Goal: Task Accomplishment & Management: Manage account settings

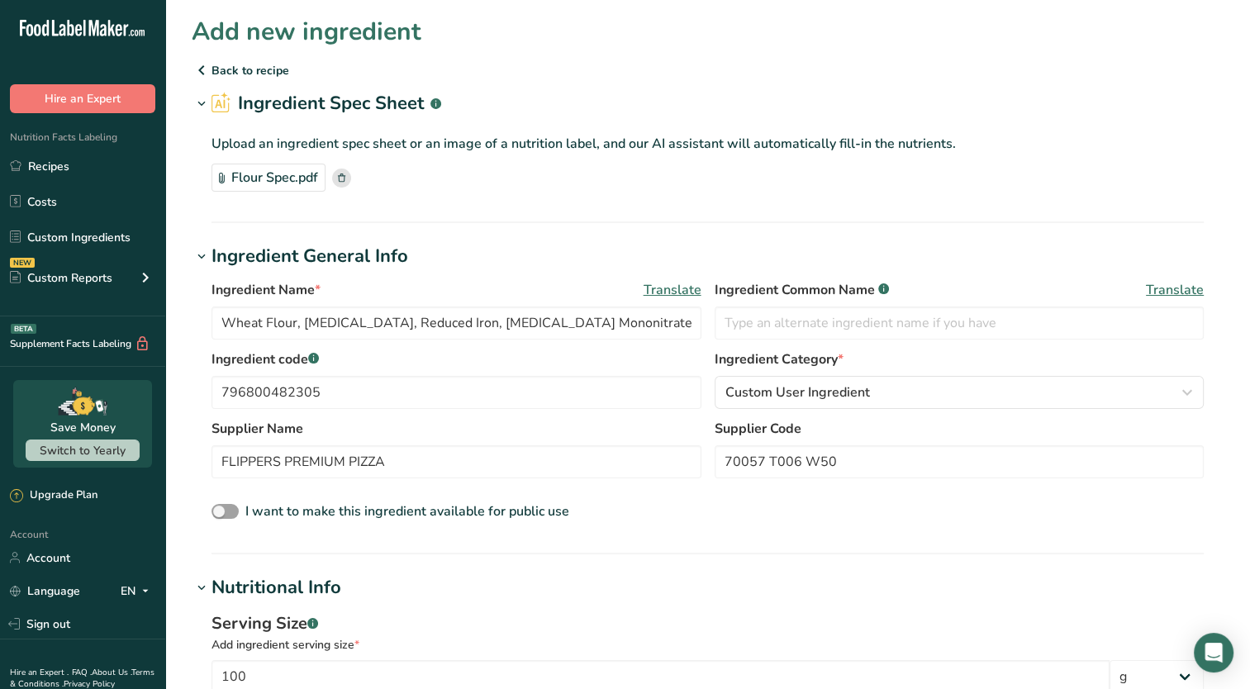
click at [202, 72] on icon at bounding box center [202, 70] width 20 height 30
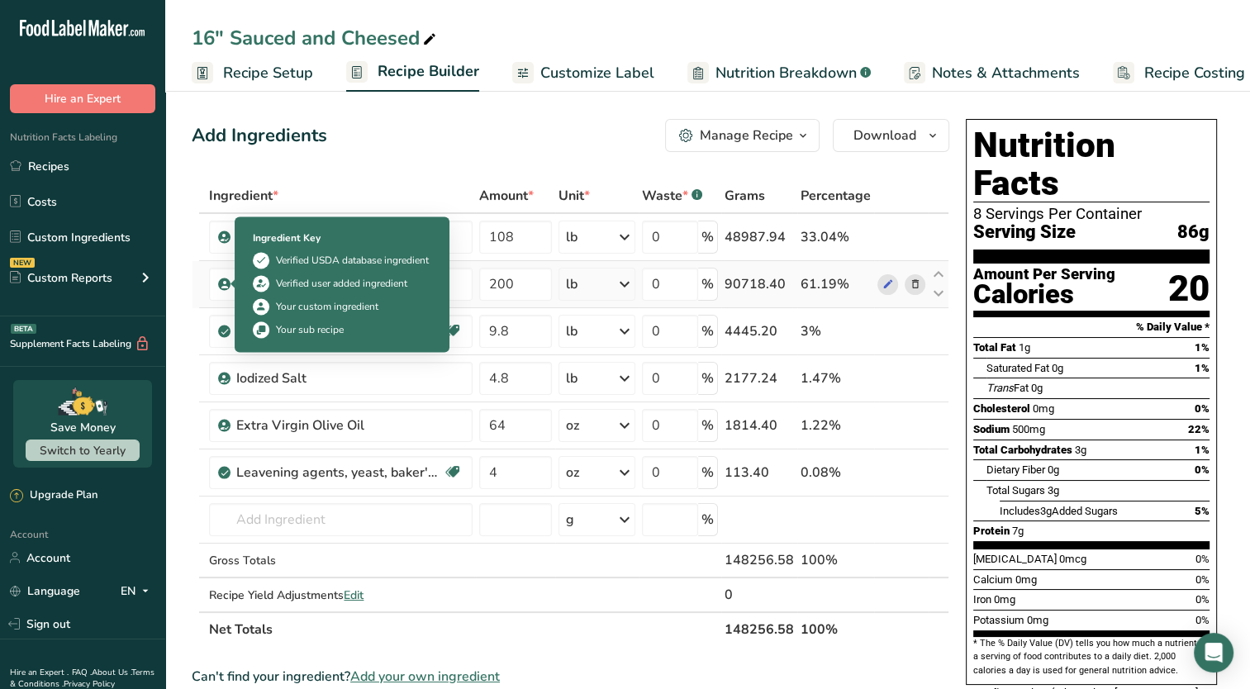
click at [221, 281] on icon at bounding box center [225, 284] width 10 height 15
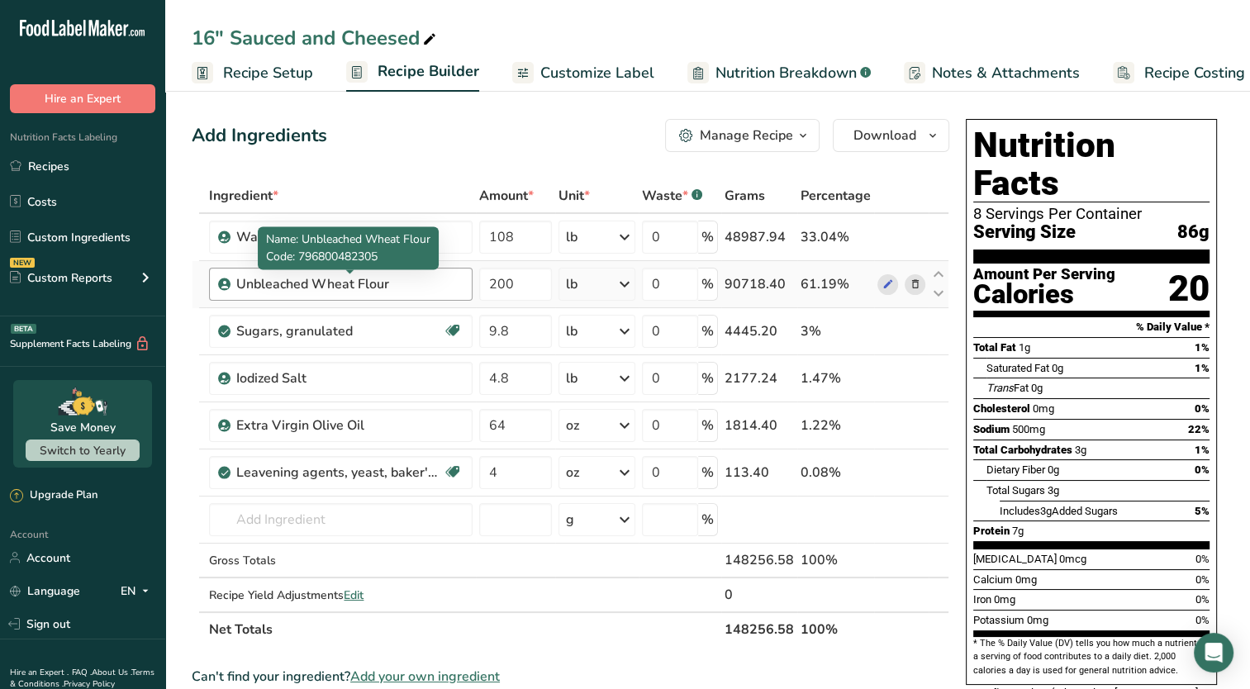
click at [264, 282] on div "Unbleached Wheat Flour" at bounding box center [339, 284] width 206 height 20
click at [353, 287] on div "Unbleached Wheat Flour" at bounding box center [339, 284] width 206 height 20
click at [377, 287] on div "Unbleached Wheat Flour" at bounding box center [339, 284] width 206 height 20
click at [884, 288] on icon at bounding box center [887, 284] width 12 height 17
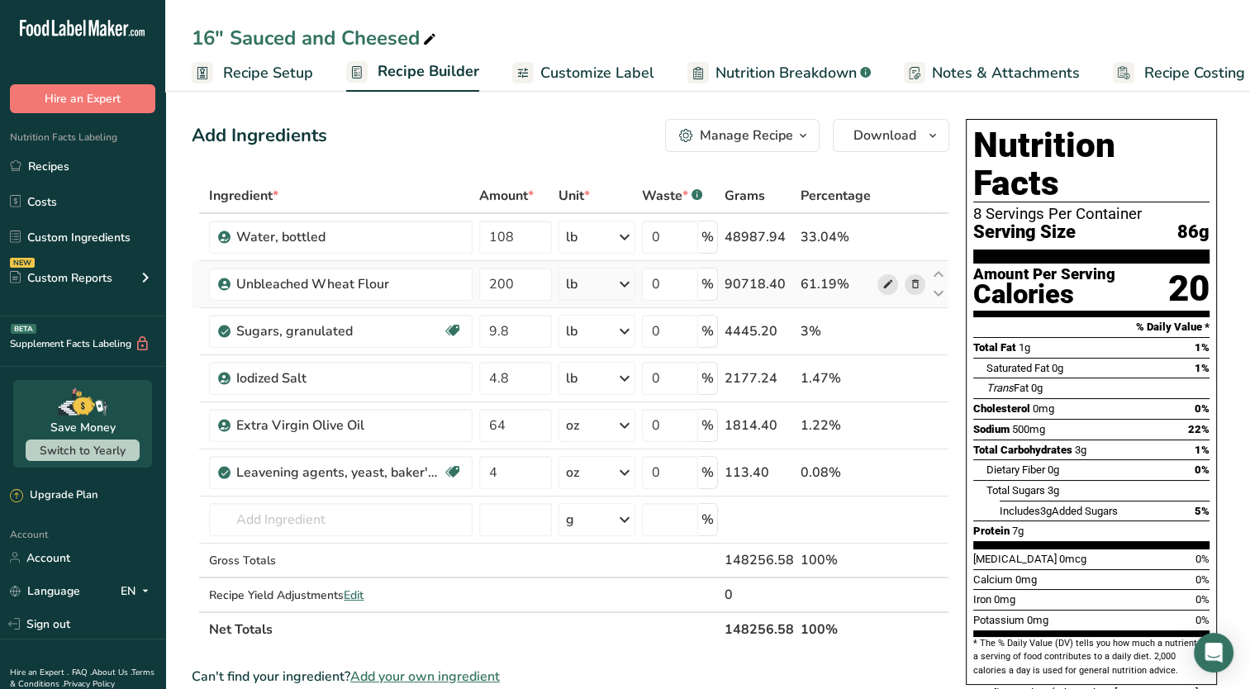
click at [889, 279] on icon at bounding box center [887, 284] width 12 height 17
click at [284, 73] on span "Recipe Setup" at bounding box center [268, 73] width 90 height 22
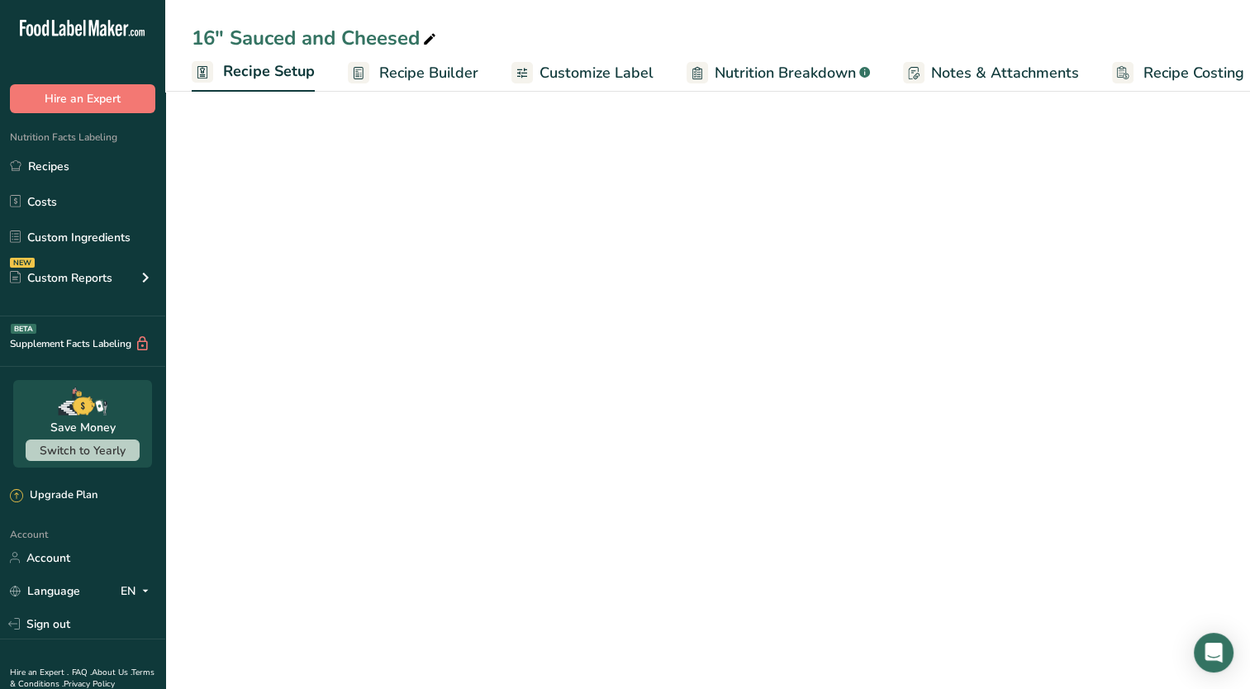
scroll to position [0, 6]
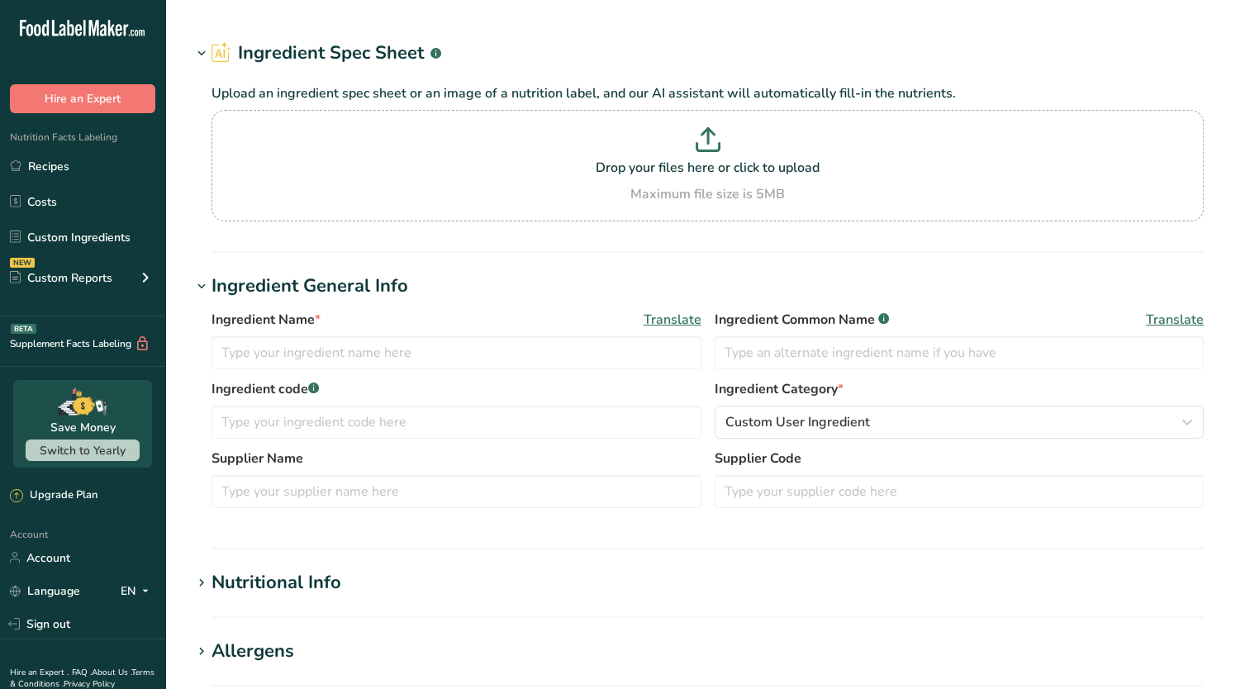
type input "Unbleached Wheat Flour"
type input "Flour"
type input "796800482305"
type input "FLIPPERS PREMIUM PIZZA"
type input "70057 T006 W50"
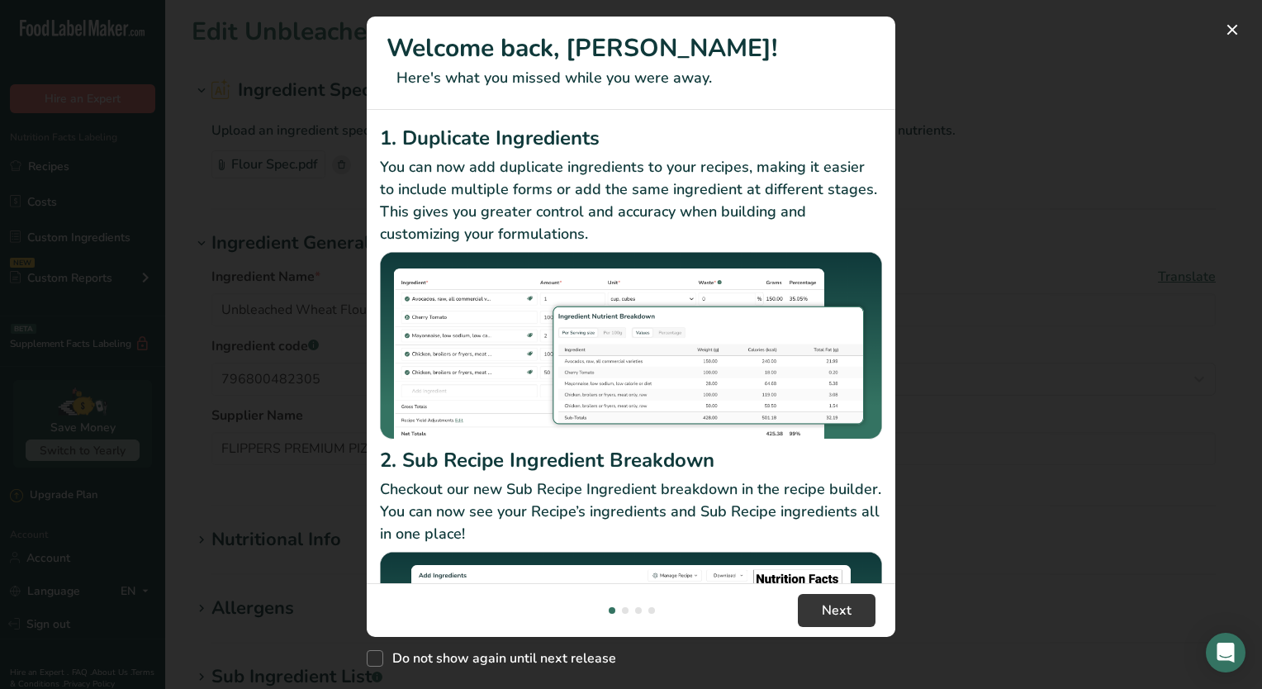
click at [937, 216] on div "New Features" at bounding box center [631, 344] width 1262 height 689
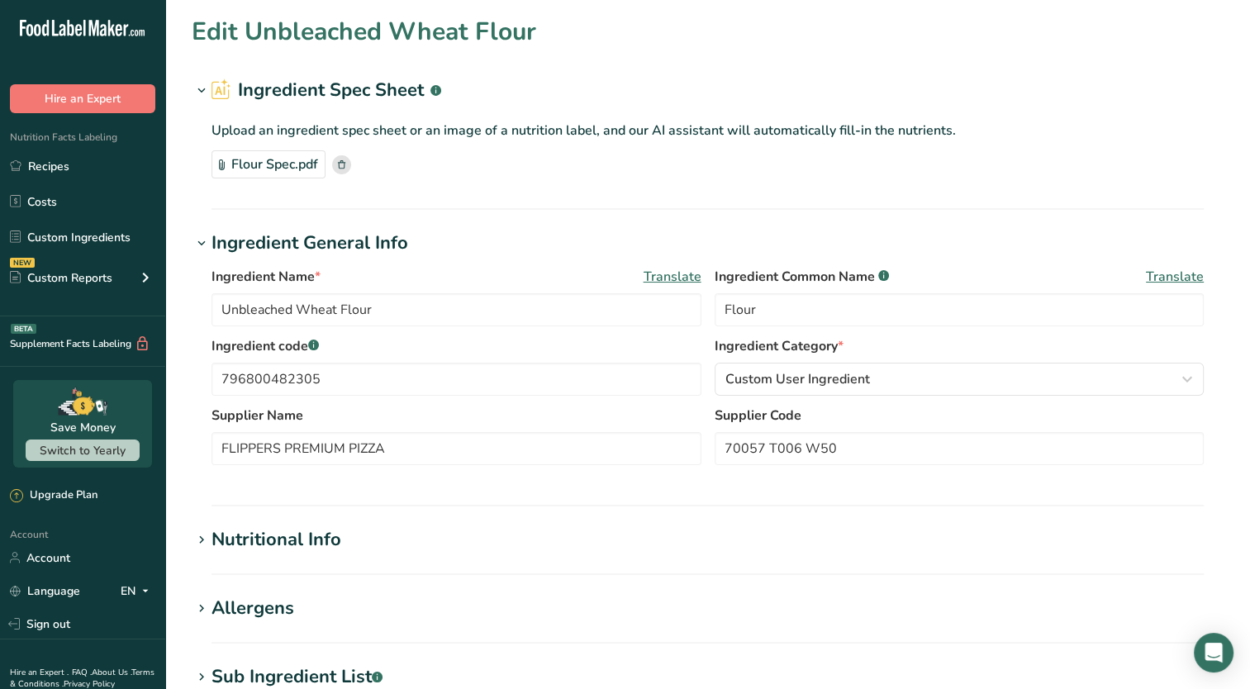
click at [337, 164] on rect at bounding box center [341, 164] width 19 height 19
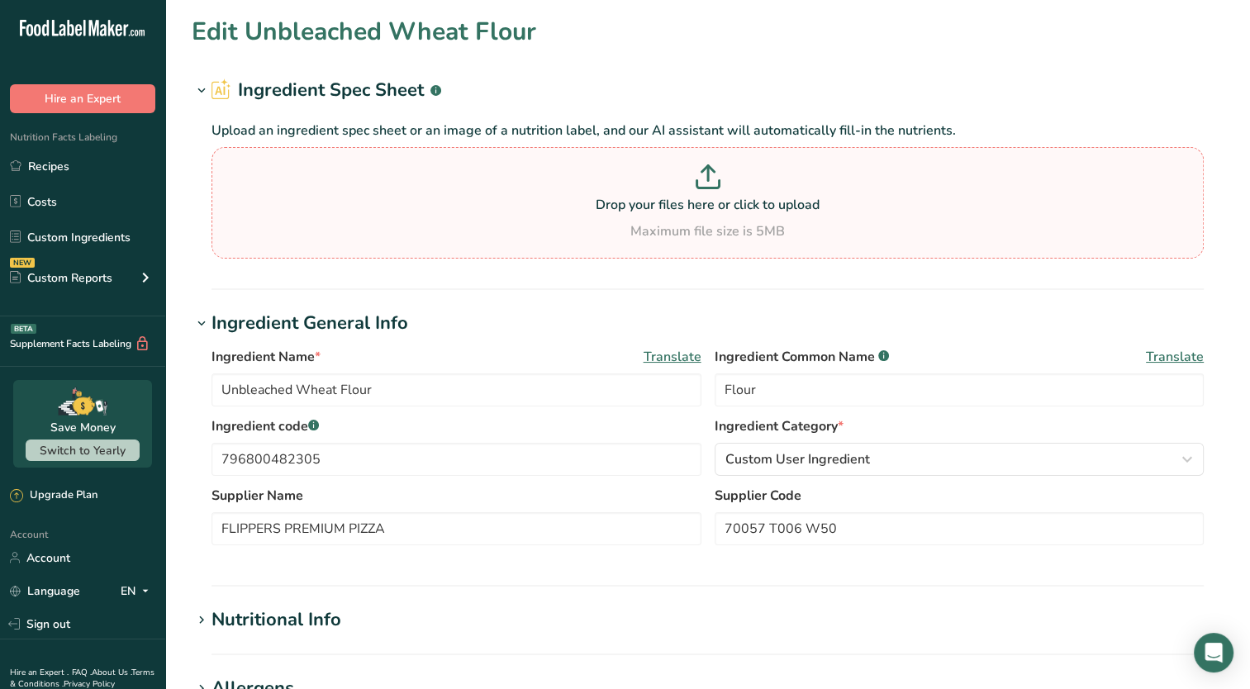
click at [601, 209] on p "Drop your files here or click to upload" at bounding box center [708, 205] width 984 height 20
click at [601, 209] on input "Drop your files here or click to upload Maximum file size is 5MB" at bounding box center [707, 202] width 992 height 111
type input "C:\fakepath\Flour Spec2.pdf"
click at [696, 236] on div "Maximum file size is 5MB" at bounding box center [708, 231] width 984 height 20
click at [696, 236] on input "Drop your files here or click to upload Maximum file size is 5MB" at bounding box center [707, 202] width 992 height 111
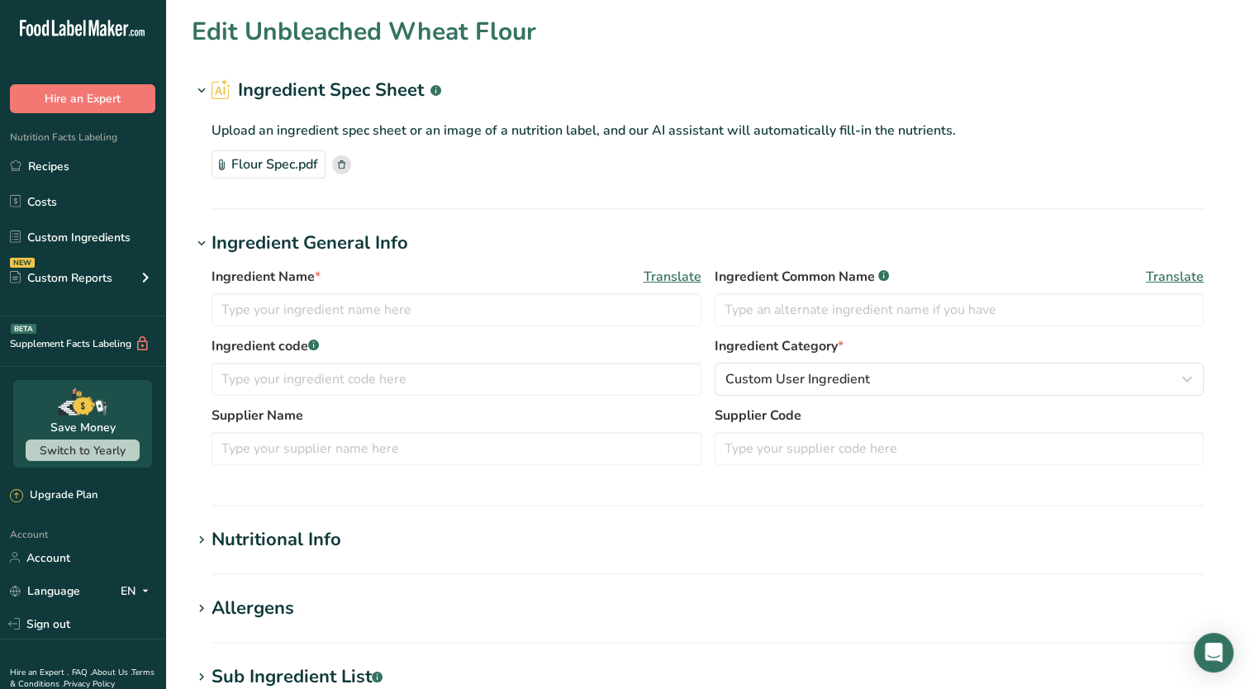
type input "Unbleached Wheat Flour"
type input "Flour"
type input "796800482305"
type input "FLIPPERS PREMIUM PIZZA"
type input "70057 T006 W50"
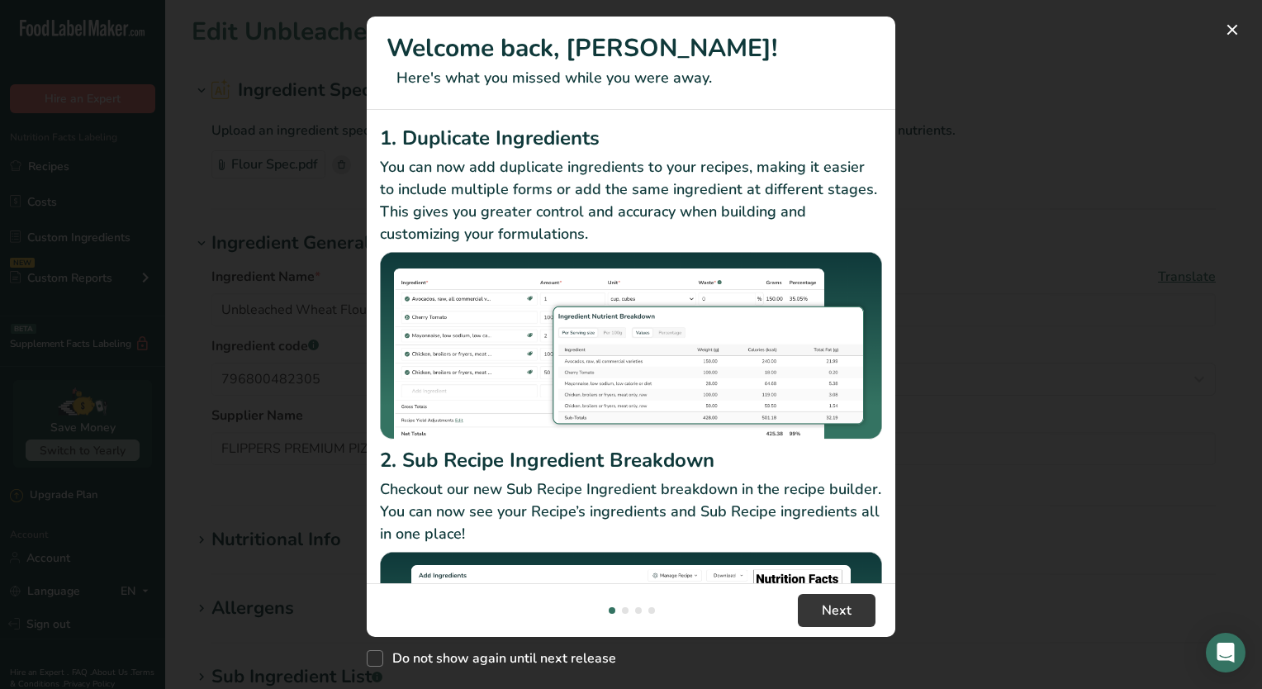
click at [267, 178] on div "New Features" at bounding box center [631, 344] width 1262 height 689
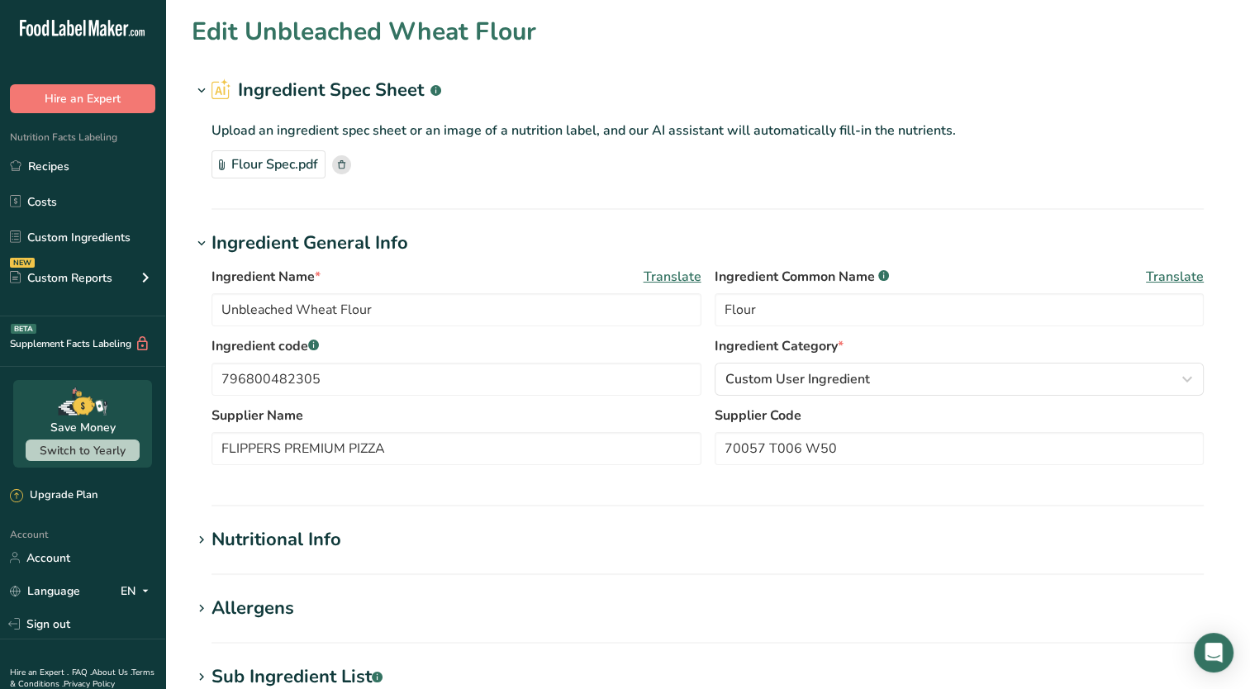
click at [346, 164] on rect at bounding box center [341, 164] width 19 height 19
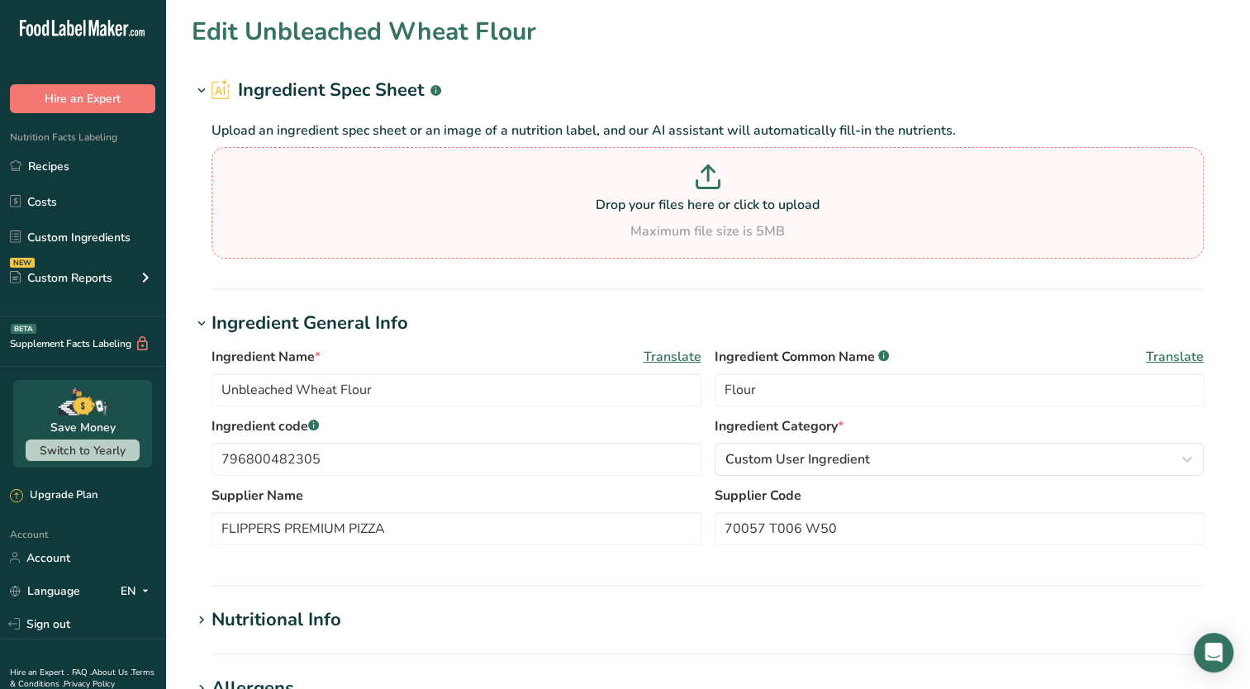
click at [570, 191] on p at bounding box center [708, 179] width 984 height 31
click at [570, 191] on input "Drop your files here or click to upload Maximum file size is 5MB" at bounding box center [707, 202] width 992 height 111
type input "C:\fakepath\Screenshot 2025-08-22 133038.png"
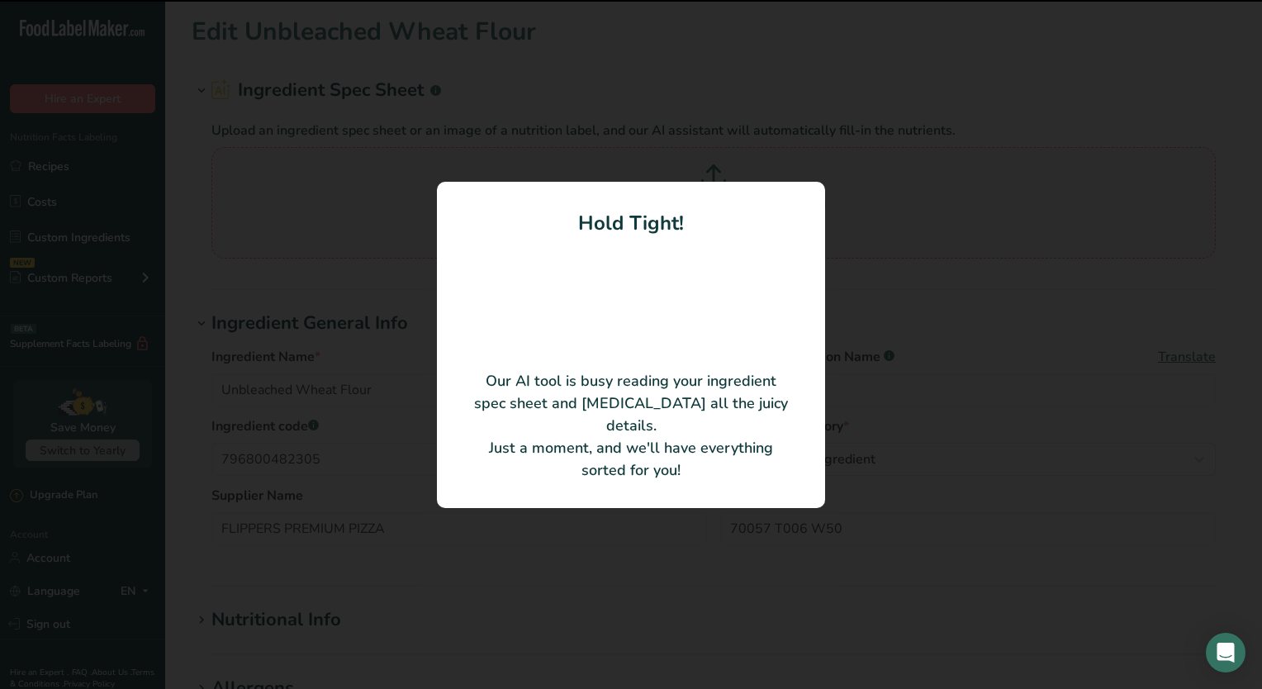
type input "Wheat flour"
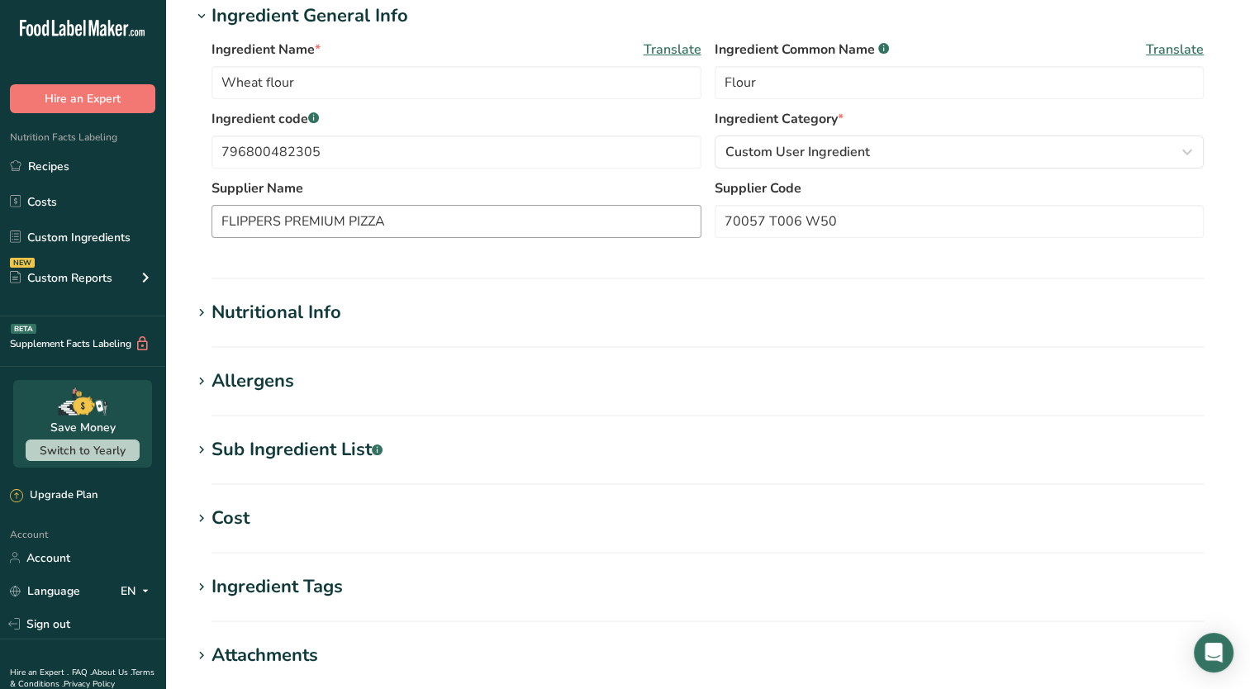
scroll to position [228, 0]
click at [198, 306] on icon at bounding box center [201, 312] width 15 height 23
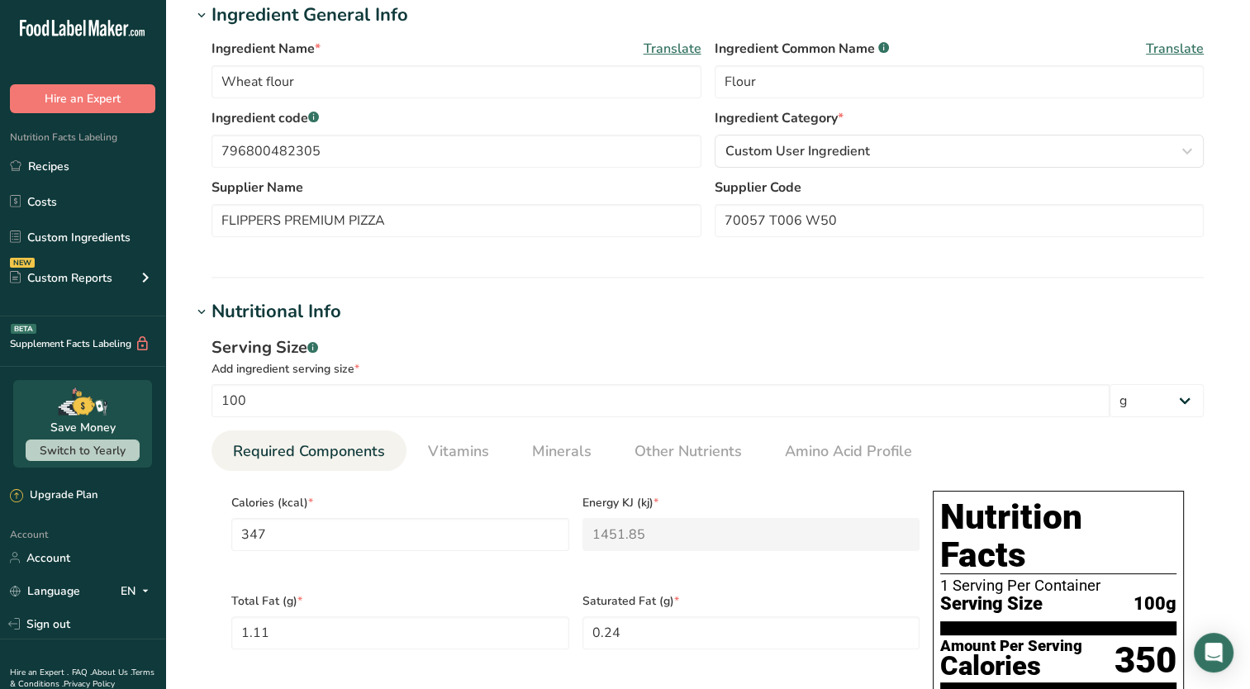
click at [198, 306] on icon at bounding box center [201, 312] width 15 height 23
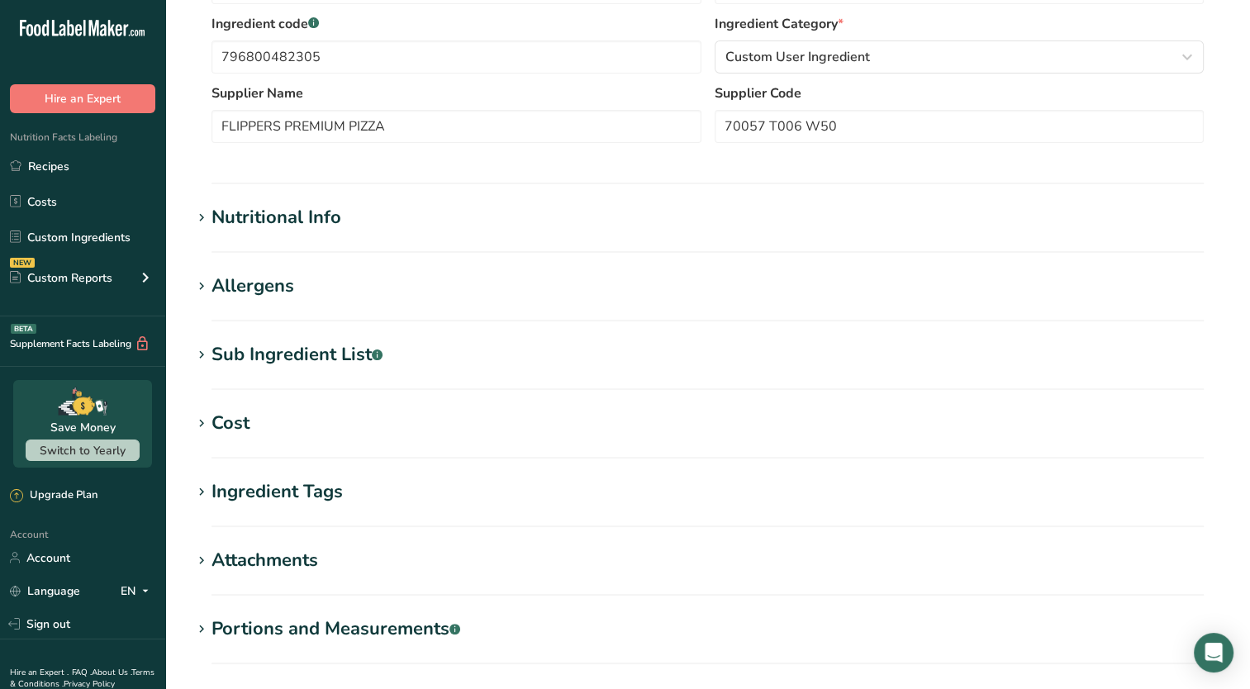
scroll to position [327, 0]
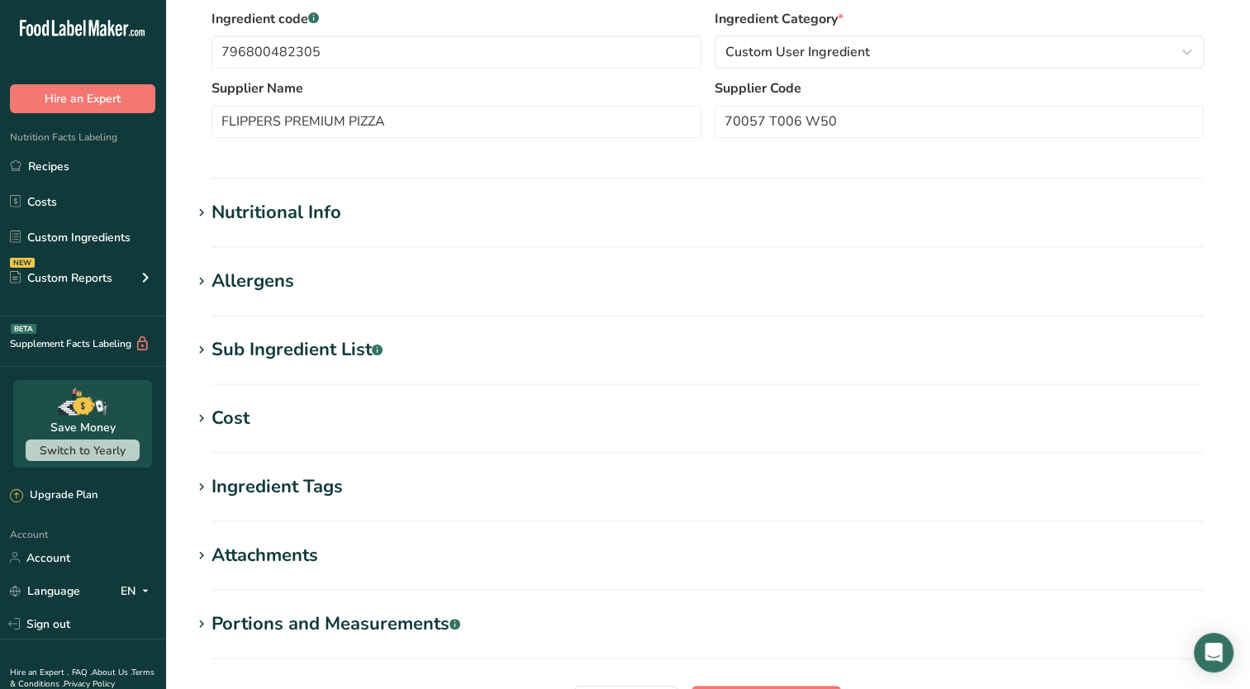
click at [205, 352] on icon at bounding box center [201, 350] width 15 height 23
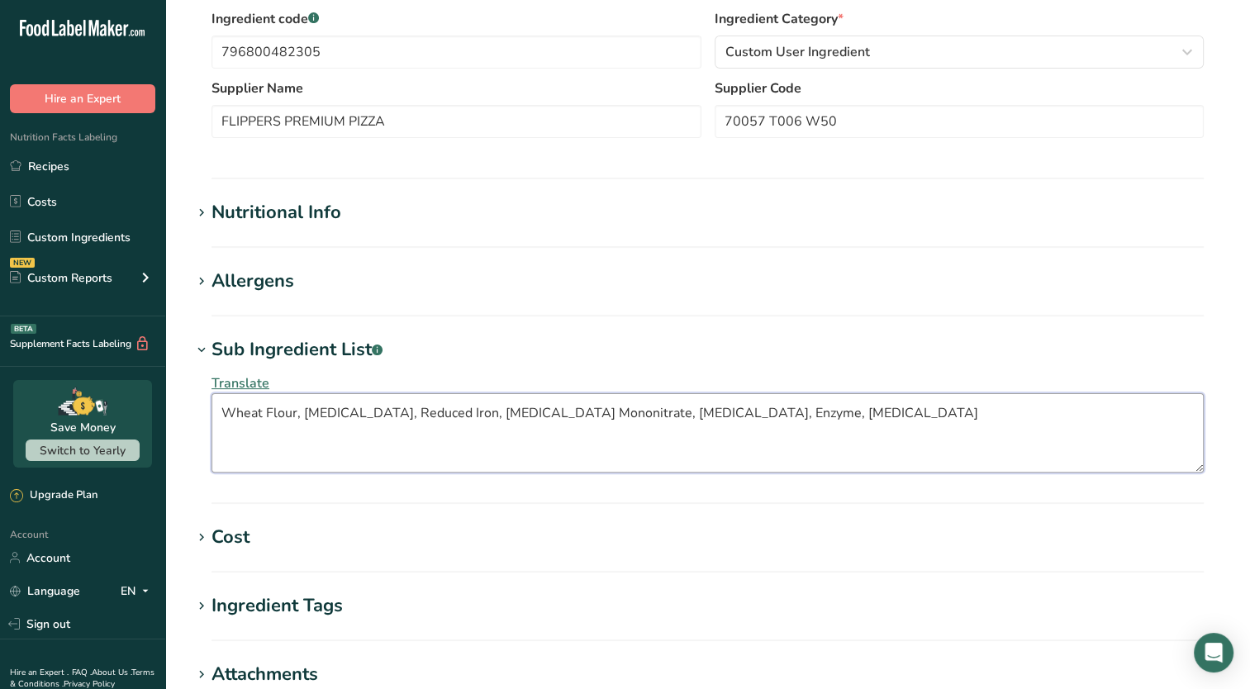
drag, startPoint x: 760, startPoint y: 407, endPoint x: 669, endPoint y: 408, distance: 90.8
click at [669, 408] on textarea "Wheat Flour, Niacin, Reduced Iron, Thiamin Mononitrate, Riboflavin, Enzyme, Fol…" at bounding box center [707, 432] width 992 height 79
drag, startPoint x: 624, startPoint y: 408, endPoint x: 304, endPoint y: 420, distance: 320.6
click at [304, 420] on textarea "Wheat Flour, Niacin, Reduced Iron, Thiamin Mononitrate, Riboflavin, Enzyme" at bounding box center [707, 432] width 992 height 79
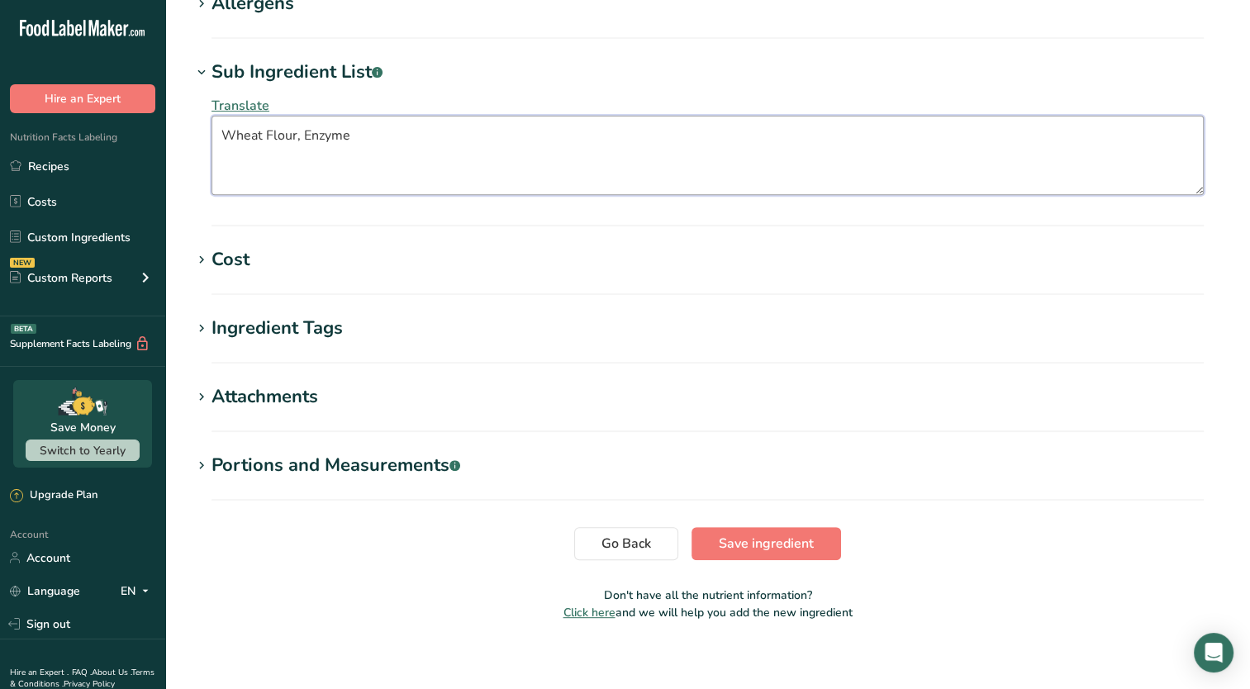
scroll to position [604, 0]
type textarea "Wheat Flour, Enzyme"
click at [201, 467] on icon at bounding box center [201, 466] width 15 height 23
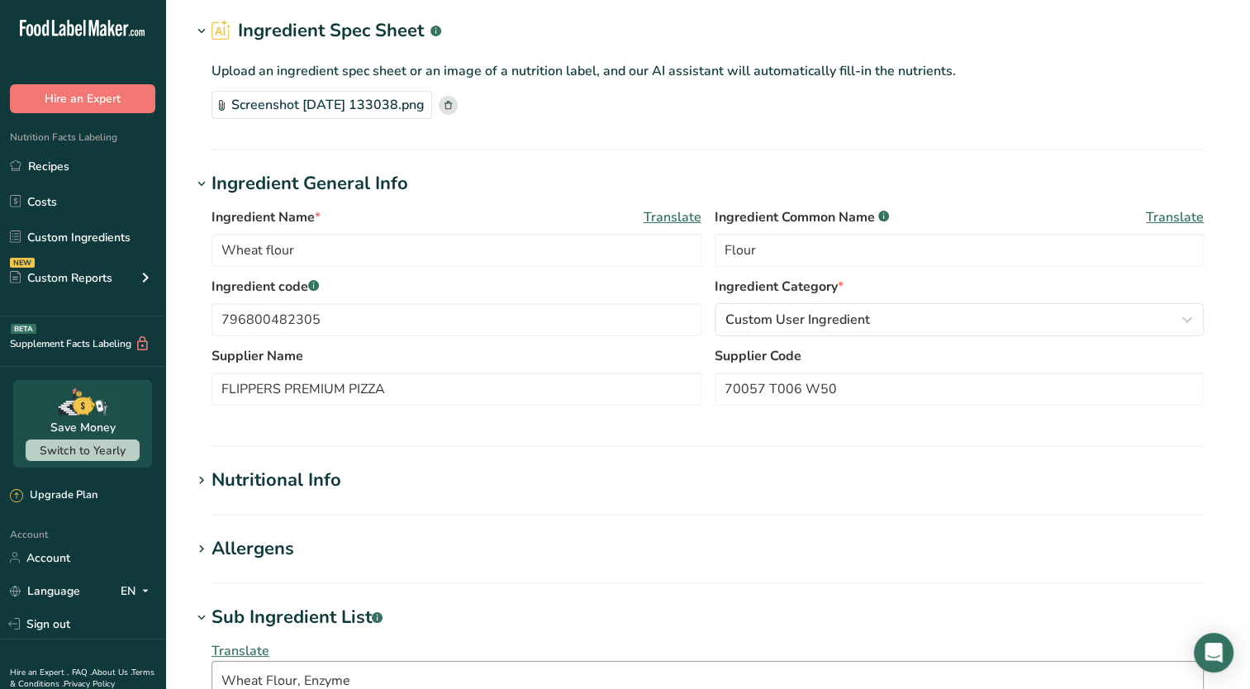
scroll to position [52, 0]
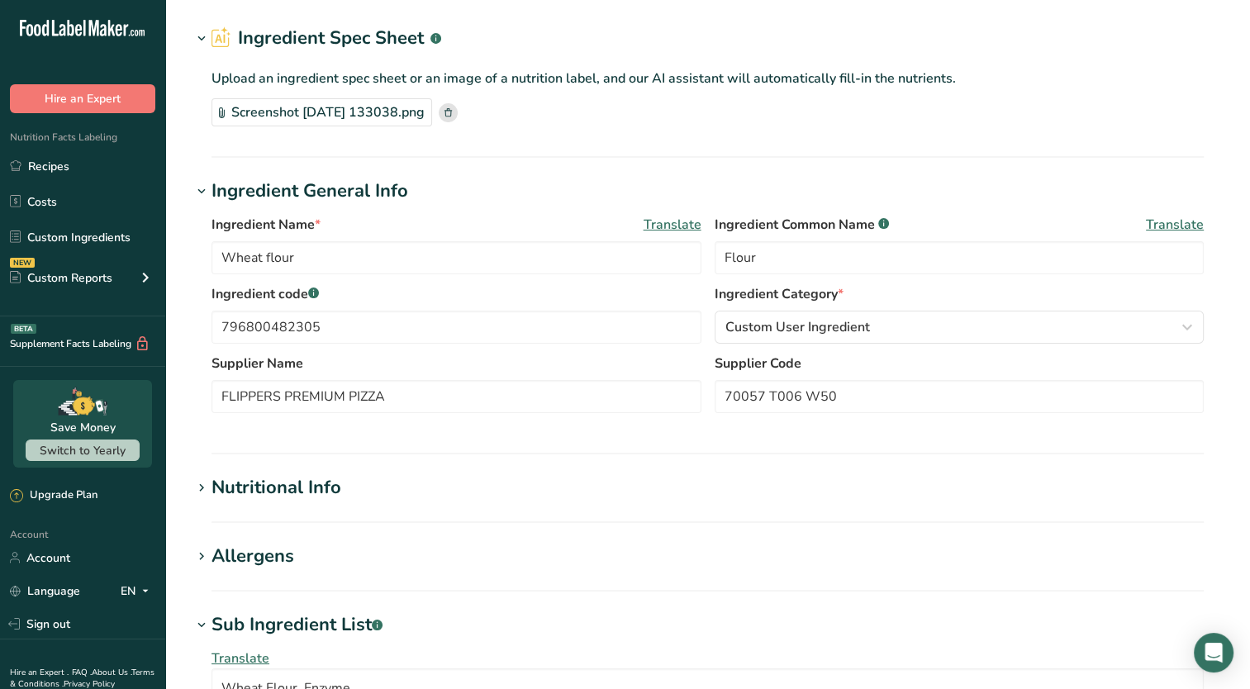
click at [200, 487] on icon at bounding box center [201, 488] width 15 height 23
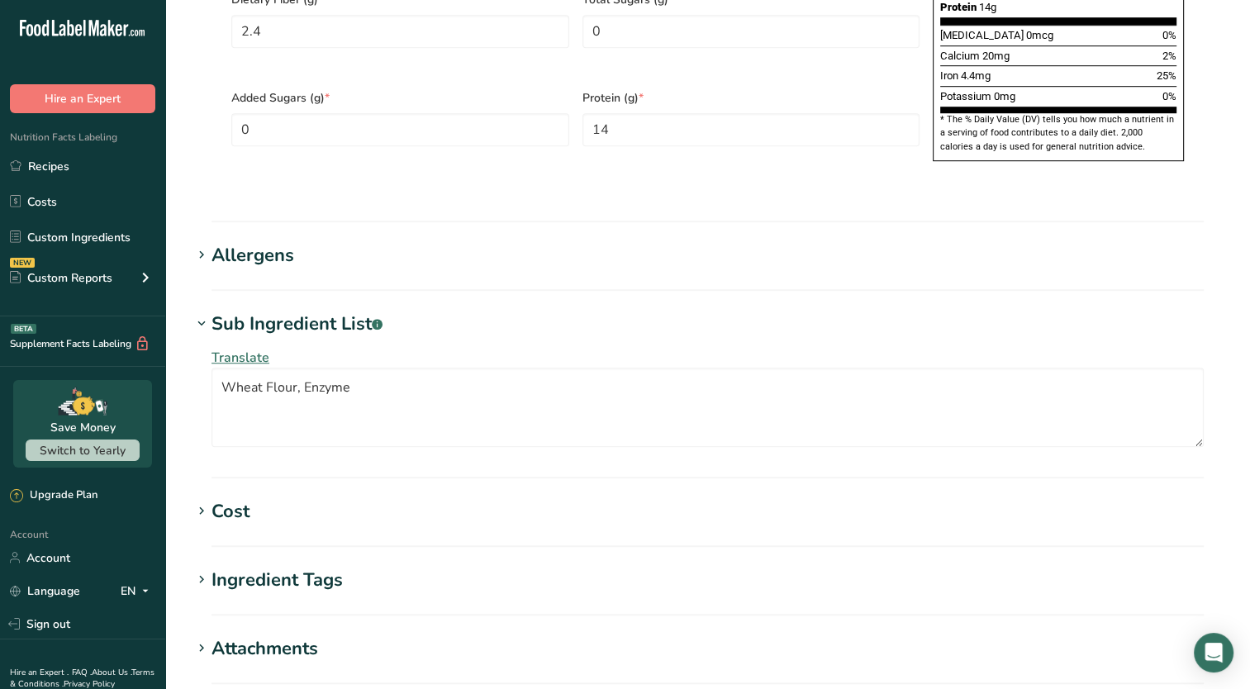
scroll to position [1391, 0]
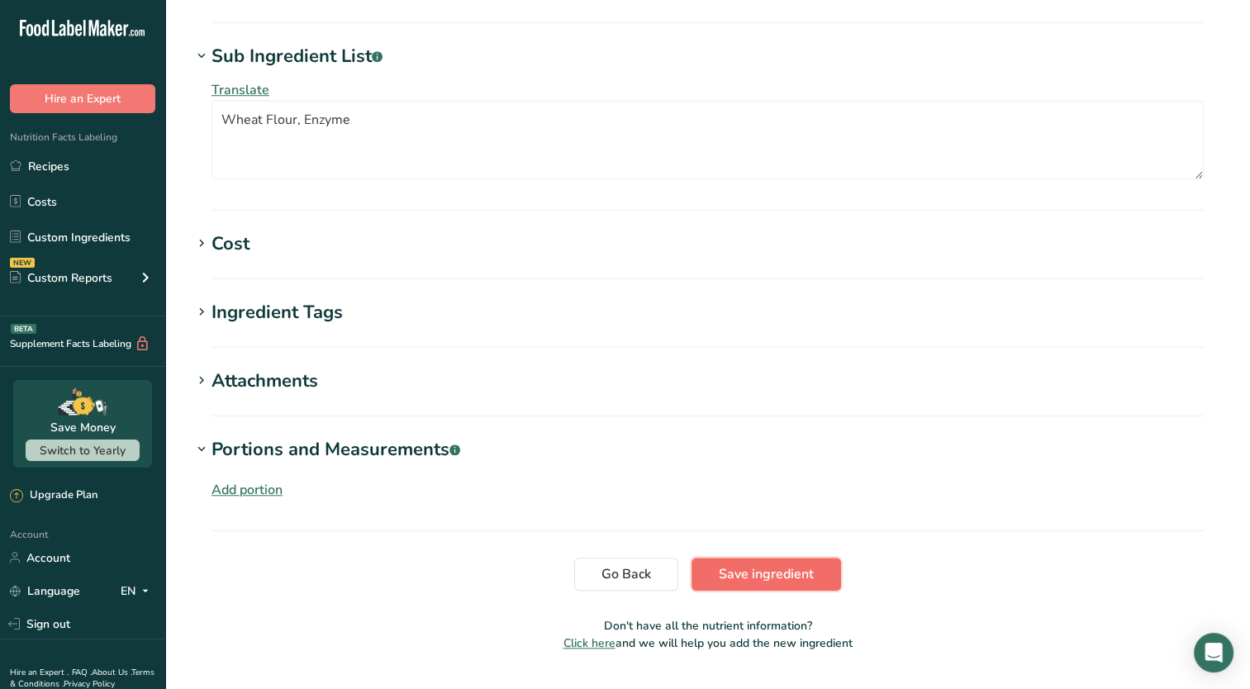
click at [747, 564] on span "Save ingredient" at bounding box center [765, 574] width 95 height 20
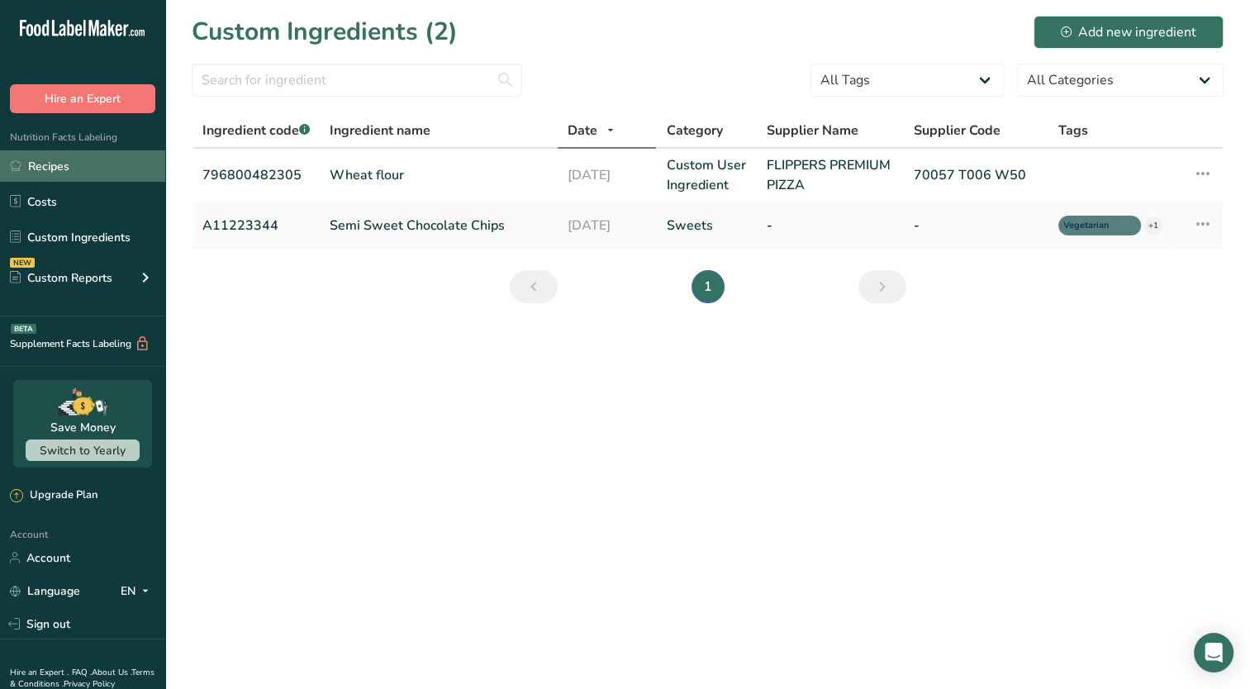
click at [40, 178] on link "Recipes" at bounding box center [82, 165] width 165 height 31
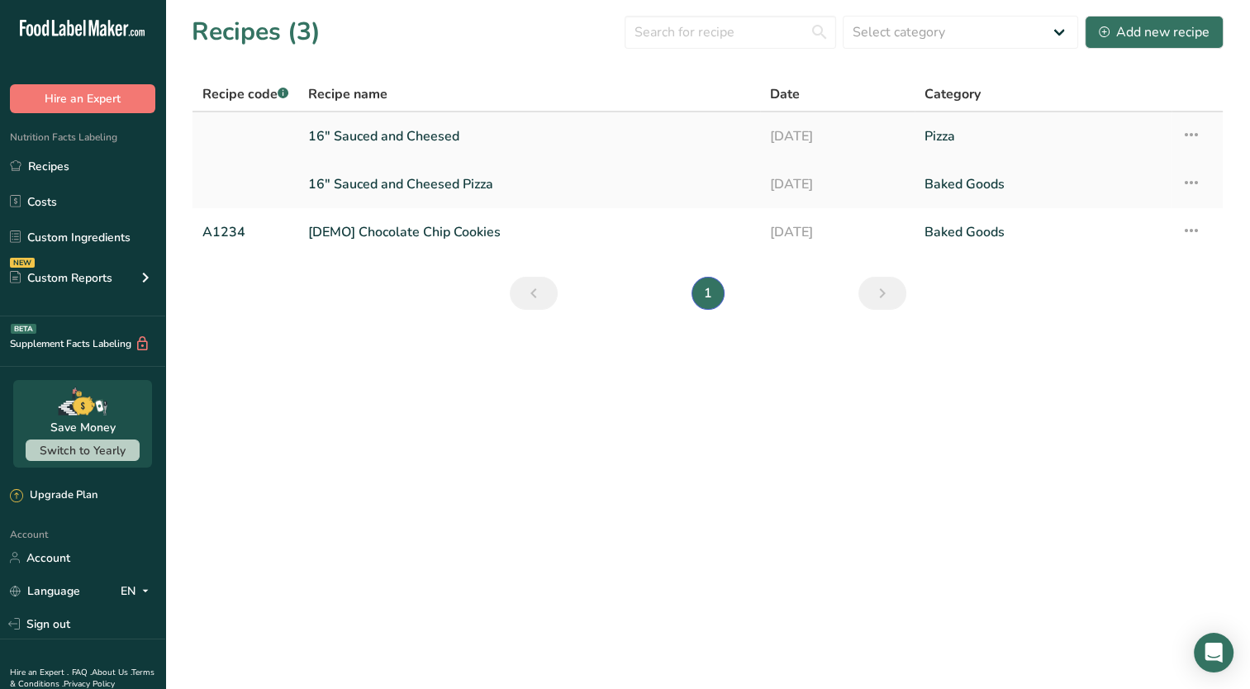
click at [354, 140] on link "16" Sauced and Cheesed" at bounding box center [529, 136] width 442 height 35
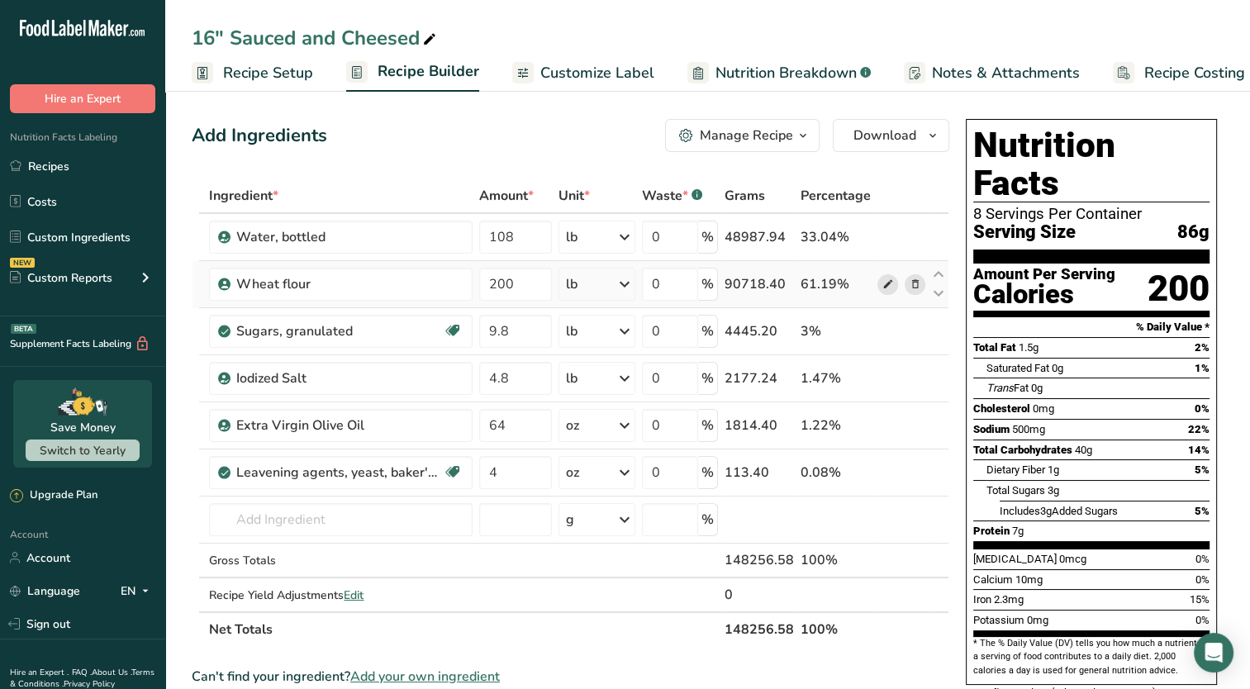
click at [884, 282] on icon at bounding box center [887, 284] width 12 height 17
click at [359, 234] on div "Water, bottled" at bounding box center [339, 237] width 206 height 20
click at [886, 235] on link "i" at bounding box center [887, 237] width 21 height 21
click at [300, 233] on div "Water, bottled" at bounding box center [339, 237] width 206 height 20
click at [325, 240] on div "Water, bottled" at bounding box center [339, 237] width 206 height 20
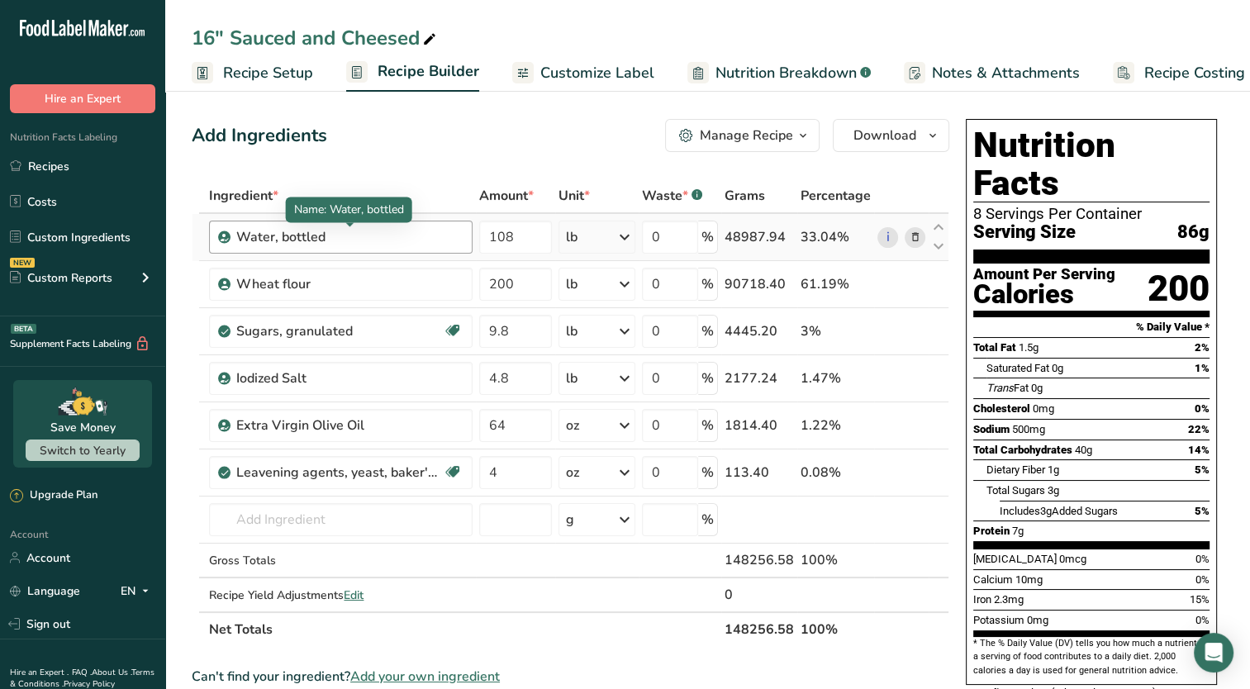
click at [314, 238] on div "Water, bottled" at bounding box center [339, 237] width 206 height 20
click at [277, 71] on span "Recipe Setup" at bounding box center [268, 73] width 90 height 22
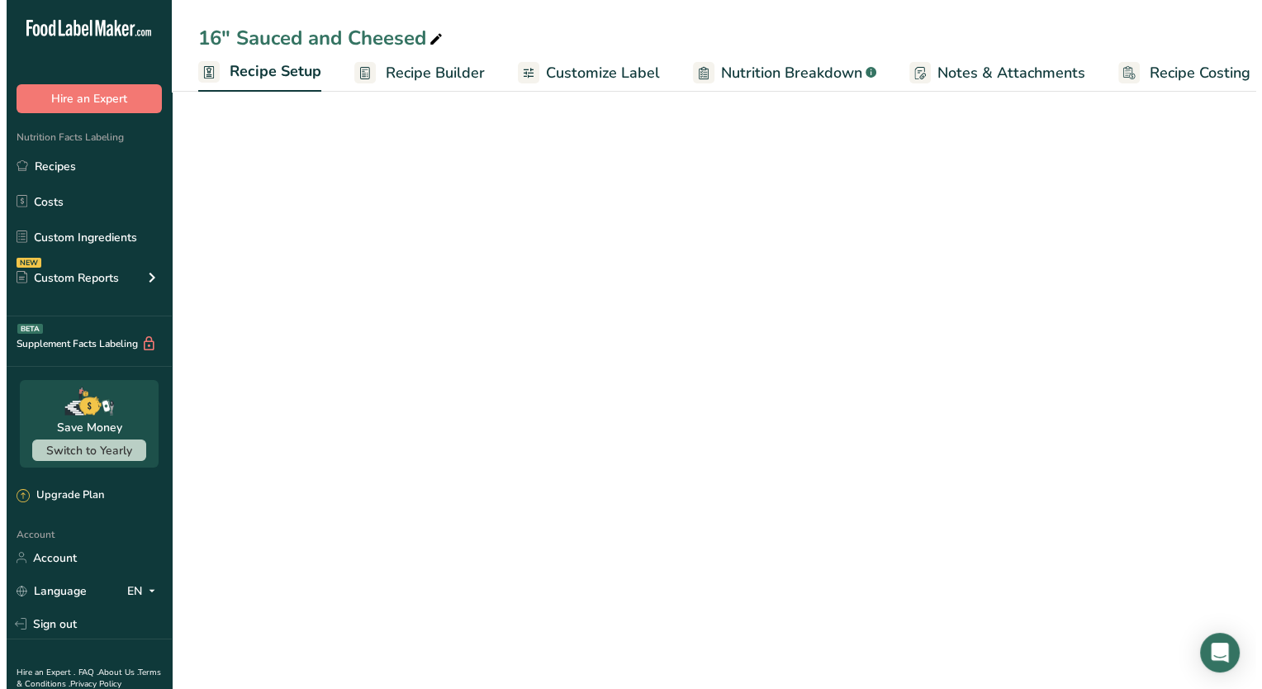
scroll to position [0, 6]
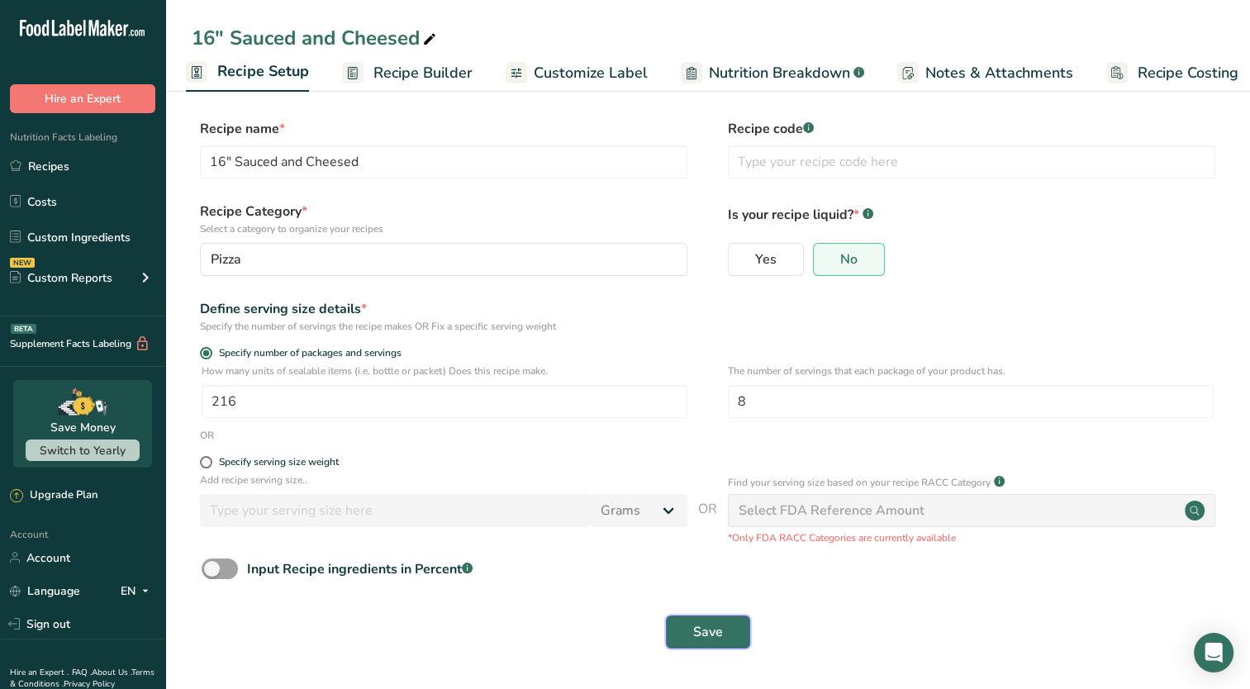
click at [674, 638] on button "Save" at bounding box center [708, 631] width 84 height 33
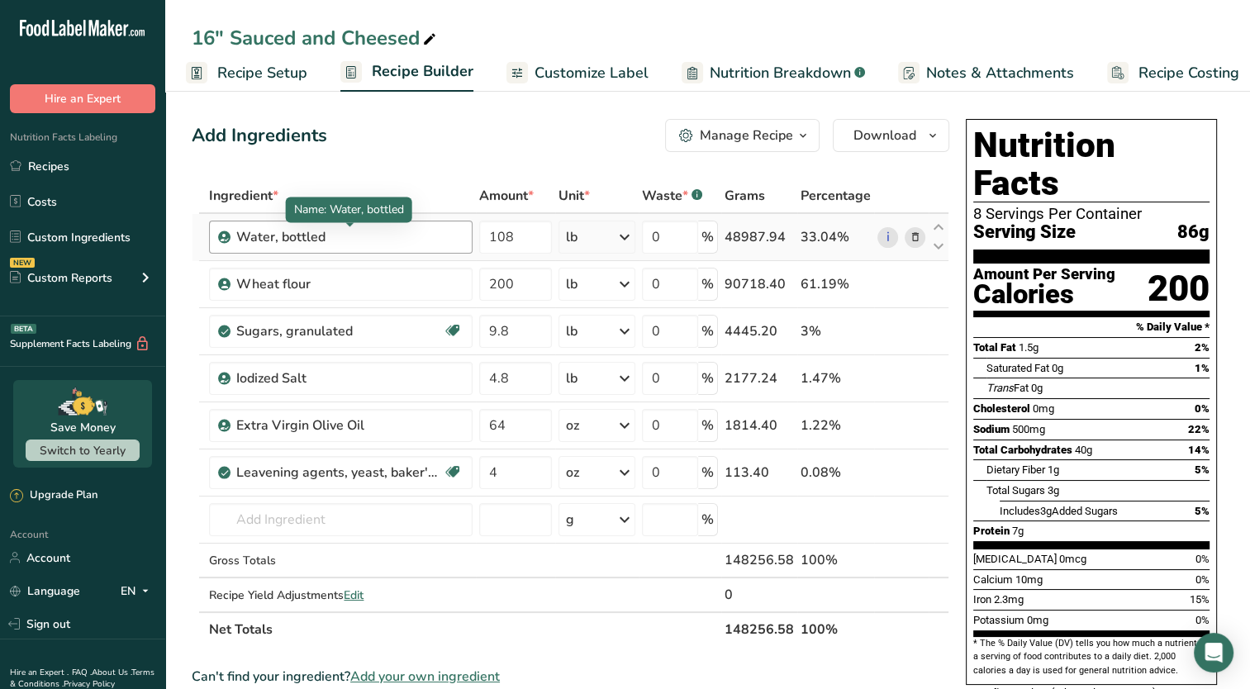
click at [261, 233] on div "Water, bottled" at bounding box center [339, 237] width 206 height 20
click at [884, 239] on link "i" at bounding box center [887, 237] width 21 height 21
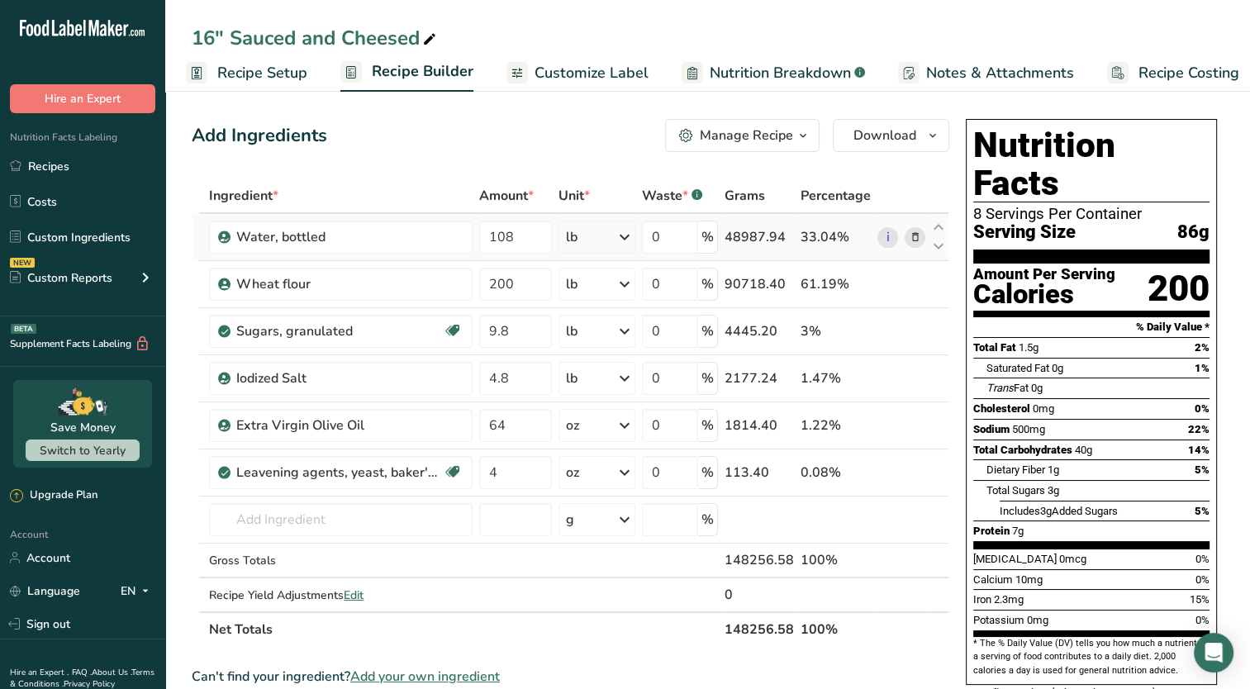
click at [914, 240] on icon at bounding box center [914, 237] width 12 height 17
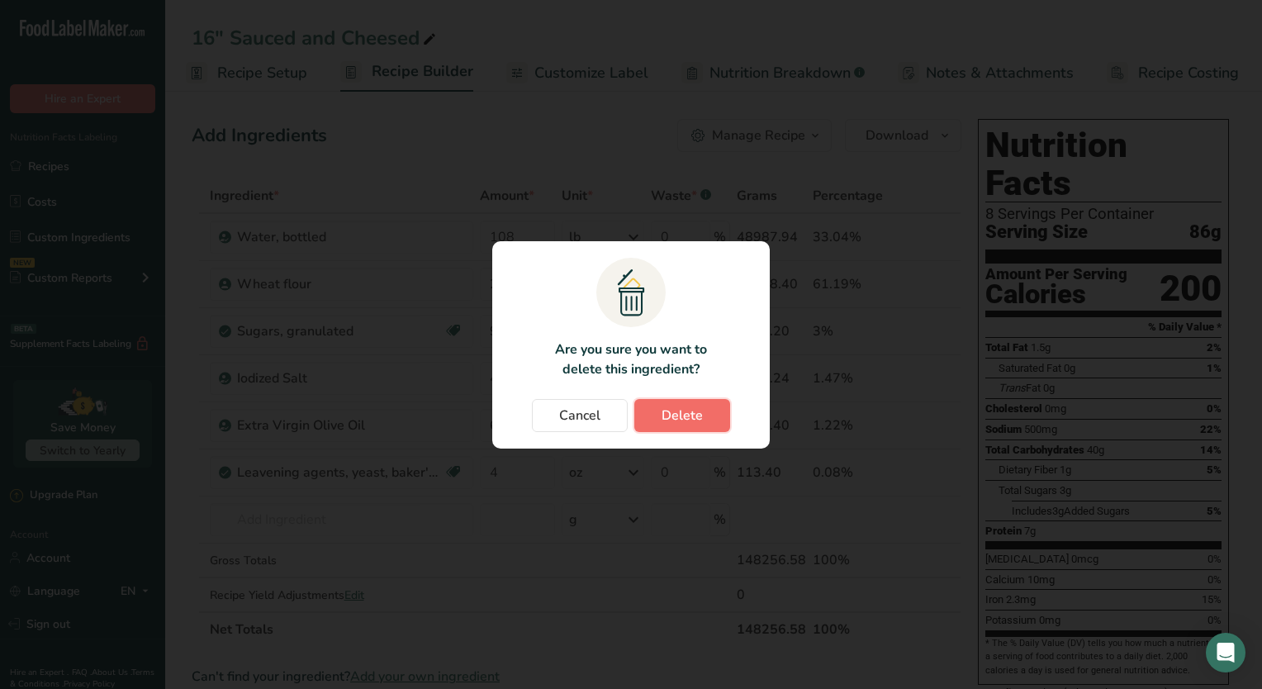
click at [690, 415] on span "Delete" at bounding box center [682, 415] width 41 height 20
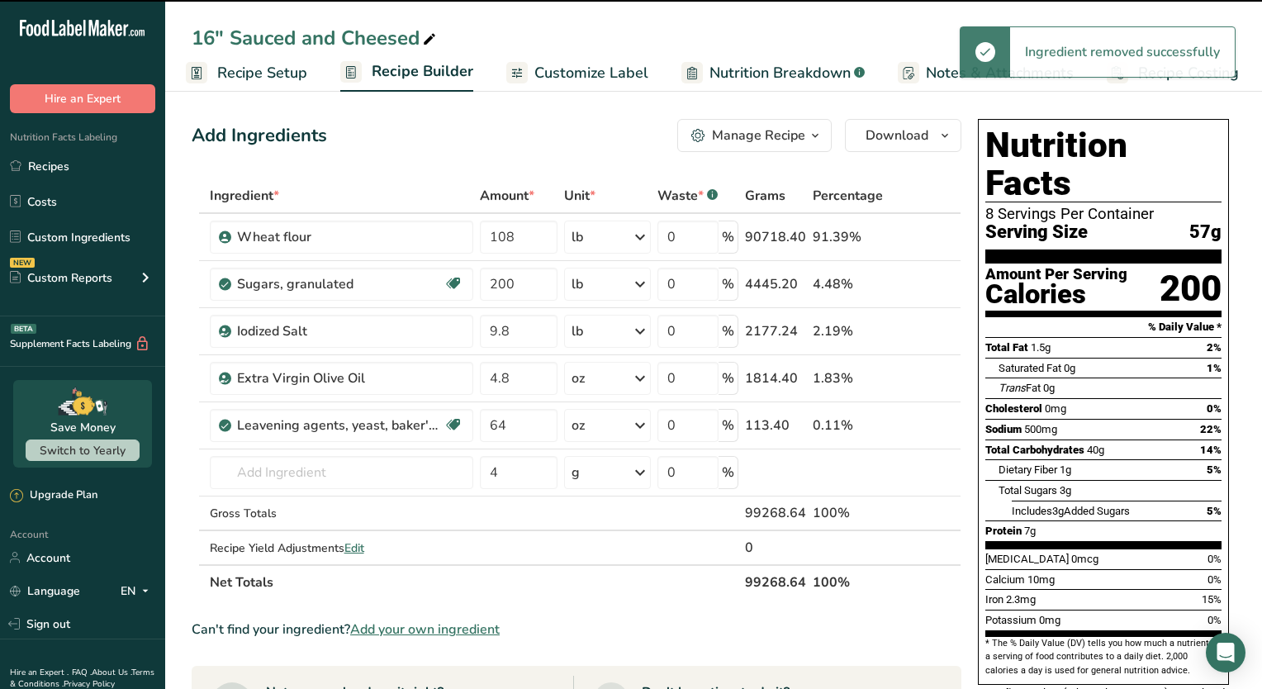
type input "200"
type input "9.8"
type input "4.8"
type input "64"
type input "4"
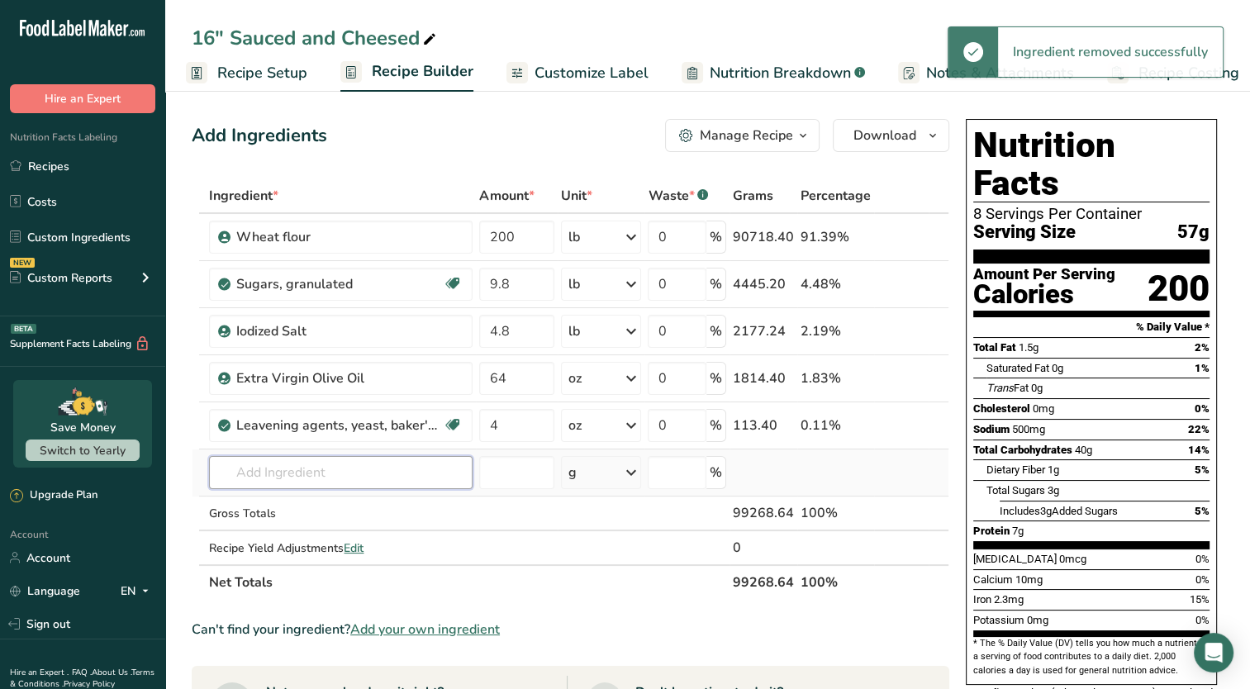
click at [320, 464] on input "text" at bounding box center [340, 472] width 263 height 33
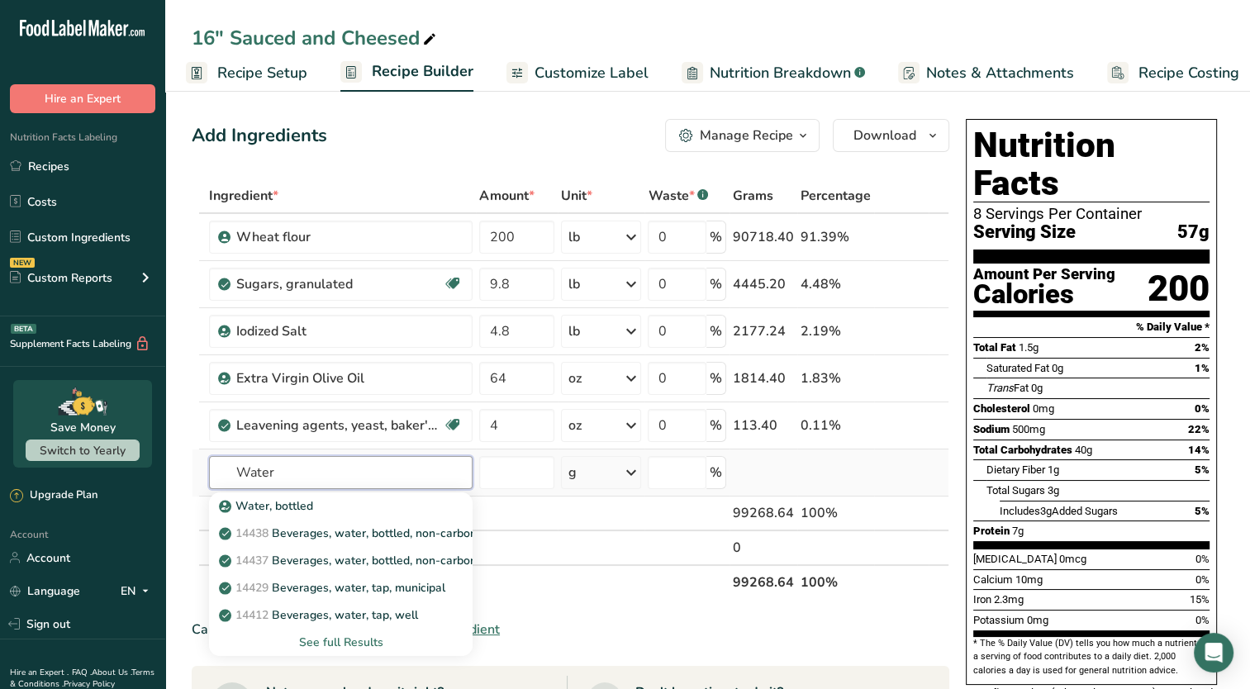
type input "Water"
click at [344, 642] on div "See full Results" at bounding box center [340, 641] width 237 height 17
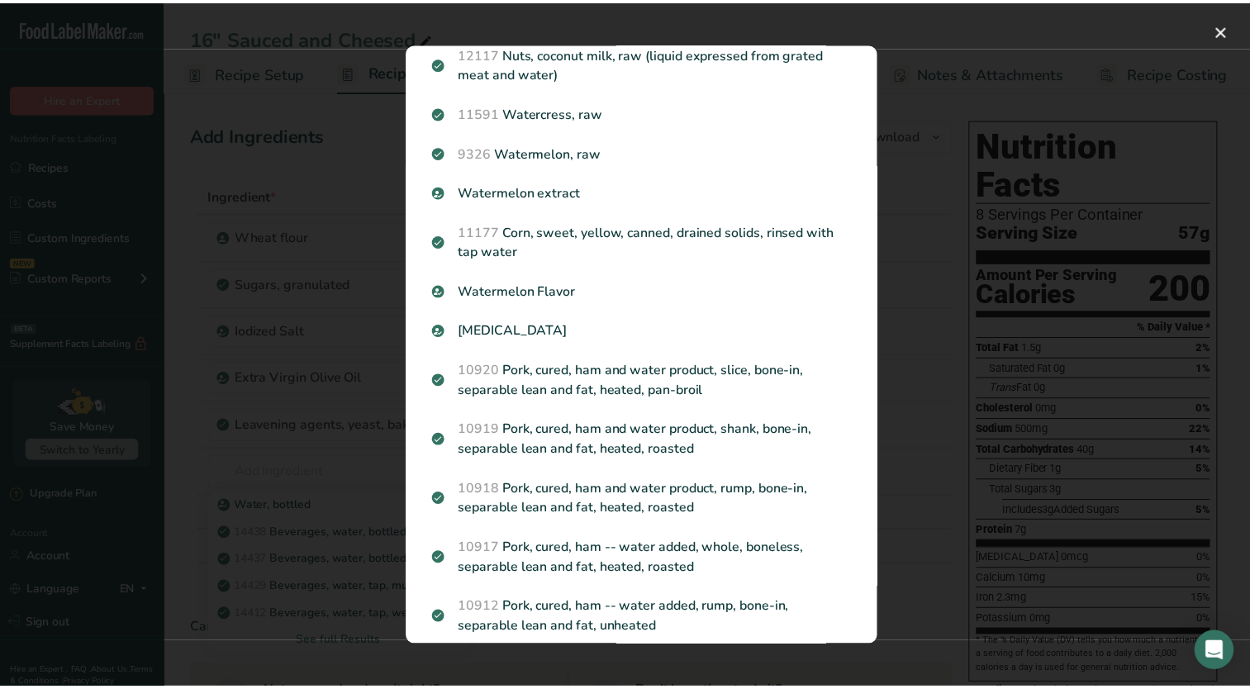
scroll to position [513, 0]
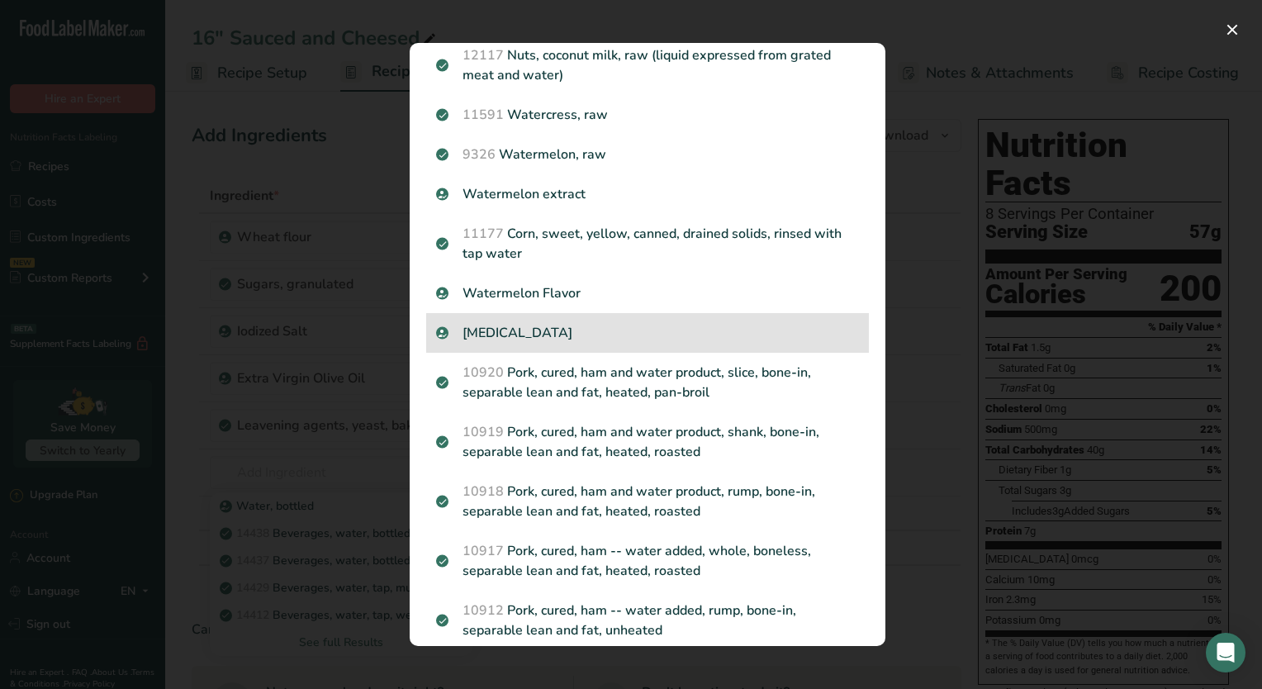
click at [579, 343] on p "Purified Water" at bounding box center [647, 333] width 423 height 20
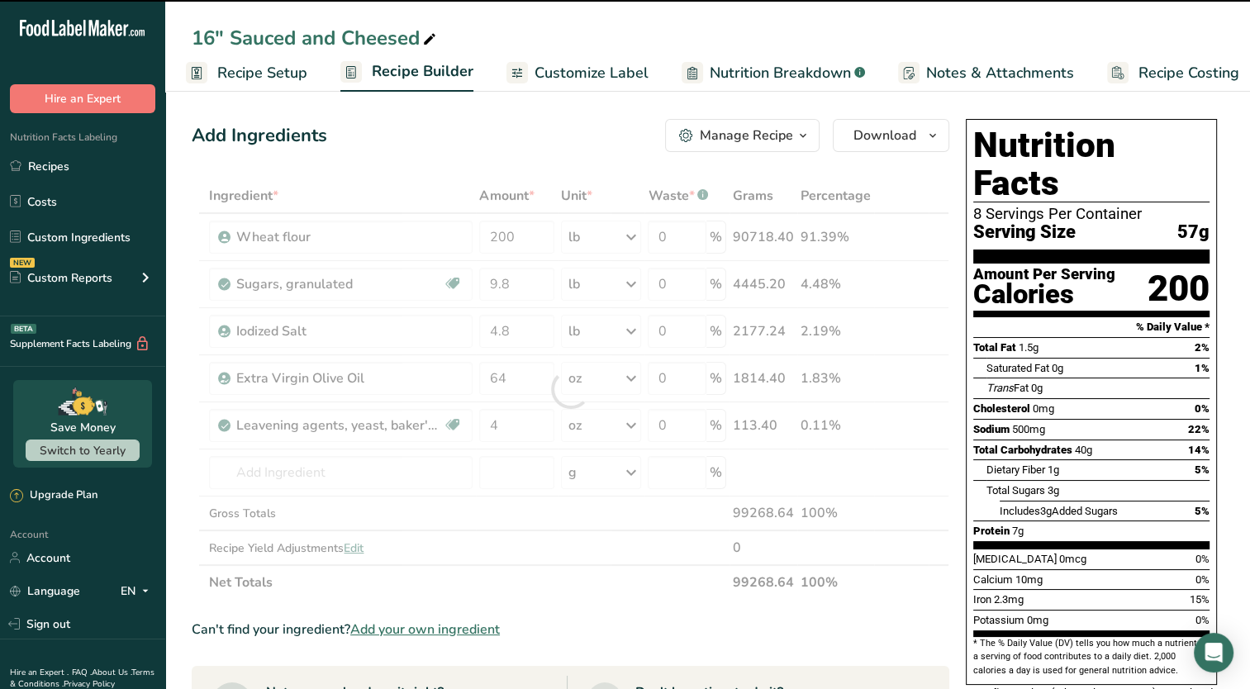
type input "0"
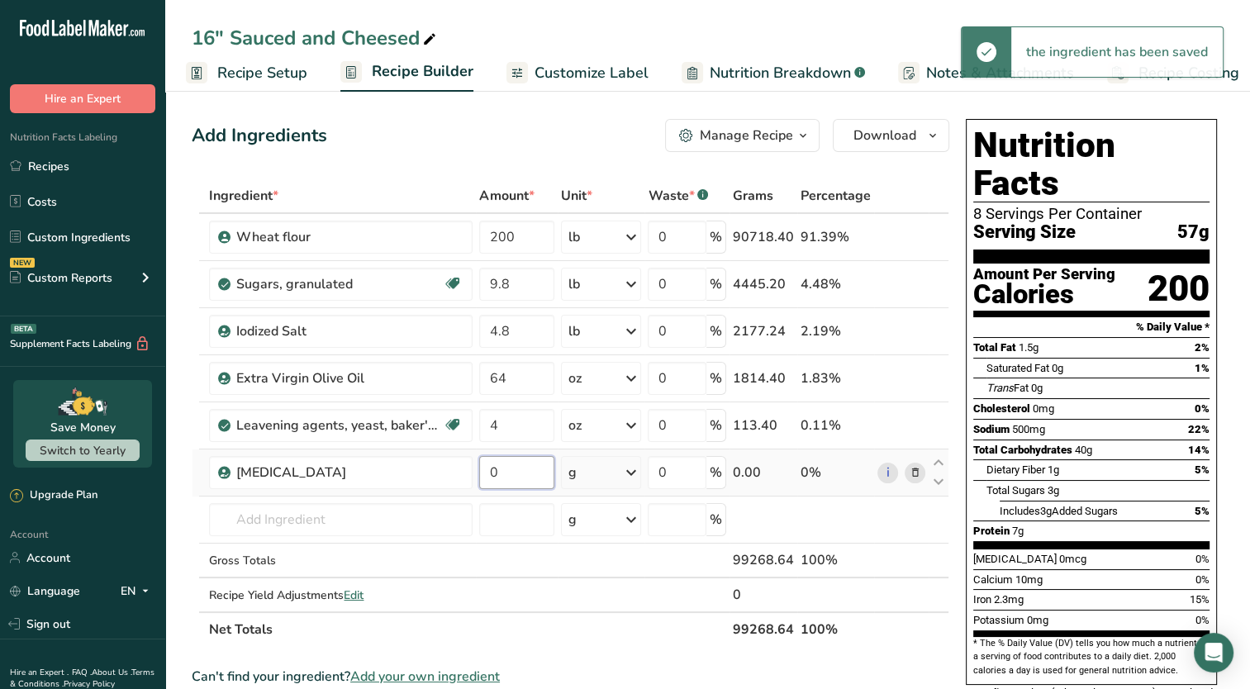
click at [520, 465] on input "0" at bounding box center [516, 472] width 74 height 33
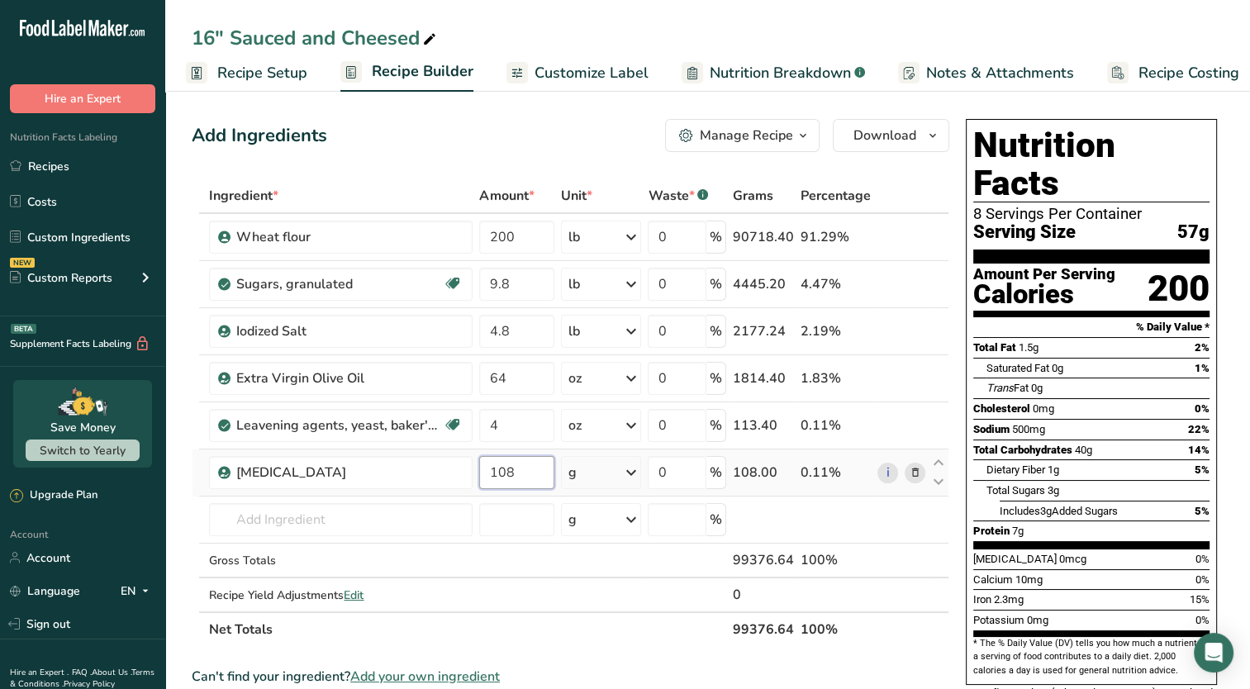
type input "108"
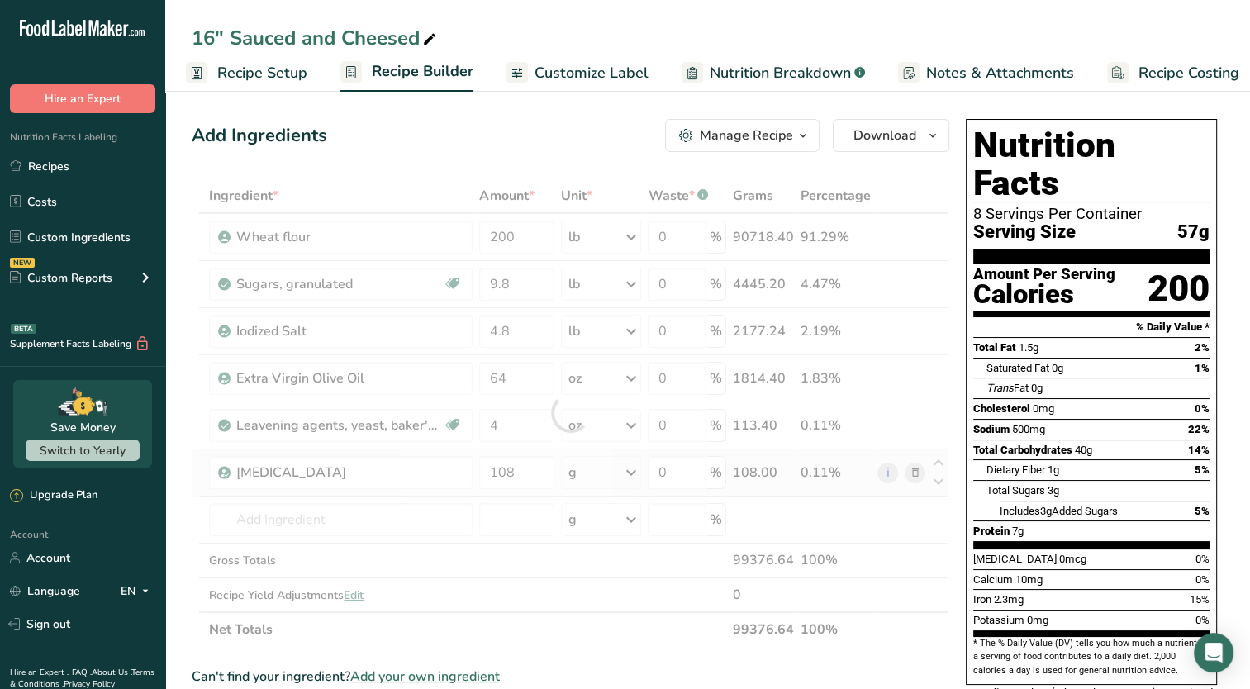
click at [630, 473] on div "Ingredient * Amount * Unit * Waste * .a-a{fill:#347362;}.b-a{fill:#fff;} Grams …" at bounding box center [570, 412] width 757 height 468
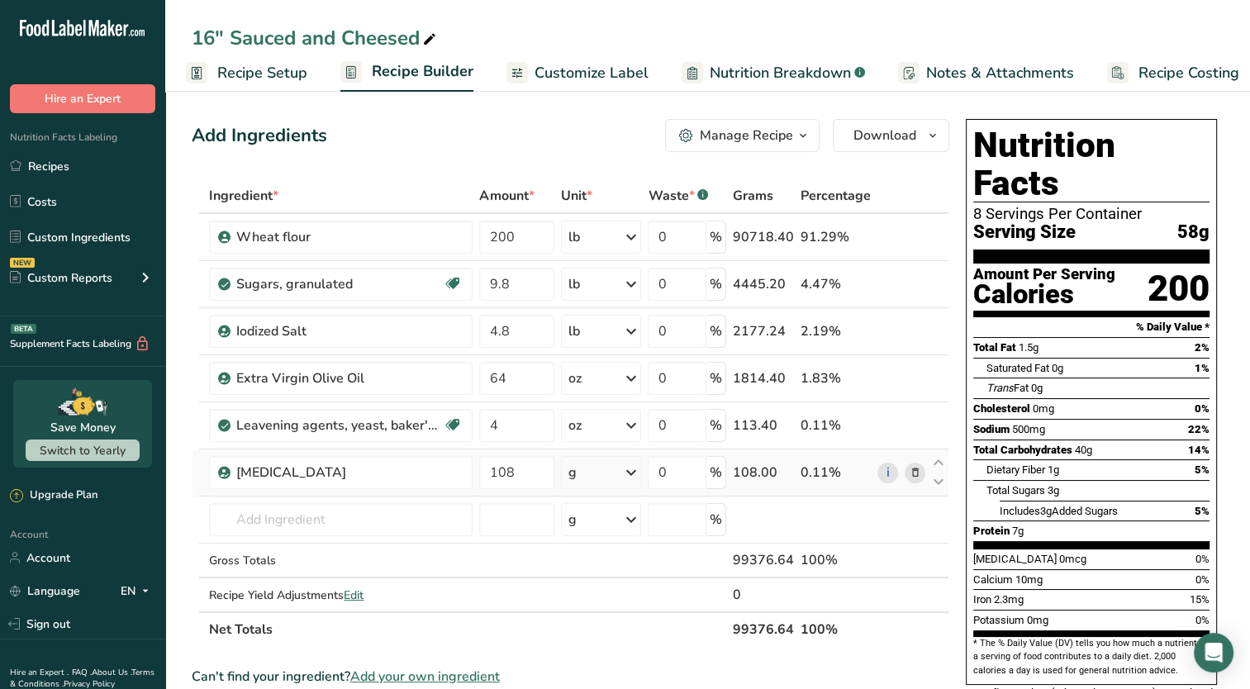
click at [631, 472] on icon at bounding box center [630, 473] width 20 height 30
click at [600, 601] on div "See more" at bounding box center [640, 603] width 139 height 17
click at [595, 619] on div "lb" at bounding box center [640, 631] width 139 height 24
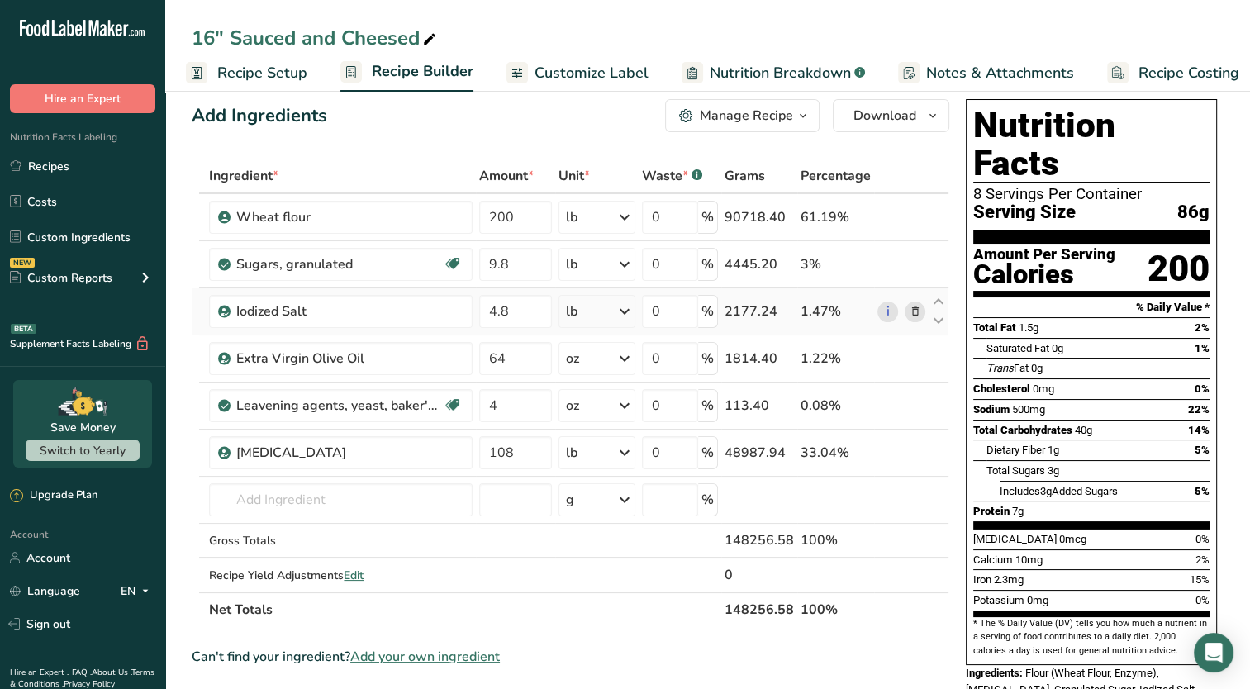
scroll to position [0, 0]
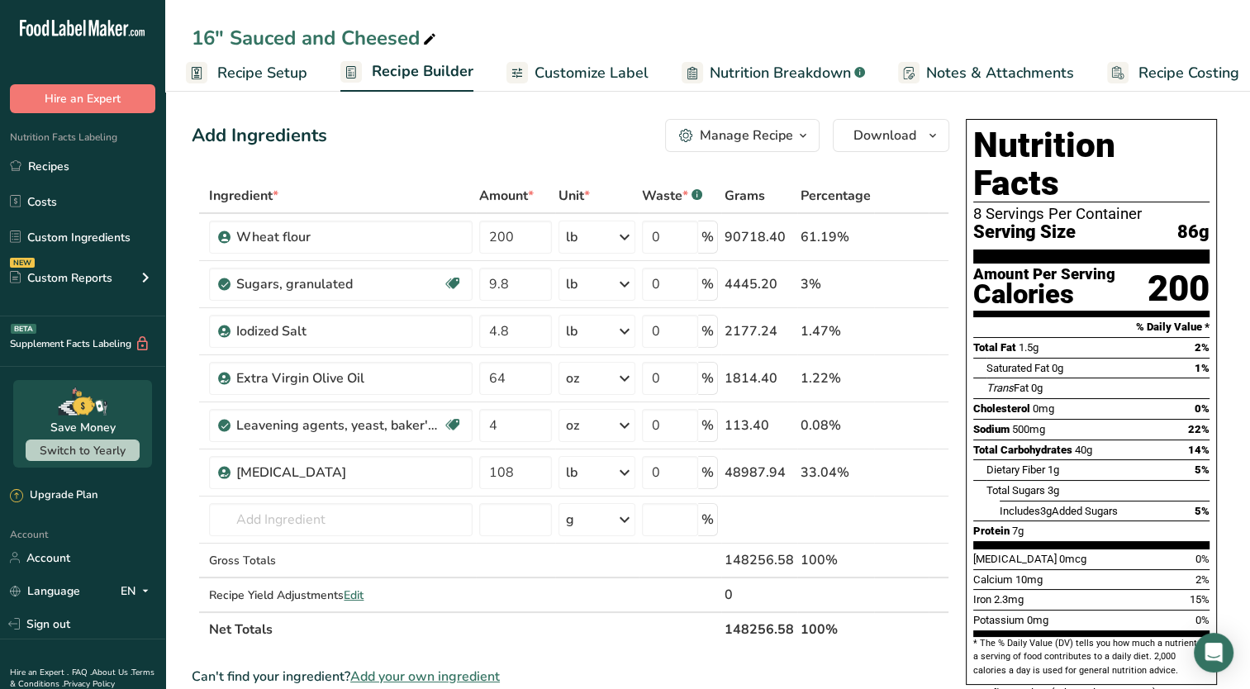
click at [255, 73] on span "Recipe Setup" at bounding box center [262, 73] width 90 height 22
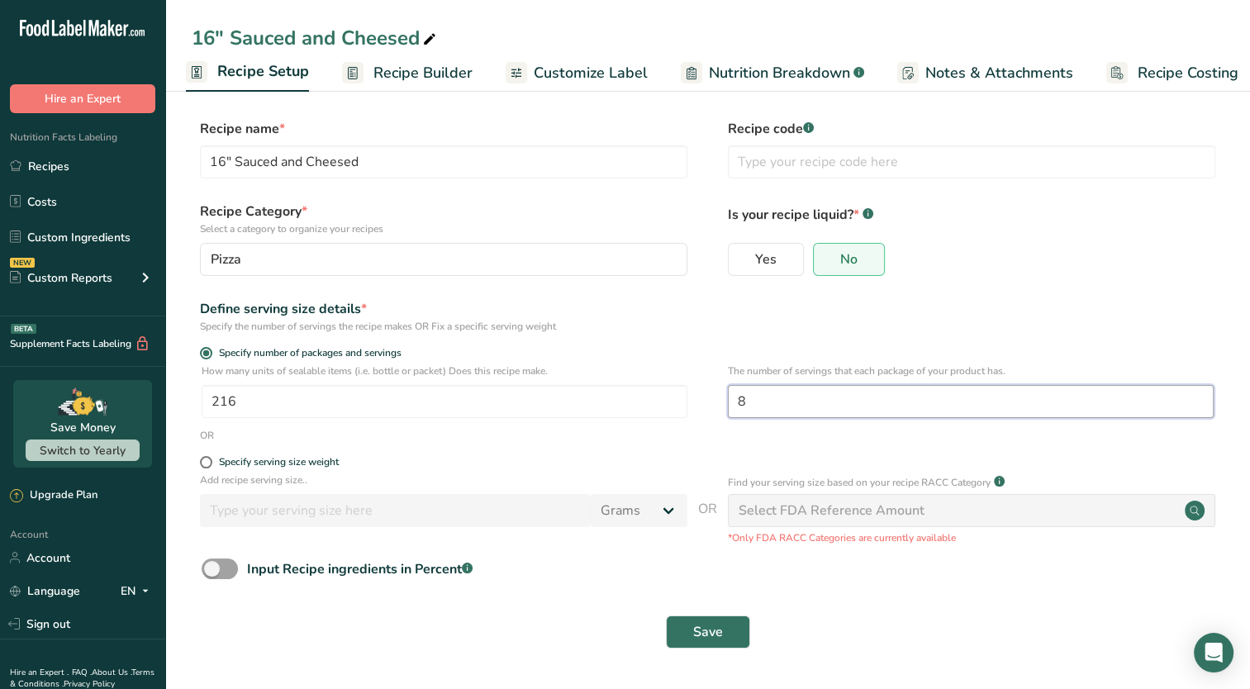
click at [775, 405] on input "8" at bounding box center [971, 401] width 486 height 33
type input "1"
click at [704, 626] on span "Save" at bounding box center [708, 632] width 30 height 20
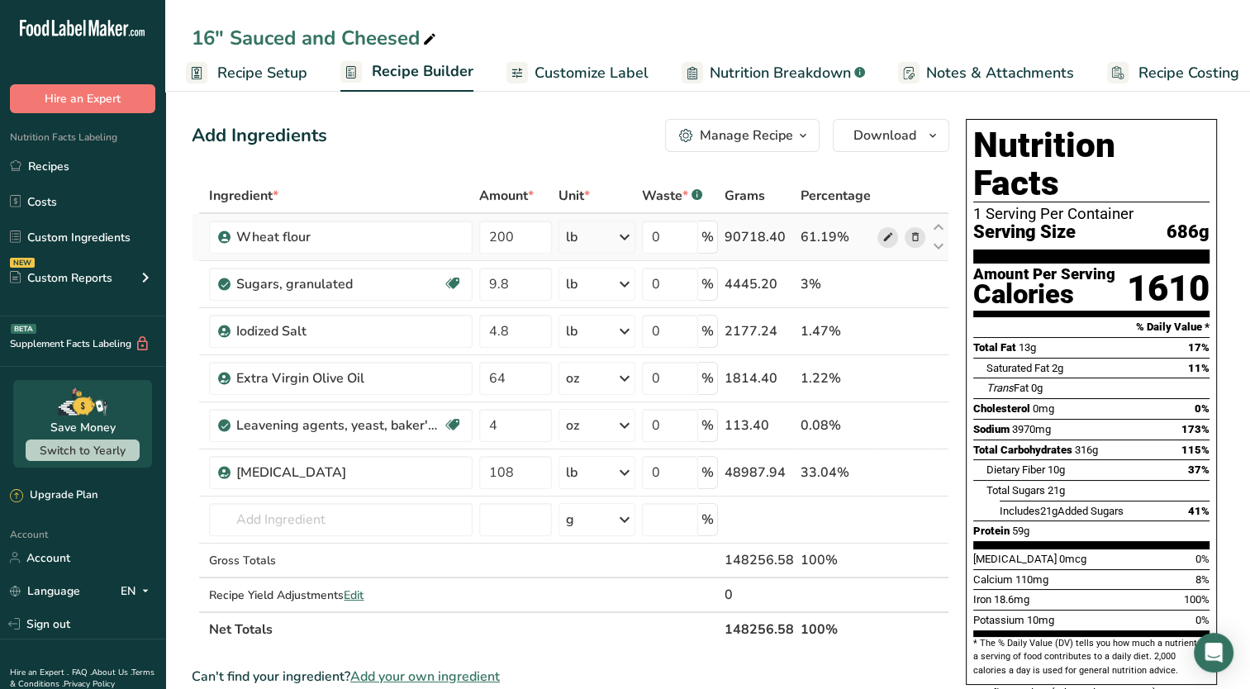
click at [890, 235] on icon at bounding box center [887, 237] width 12 height 17
click at [793, 134] on div "Manage Recipe" at bounding box center [746, 136] width 93 height 20
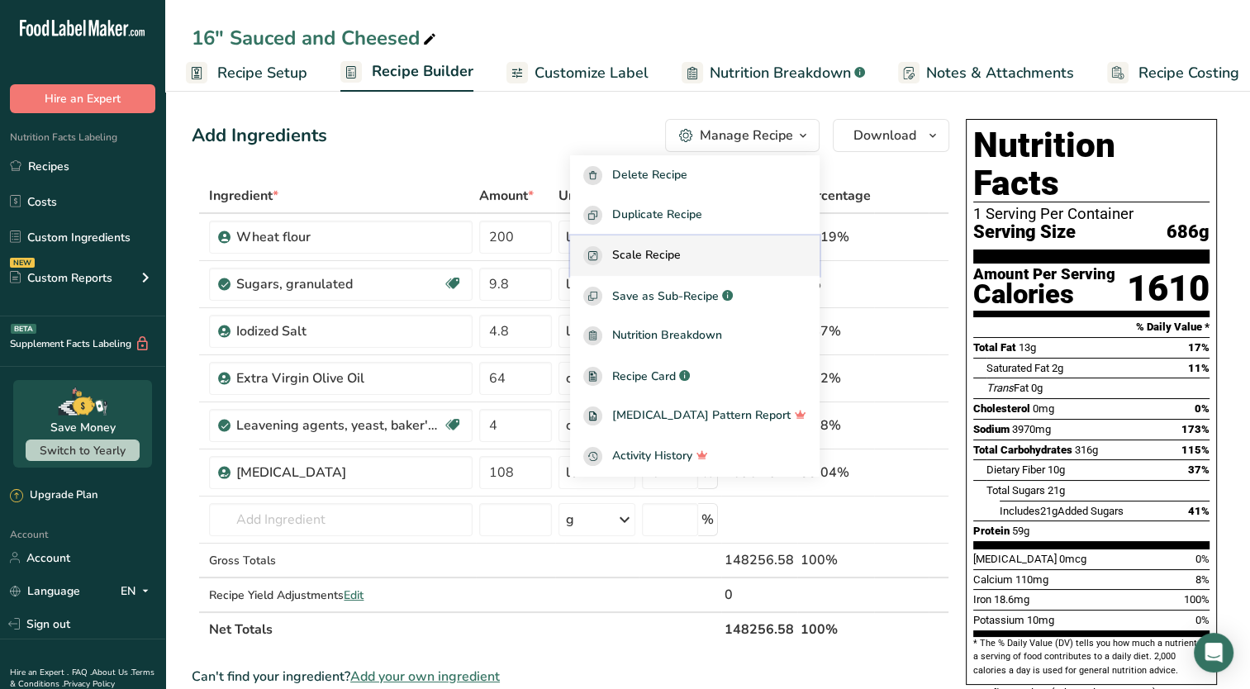
click at [681, 262] on span "Scale Recipe" at bounding box center [646, 255] width 69 height 19
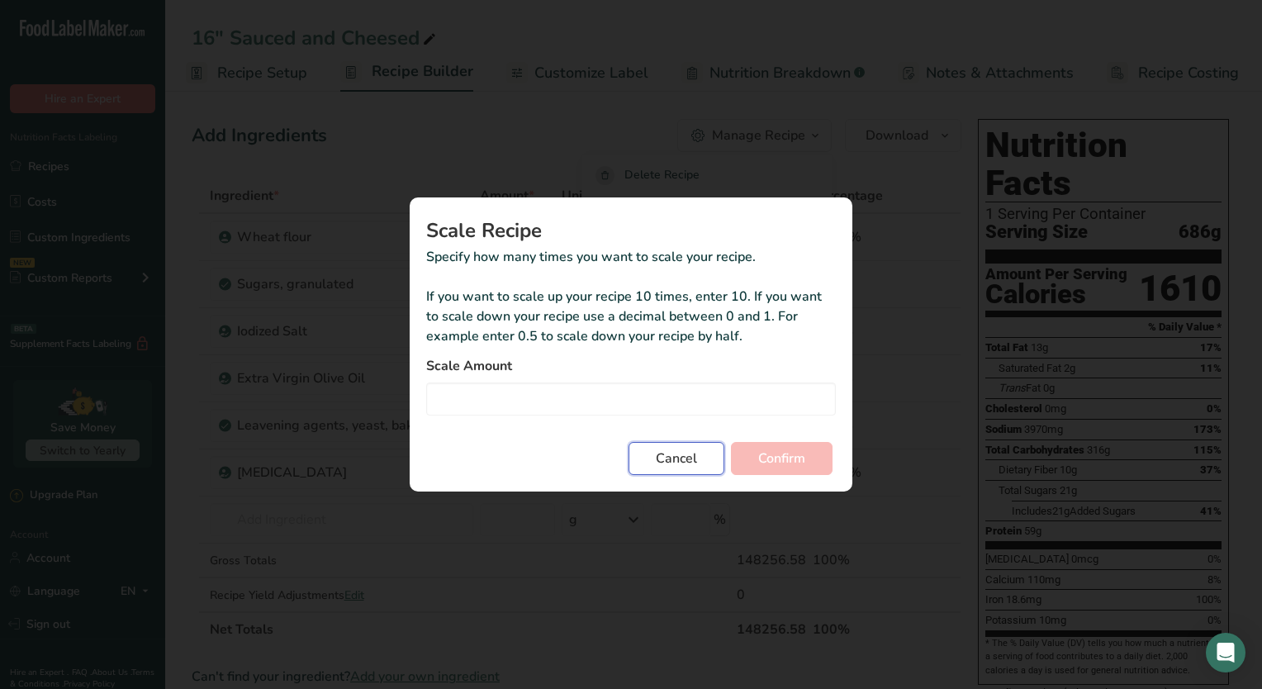
click at [673, 467] on span "Cancel" at bounding box center [676, 458] width 41 height 20
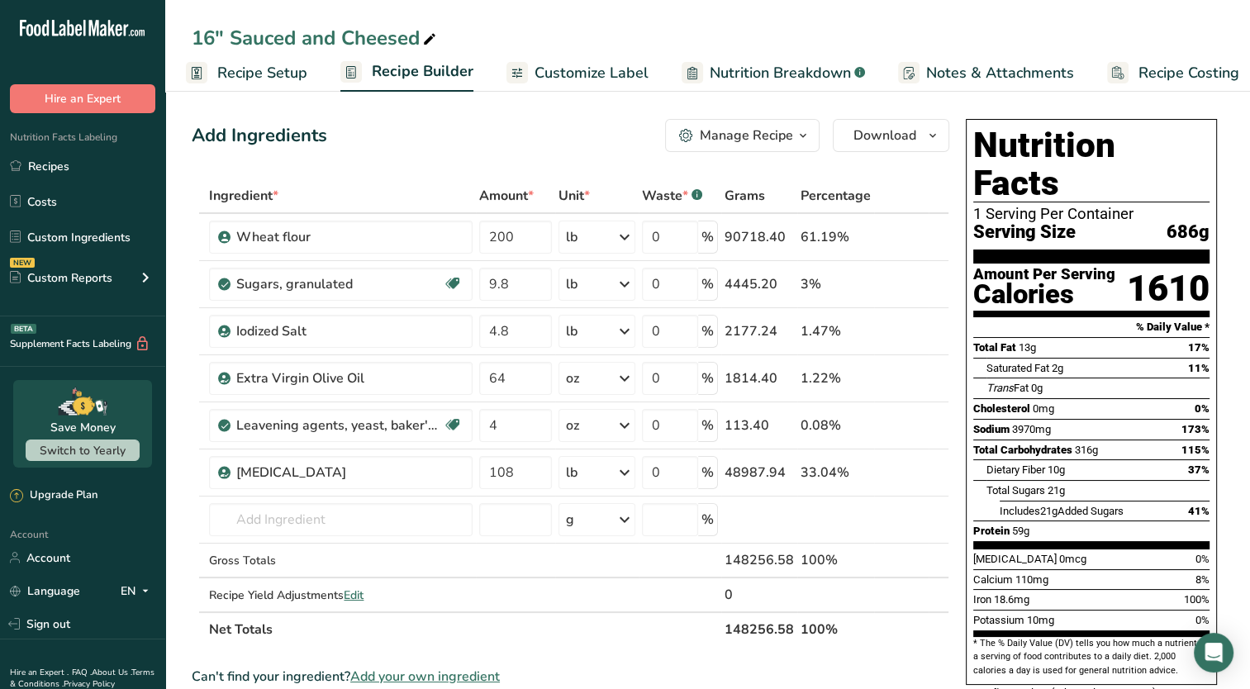
click at [1189, 222] on span "686g" at bounding box center [1187, 232] width 43 height 21
click at [281, 76] on span "Recipe Setup" at bounding box center [262, 73] width 90 height 22
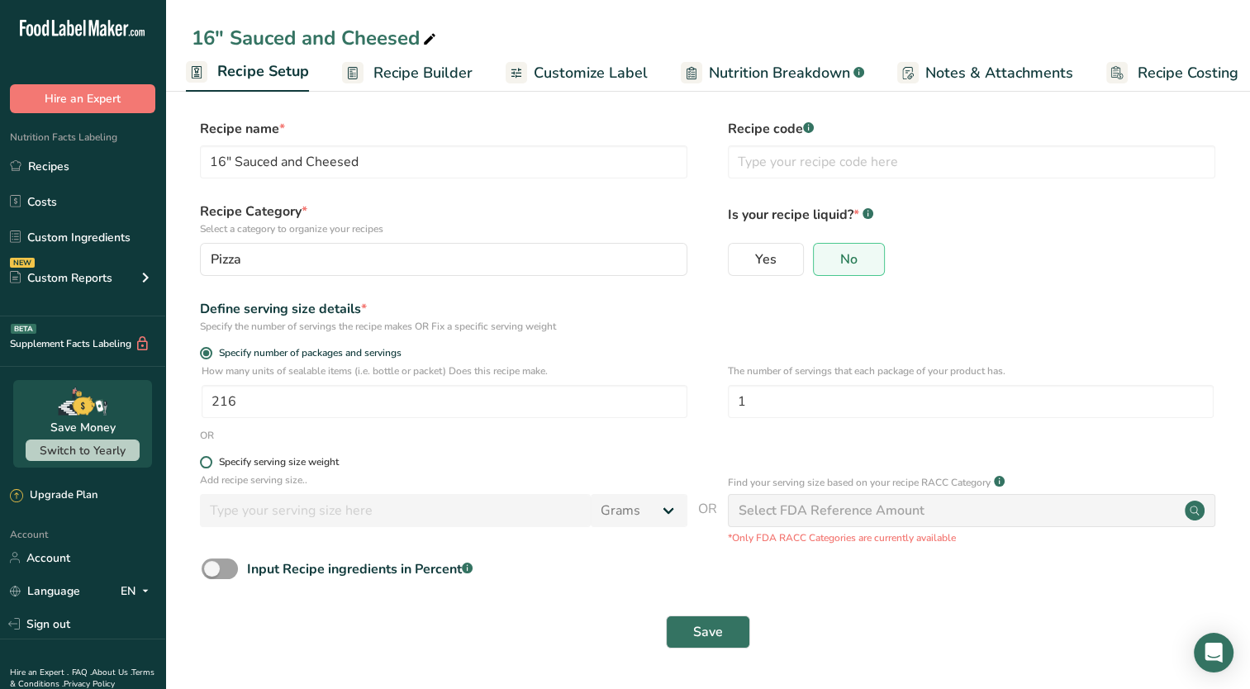
click at [278, 462] on div "Specify serving size weight" at bounding box center [279, 462] width 120 height 12
click at [211, 462] on input "Specify serving size weight" at bounding box center [205, 462] width 11 height 11
radio input "true"
radio input "false"
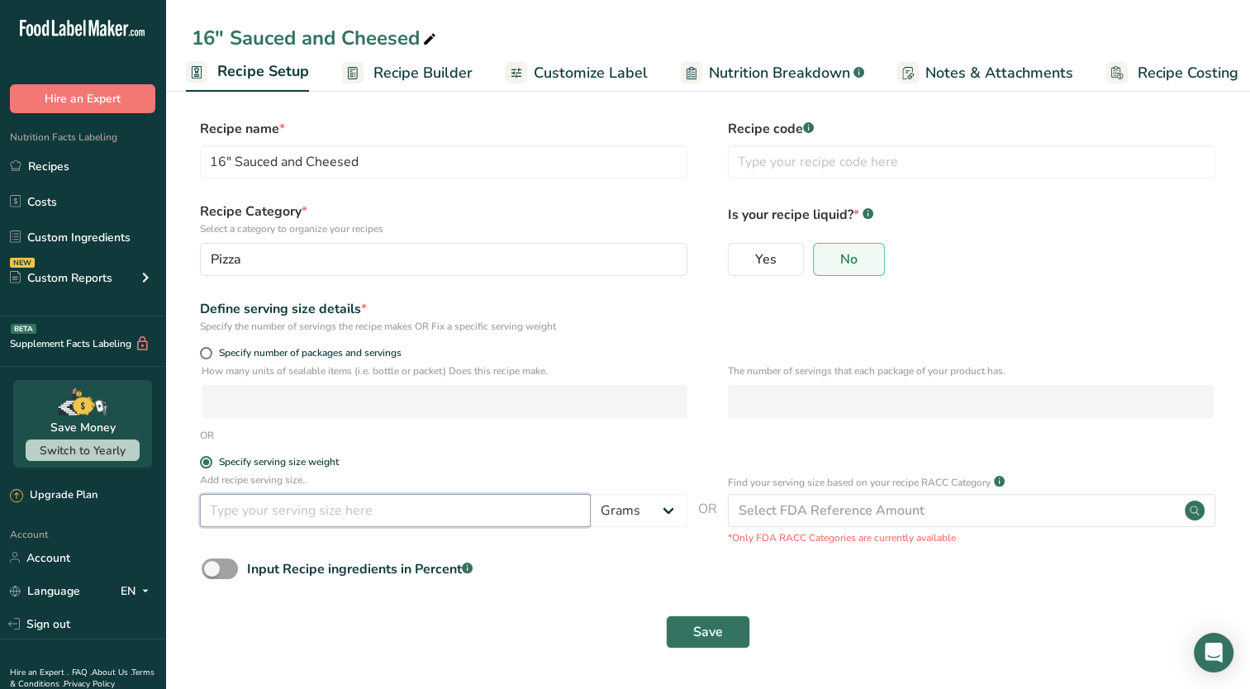
click at [366, 515] on input "number" at bounding box center [395, 510] width 391 height 33
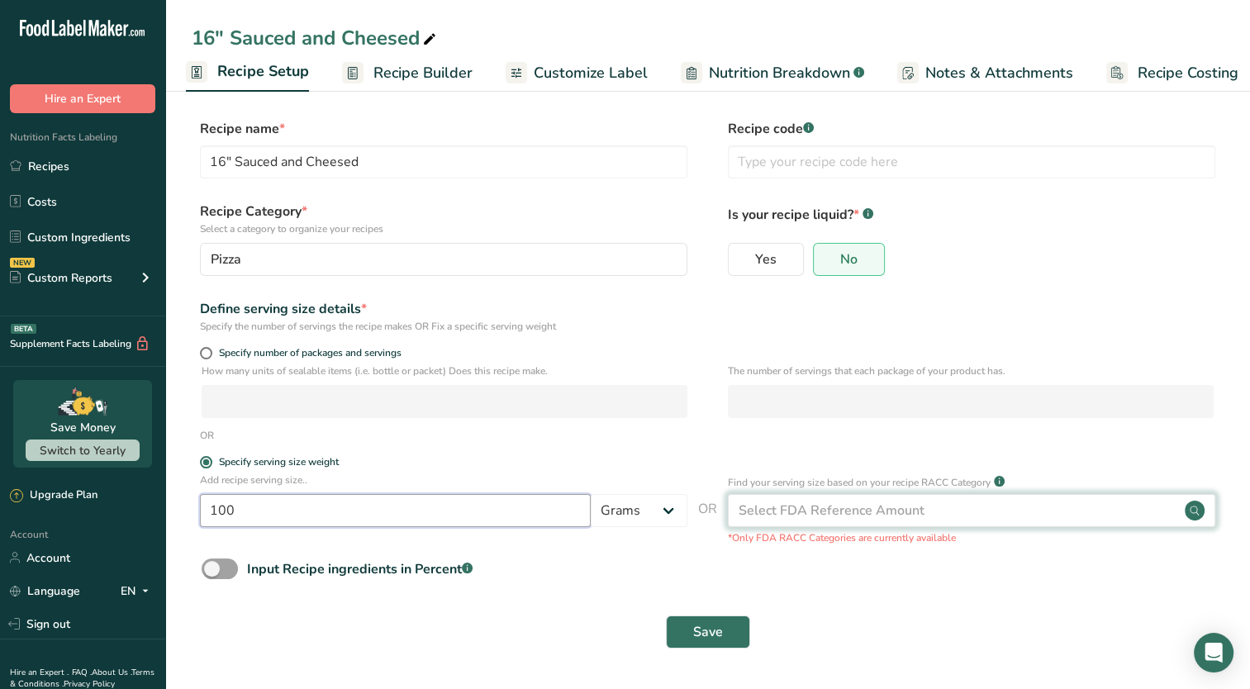
type input "100"
click at [824, 518] on div "Select FDA Reference Amount" at bounding box center [831, 510] width 186 height 20
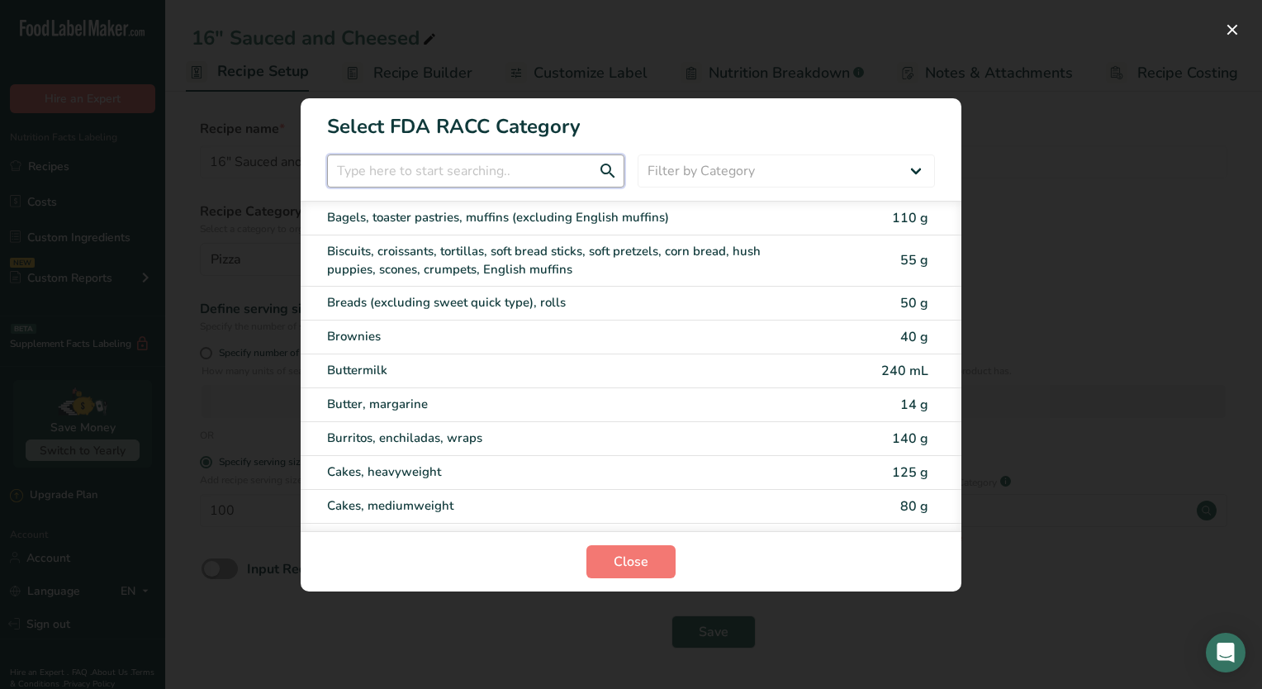
click at [546, 170] on input "RACC Category Selection Modal" at bounding box center [475, 170] width 297 height 33
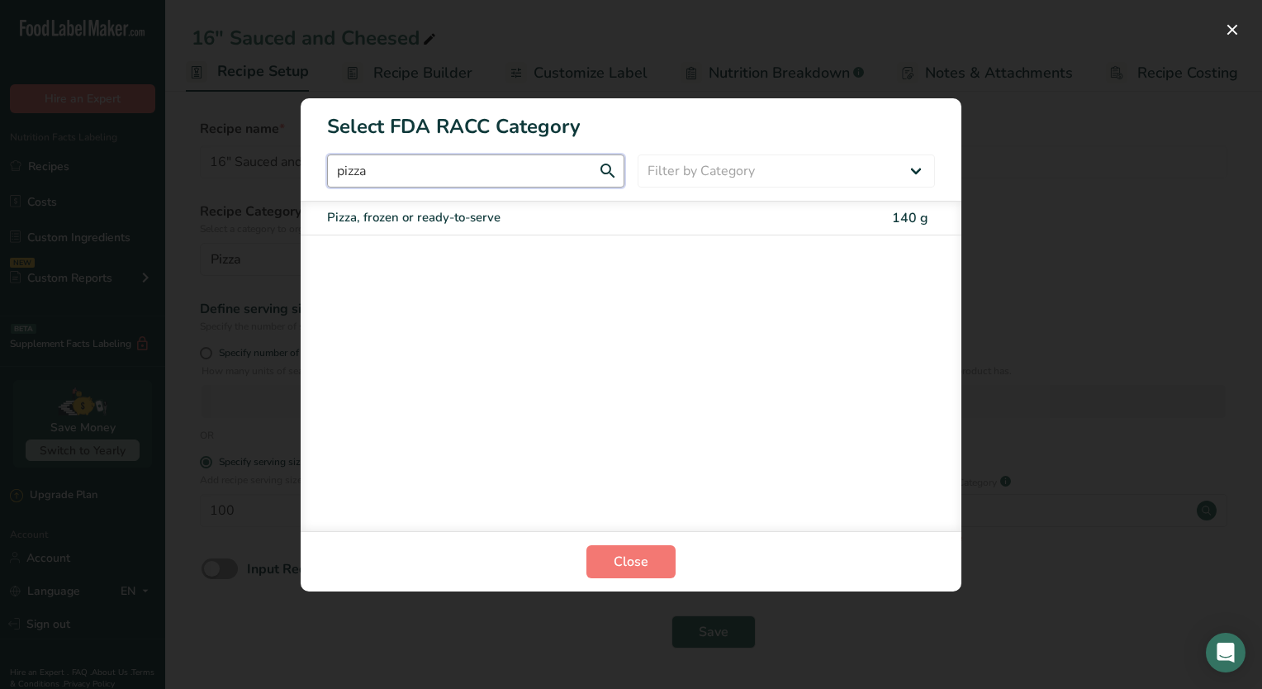
type input "pizza"
click at [538, 229] on div "Pizza, frozen or ready-to-serve 140 g" at bounding box center [631, 219] width 661 height 34
type input "140"
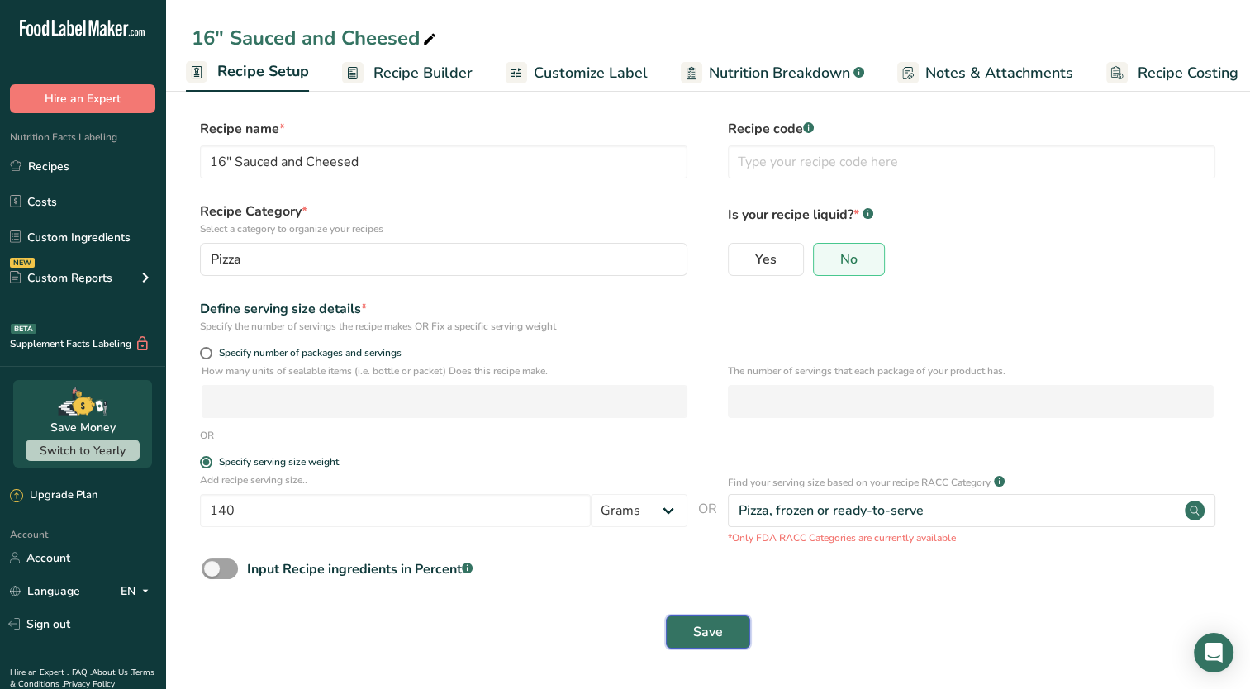
click at [727, 636] on button "Save" at bounding box center [708, 631] width 84 height 33
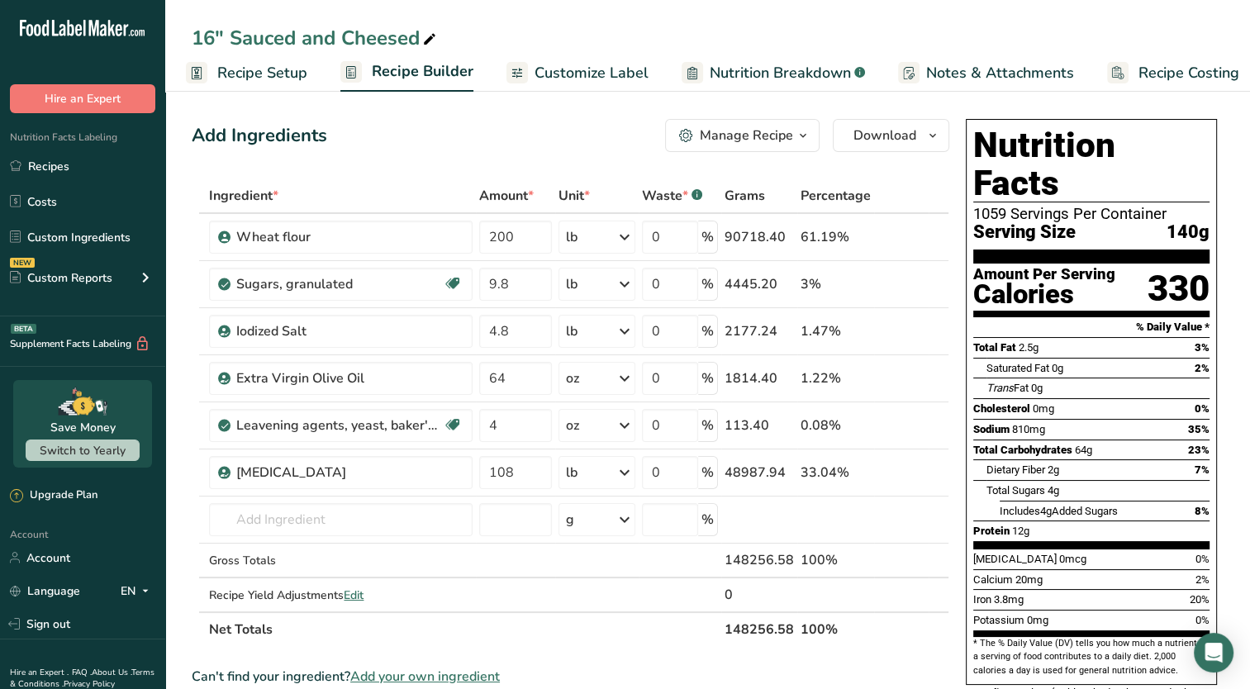
click at [244, 68] on span "Recipe Setup" at bounding box center [262, 73] width 90 height 22
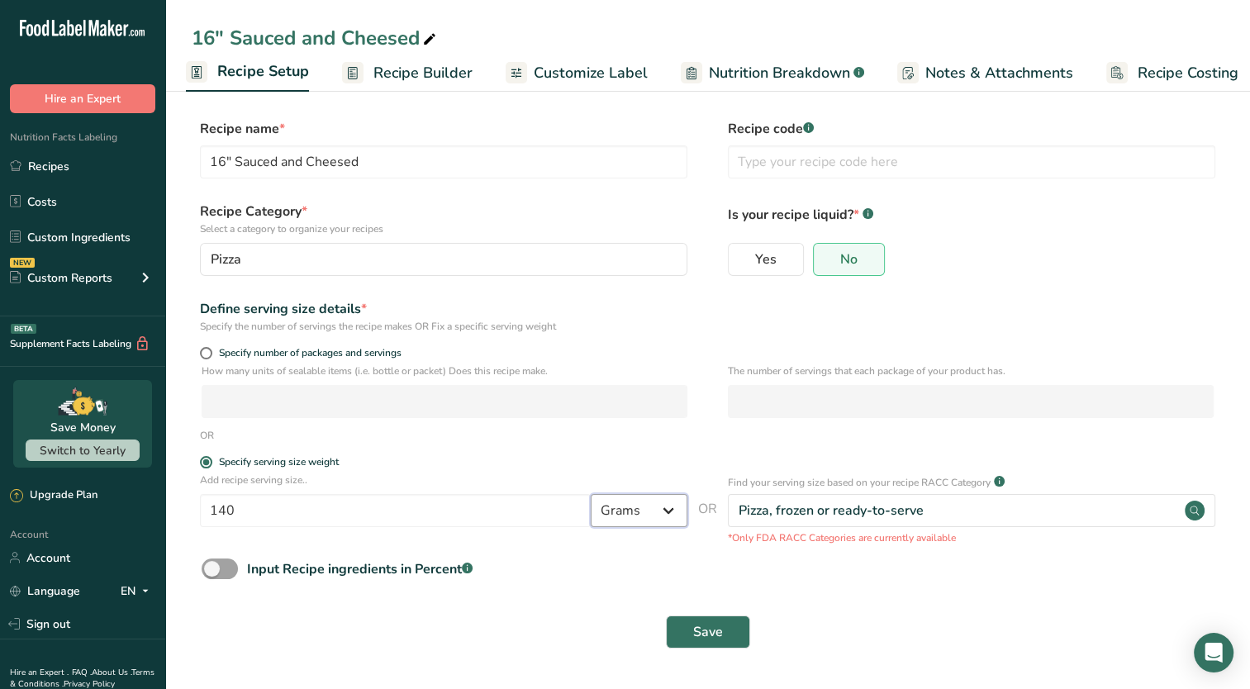
click at [621, 511] on select "Grams kg mg mcg lb oz l mL fl oz tbsp tsp cup qt gallon" at bounding box center [638, 510] width 97 height 33
click at [421, 73] on span "Recipe Builder" at bounding box center [422, 73] width 99 height 22
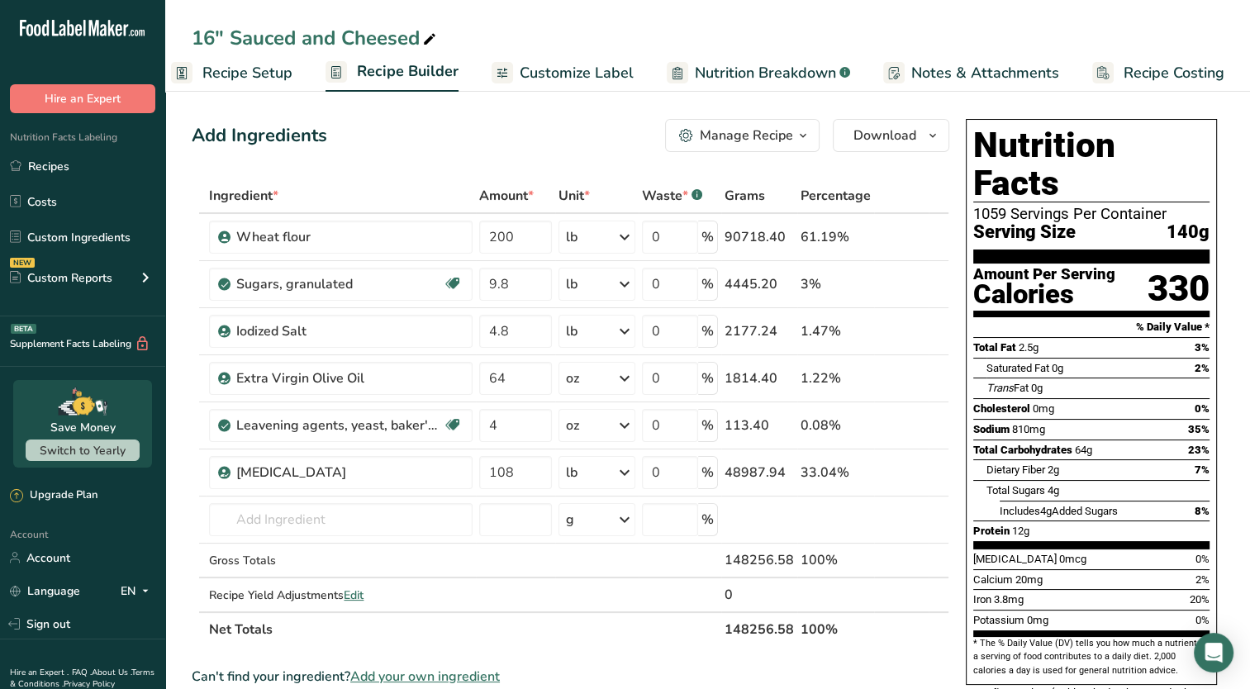
click at [719, 138] on div "Manage Recipe" at bounding box center [746, 136] width 93 height 20
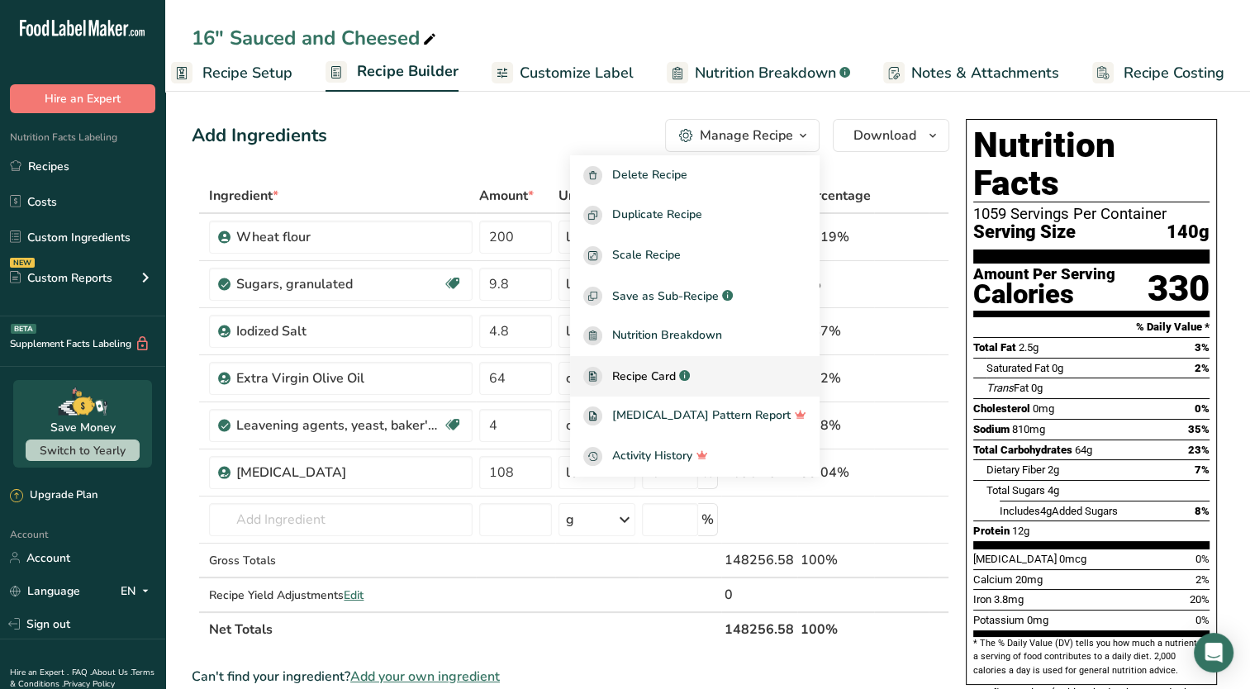
click at [676, 378] on span "Recipe Card" at bounding box center [644, 376] width 64 height 17
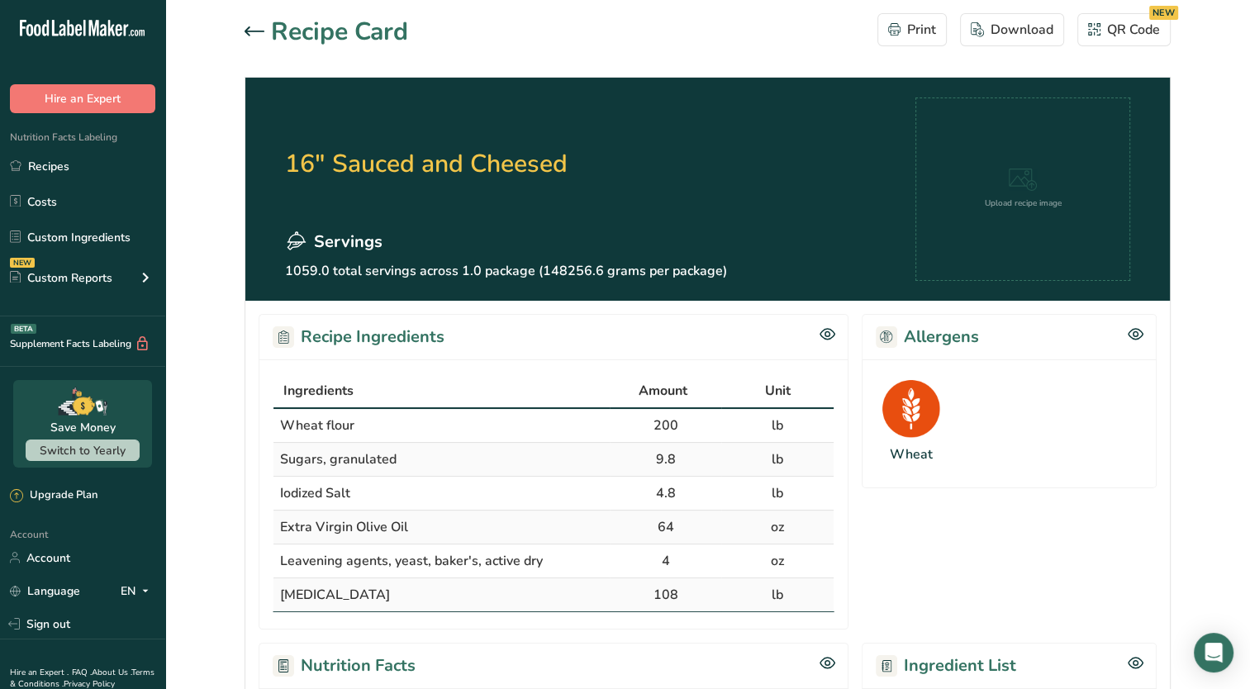
click at [245, 36] on div at bounding box center [257, 32] width 26 height 20
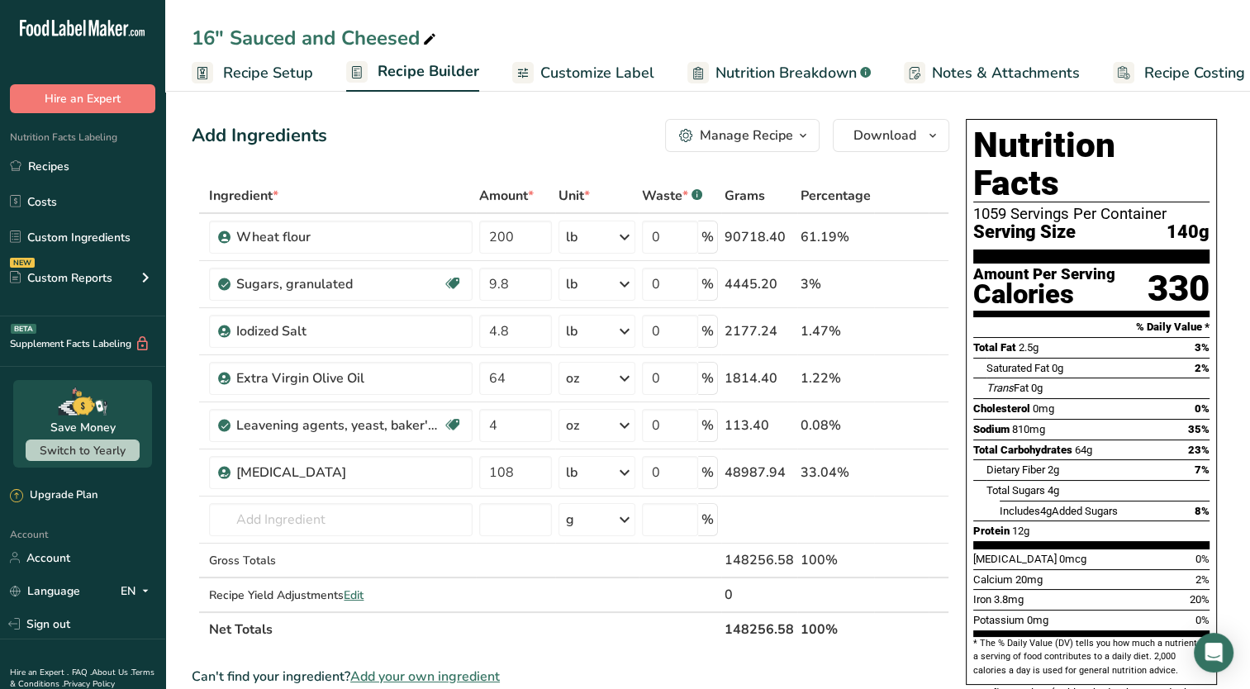
click at [566, 78] on span "Customize Label" at bounding box center [597, 73] width 114 height 22
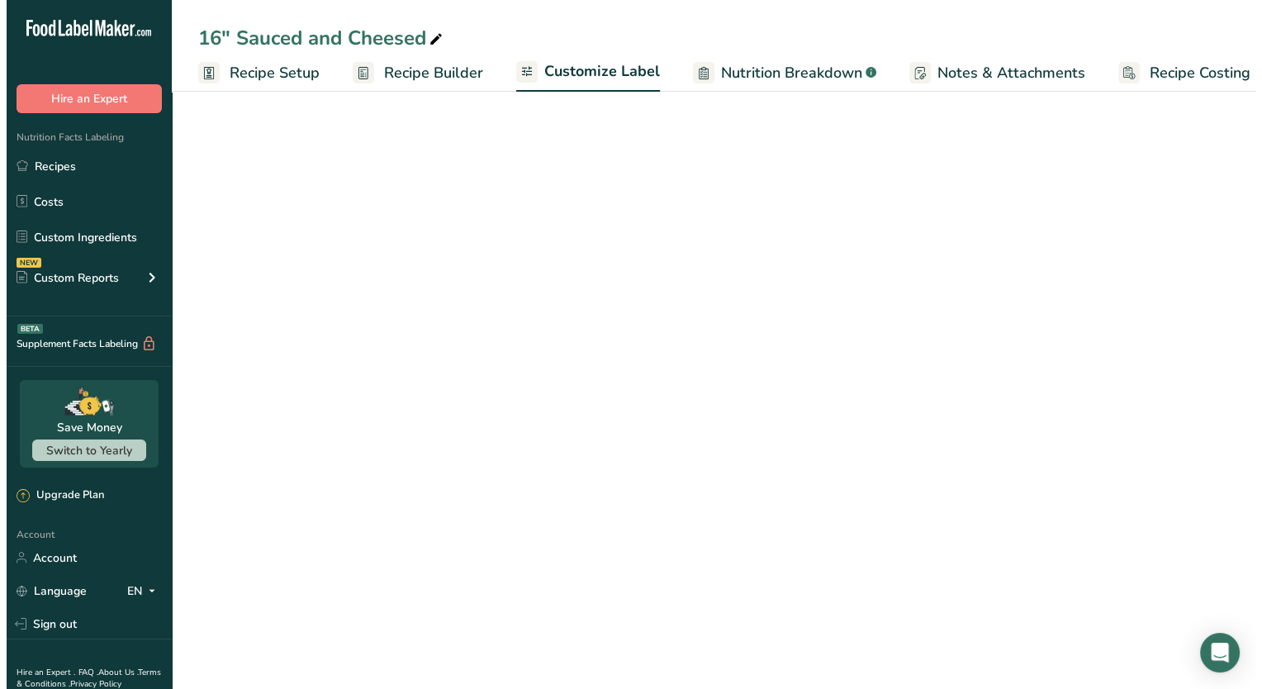
scroll to position [0, 21]
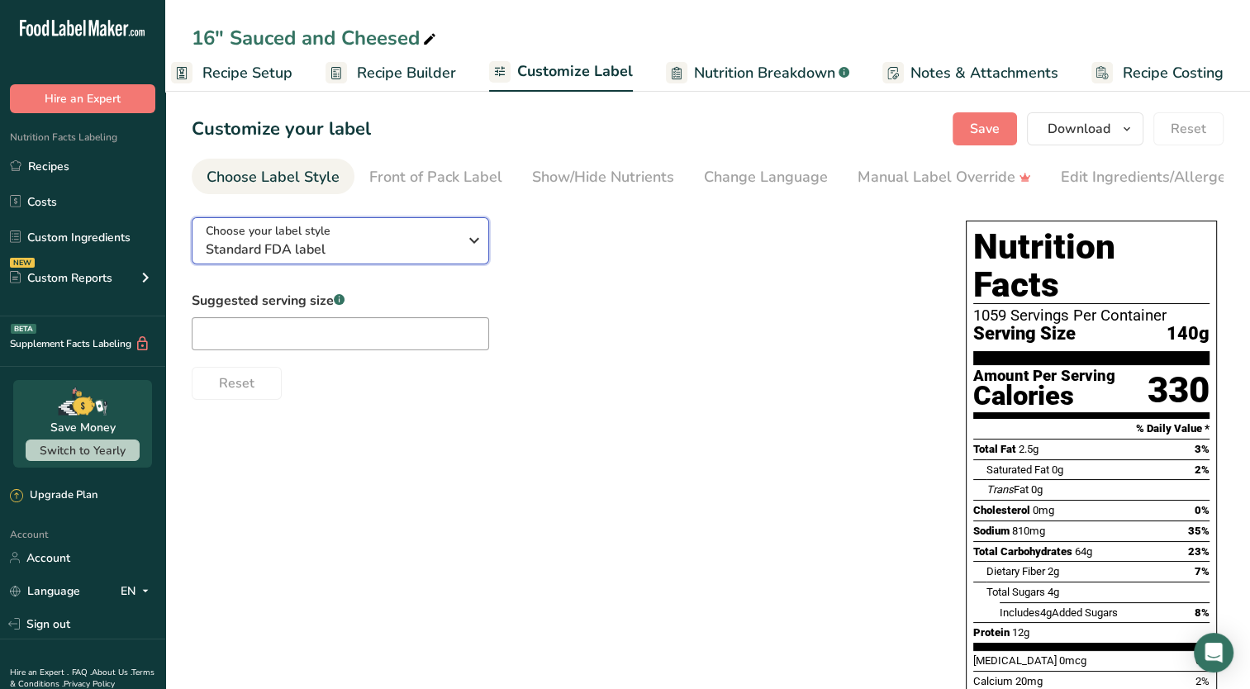
click at [349, 250] on span "Standard FDA label" at bounding box center [332, 249] width 252 height 20
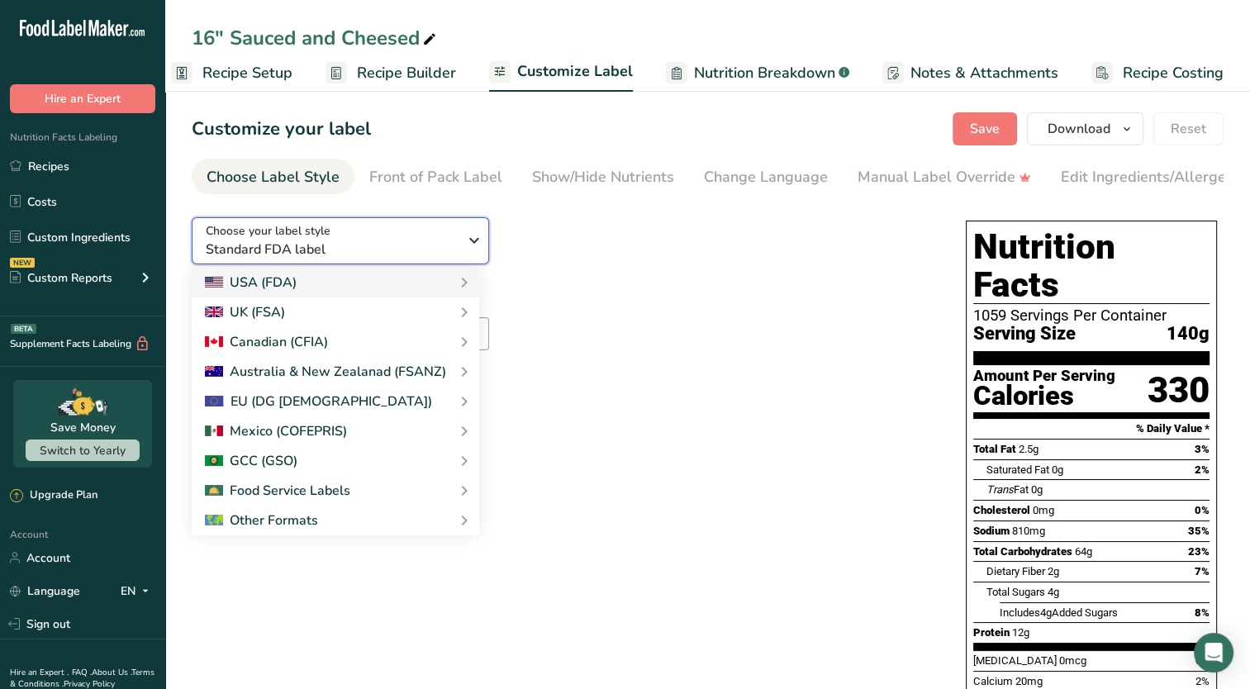
click at [349, 250] on span "Standard FDA label" at bounding box center [332, 249] width 252 height 20
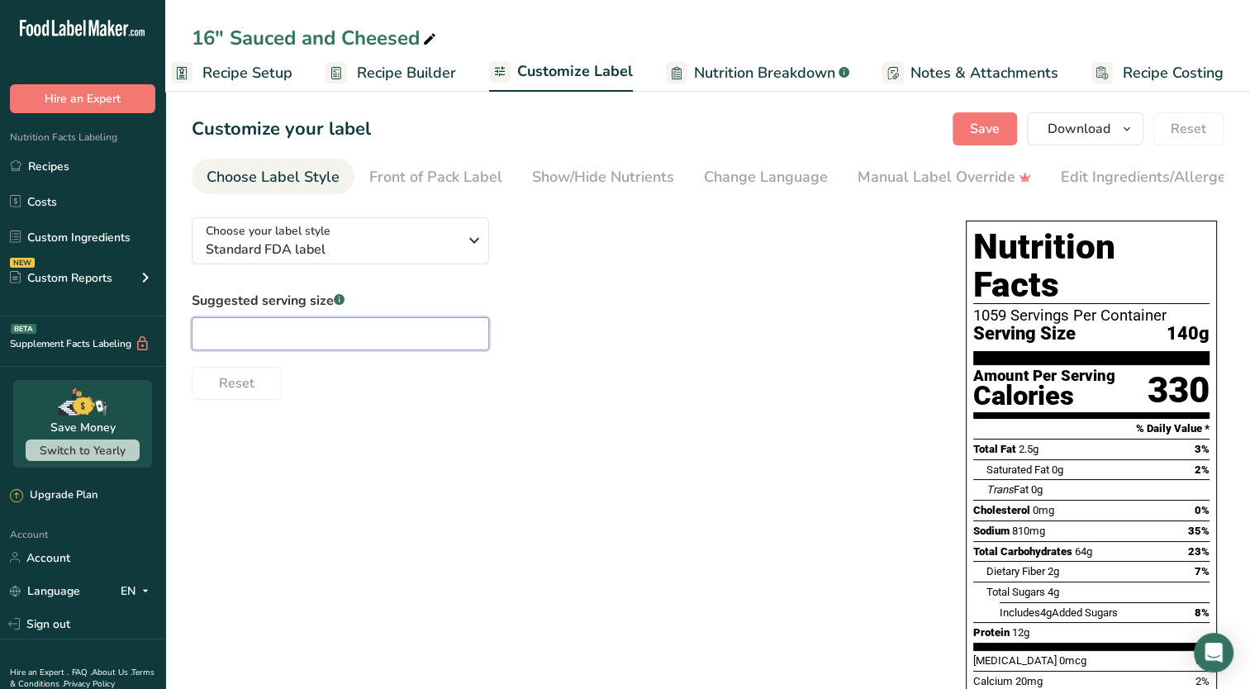
click at [310, 339] on input "text" at bounding box center [340, 333] width 297 height 33
type input "1"
click at [285, 74] on span "Recipe Setup" at bounding box center [247, 73] width 90 height 22
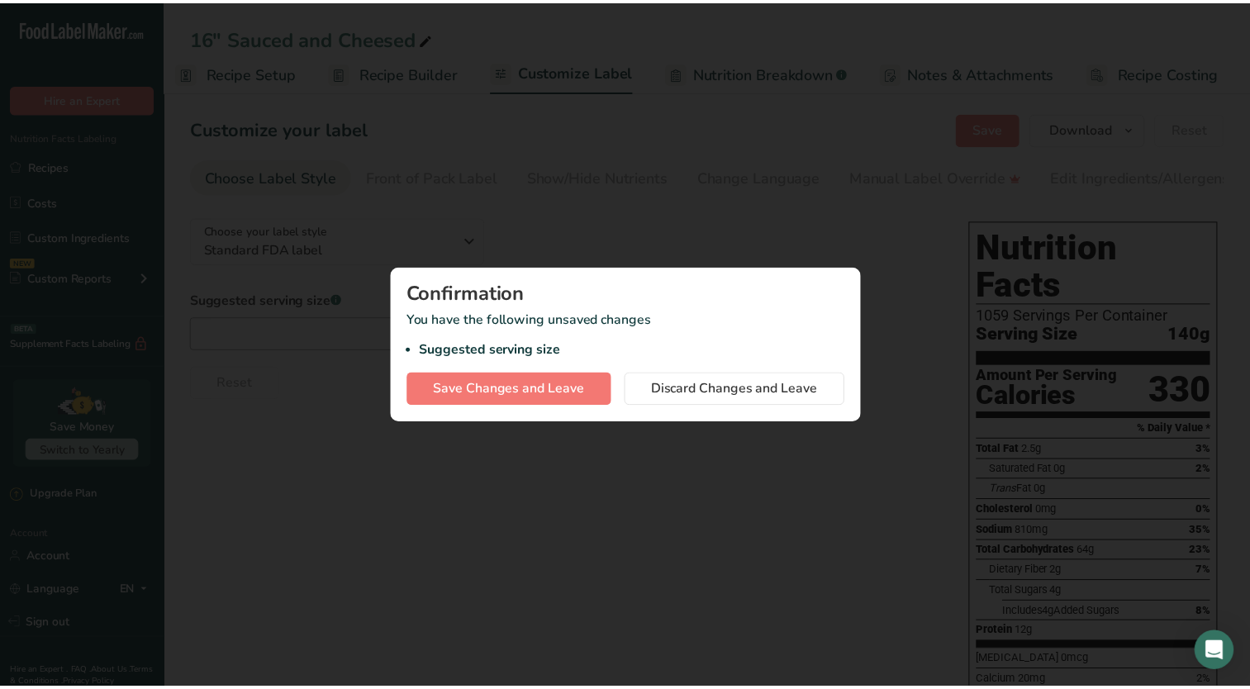
scroll to position [0, 6]
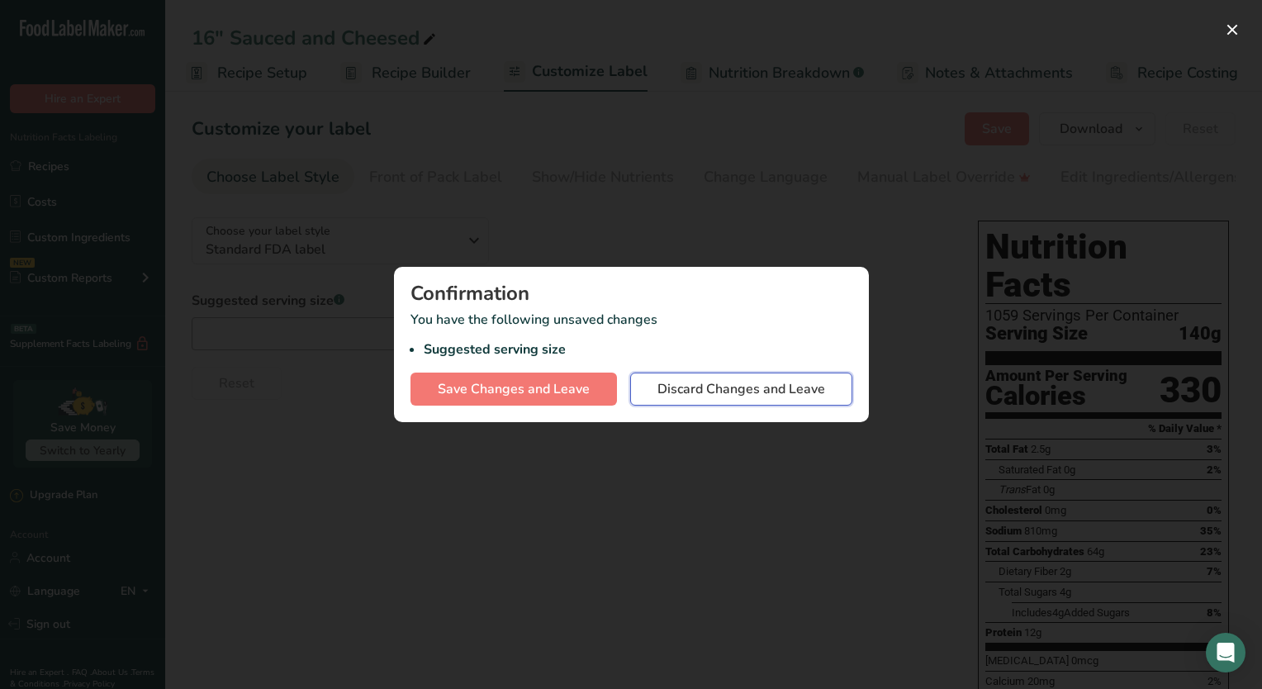
click at [695, 391] on span "Discard Changes and Leave" at bounding box center [741, 389] width 168 height 20
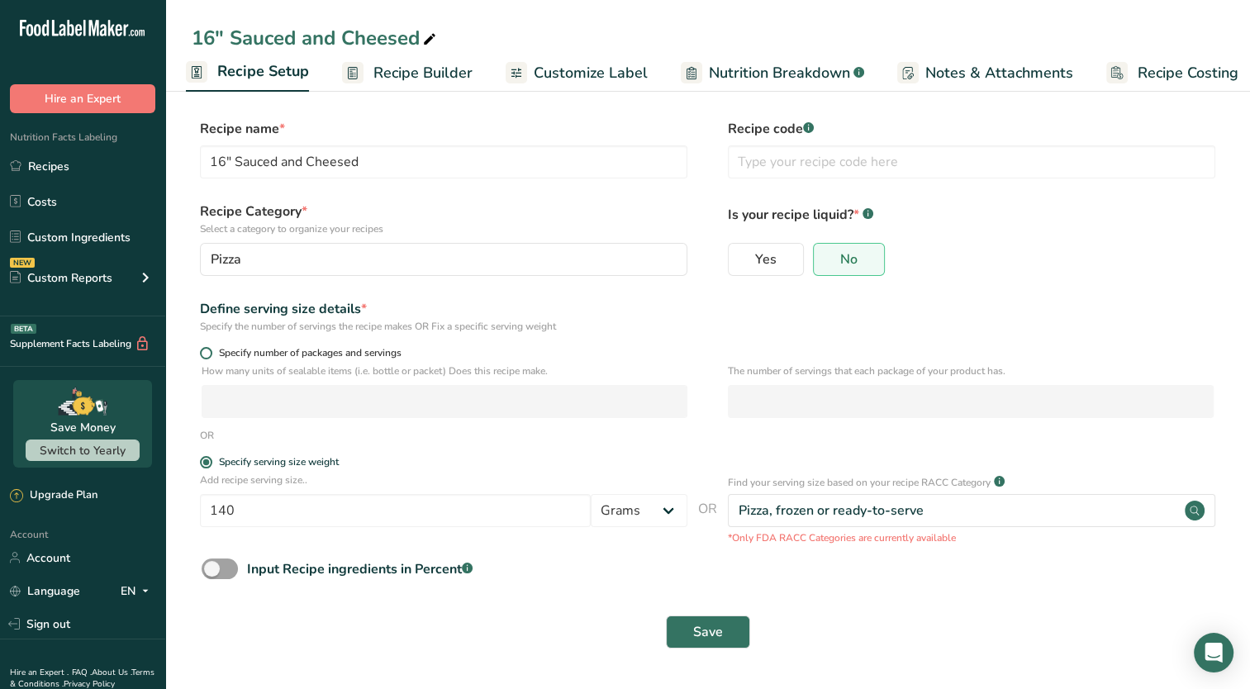
click at [340, 355] on span "Specify number of packages and servings" at bounding box center [306, 353] width 189 height 12
click at [211, 355] on input "Specify number of packages and servings" at bounding box center [205, 353] width 11 height 11
radio input "true"
radio input "false"
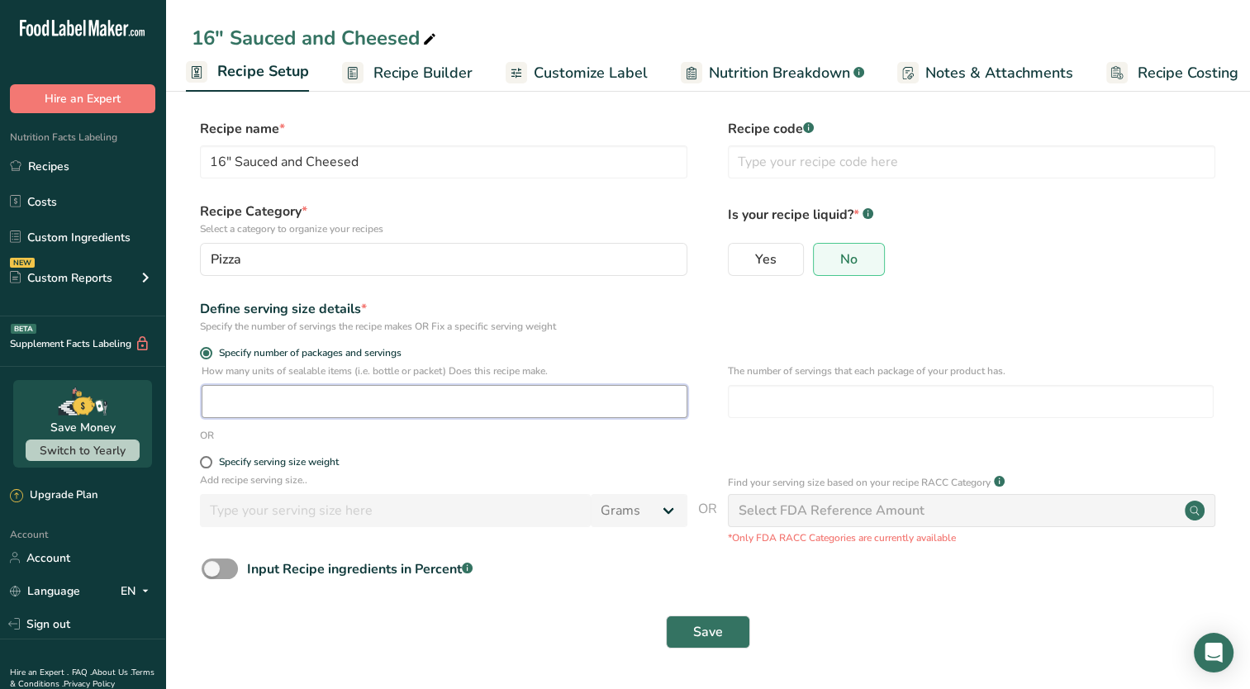
click at [345, 408] on input "number" at bounding box center [445, 401] width 486 height 33
type input "216"
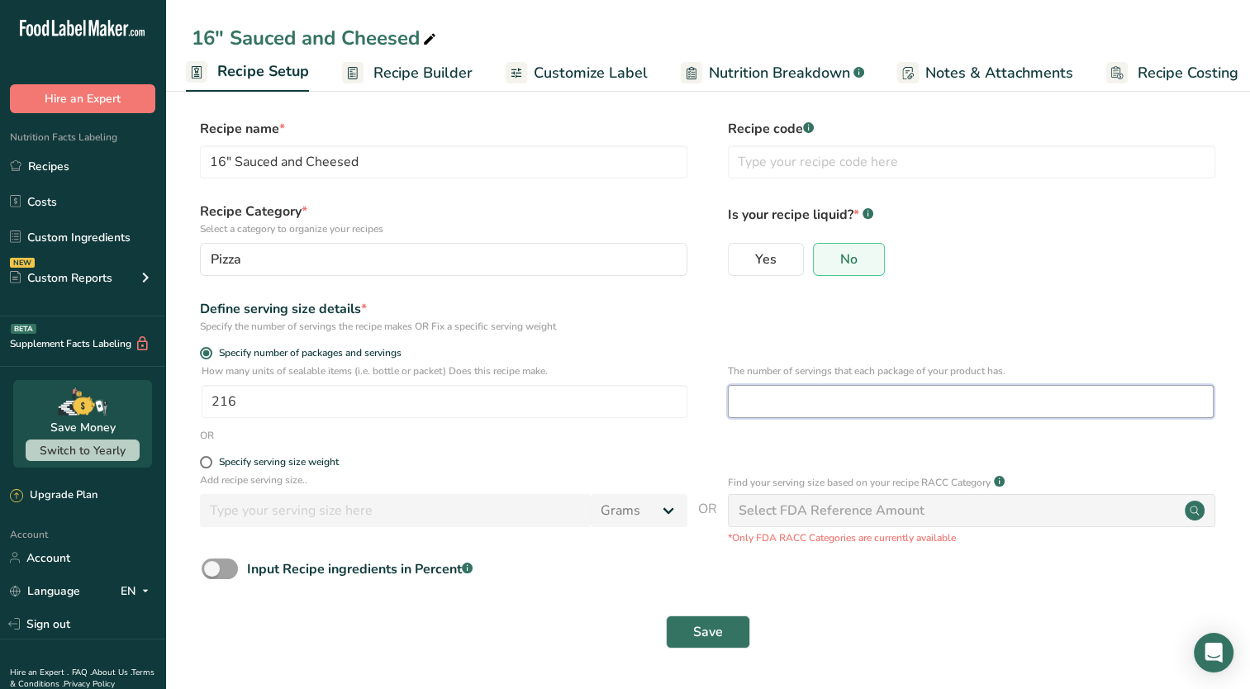
click at [950, 408] on input "number" at bounding box center [971, 401] width 486 height 33
type input "6"
click at [666, 615] on button "Save" at bounding box center [708, 631] width 84 height 33
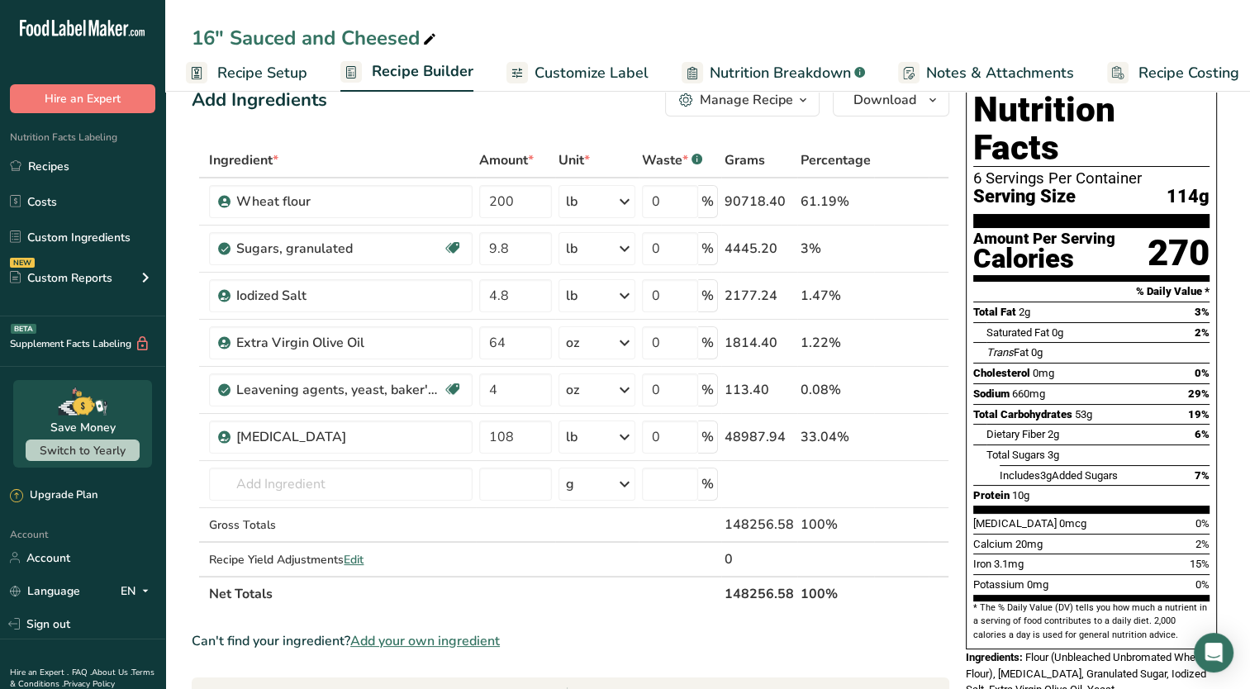
scroll to position [36, 0]
click at [588, 64] on span "Customize Label" at bounding box center [591, 73] width 114 height 22
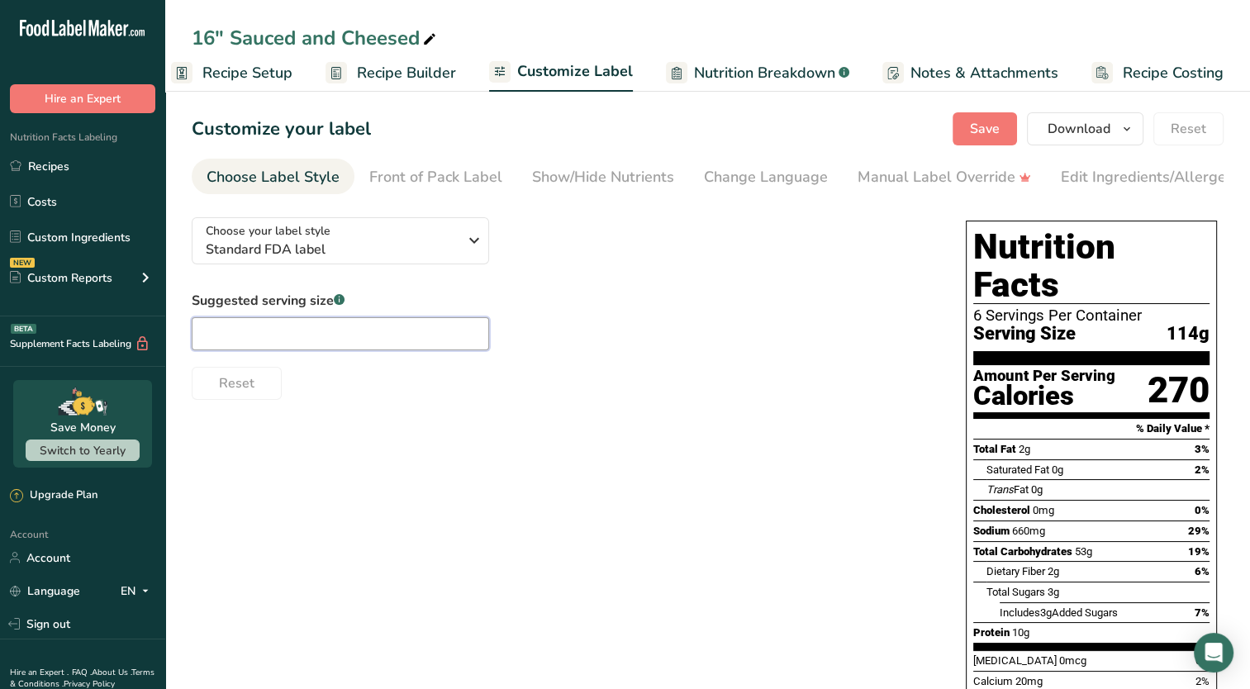
click at [358, 335] on input "text" at bounding box center [340, 333] width 297 height 33
type input "1 Slice"
click at [639, 429] on div "Choose your label style Standard FDA label USA (FDA) Standard FDA label Tabular…" at bounding box center [707, 536] width 1031 height 664
click at [443, 170] on div "Front of Pack Label" at bounding box center [435, 177] width 133 height 22
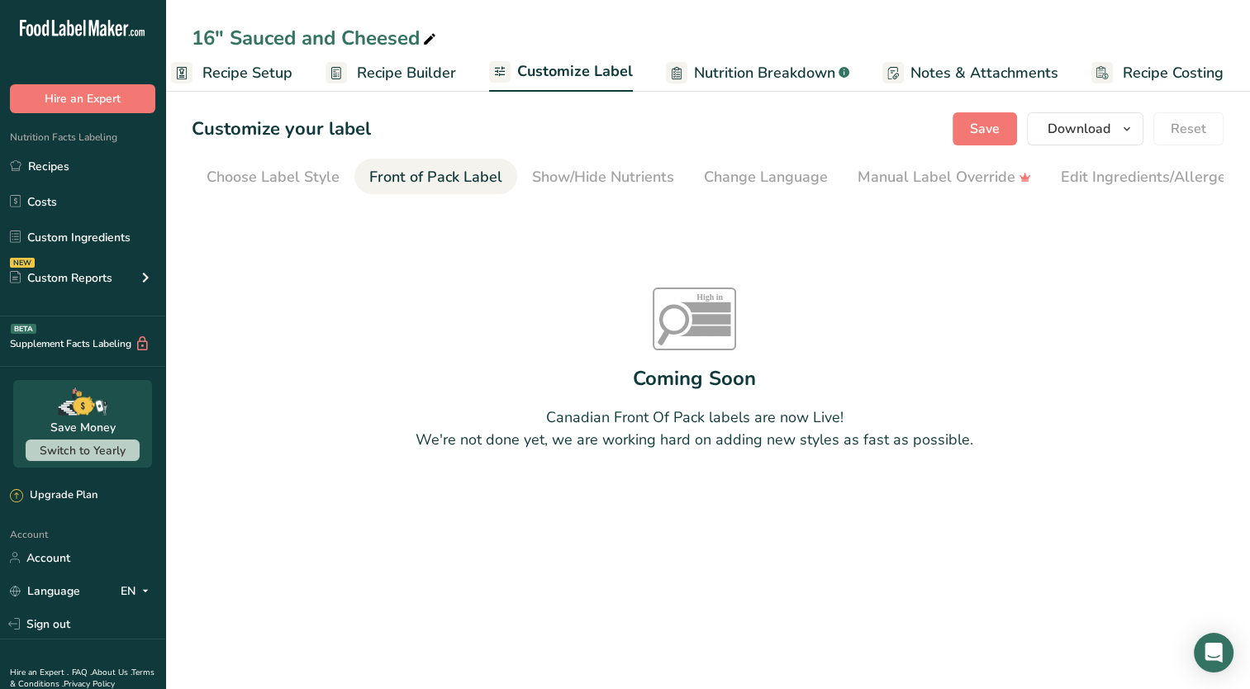
scroll to position [0, 160]
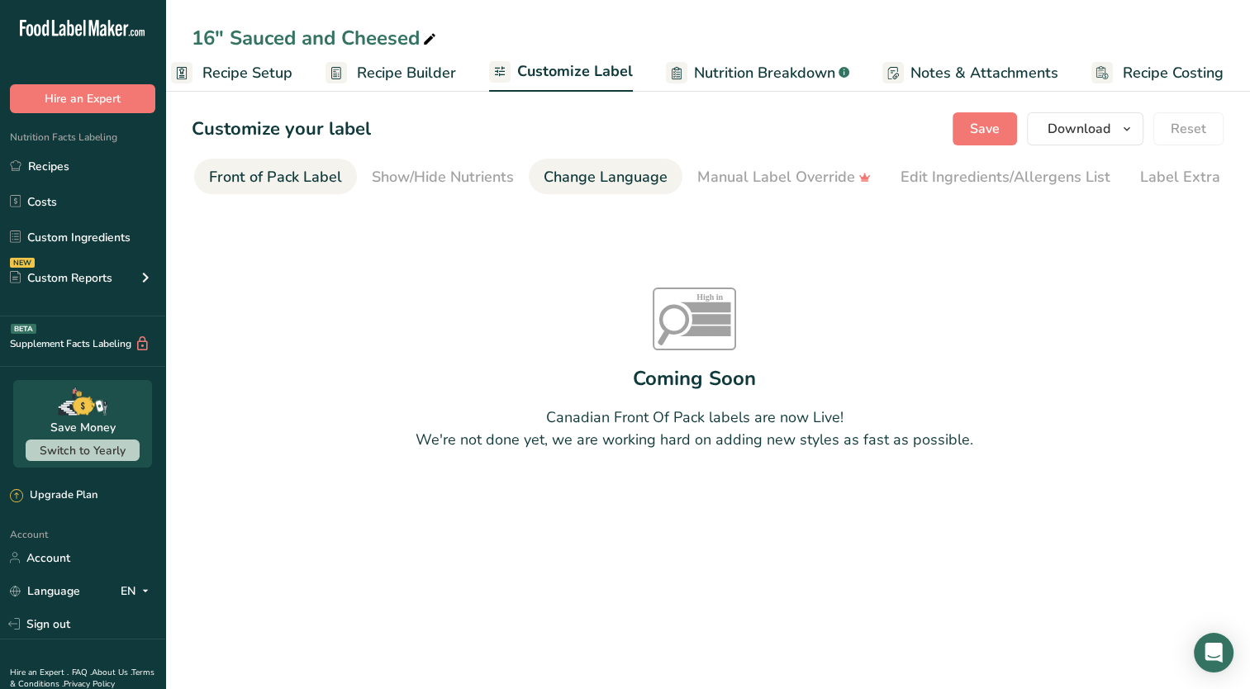
click at [608, 167] on div "Change Language" at bounding box center [605, 177] width 124 height 22
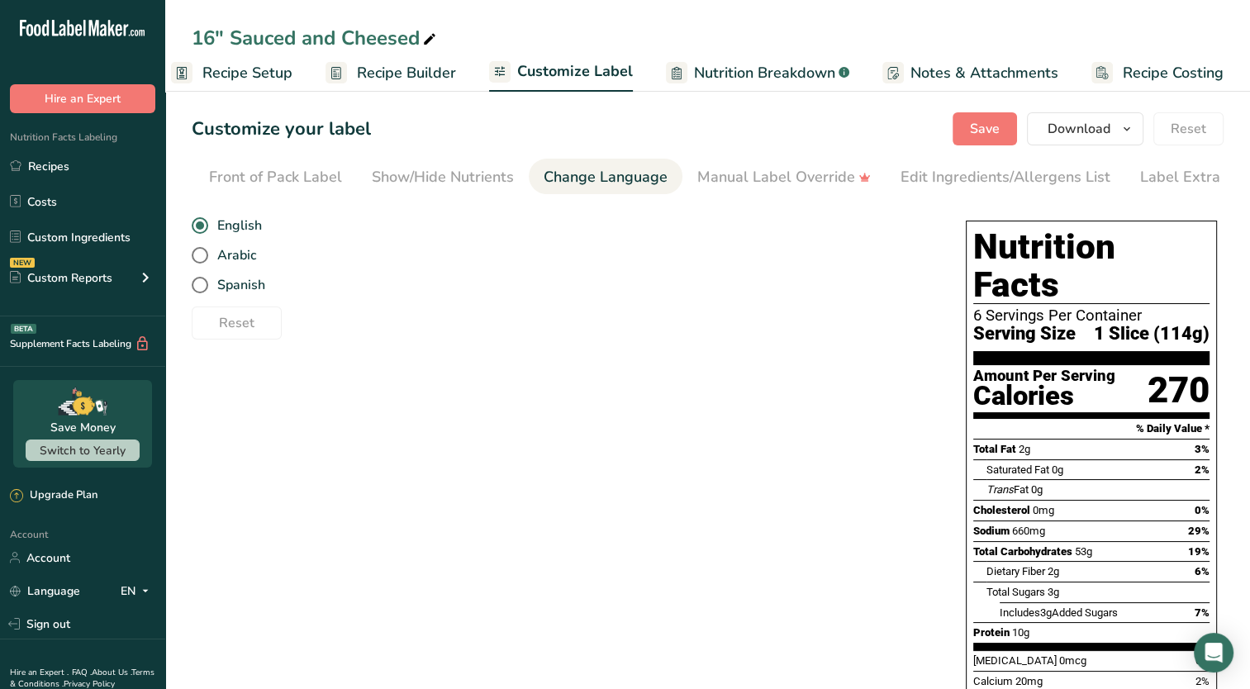
scroll to position [0, 188]
click at [387, 171] on div "Show/Hide Nutrients" at bounding box center [415, 177] width 142 height 22
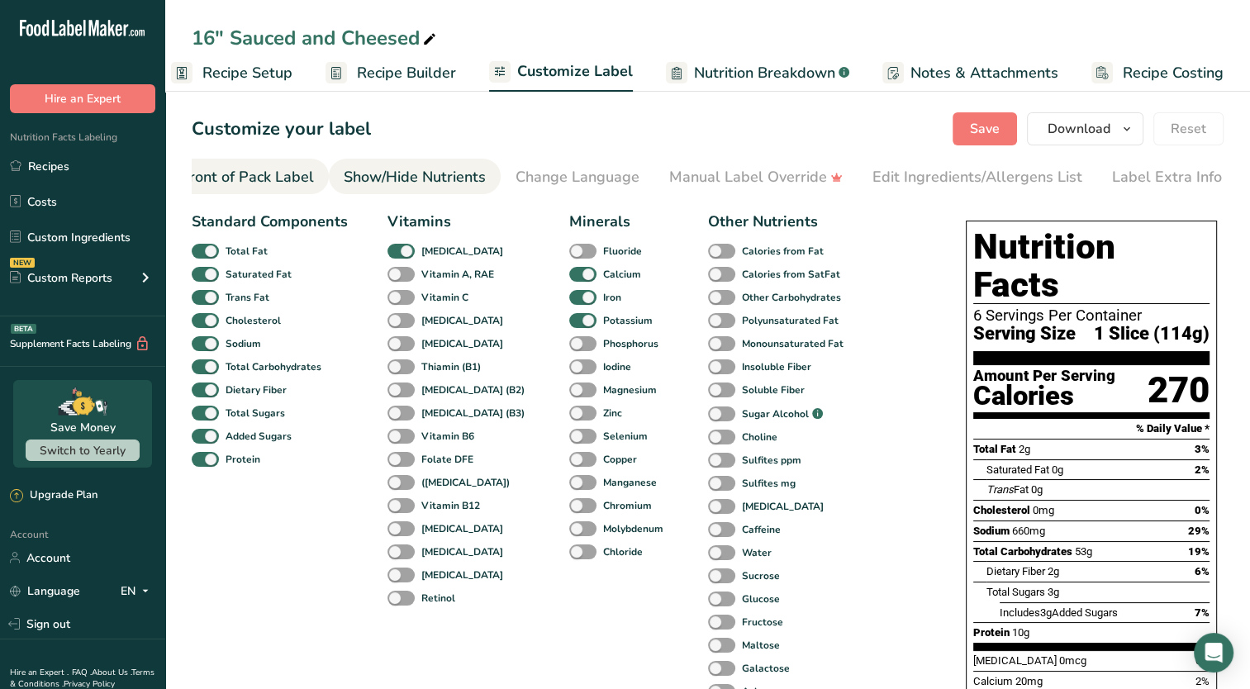
click at [253, 177] on div "Front of Pack Label" at bounding box center [247, 177] width 133 height 22
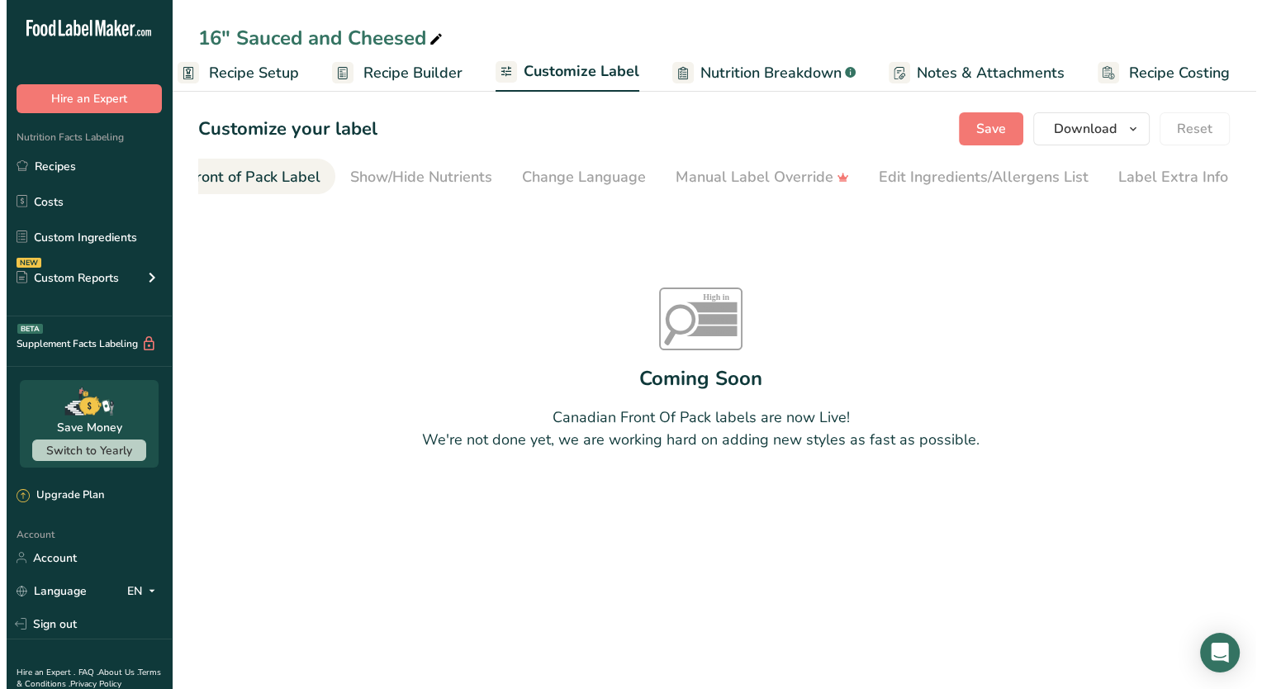
scroll to position [0, 160]
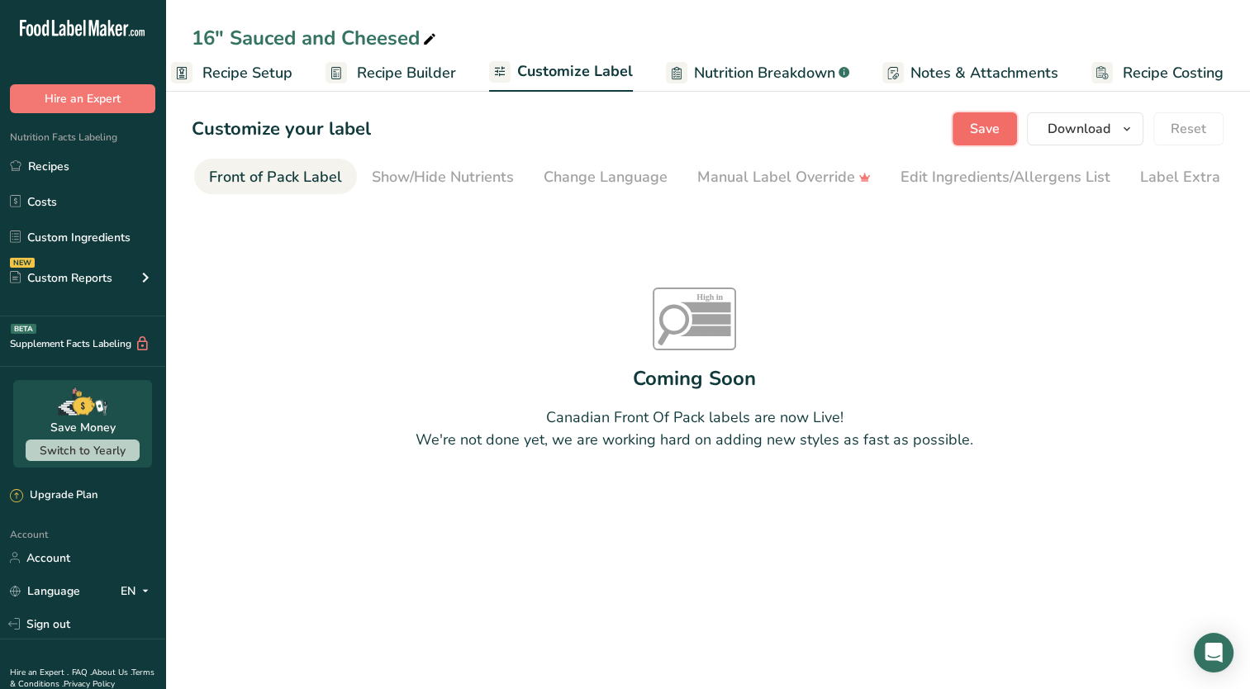
click at [980, 134] on span "Save" at bounding box center [985, 129] width 30 height 20
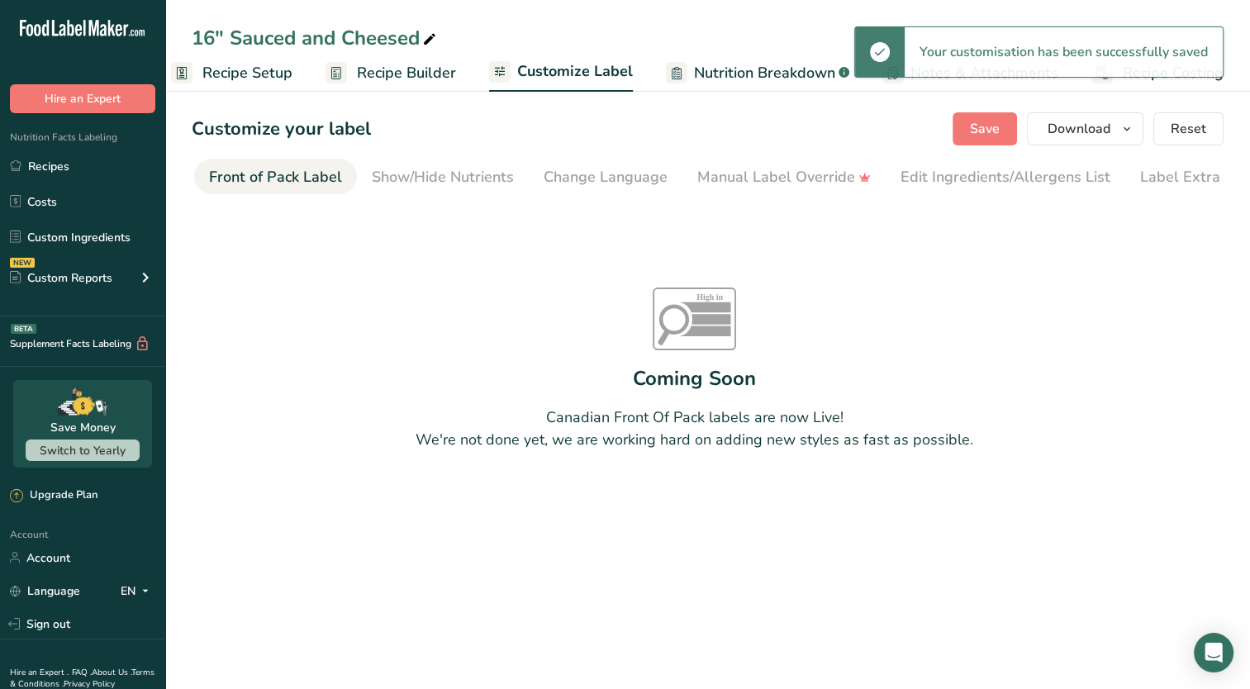
click at [420, 75] on span "Recipe Builder" at bounding box center [406, 73] width 99 height 22
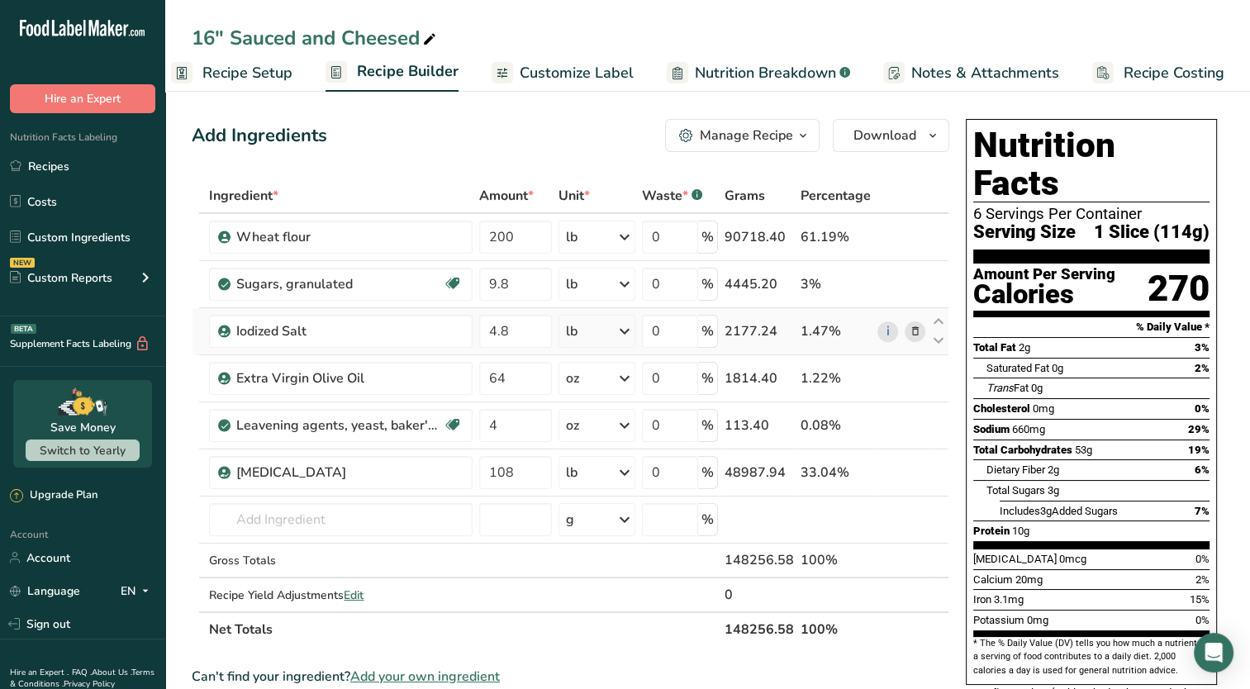
click at [915, 328] on icon at bounding box center [914, 331] width 12 height 17
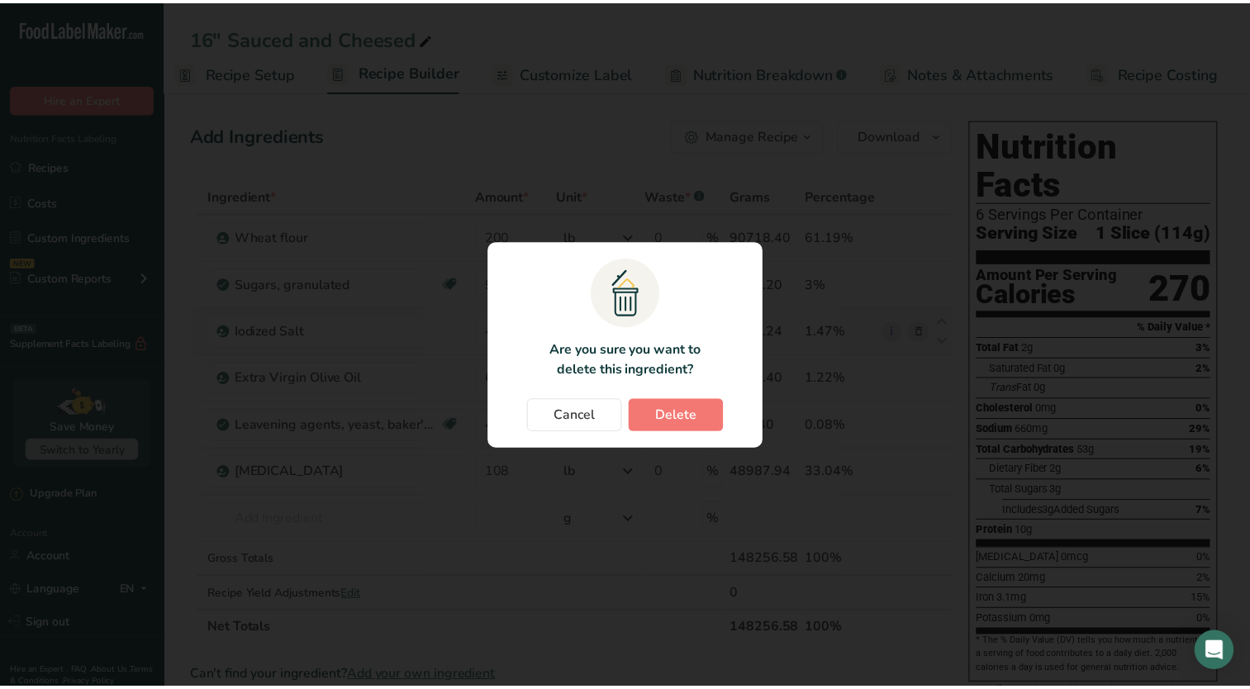
scroll to position [0, 8]
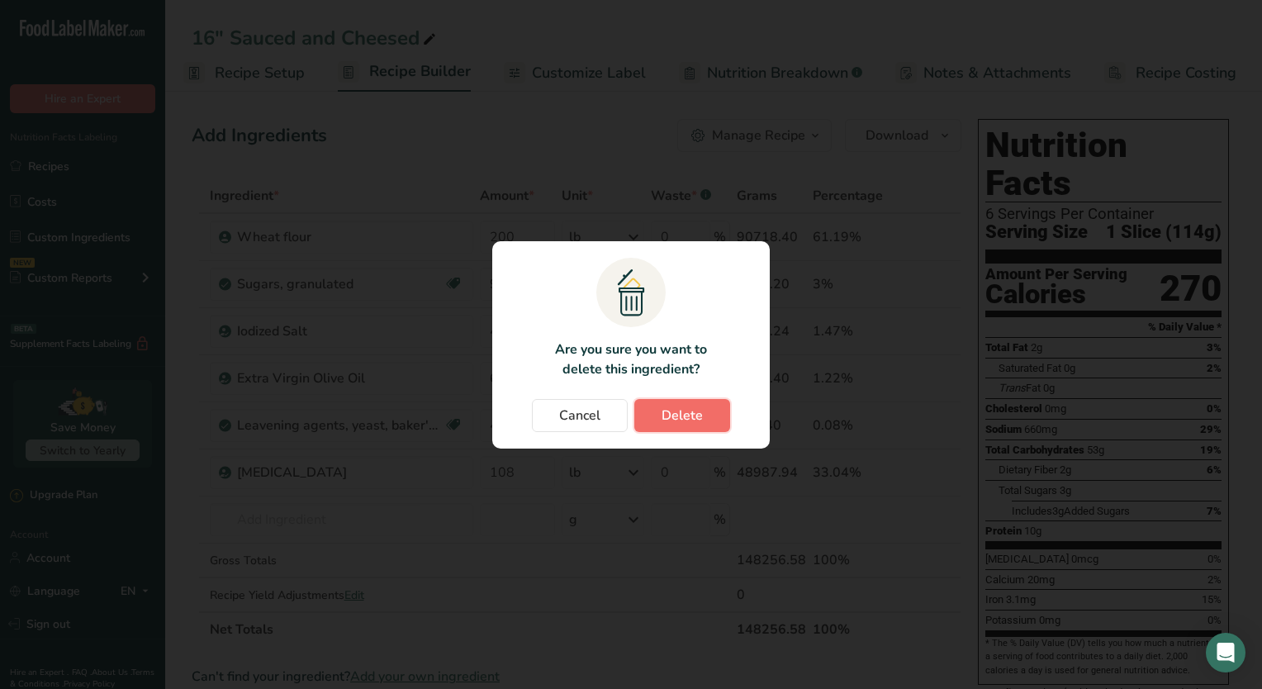
click at [662, 418] on span "Delete" at bounding box center [682, 415] width 41 height 20
type input "64"
type input "4"
type input "108"
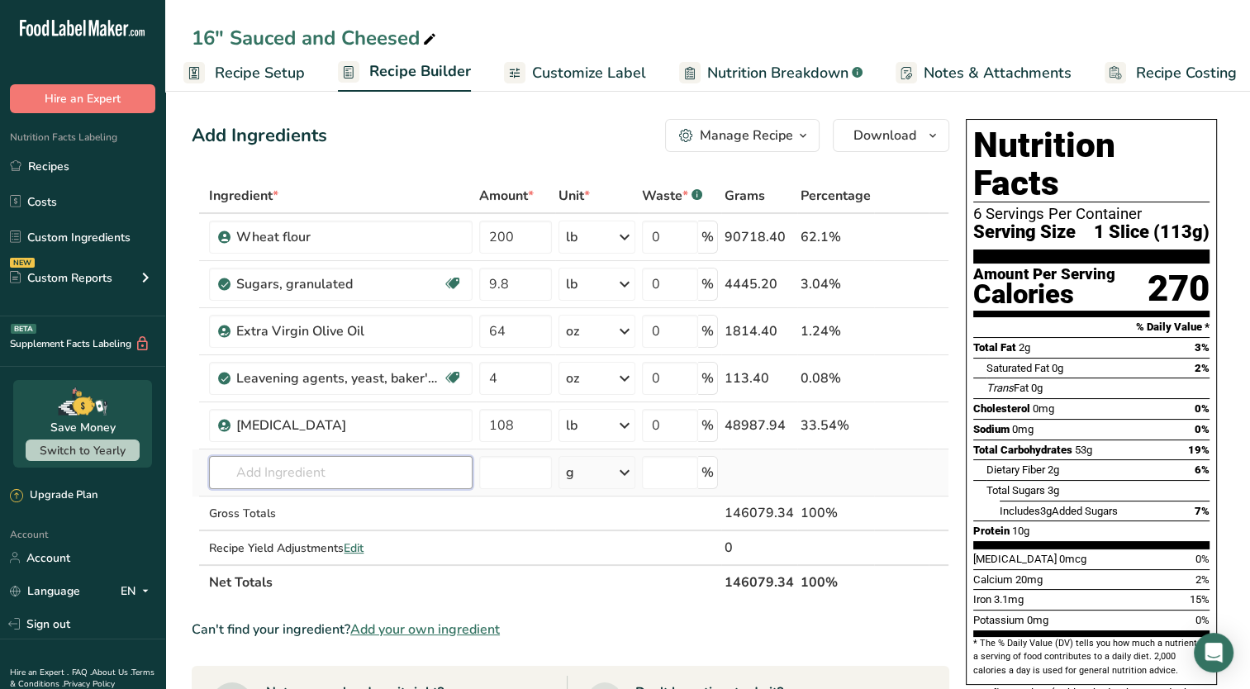
click at [309, 472] on input "text" at bounding box center [340, 472] width 263 height 33
type input "salt io"
click at [307, 500] on div "Iodized Salt" at bounding box center [327, 505] width 211 height 17
type input "Iodized Salt"
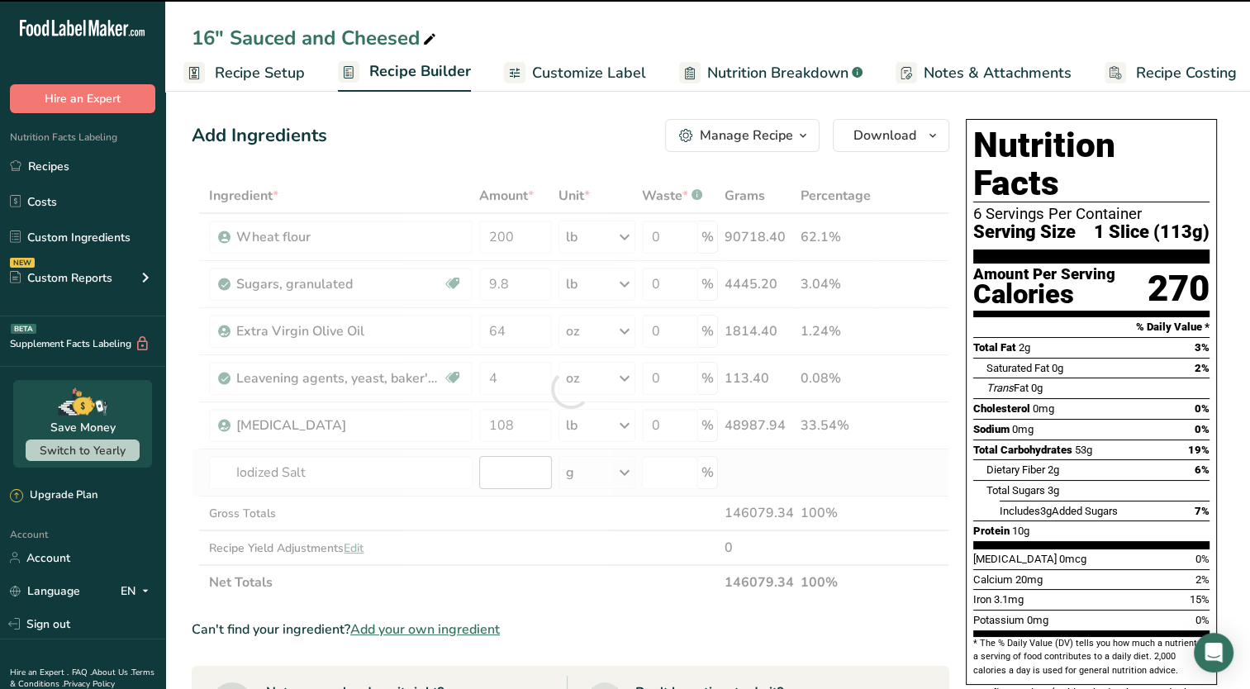
type input "0"
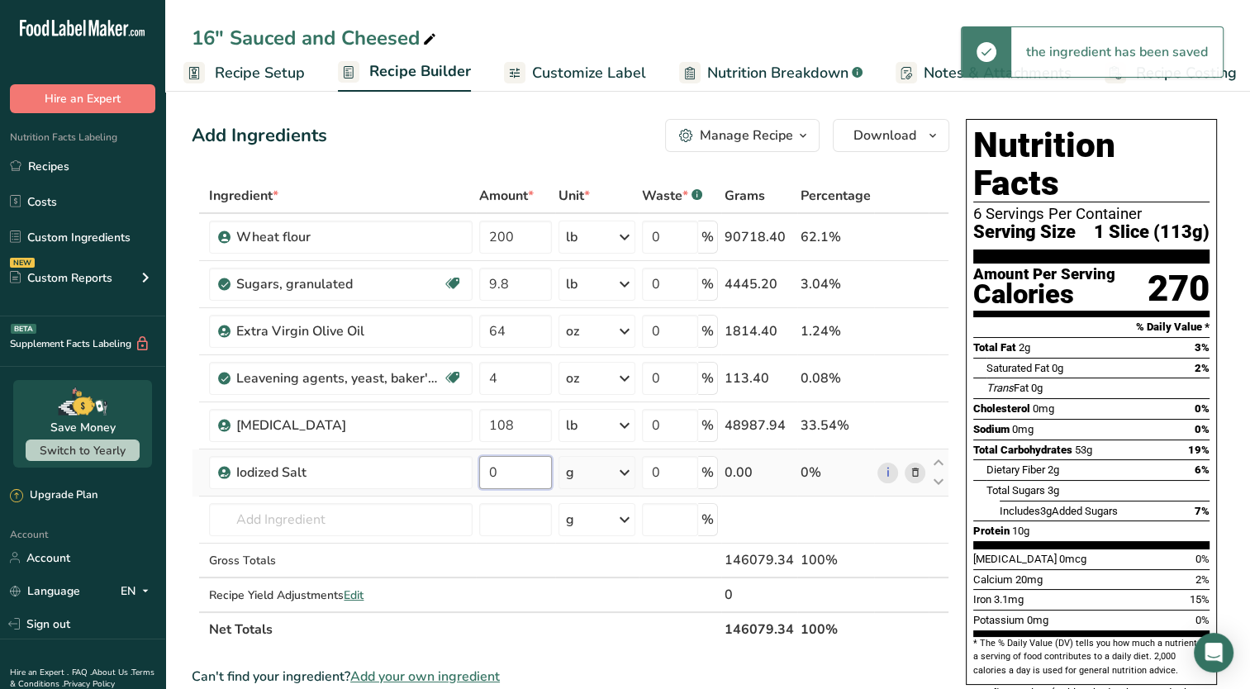
click at [505, 461] on input "0" at bounding box center [515, 472] width 73 height 33
type input "4.8"
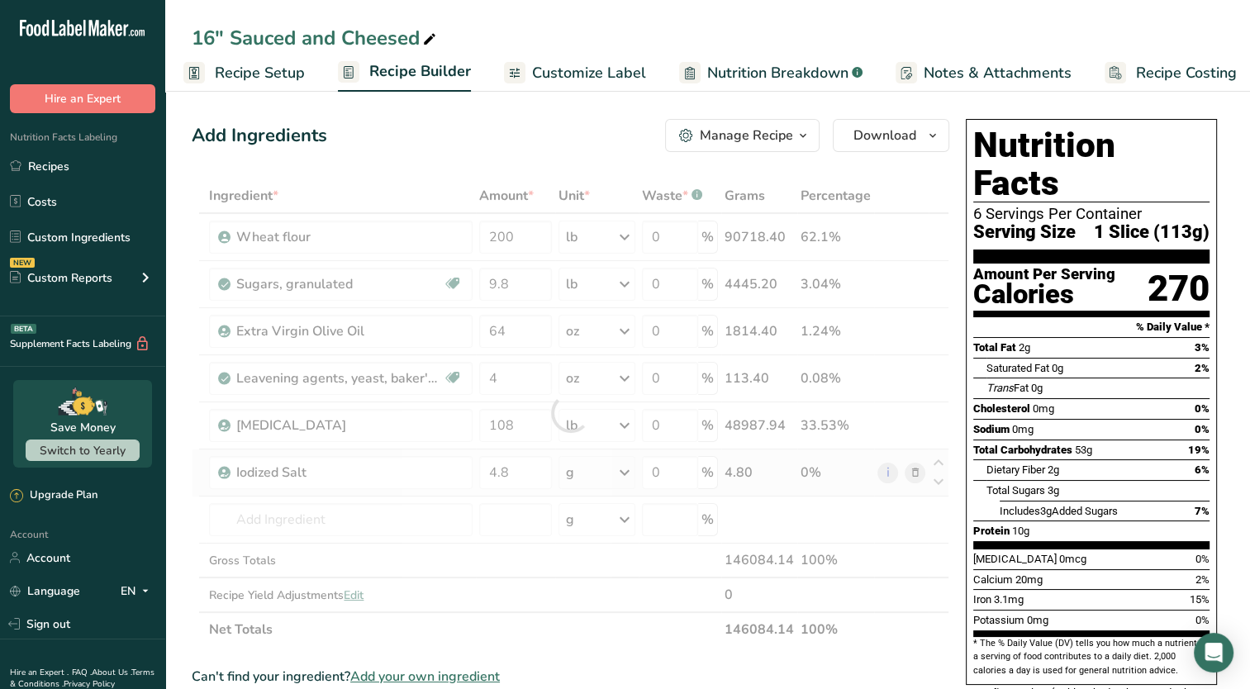
click at [627, 464] on div "Ingredient * Amount * Unit * Waste * .a-a{fill:#347362;}.b-a{fill:#fff;} Grams …" at bounding box center [570, 412] width 757 height 468
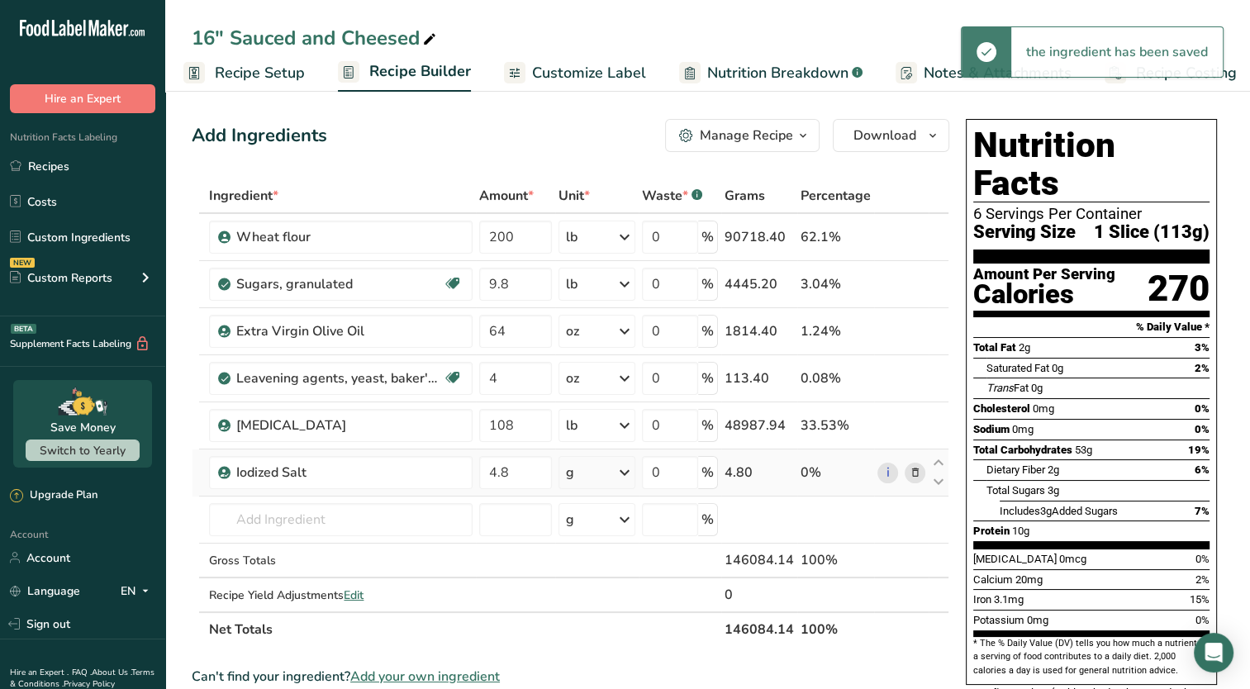
click at [632, 475] on icon at bounding box center [624, 473] width 20 height 30
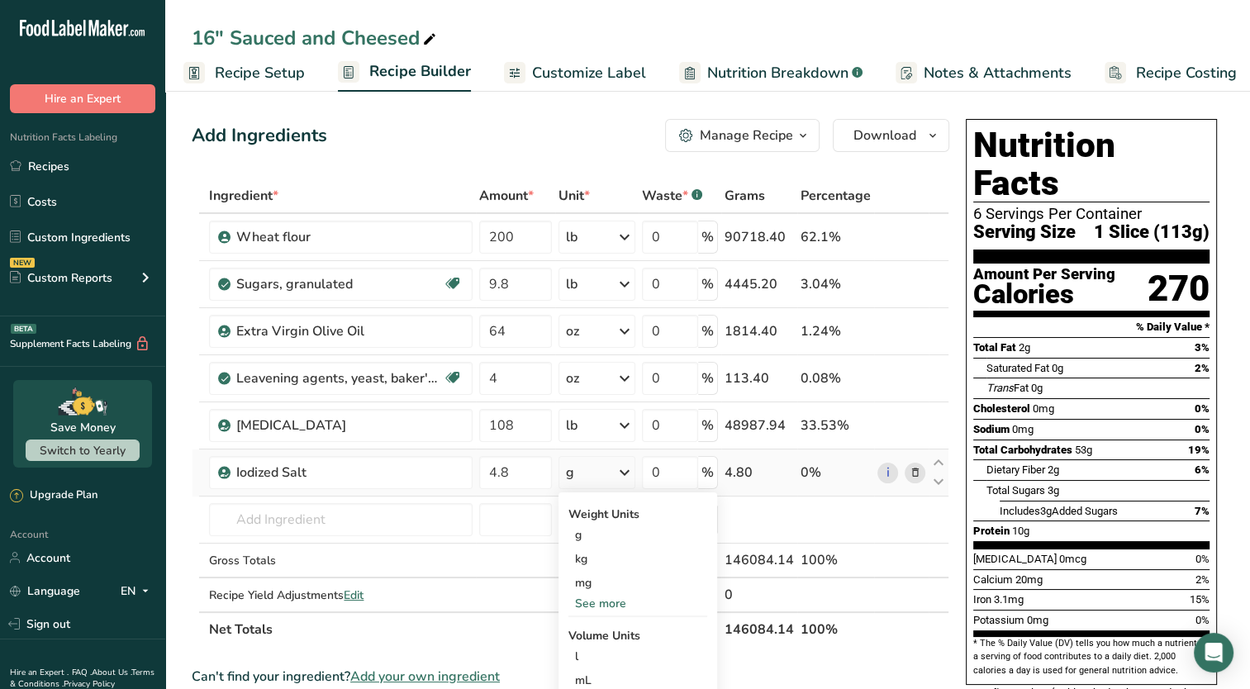
click at [591, 609] on div "See more" at bounding box center [637, 603] width 139 height 17
click at [591, 636] on div "lb" at bounding box center [637, 631] width 139 height 24
click at [270, 69] on span "Recipe Setup" at bounding box center [260, 73] width 90 height 22
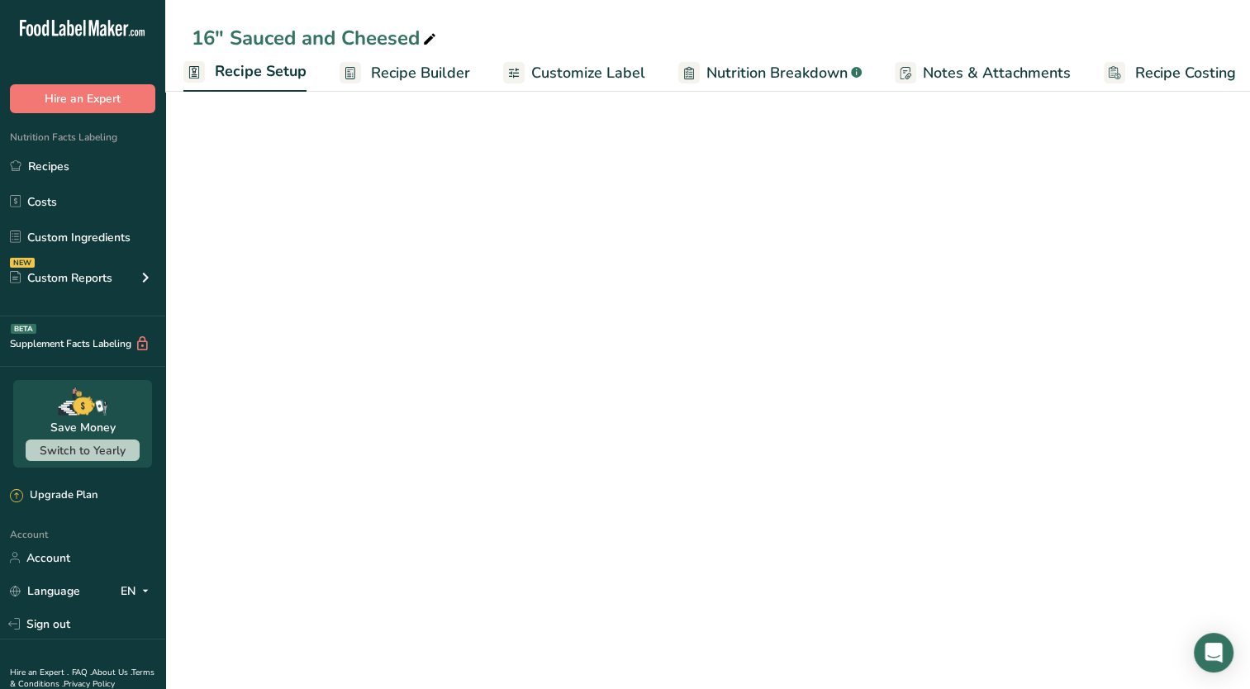
scroll to position [0, 6]
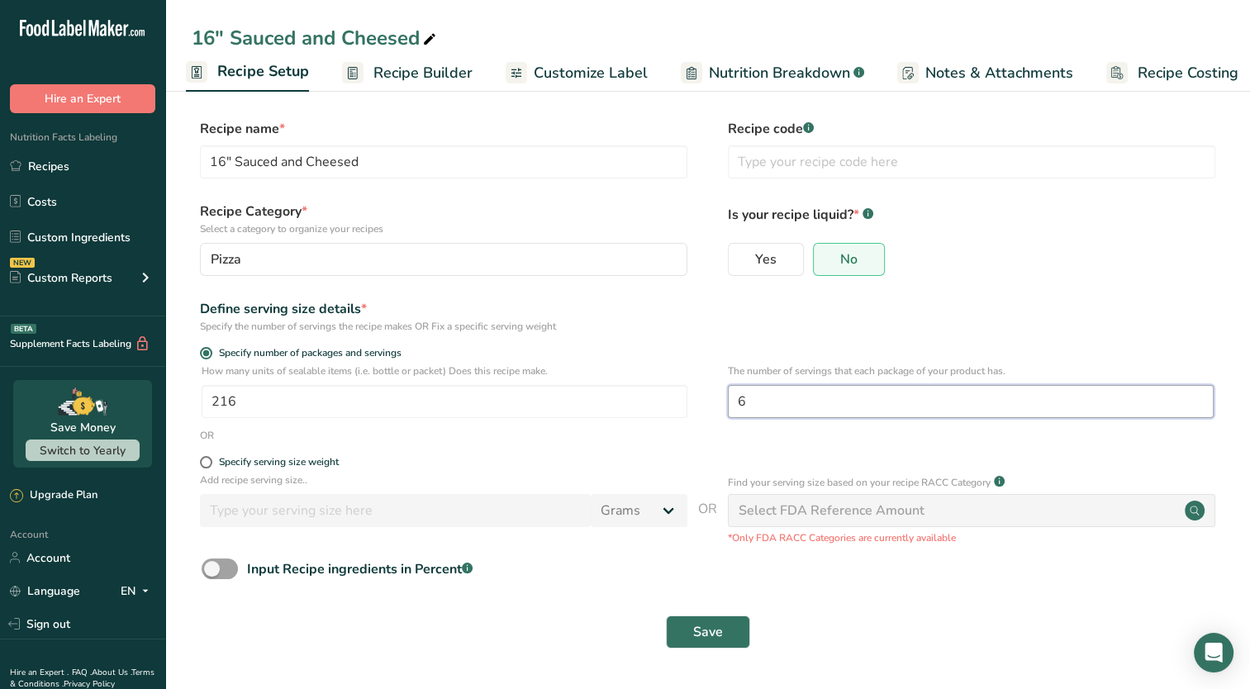
click at [780, 394] on input "6" at bounding box center [971, 401] width 486 height 33
type input "8"
click at [717, 639] on span "Save" at bounding box center [708, 632] width 30 height 20
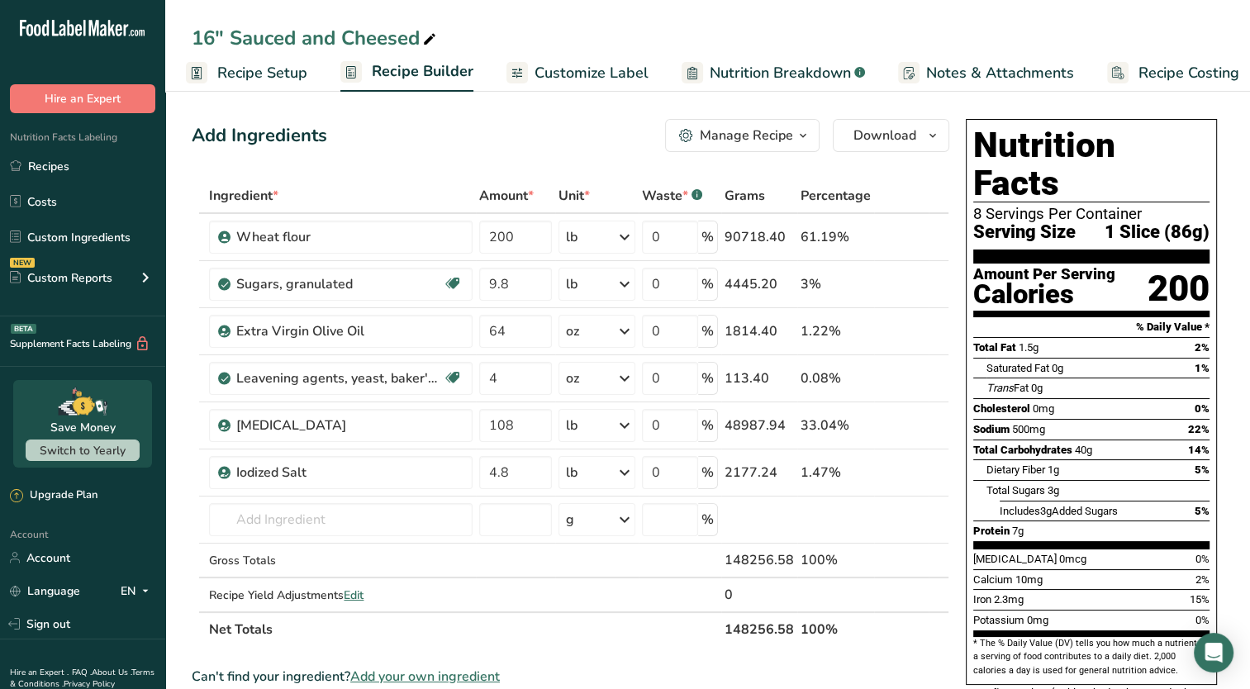
click at [425, 45] on icon at bounding box center [429, 39] width 15 height 23
drag, startPoint x: 420, startPoint y: 44, endPoint x: 240, endPoint y: 41, distance: 179.2
click at [240, 41] on input "16" Sauced and Cheesed" at bounding box center [707, 38] width 1031 height 30
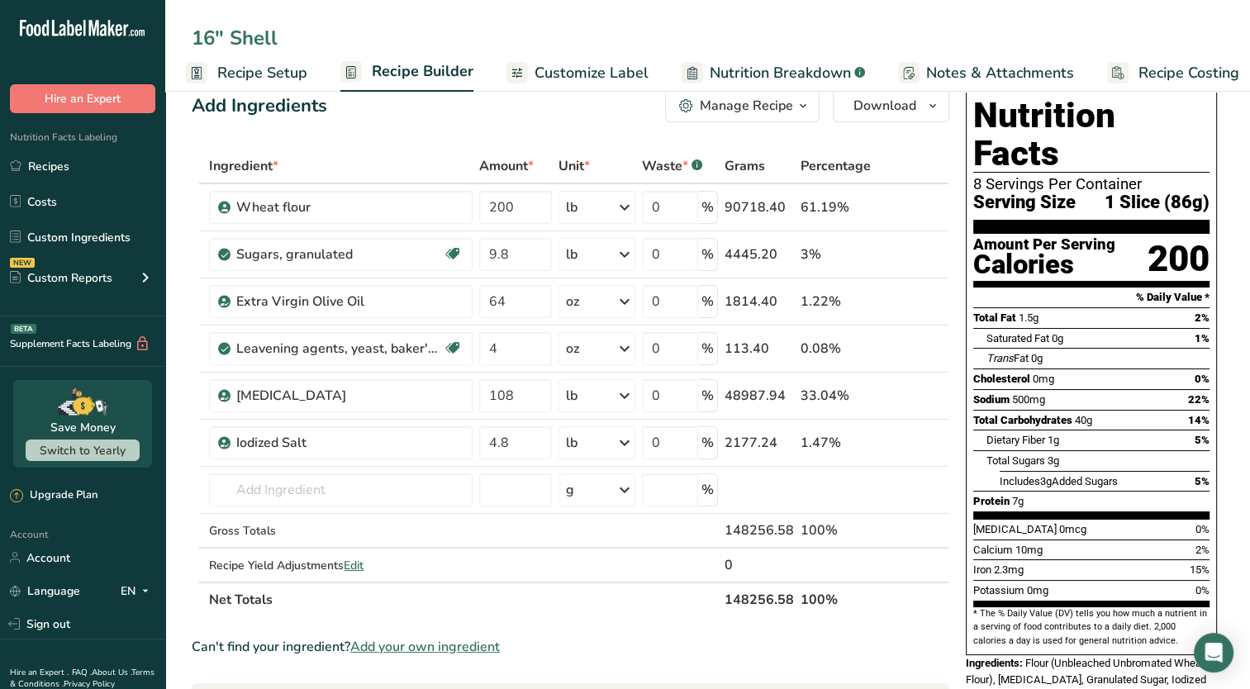
scroll to position [26, 0]
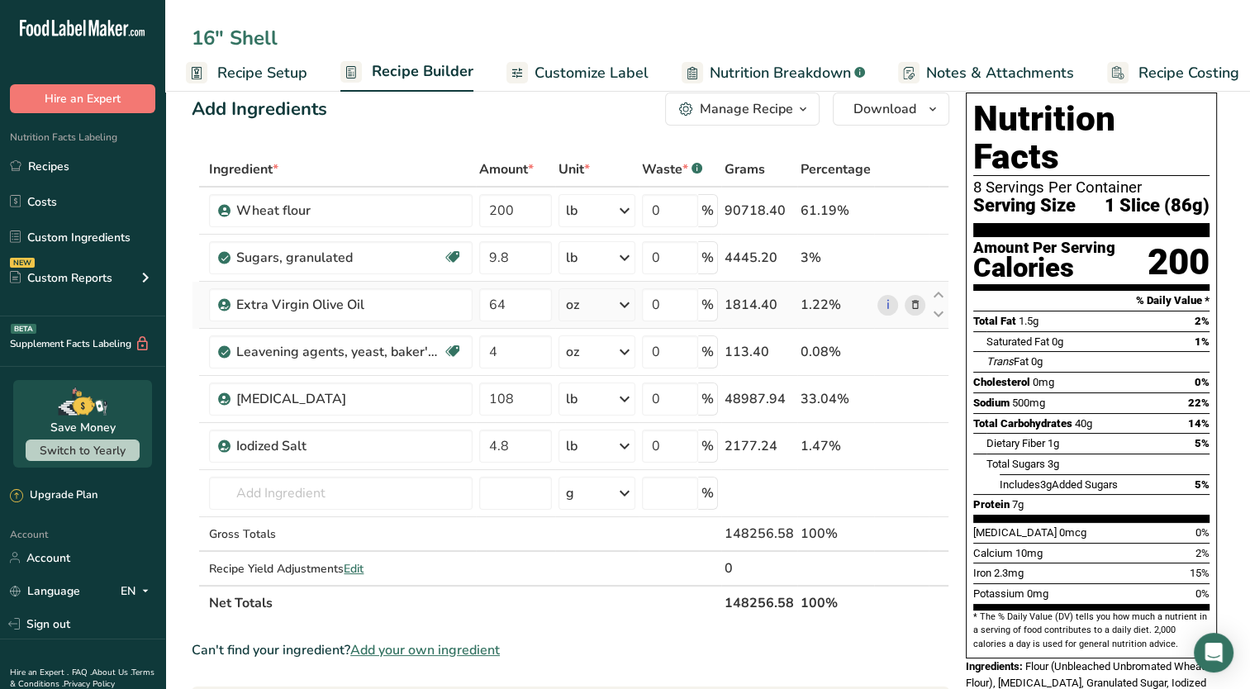
type input "16" Shell"
click at [1003, 74] on span "Notes & Attachments" at bounding box center [1000, 73] width 148 height 22
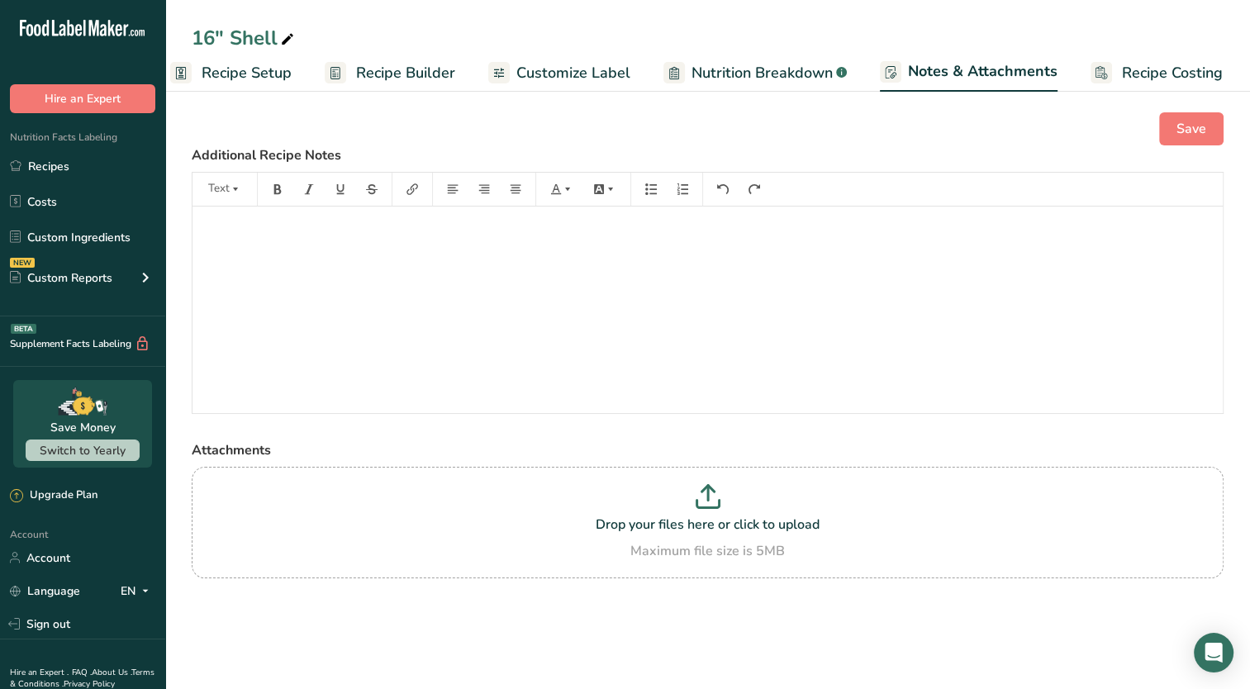
click at [1179, 70] on span "Recipe Costing" at bounding box center [1172, 73] width 101 height 22
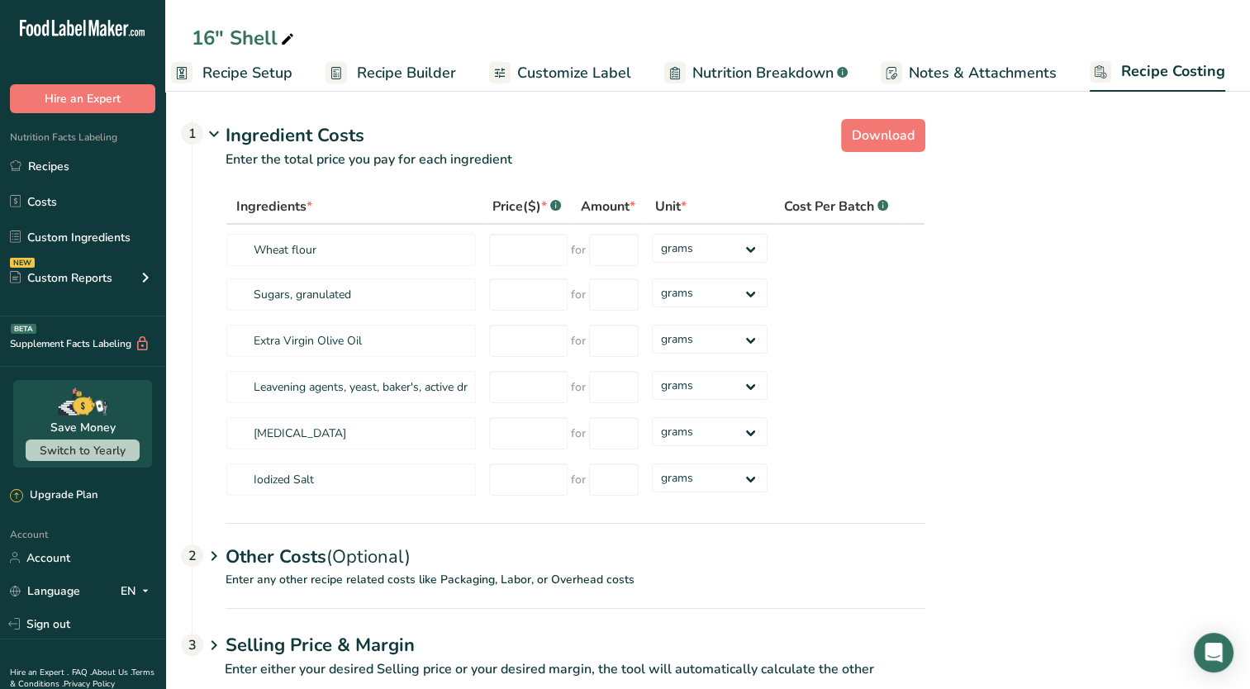
click at [243, 69] on span "Recipe Setup" at bounding box center [247, 73] width 90 height 22
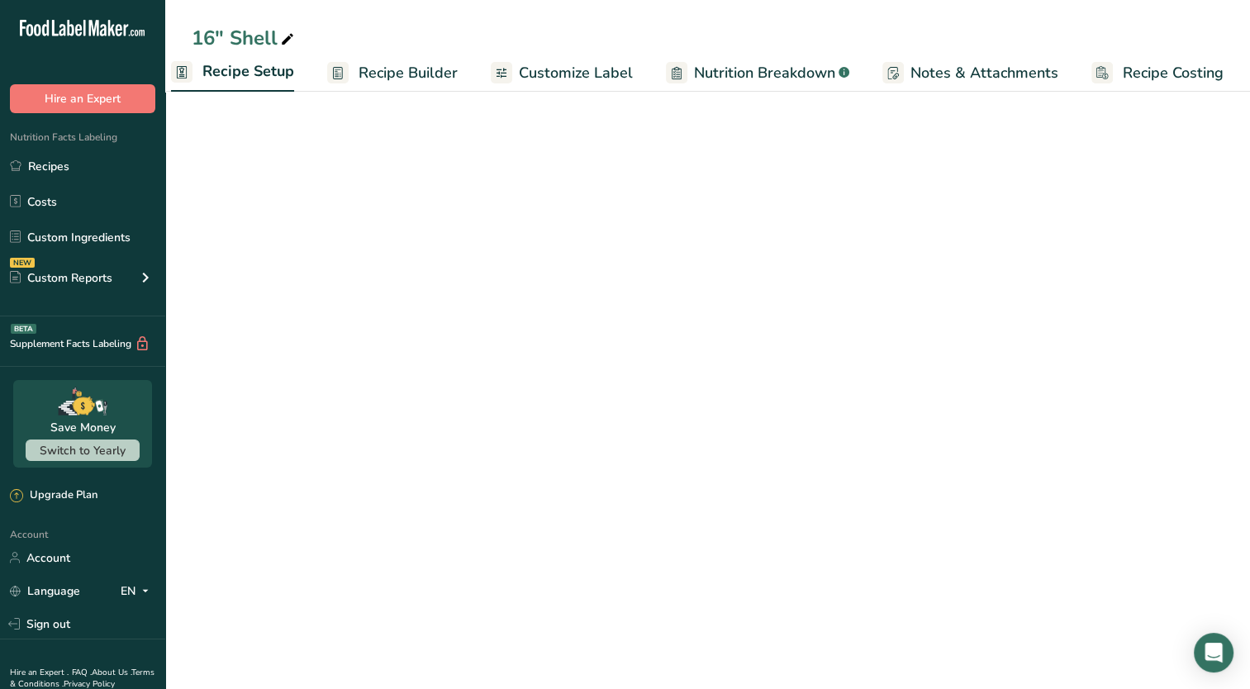
scroll to position [0, 6]
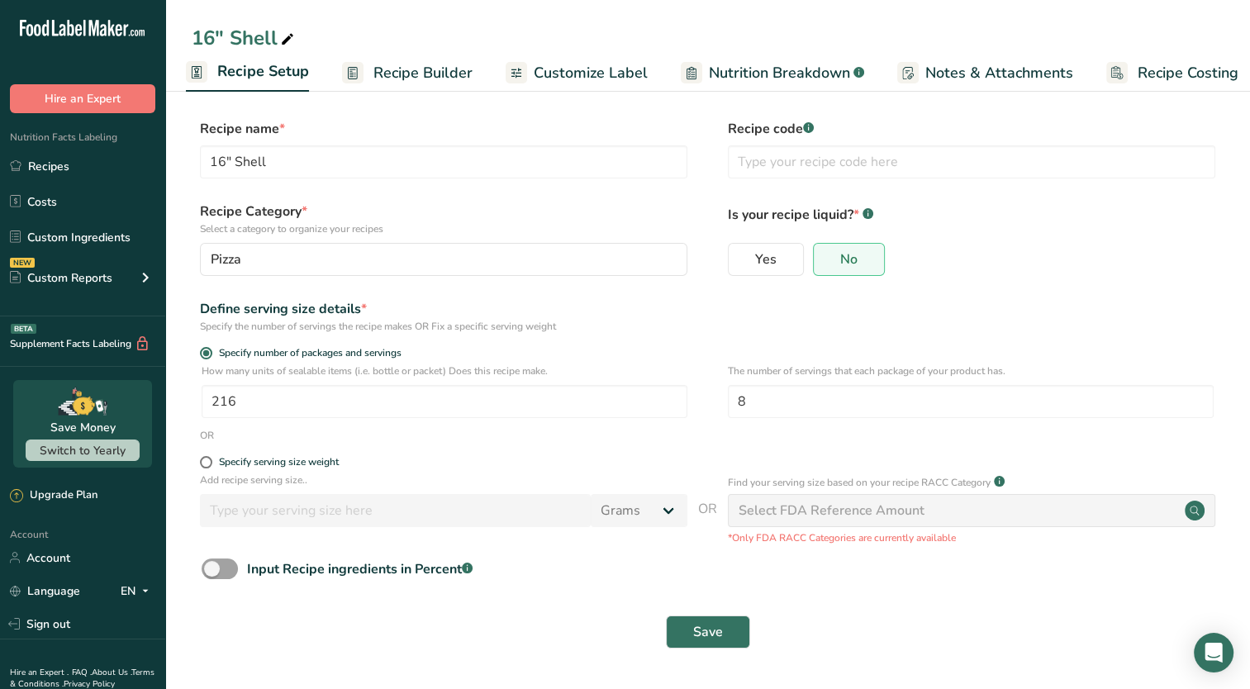
click at [401, 57] on link "Recipe Builder" at bounding box center [407, 73] width 130 height 37
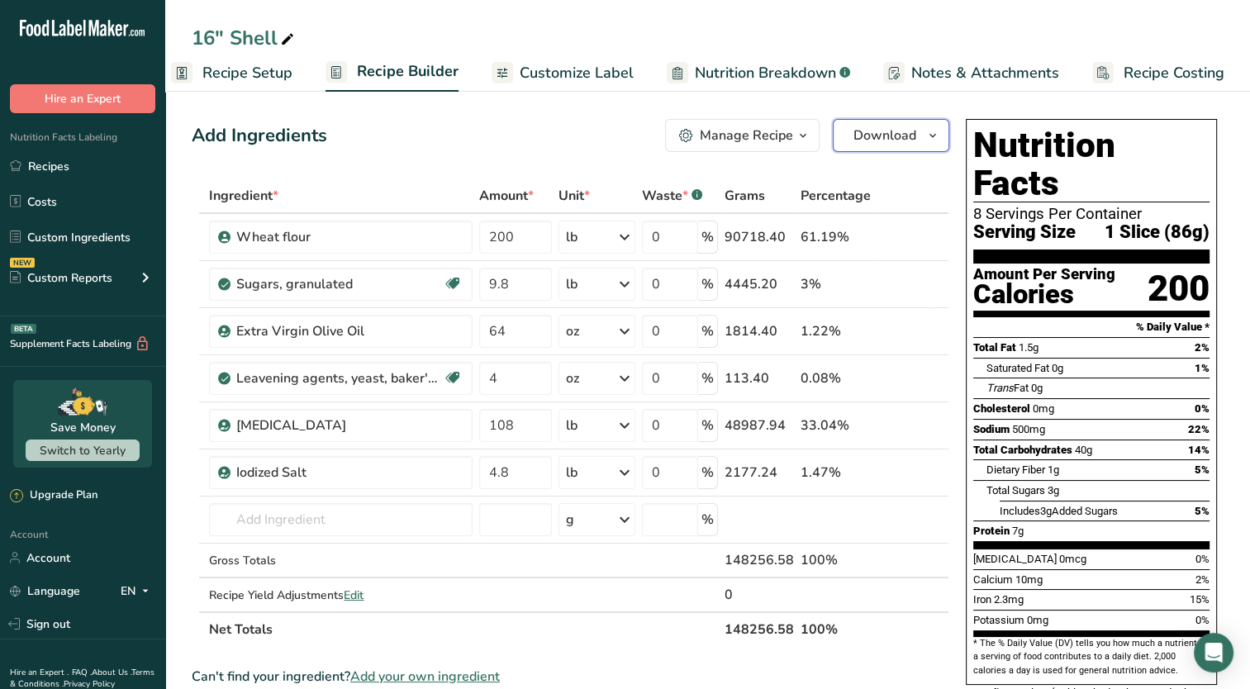
click at [882, 126] on span "Download" at bounding box center [884, 136] width 63 height 20
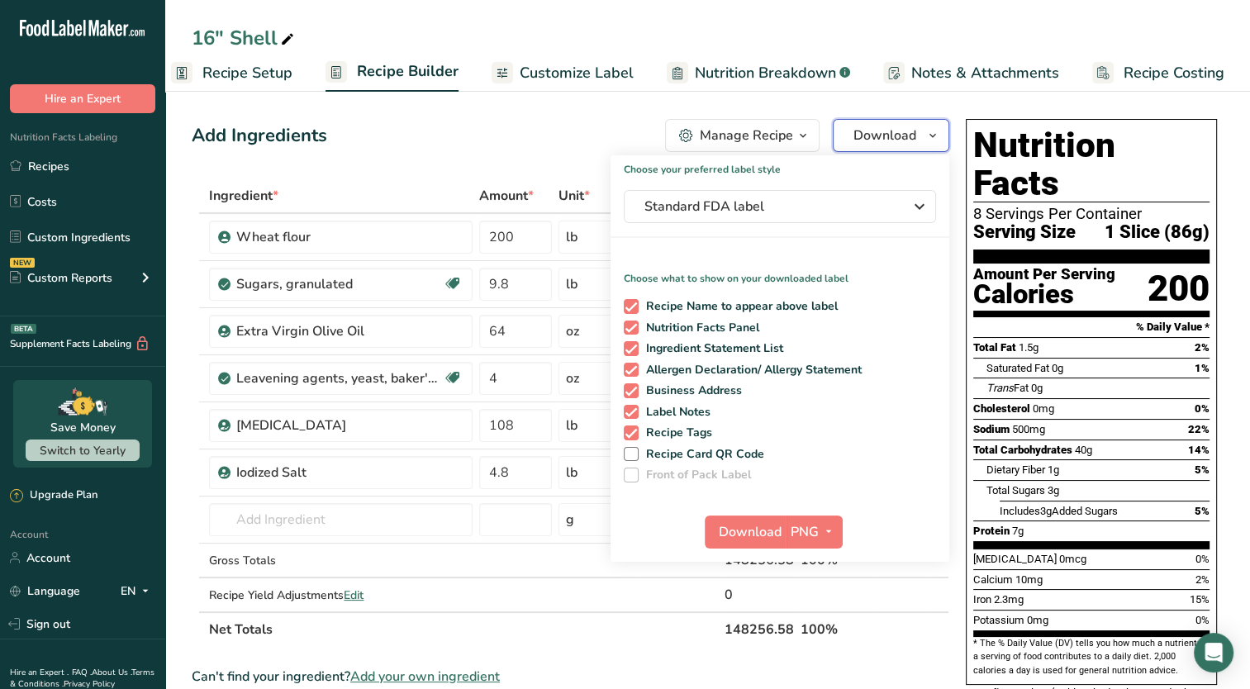
click at [882, 126] on span "Download" at bounding box center [884, 136] width 63 height 20
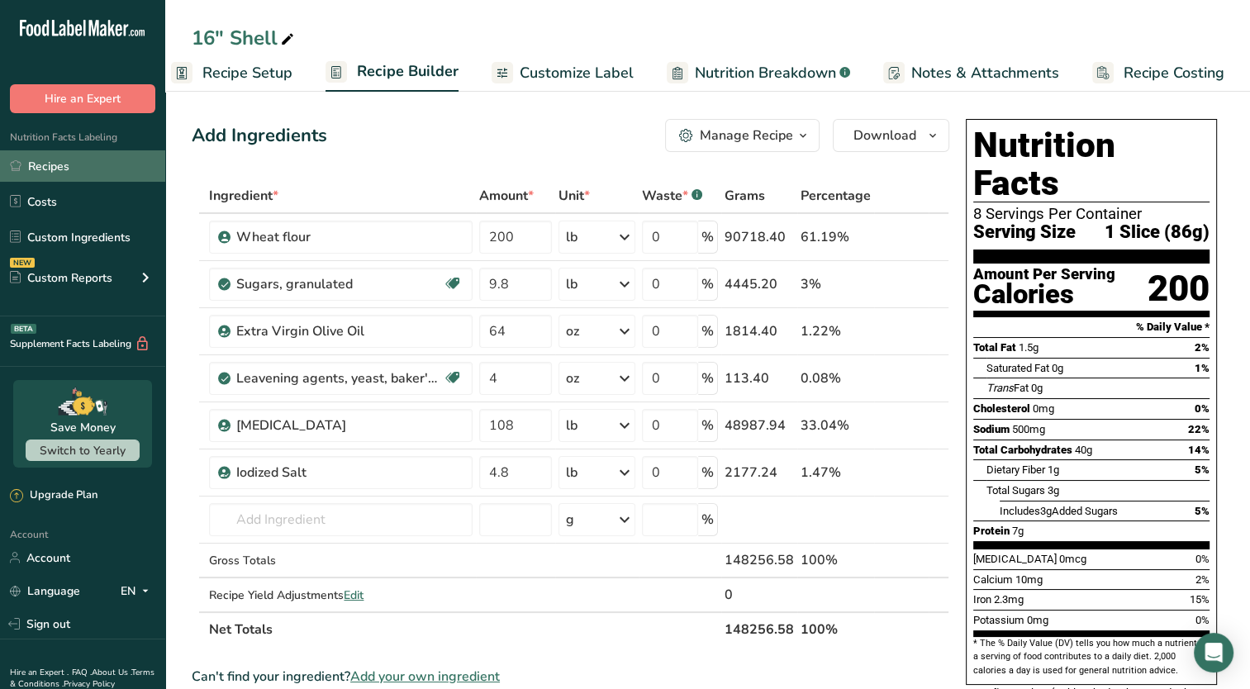
click at [66, 165] on link "Recipes" at bounding box center [82, 165] width 165 height 31
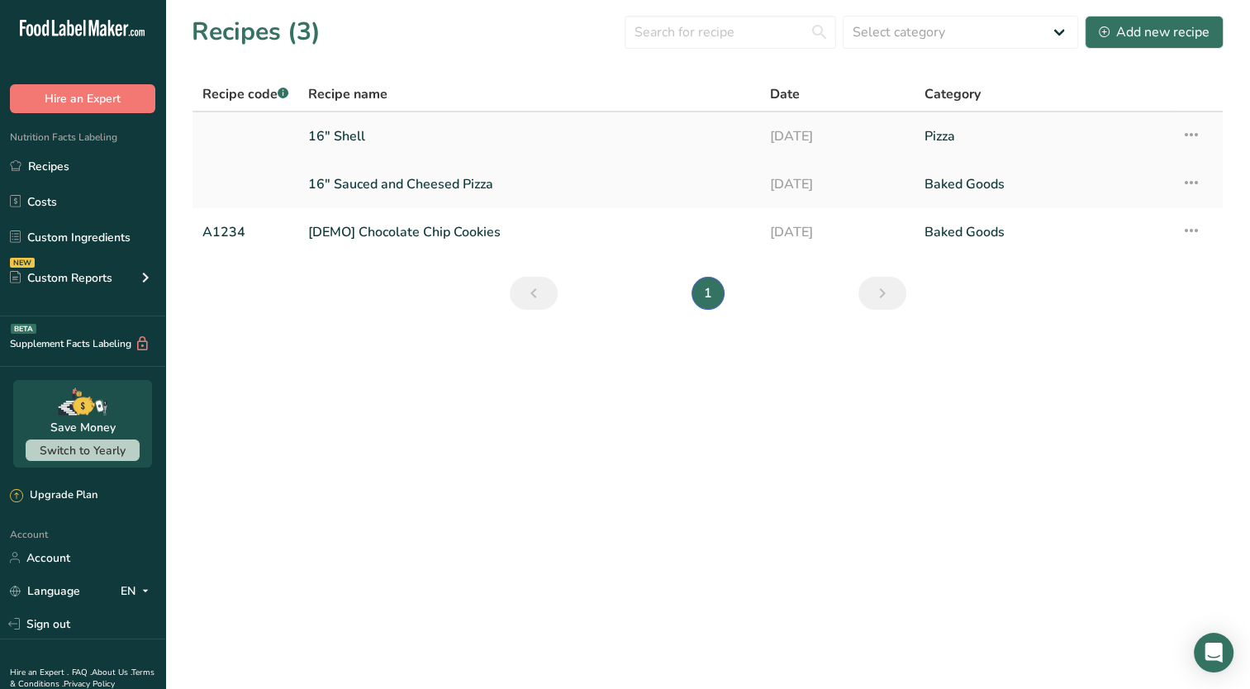
click at [426, 136] on link "16" Shell" at bounding box center [529, 136] width 442 height 35
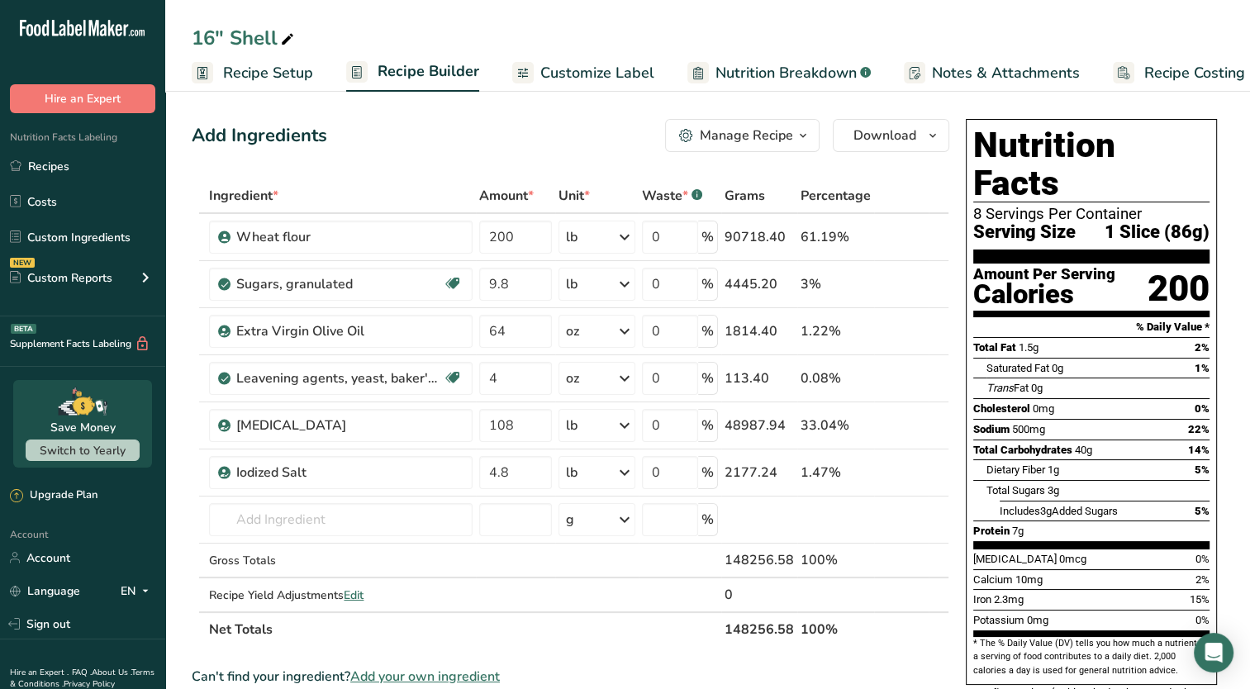
click at [761, 143] on div "Manage Recipe" at bounding box center [746, 136] width 93 height 20
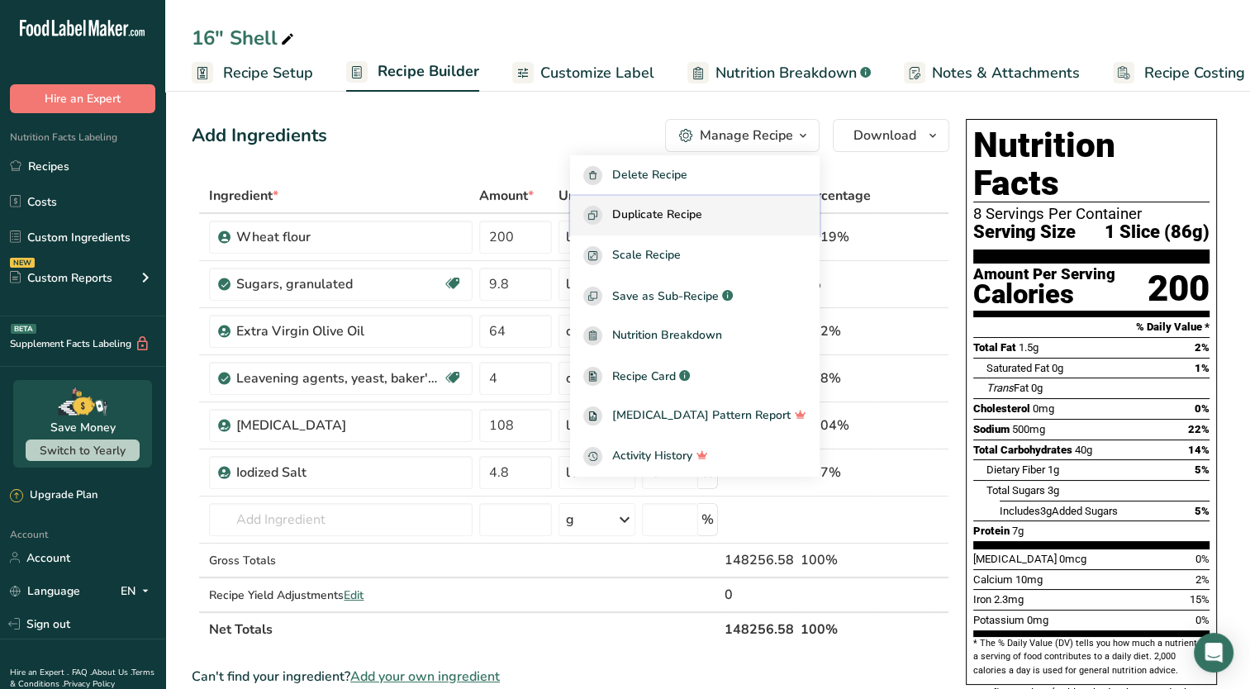
click at [702, 211] on span "Duplicate Recipe" at bounding box center [657, 215] width 90 height 19
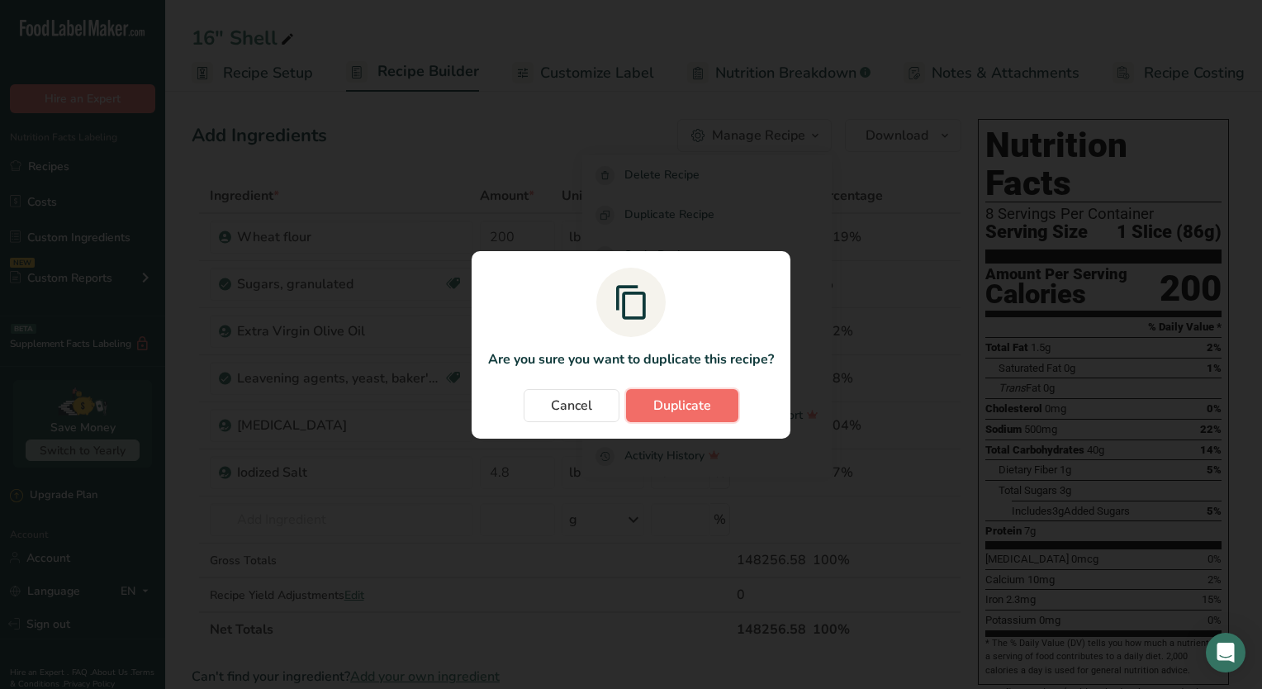
click at [703, 400] on span "Duplicate" at bounding box center [682, 406] width 58 height 20
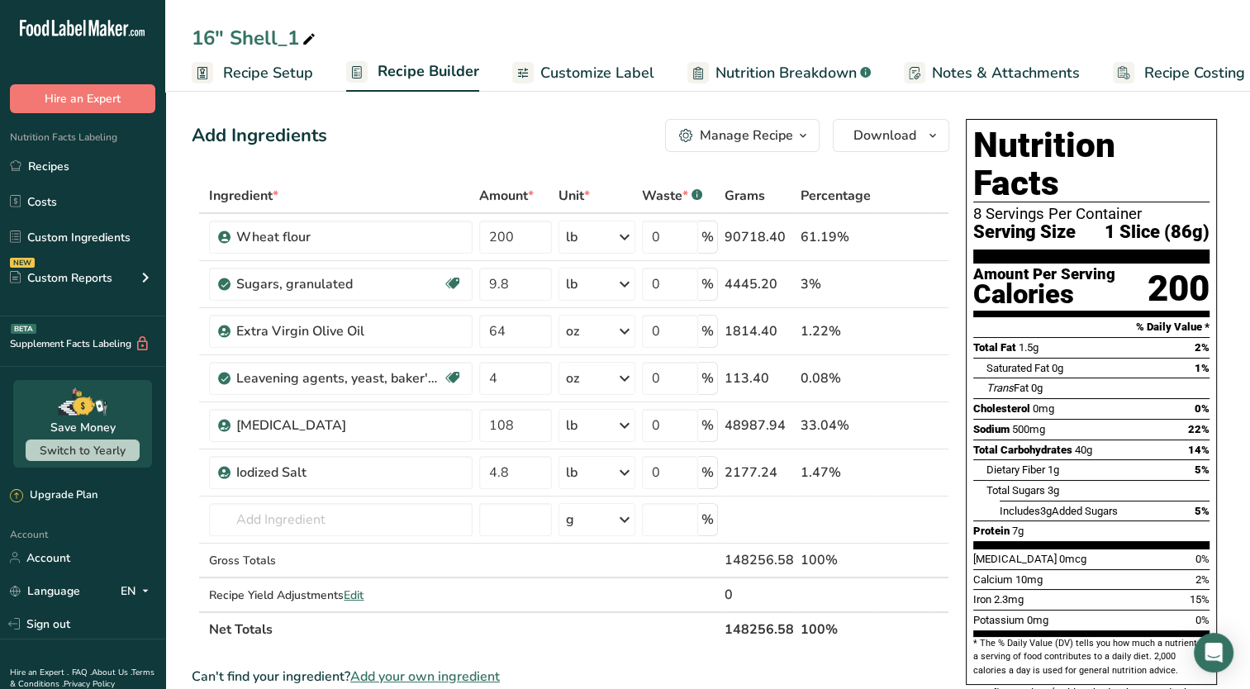
click at [314, 34] on icon at bounding box center [308, 39] width 15 height 23
type input "16" Sauced and Cheesed"
click at [405, 517] on input "text" at bounding box center [340, 519] width 263 height 33
click at [268, 69] on span "Recipe Setup" at bounding box center [268, 73] width 90 height 22
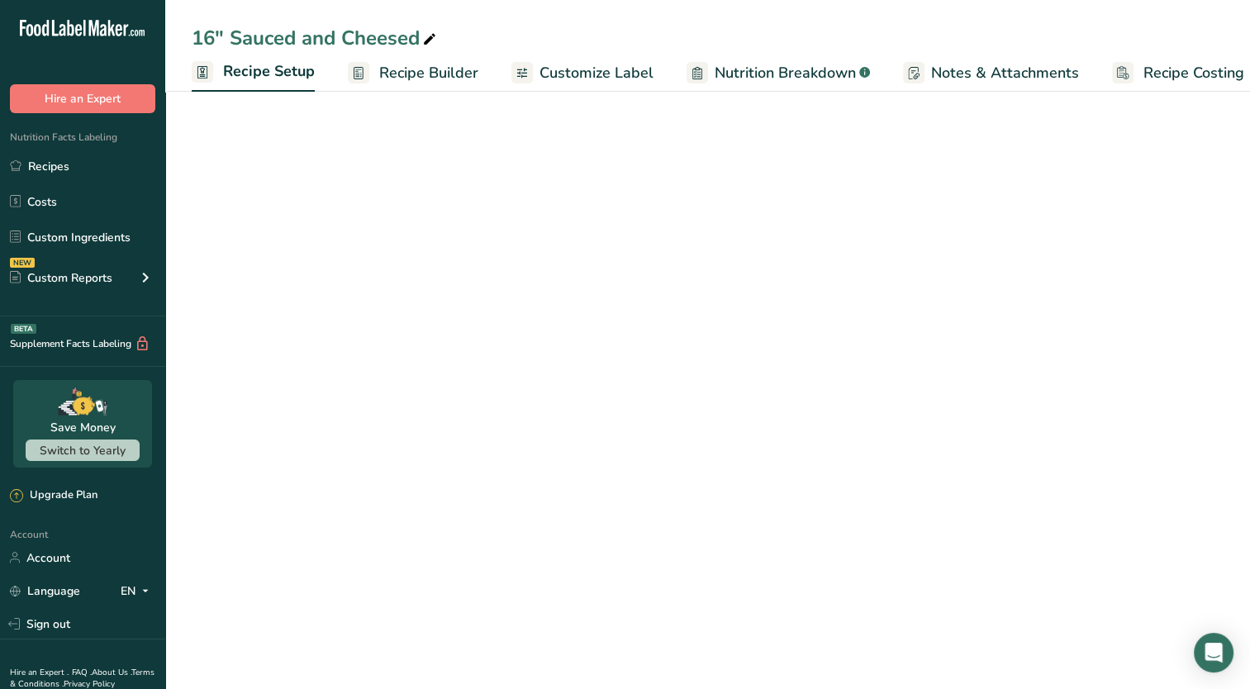
scroll to position [0, 6]
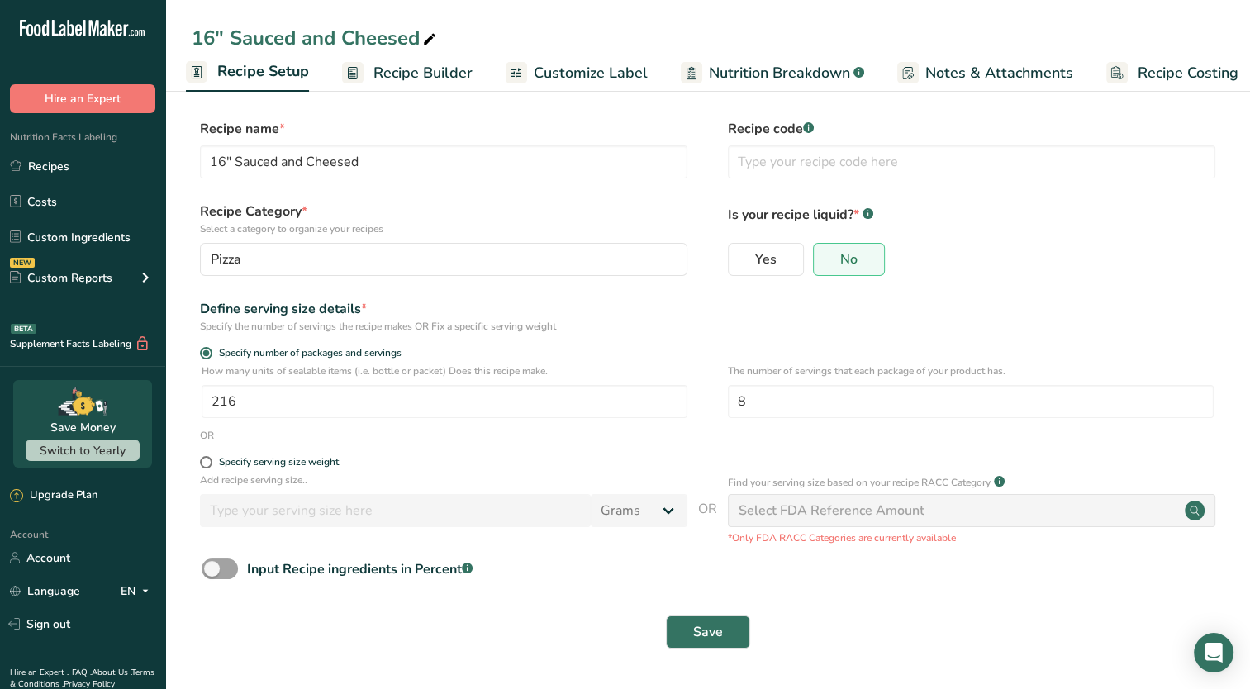
click at [435, 64] on span "Recipe Builder" at bounding box center [422, 73] width 99 height 22
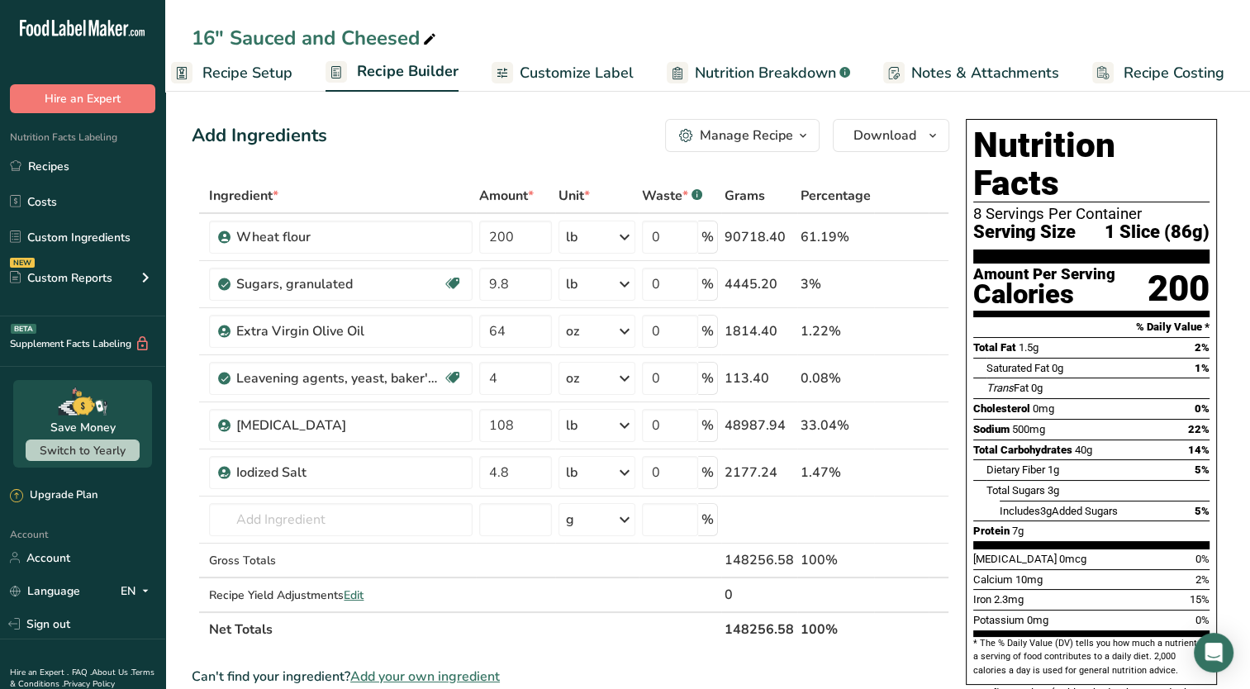
click at [801, 131] on icon "button" at bounding box center [802, 136] width 13 height 21
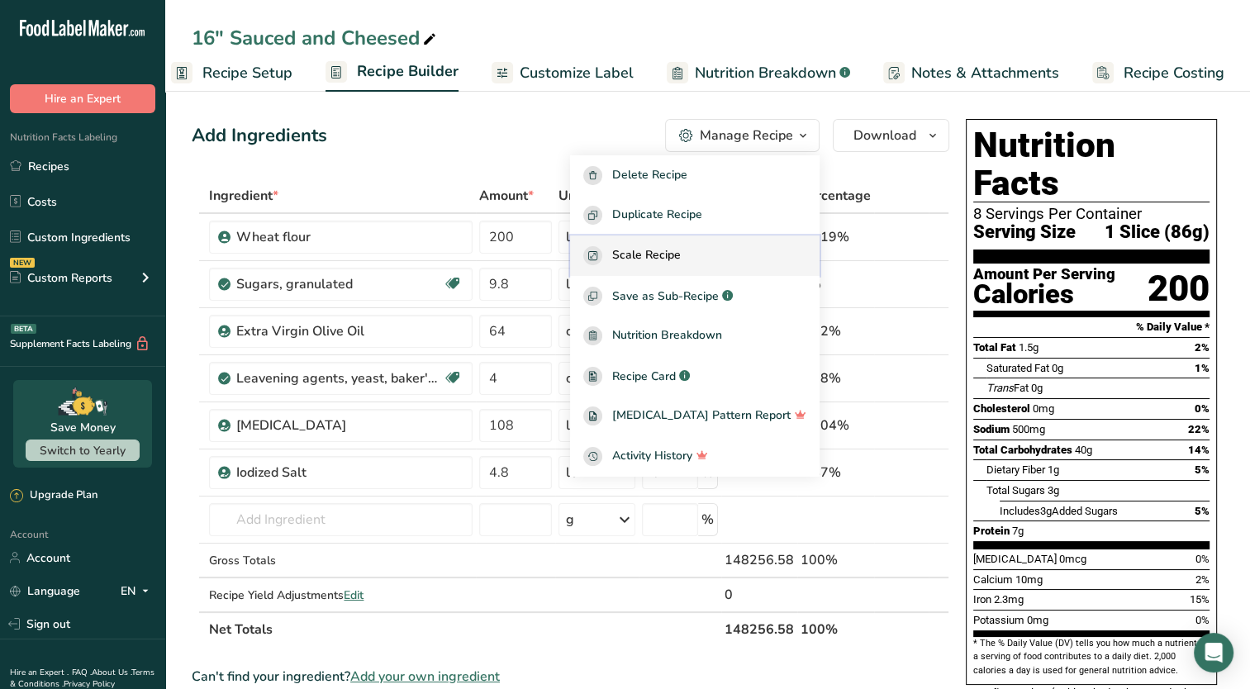
click at [723, 249] on div "Scale Recipe" at bounding box center [694, 255] width 223 height 19
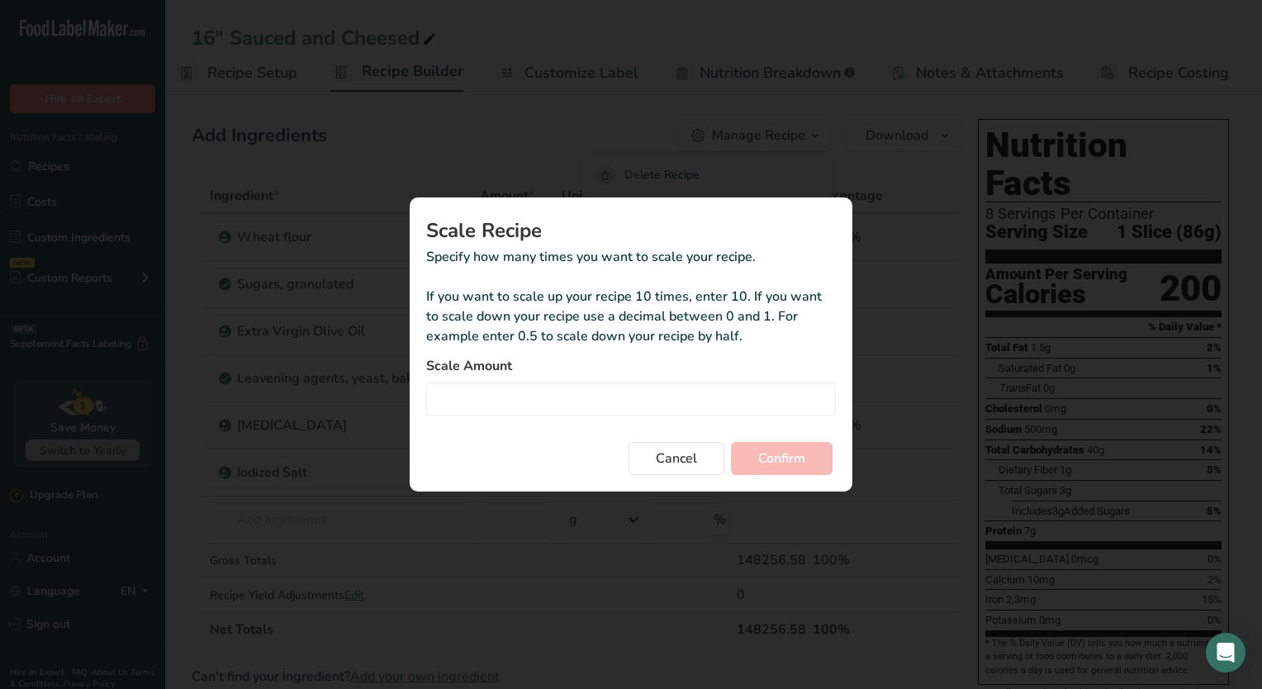
scroll to position [0, 8]
click at [554, 391] on input "Duplicate recipe modal" at bounding box center [631, 398] width 410 height 33
type input "216"
click at [807, 462] on button "Confirm" at bounding box center [782, 458] width 102 height 33
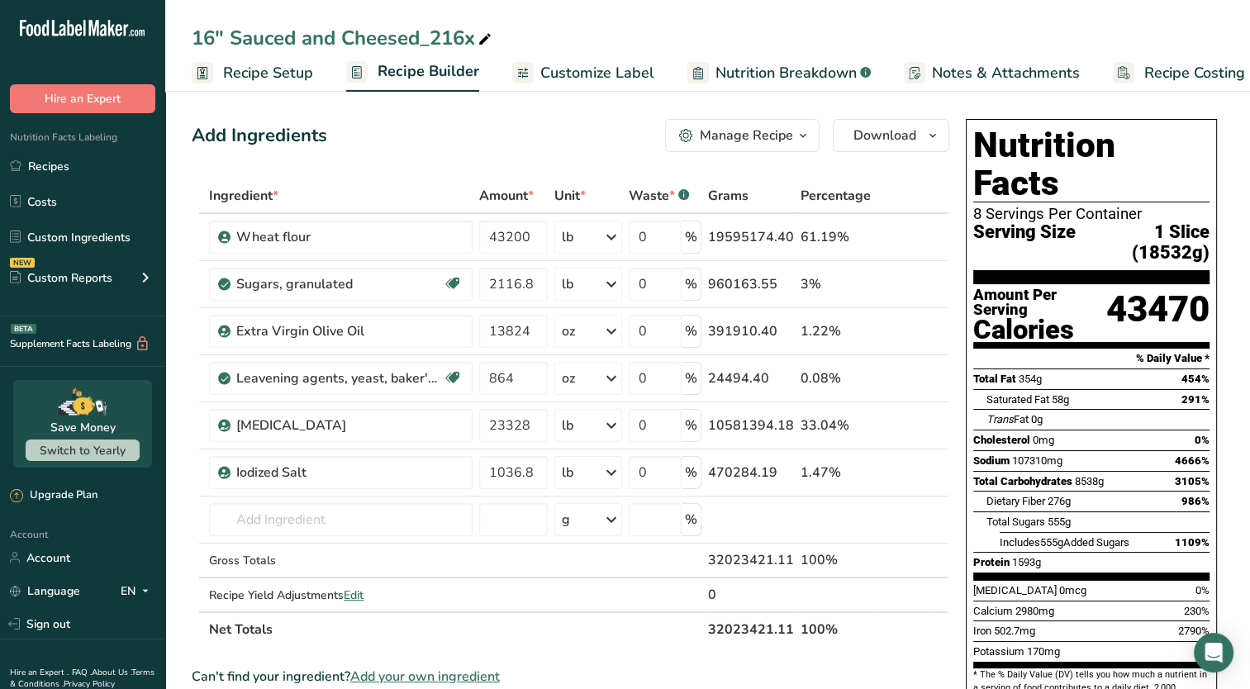
click at [728, 143] on div "Manage Recipe" at bounding box center [746, 136] width 93 height 20
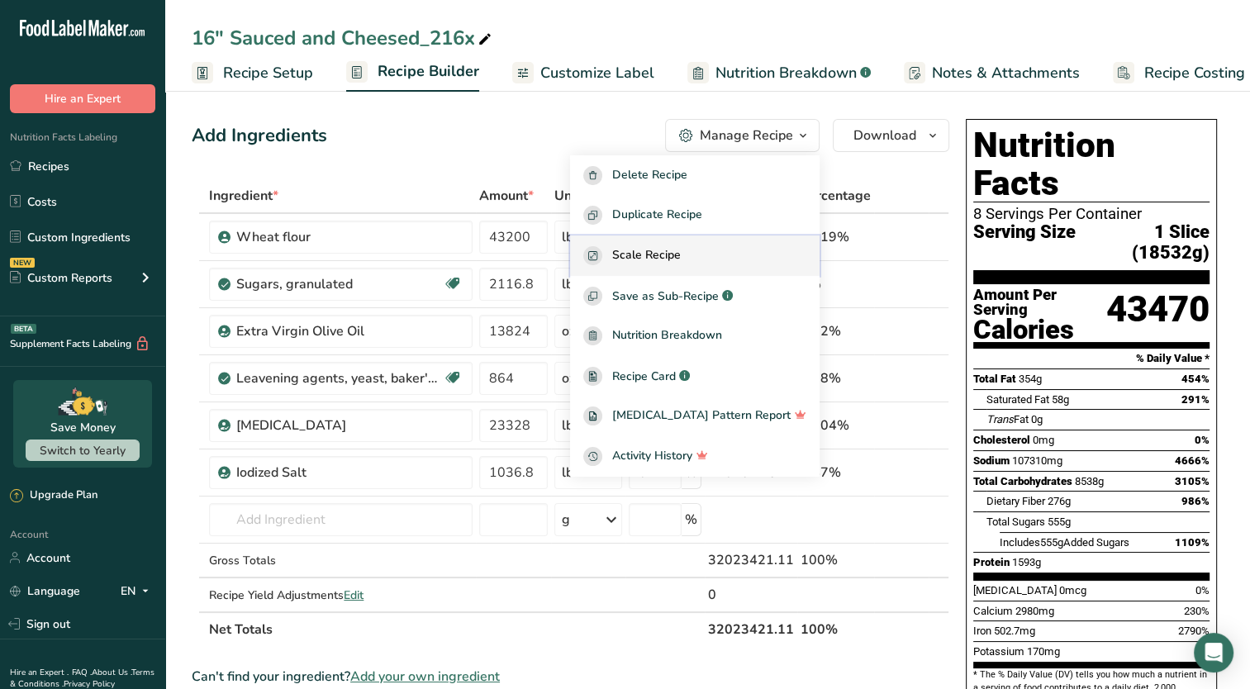
click at [681, 250] on span "Scale Recipe" at bounding box center [646, 255] width 69 height 19
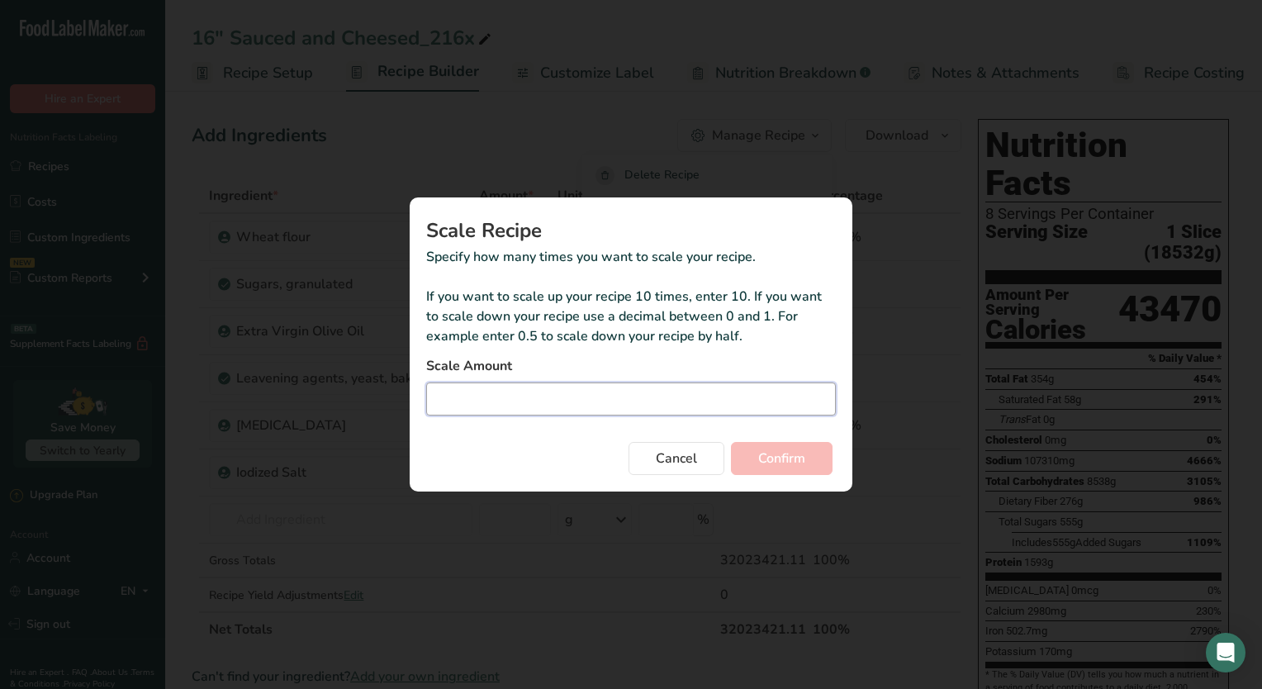
click at [529, 408] on input "Duplicate recipe modal" at bounding box center [631, 398] width 410 height 33
type input "0.216"
click at [787, 467] on span "Confirm" at bounding box center [781, 458] width 47 height 20
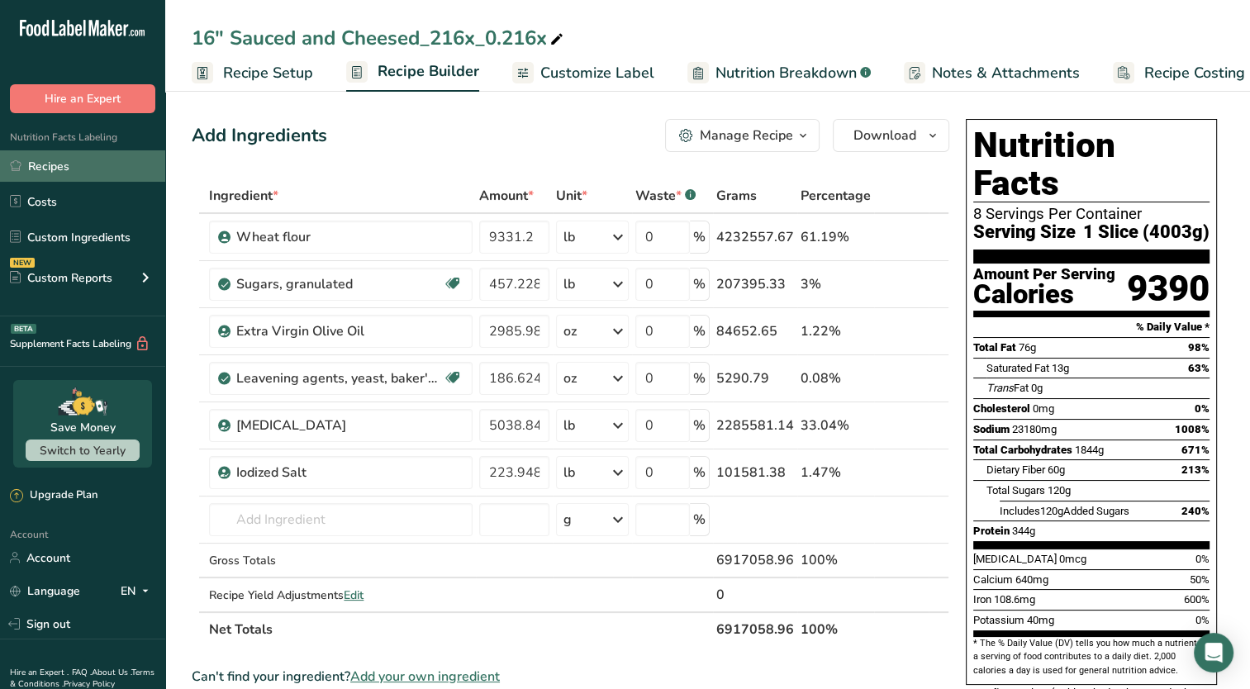
click at [36, 164] on link "Recipes" at bounding box center [82, 165] width 165 height 31
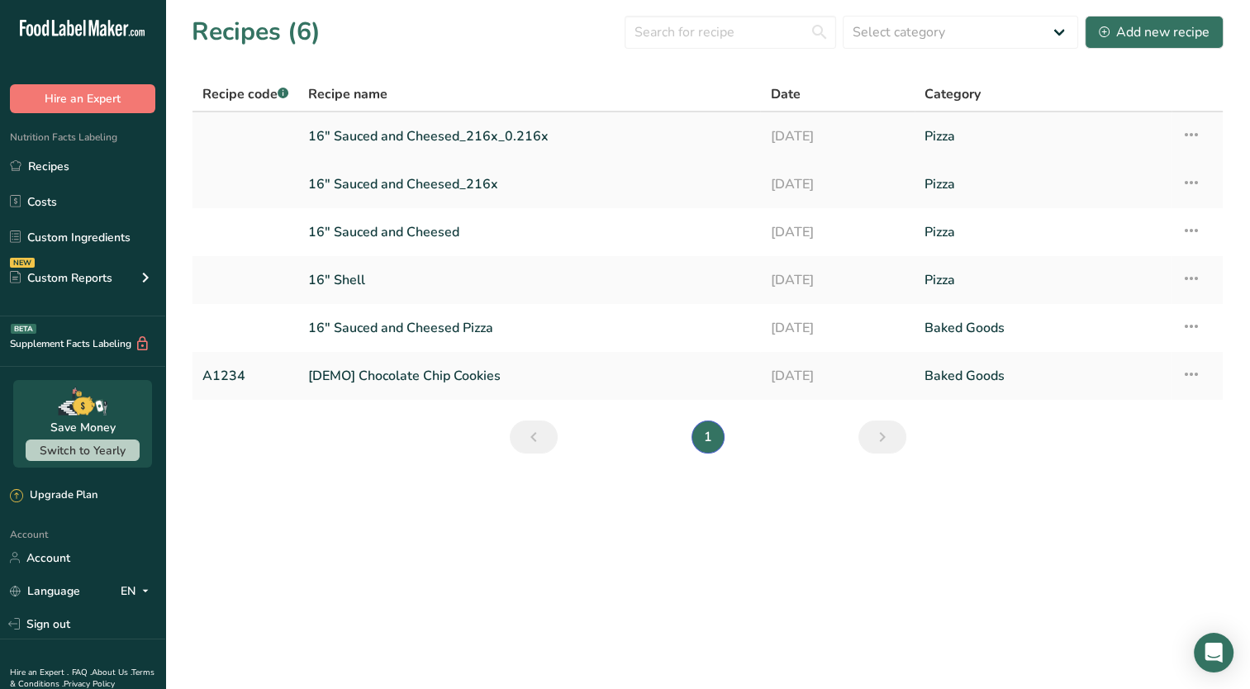
click at [1190, 140] on icon at bounding box center [1191, 135] width 20 height 30
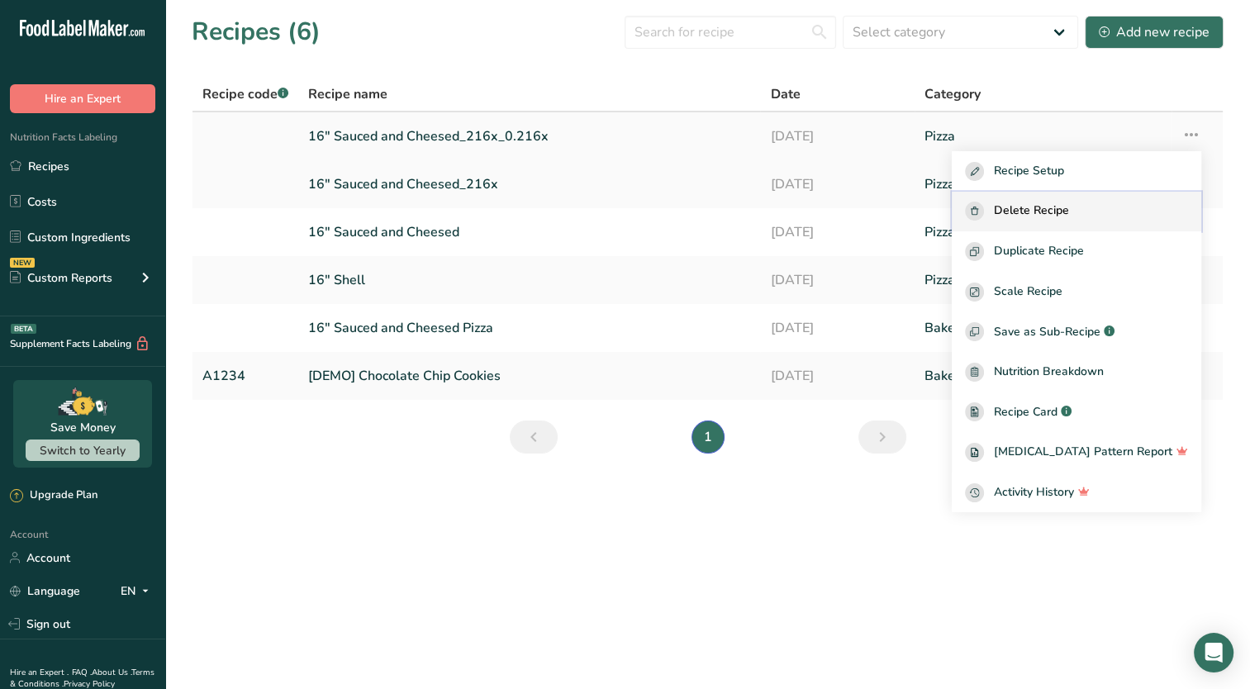
click at [1122, 213] on div "Delete Recipe" at bounding box center [1076, 211] width 223 height 19
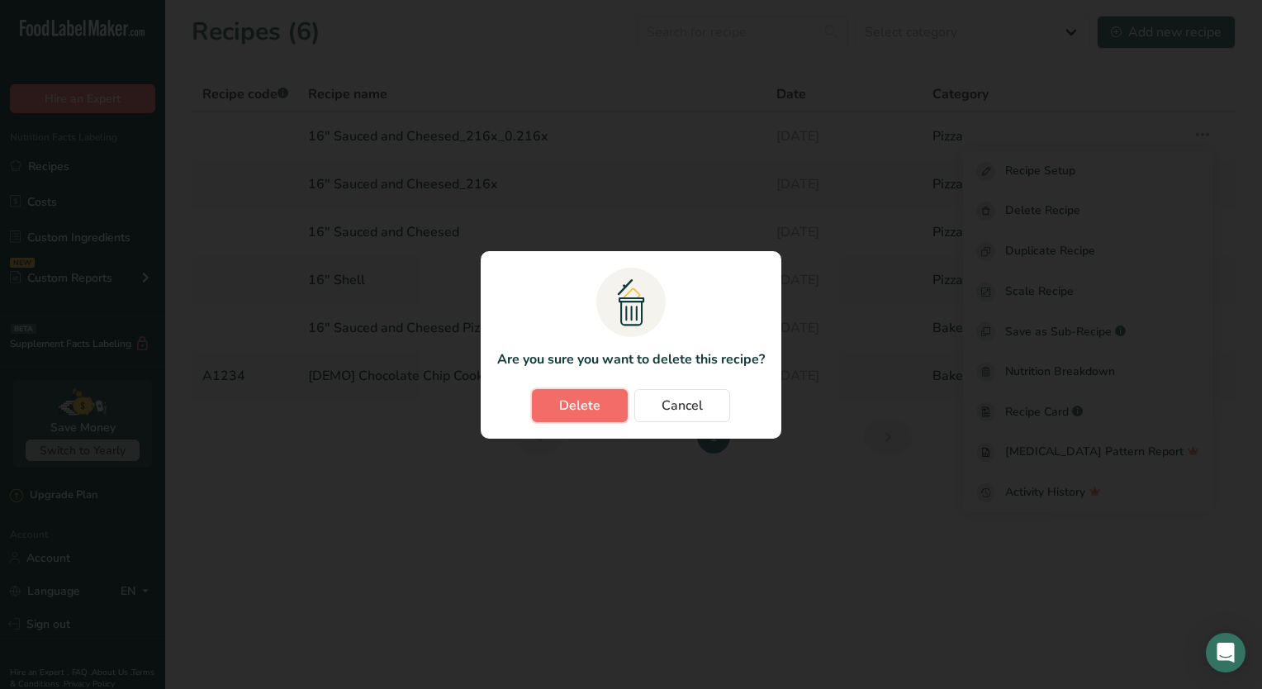
click at [574, 405] on span "Delete" at bounding box center [579, 406] width 41 height 20
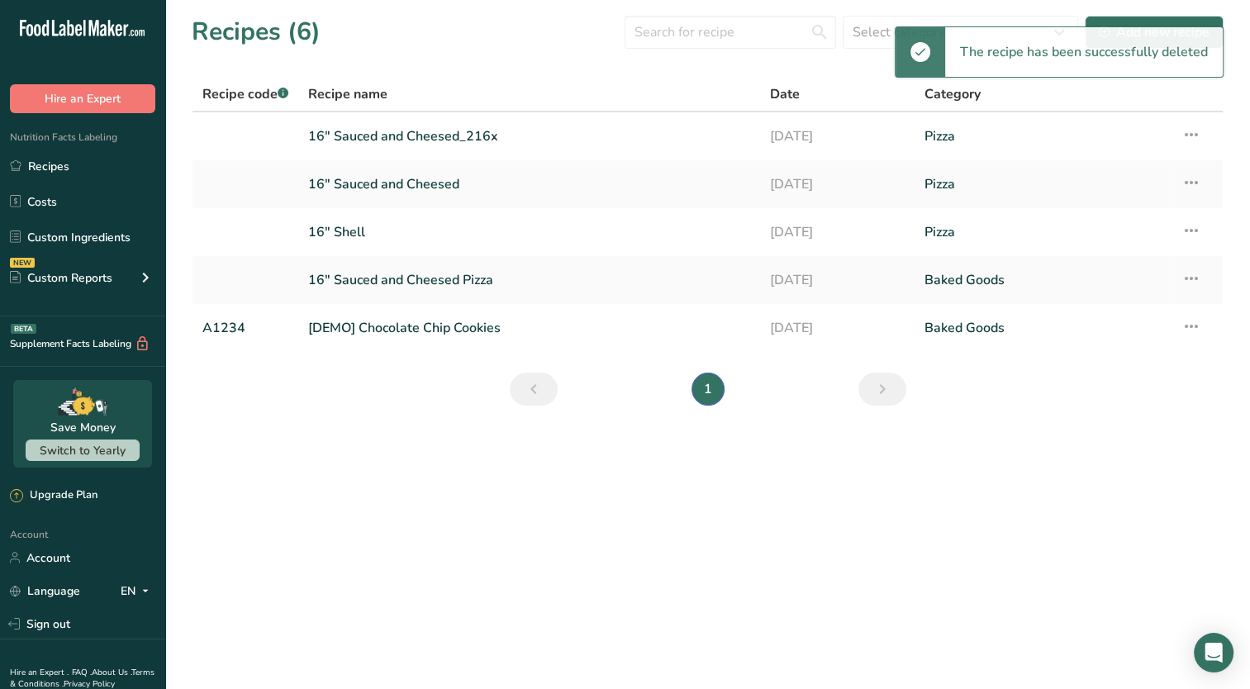
click at [1191, 140] on icon at bounding box center [1191, 135] width 20 height 30
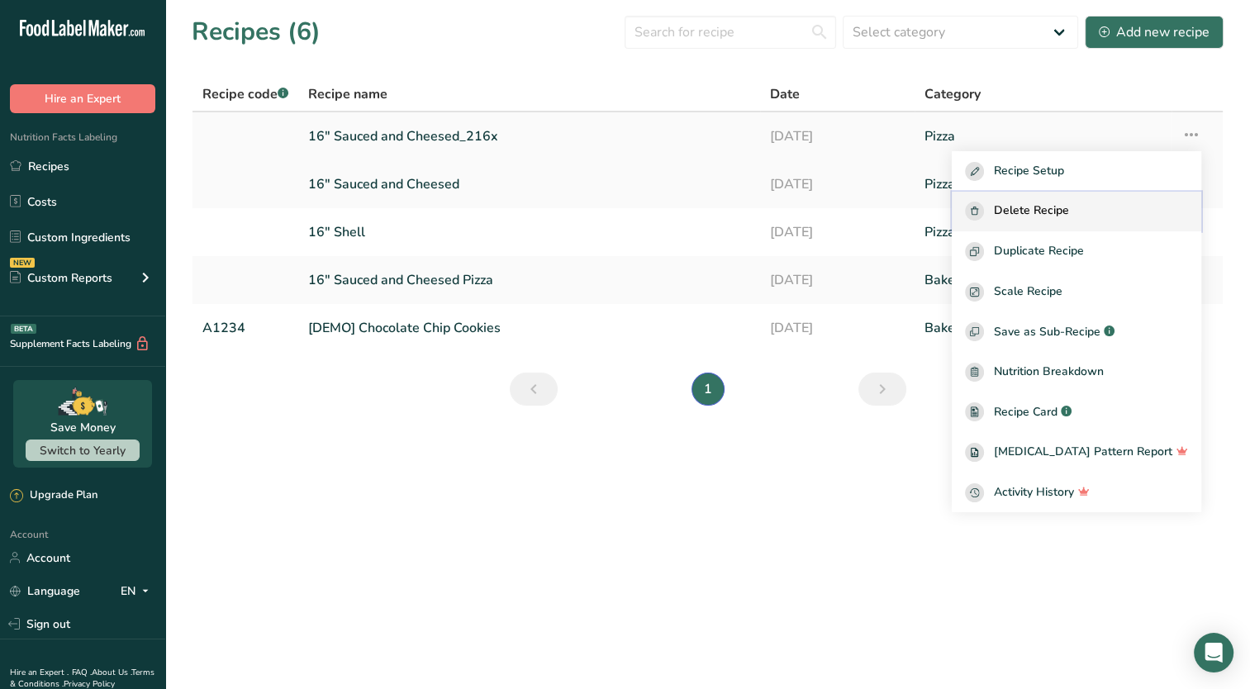
click at [1059, 200] on button "Delete Recipe" at bounding box center [1075, 212] width 249 height 40
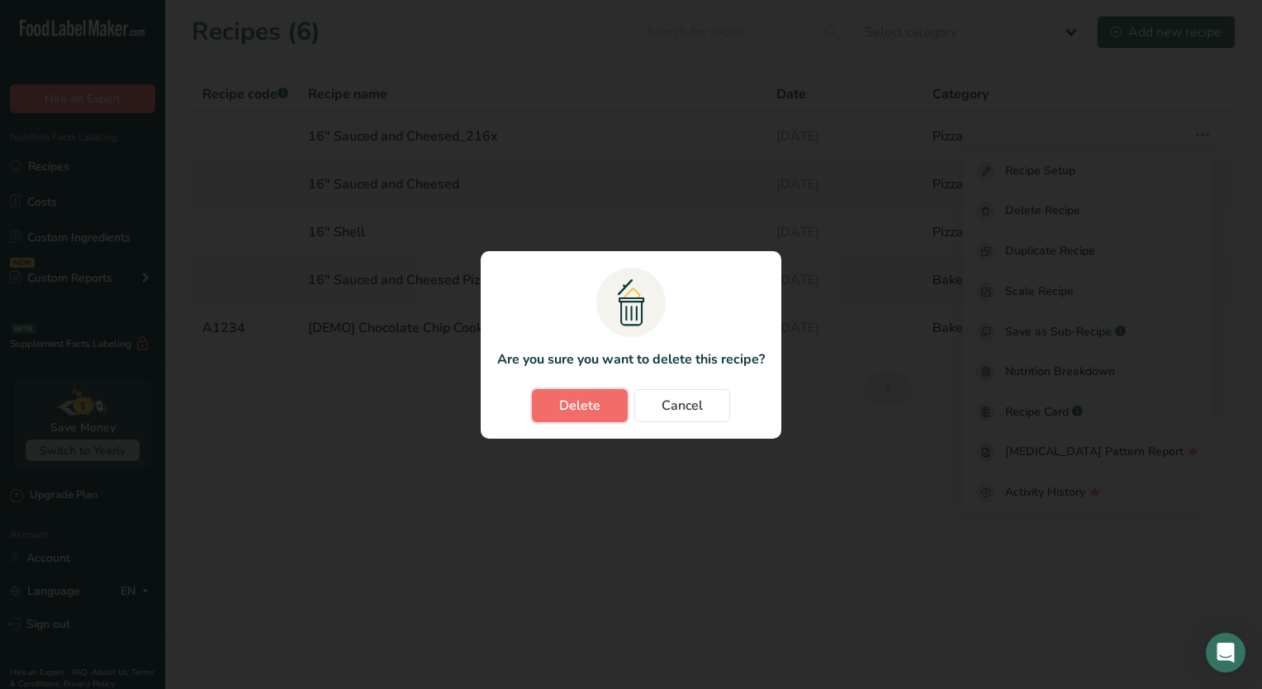
click at [555, 404] on button "Delete" at bounding box center [580, 405] width 96 height 33
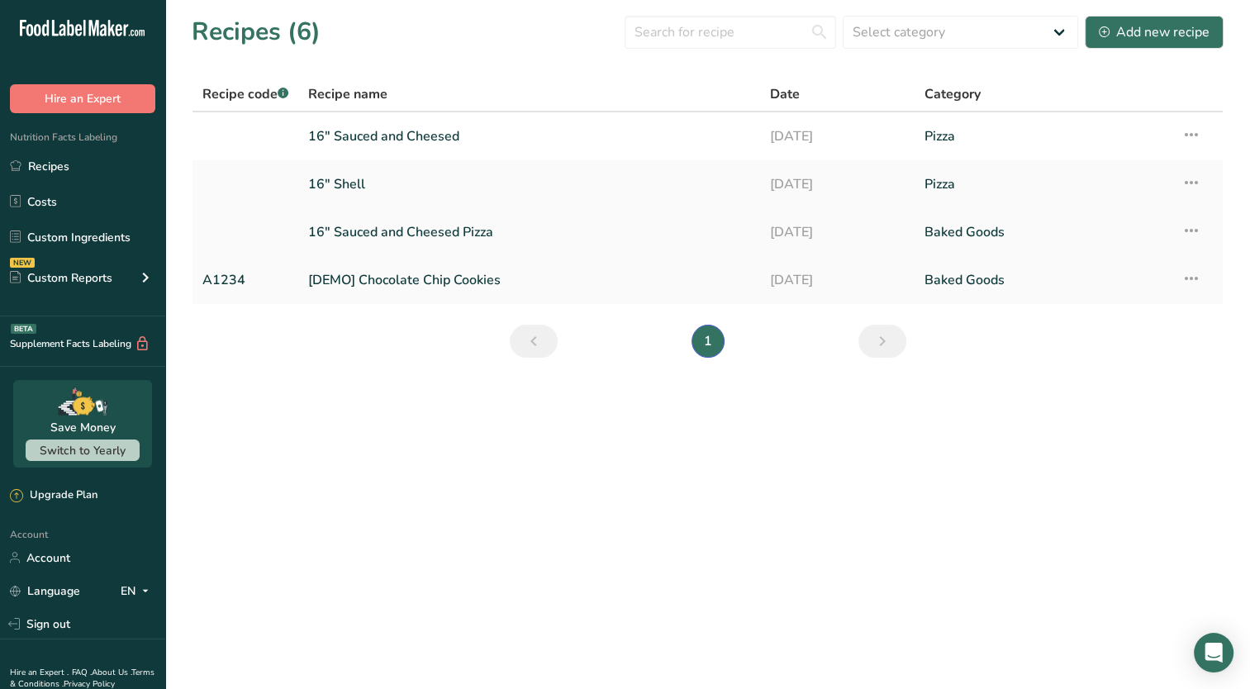
click at [1191, 230] on icon at bounding box center [1191, 231] width 20 height 30
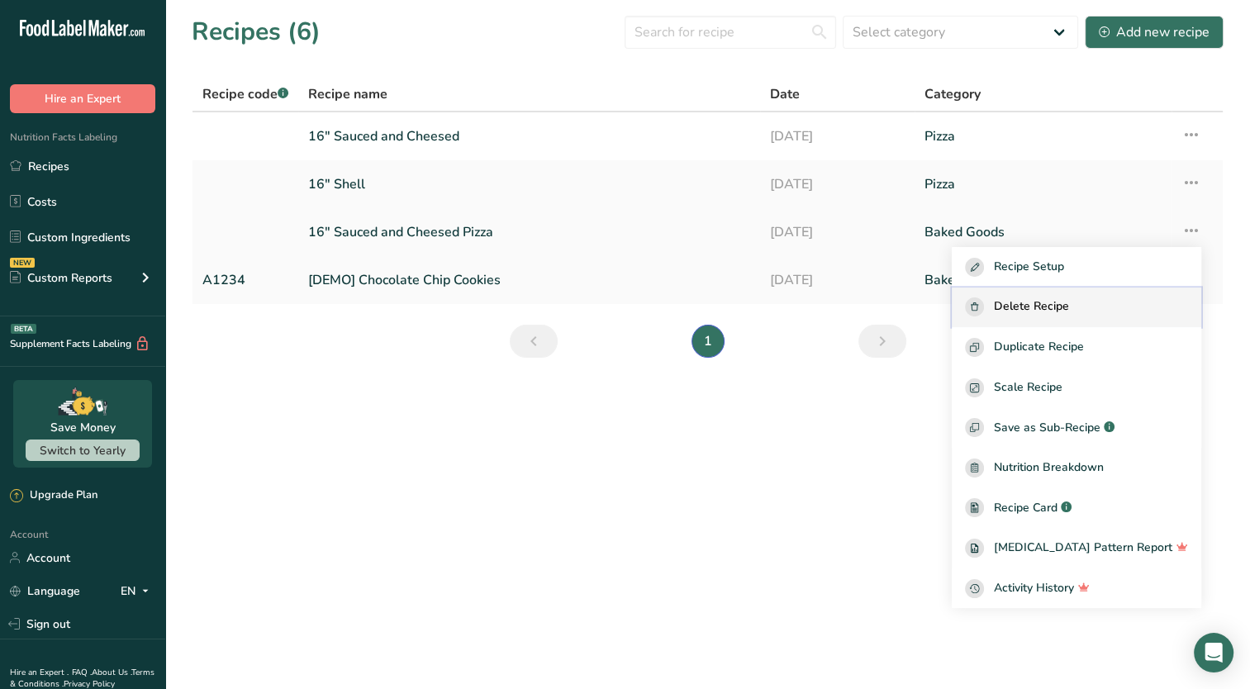
click at [1034, 303] on span "Delete Recipe" at bounding box center [1031, 306] width 75 height 19
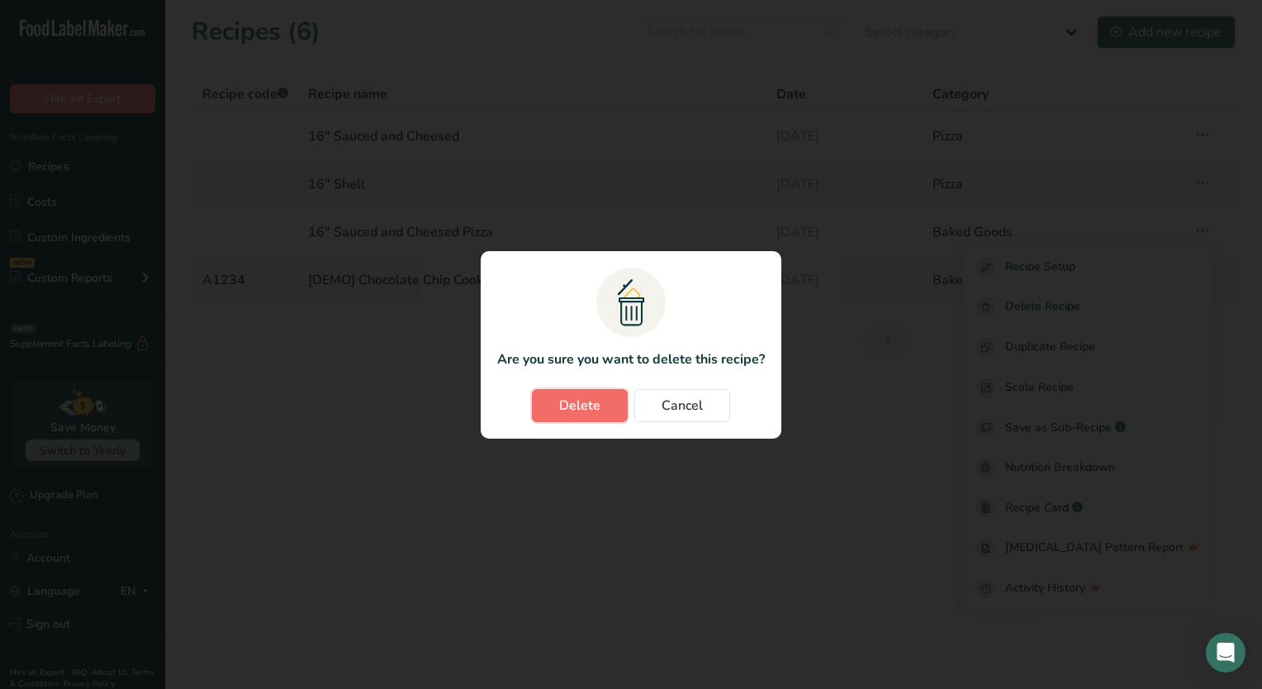
click at [579, 413] on span "Delete" at bounding box center [579, 406] width 41 height 20
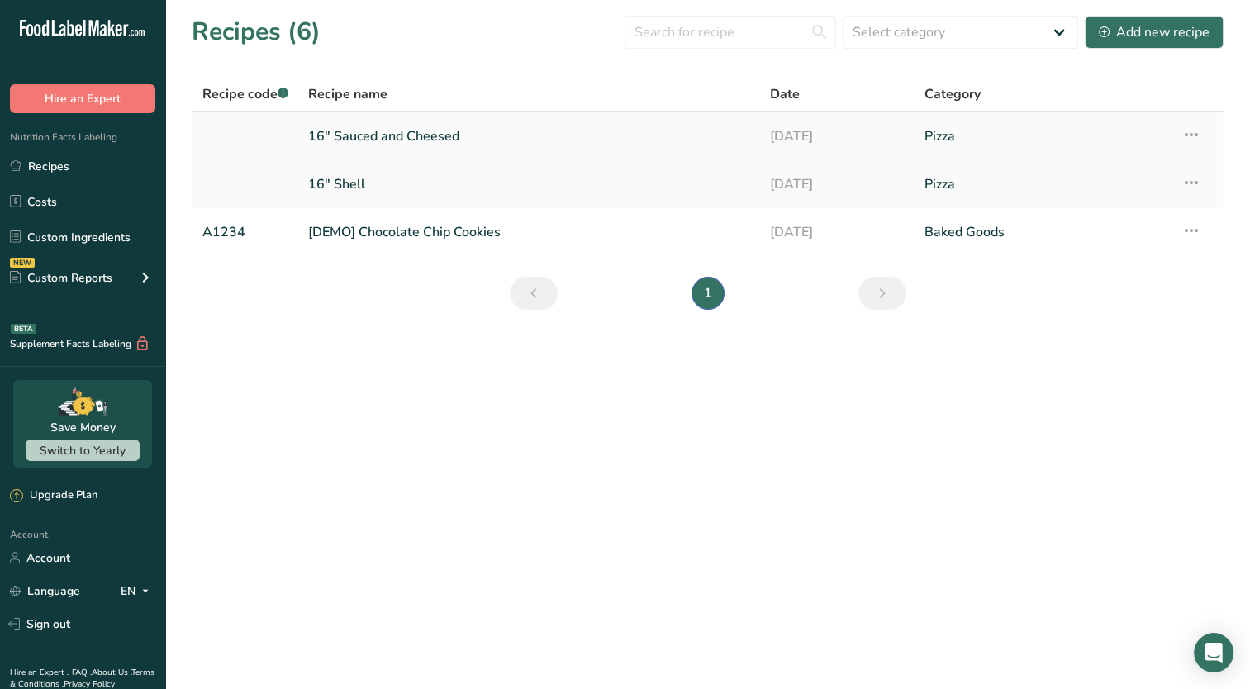
click at [1194, 132] on icon at bounding box center [1191, 135] width 20 height 30
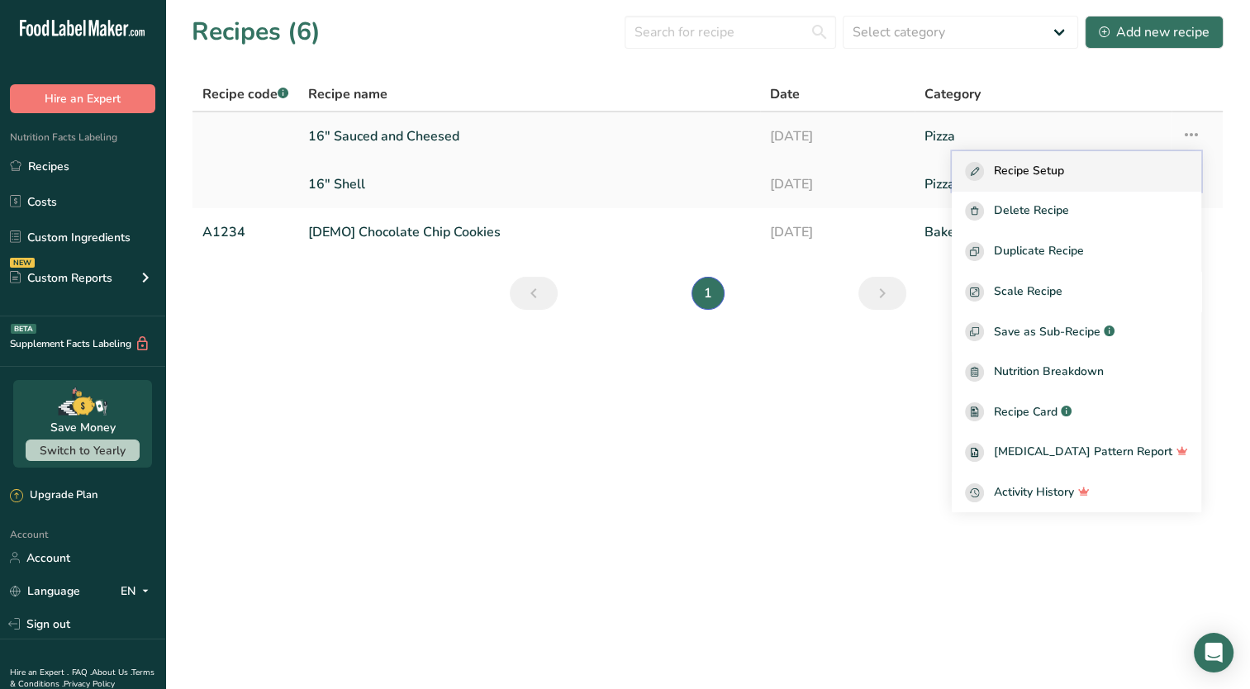
click at [1064, 164] on span "Recipe Setup" at bounding box center [1029, 171] width 70 height 19
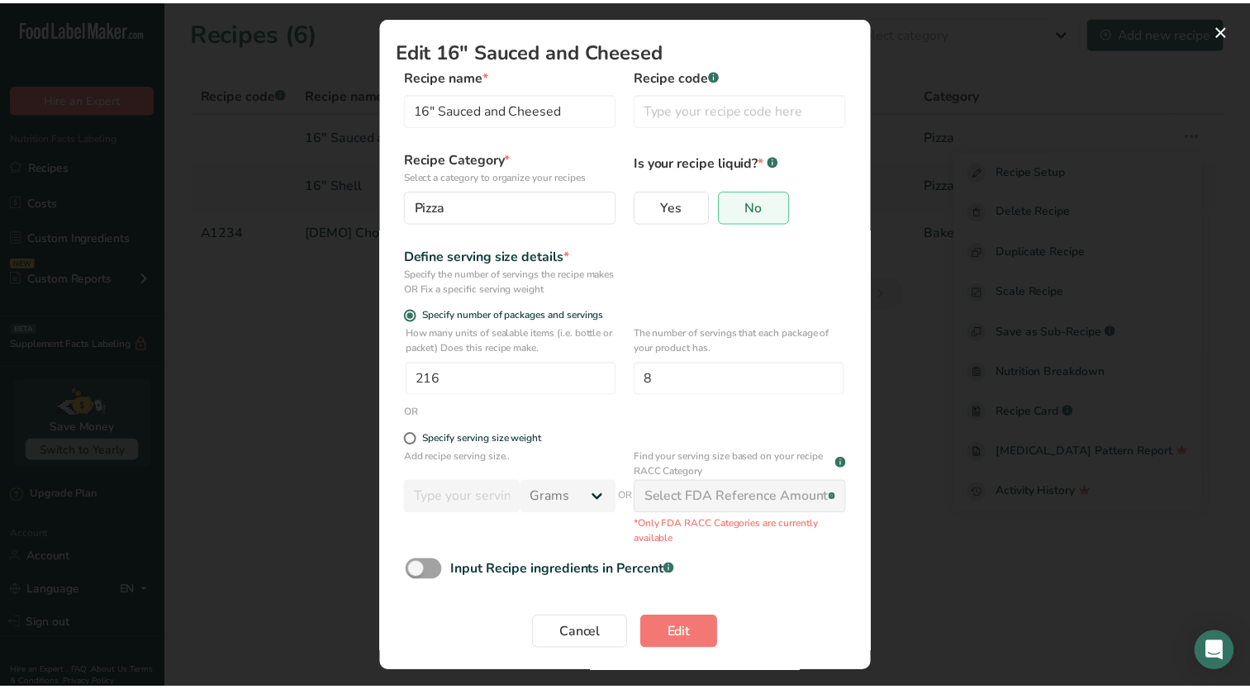
scroll to position [4, 0]
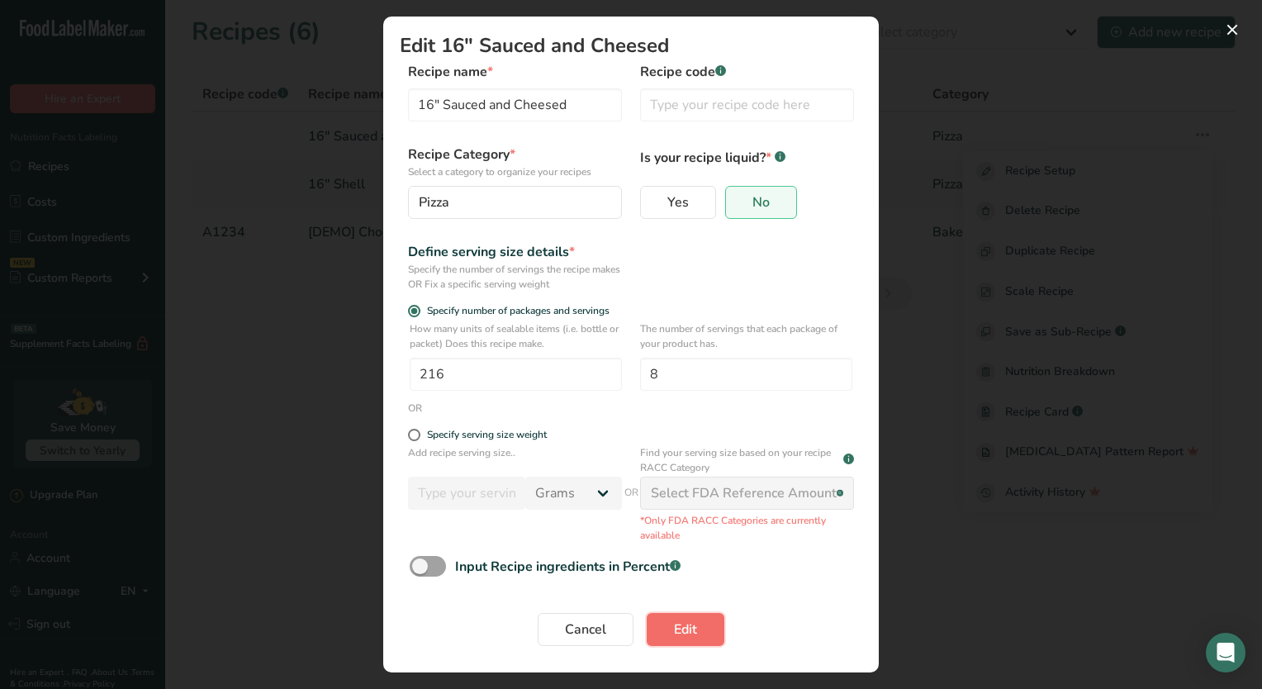
click at [684, 626] on span "Edit" at bounding box center [685, 629] width 23 height 20
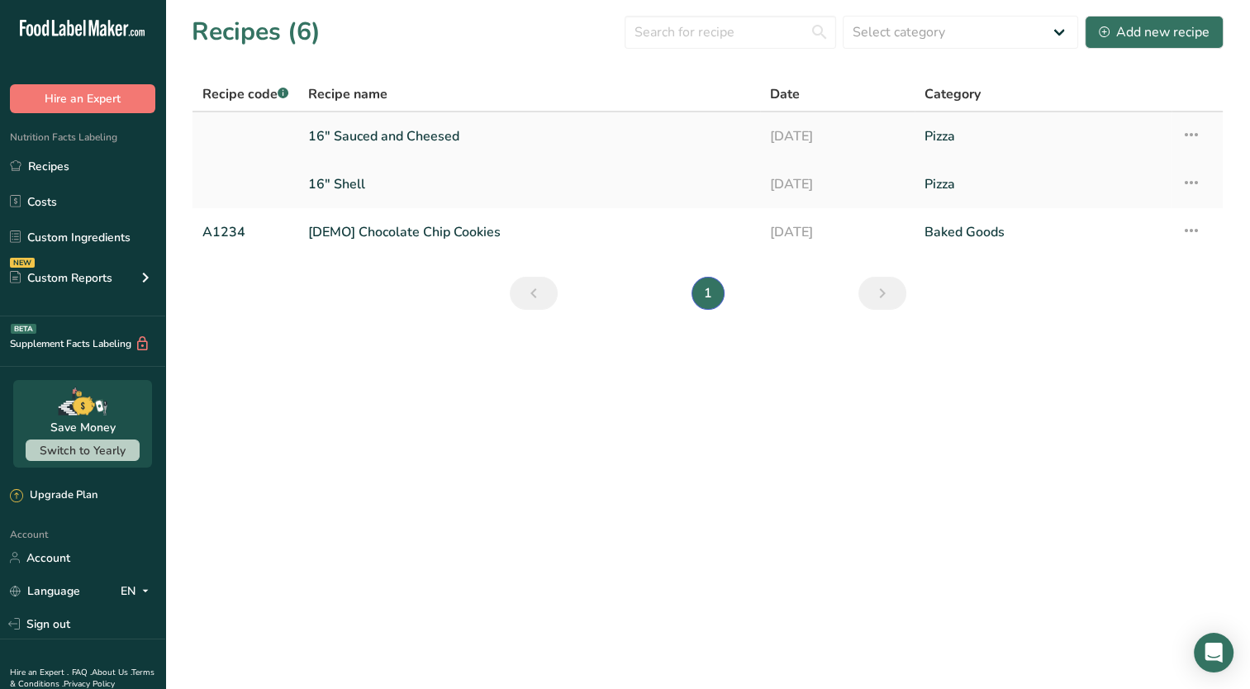
click at [500, 140] on link "16" Sauced and Cheesed" at bounding box center [529, 136] width 442 height 35
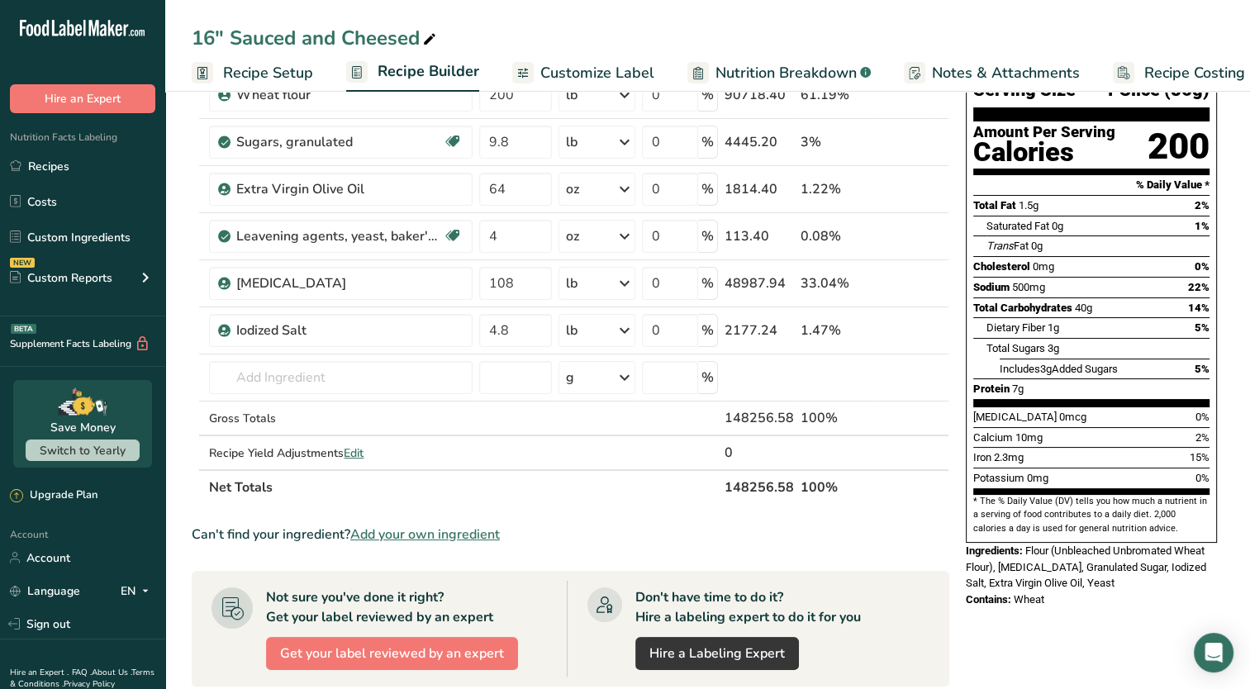
scroll to position [145, 0]
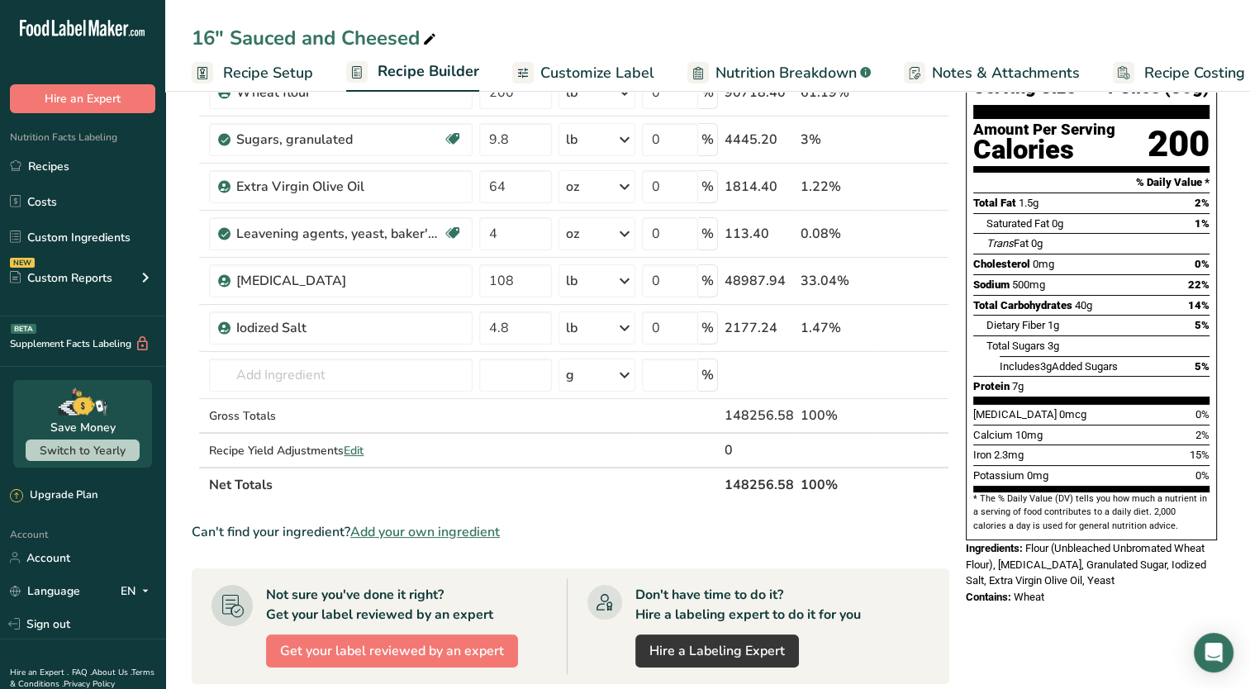
click at [460, 529] on span "Add your own ingredient" at bounding box center [424, 532] width 149 height 20
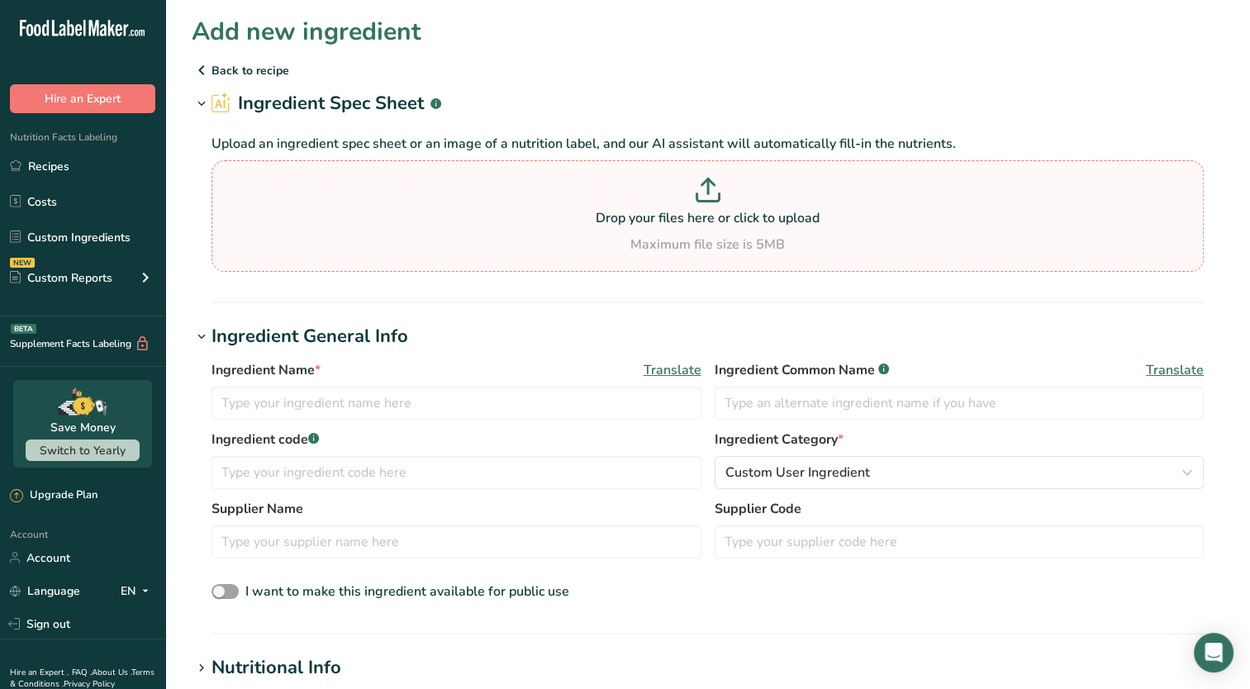
click at [609, 210] on p "Drop your files here or click to upload" at bounding box center [708, 218] width 984 height 20
click at [609, 210] on input "Drop your files here or click to upload Maximum file size is 5MB" at bounding box center [707, 215] width 992 height 111
click at [664, 174] on section "Drop your files here or click to upload Maximum file size is 5MB" at bounding box center [708, 215] width 984 height 103
click at [664, 174] on input "Drop your files here or click to upload Maximum file size is 5MB" at bounding box center [707, 215] width 992 height 111
type input "C:\fakepath\Screenshot 2025-08-22 140844.png"
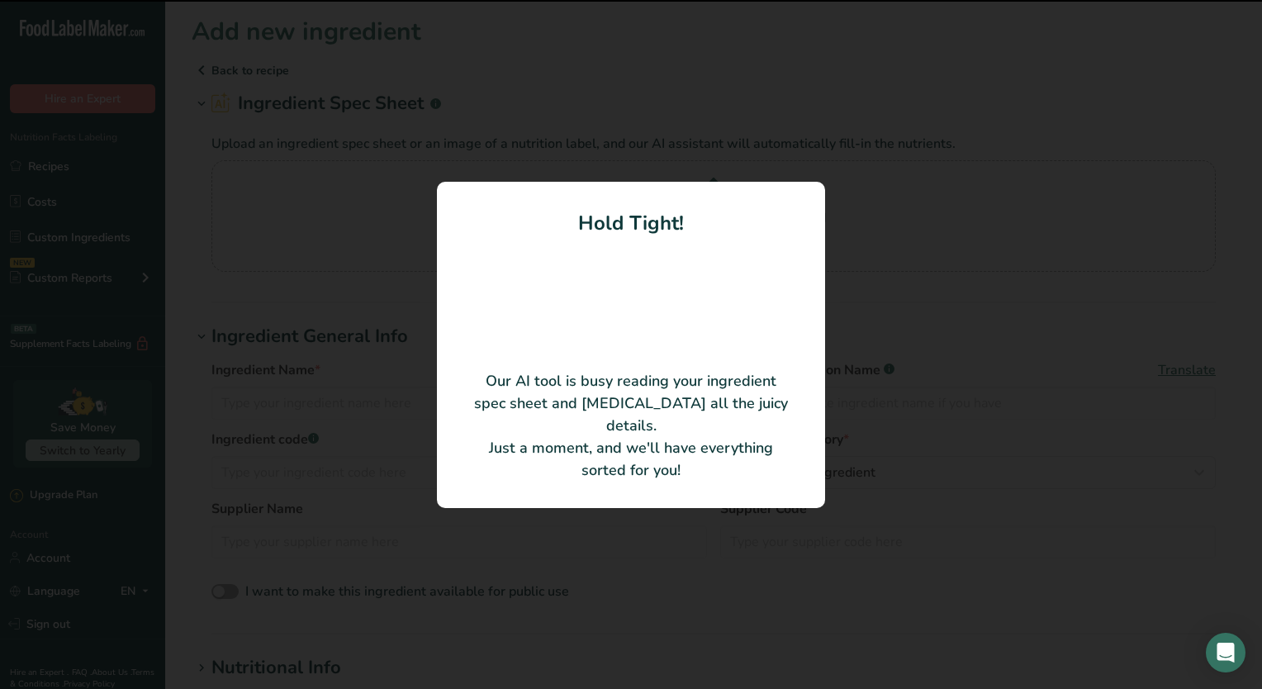
type input "Low Moisture Mozzarella Cheese"
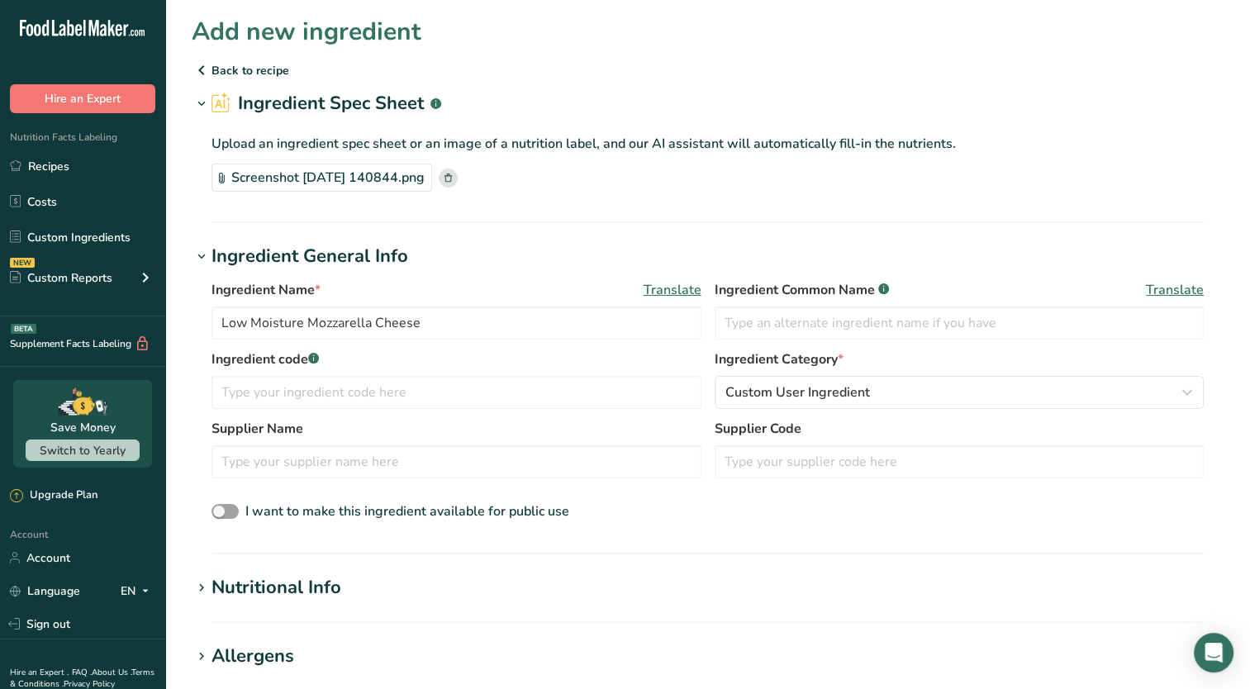
click at [741, 45] on div "Add new ingredient" at bounding box center [707, 31] width 1031 height 37
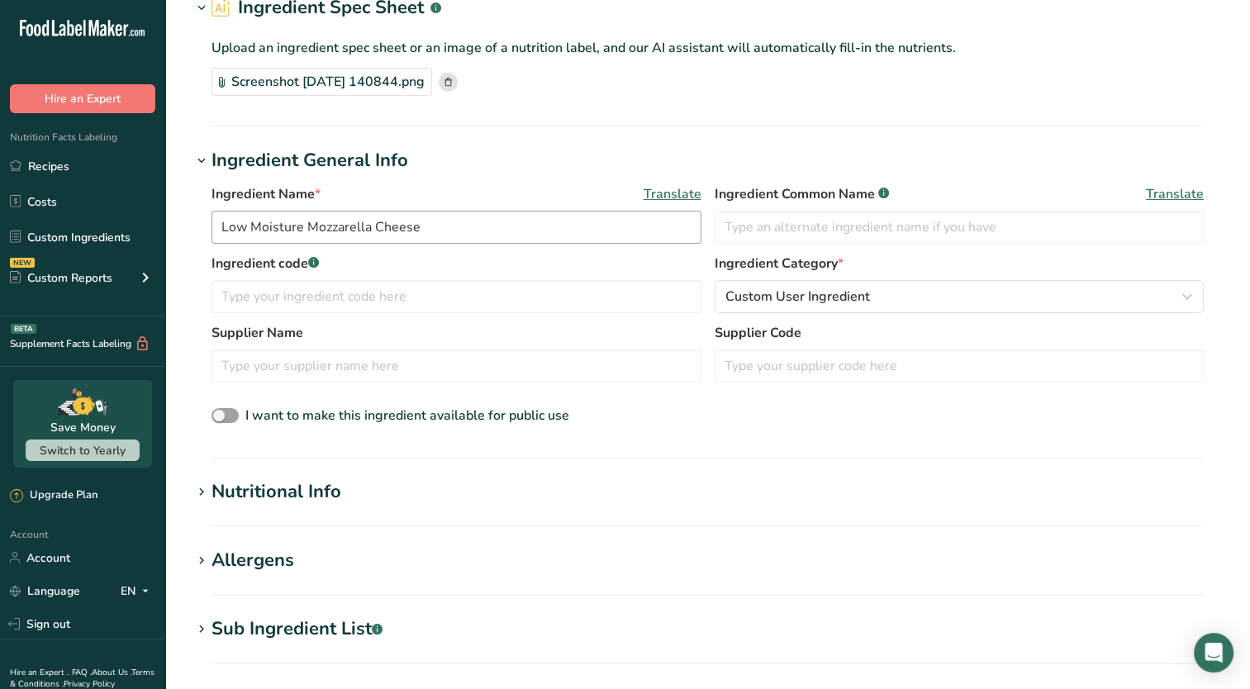
scroll to position [96, 0]
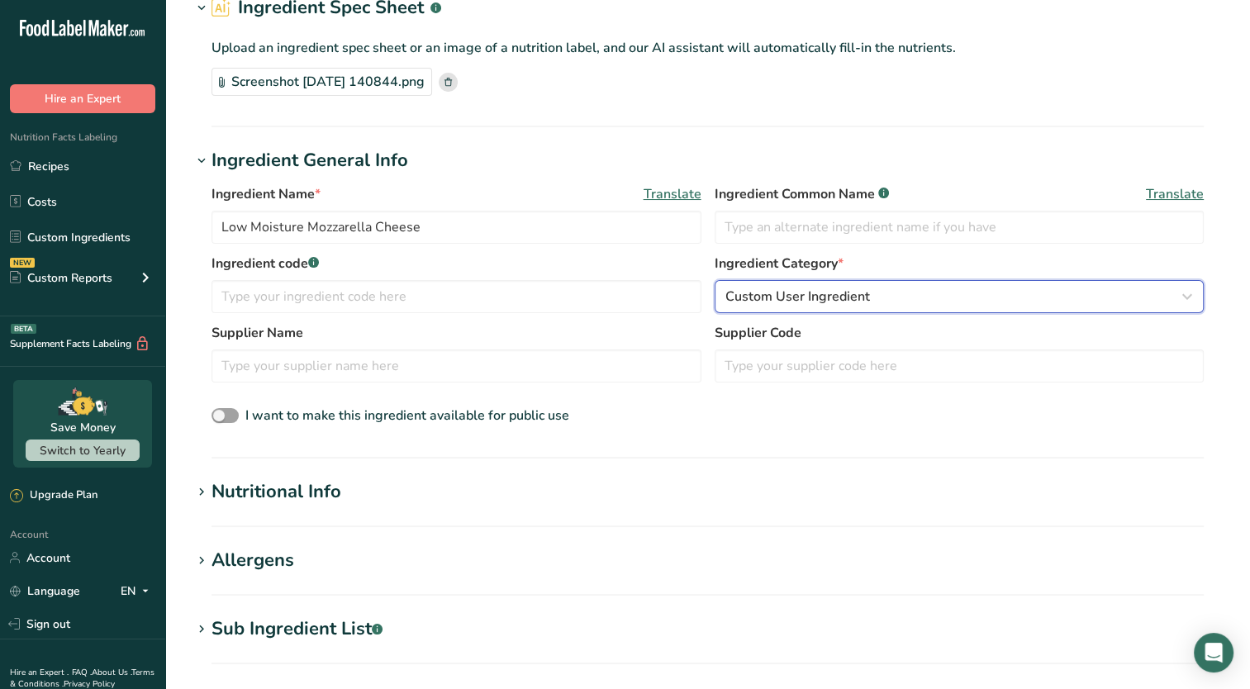
click at [776, 305] on span "Custom User Ingredient" at bounding box center [797, 297] width 145 height 20
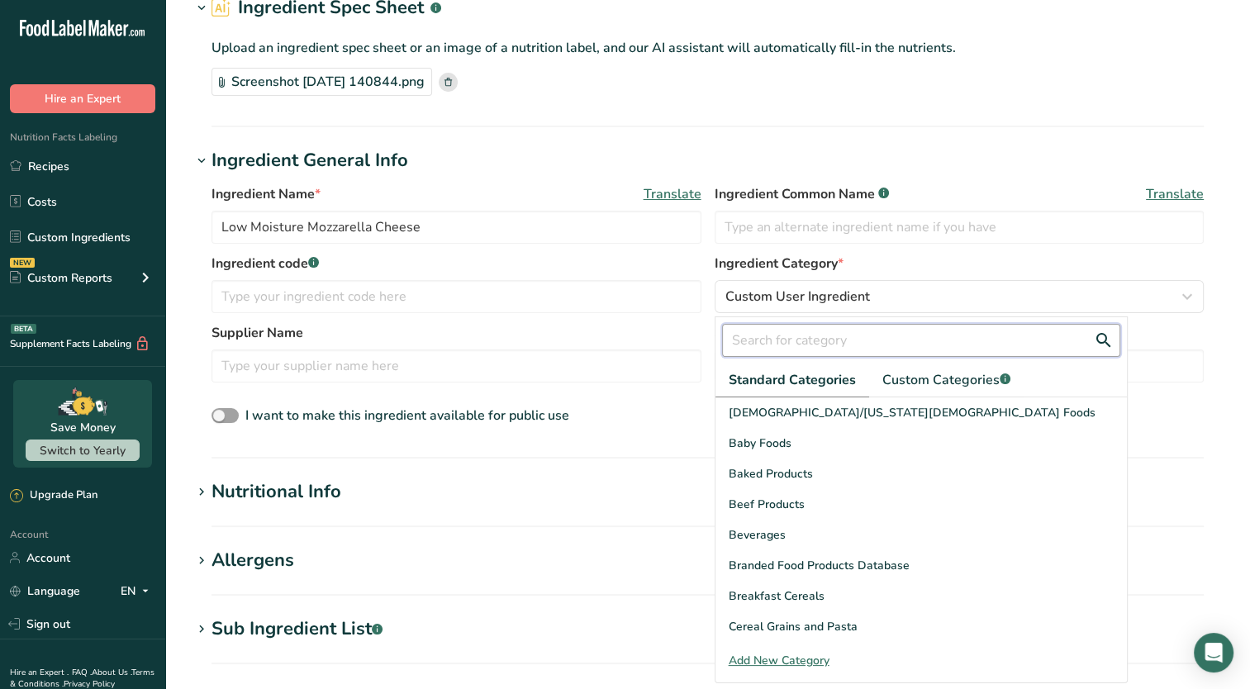
click at [804, 339] on input "text" at bounding box center [921, 340] width 398 height 33
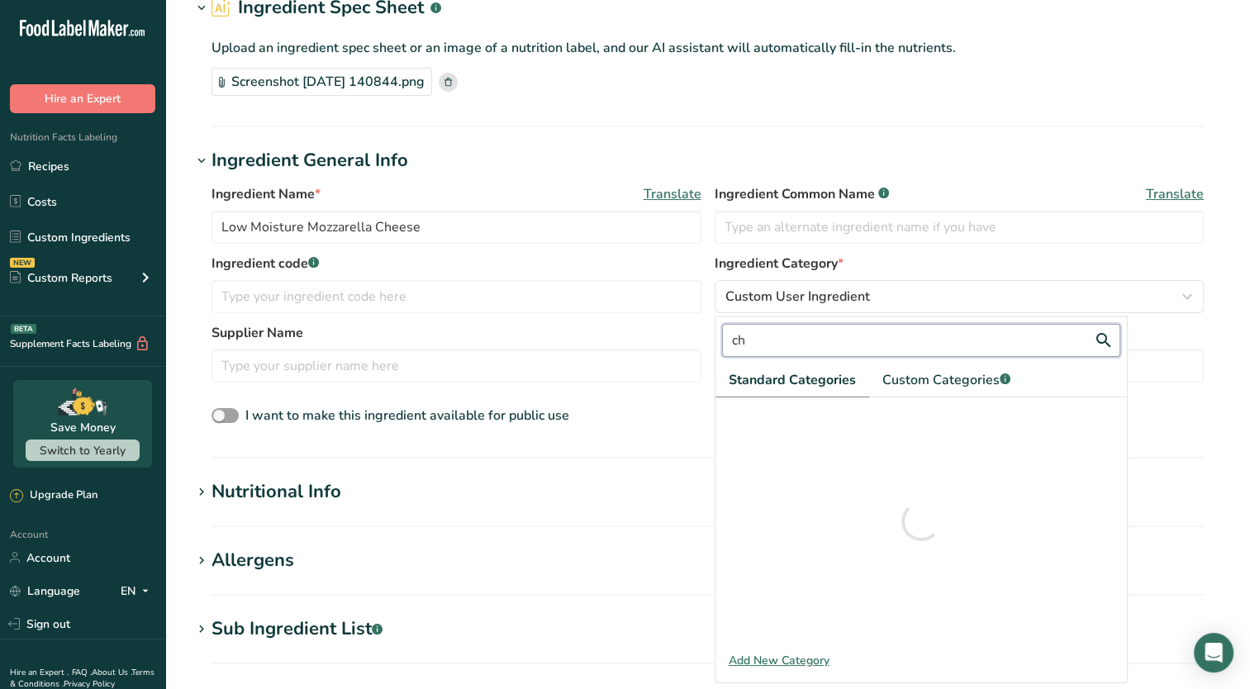
type input "c"
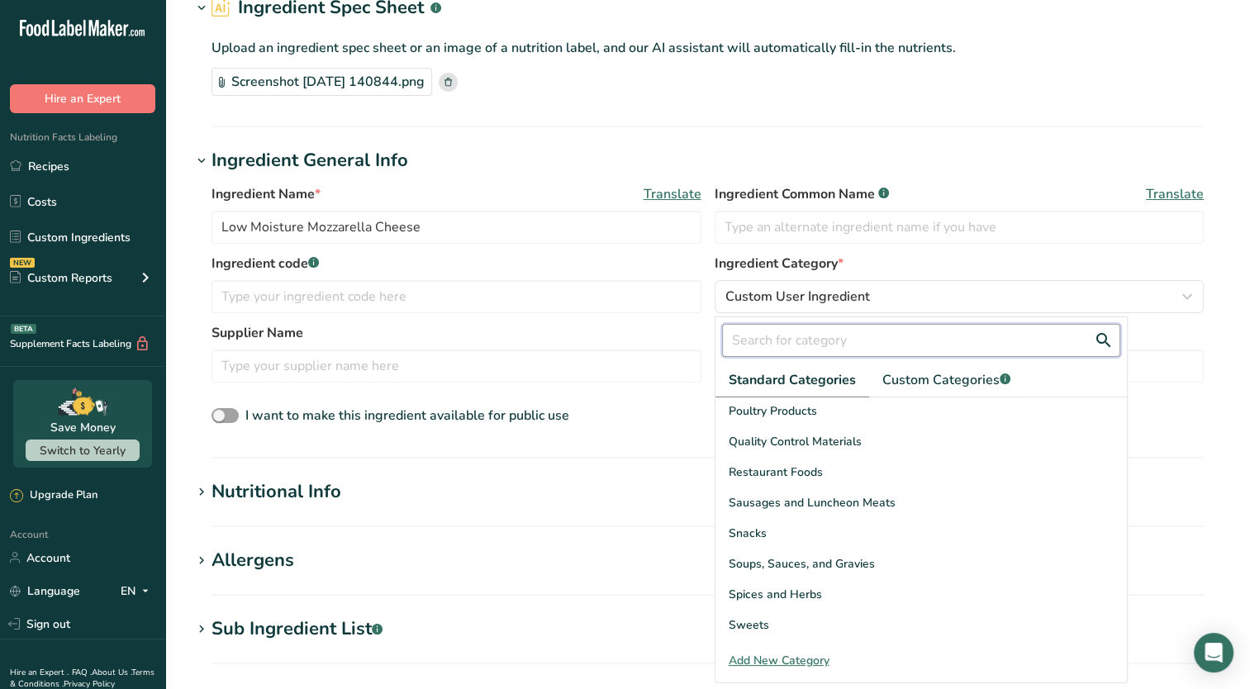
scroll to position [638, 0]
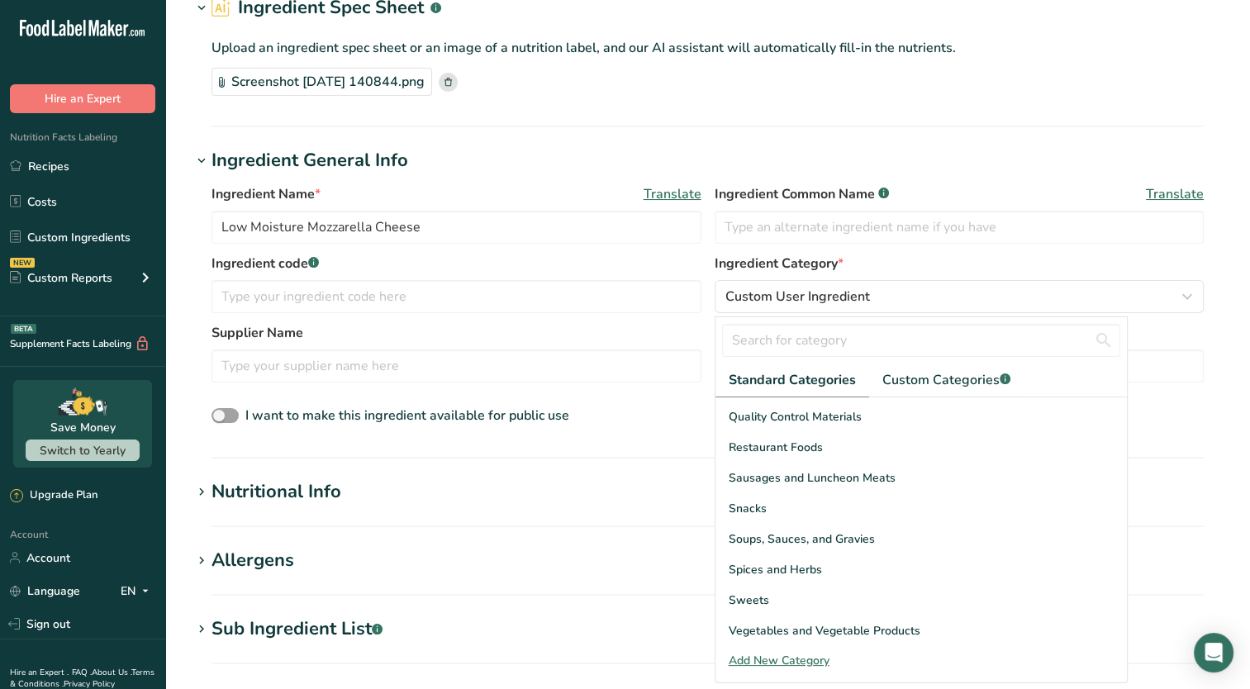
click at [1031, 167] on h1 "Ingredient General Info" at bounding box center [707, 160] width 1031 height 27
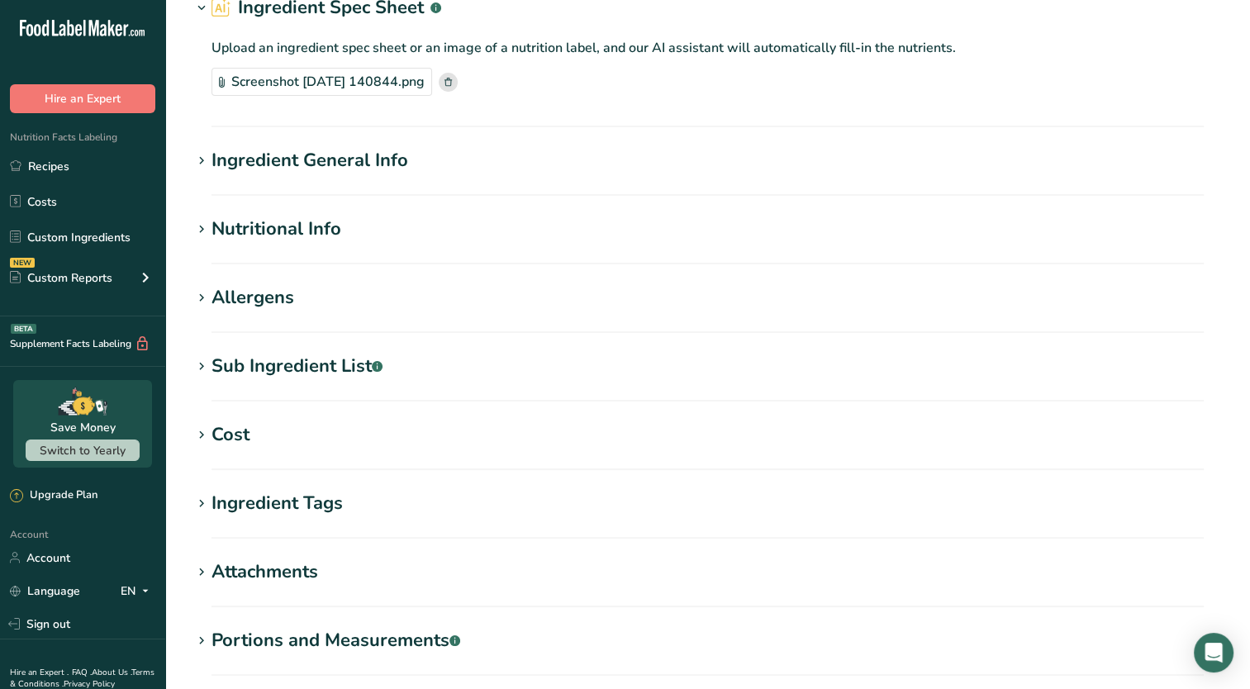
scroll to position [0, 0]
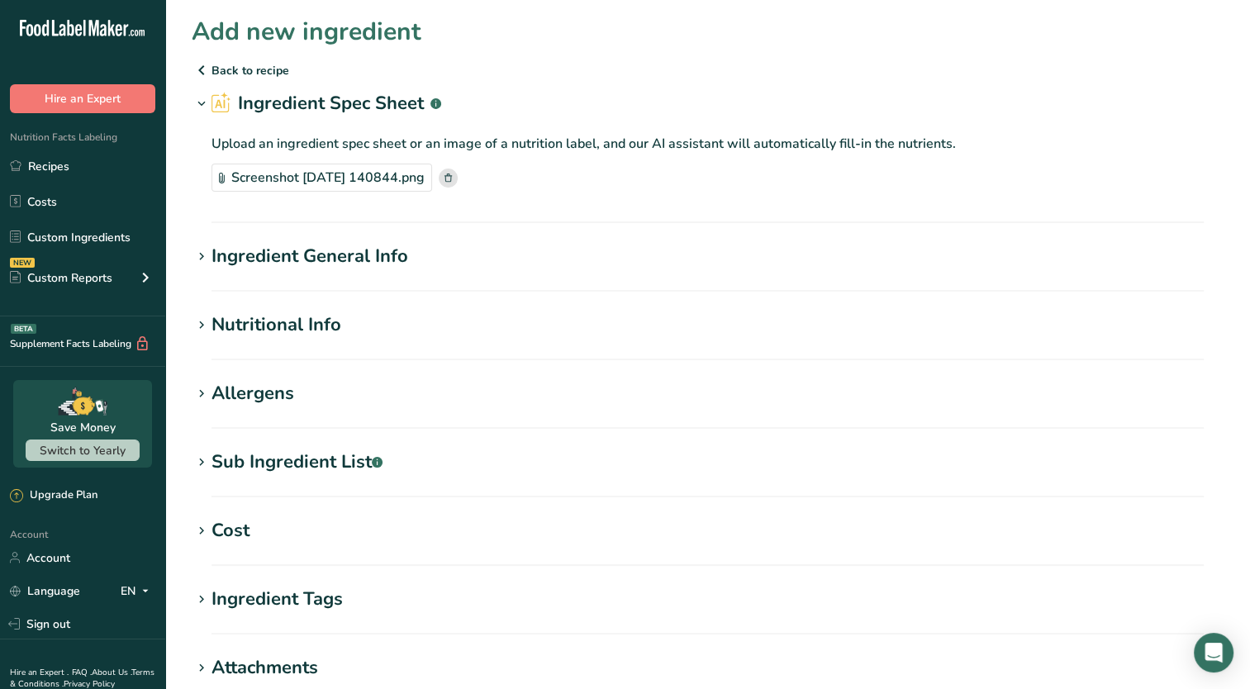
click at [200, 258] on icon at bounding box center [201, 256] width 15 height 23
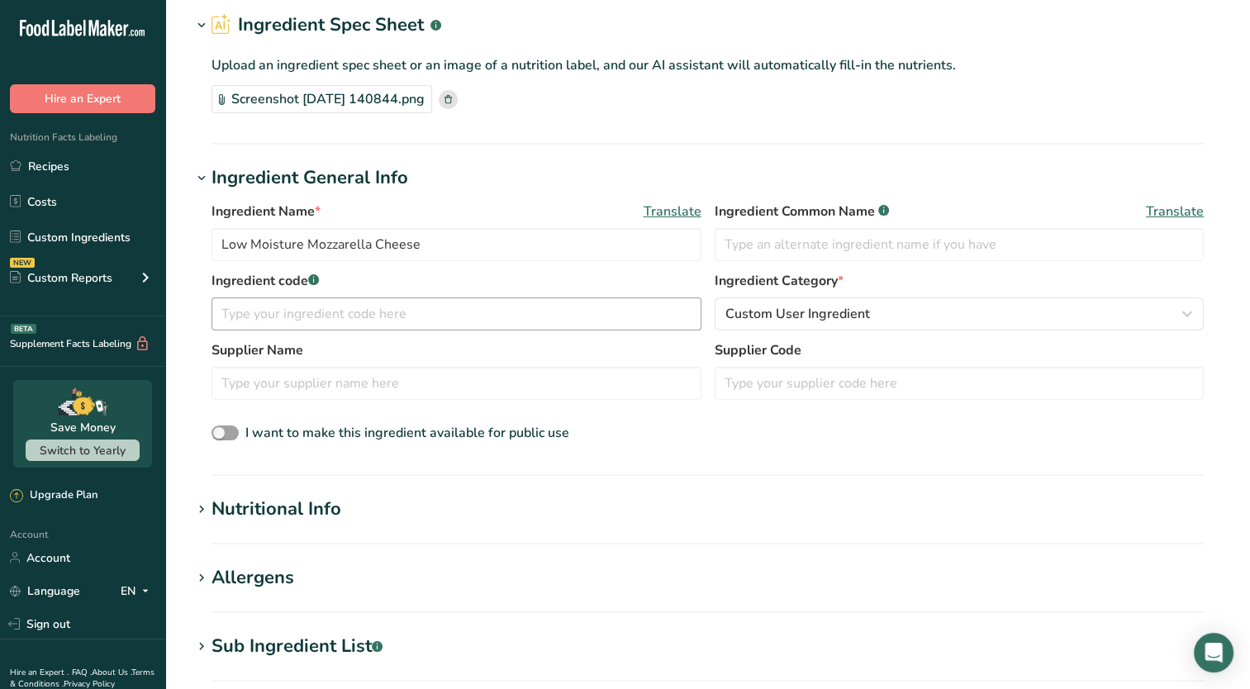
scroll to position [88, 0]
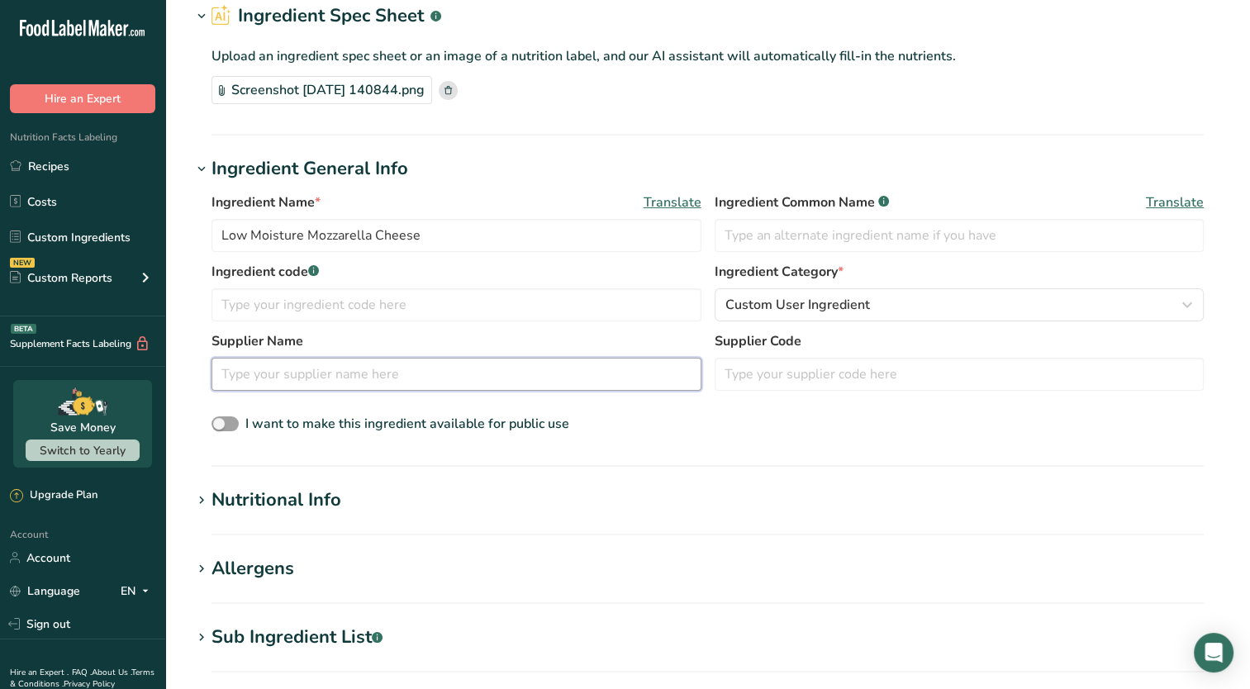
click at [514, 377] on input "text" at bounding box center [456, 374] width 490 height 33
type input "Saputo"
click at [200, 500] on icon at bounding box center [201, 500] width 15 height 23
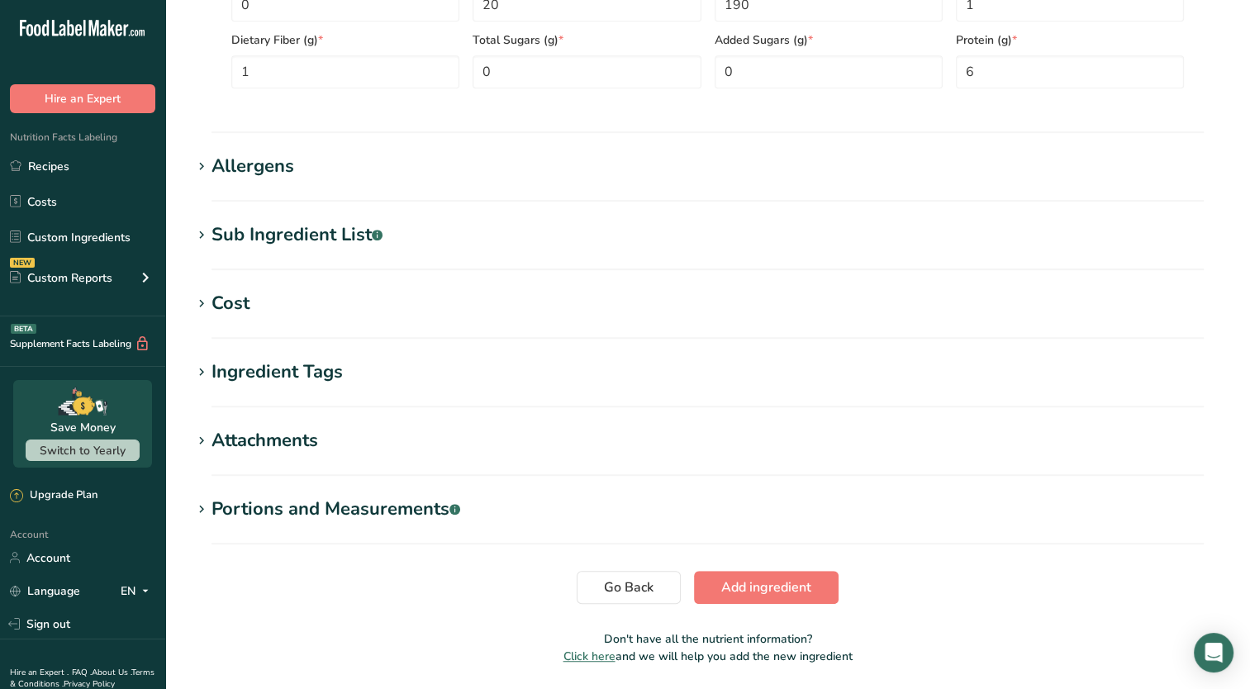
scroll to position [927, 0]
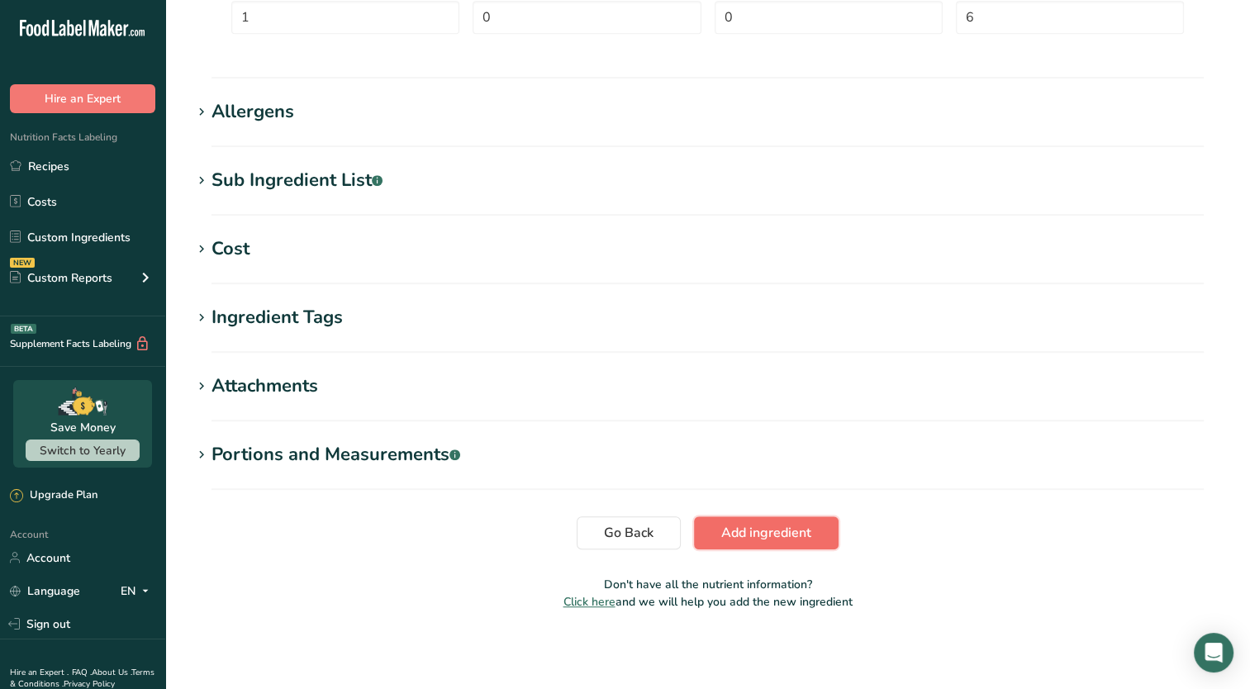
click at [737, 528] on span "Add ingredient" at bounding box center [766, 533] width 90 height 20
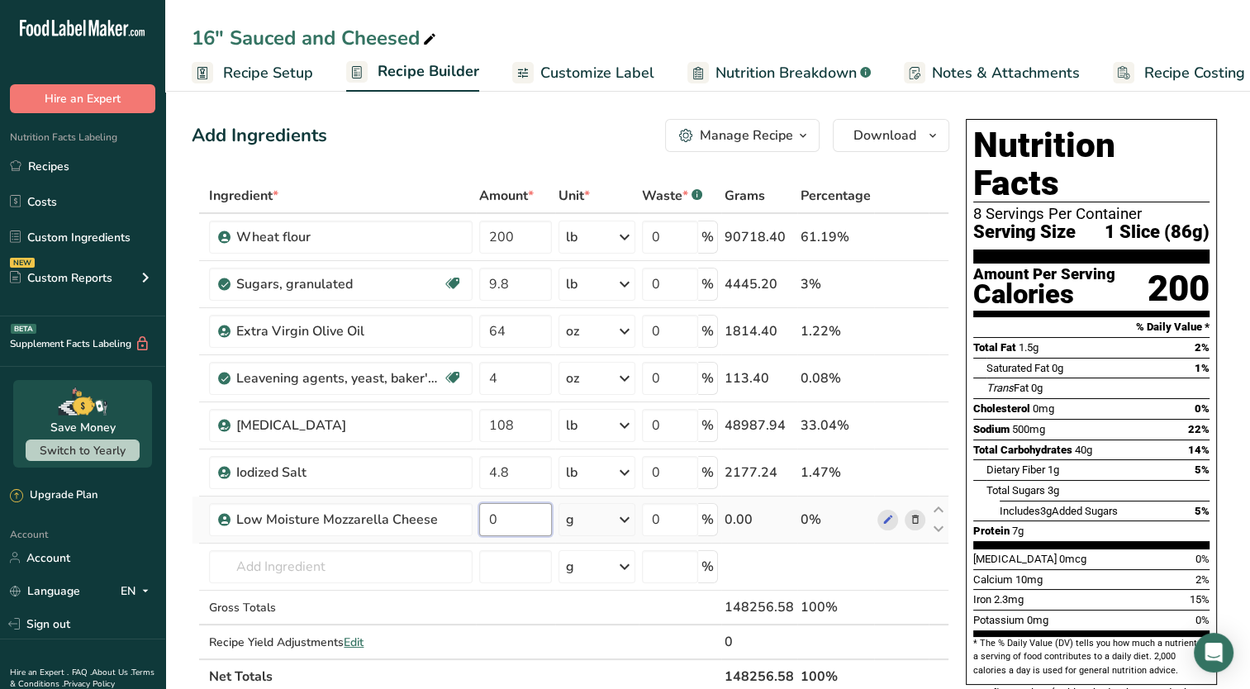
click at [505, 518] on input "0" at bounding box center [515, 519] width 73 height 33
type input "101.25"
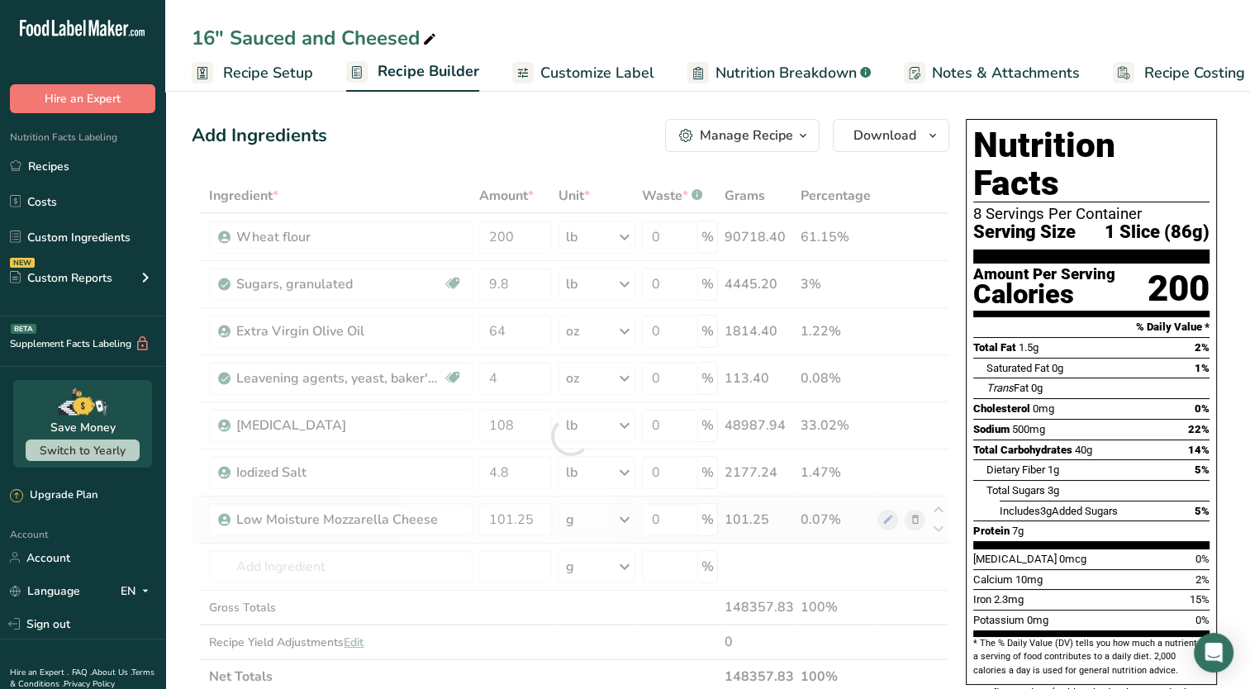
click at [625, 519] on div "Ingredient * Amount * Unit * Waste * .a-a{fill:#347362;}.b-a{fill:#fff;} Grams …" at bounding box center [570, 435] width 757 height 515
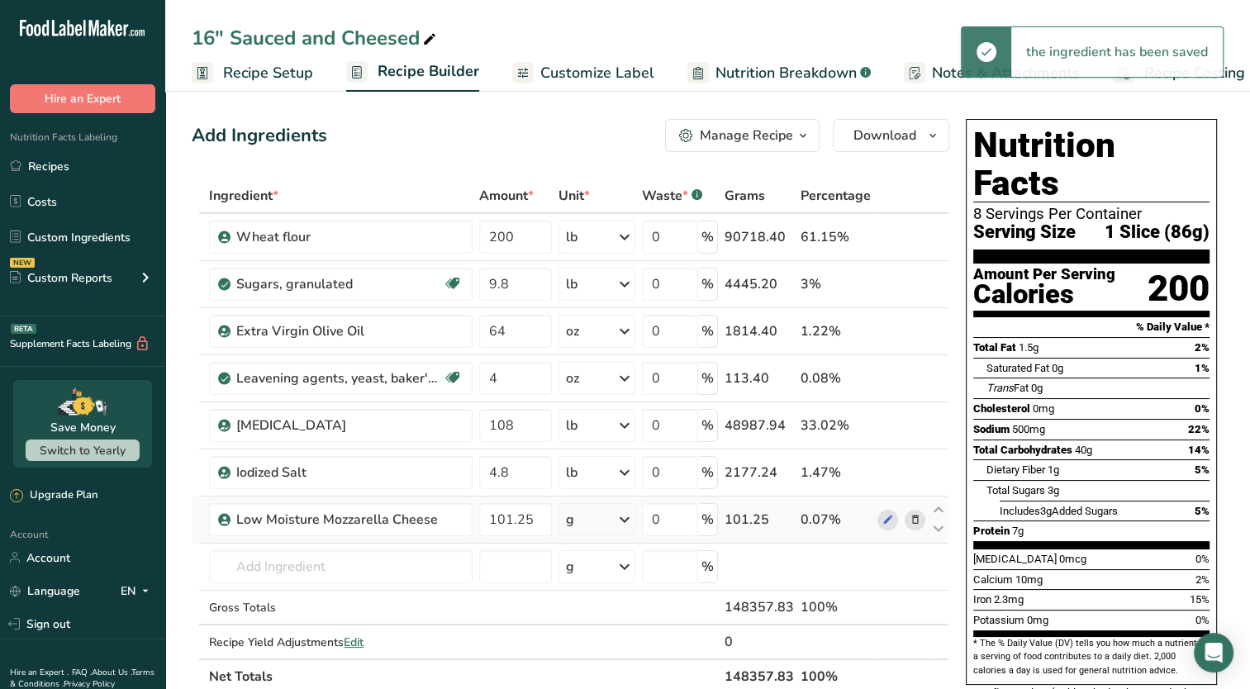
click at [625, 519] on icon at bounding box center [624, 520] width 20 height 30
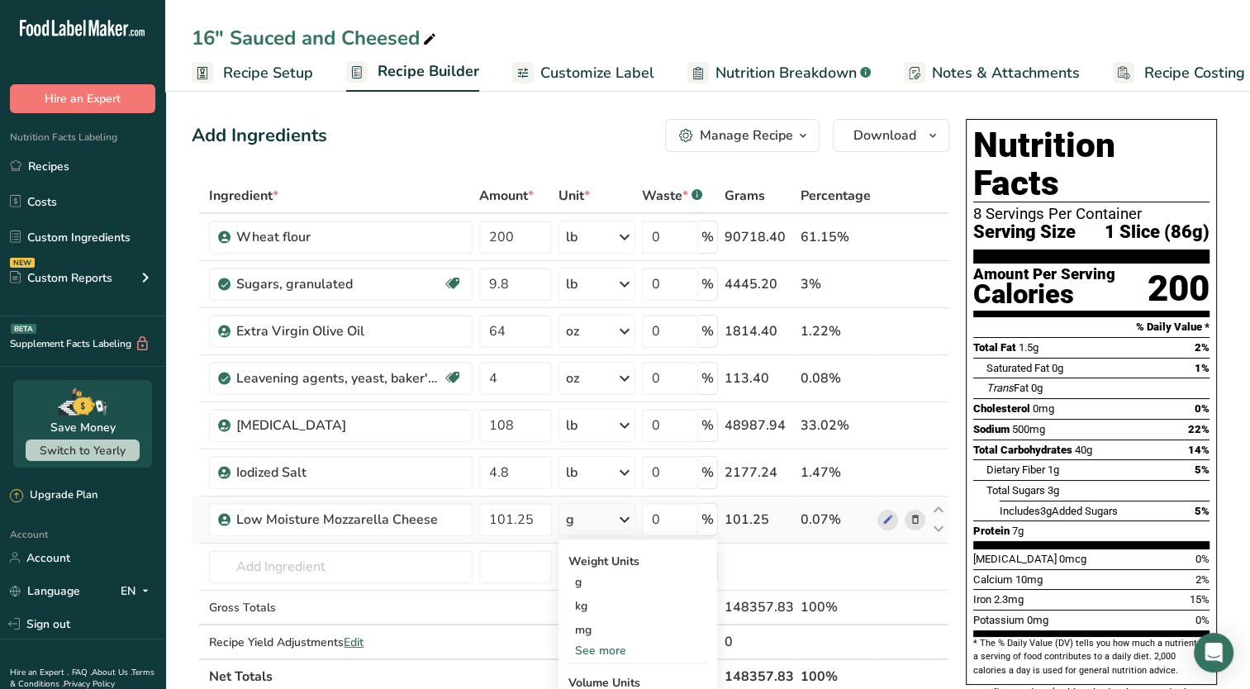
click at [603, 644] on div "See more" at bounding box center [637, 650] width 139 height 17
click at [600, 674] on div "lb" at bounding box center [637, 678] width 139 height 24
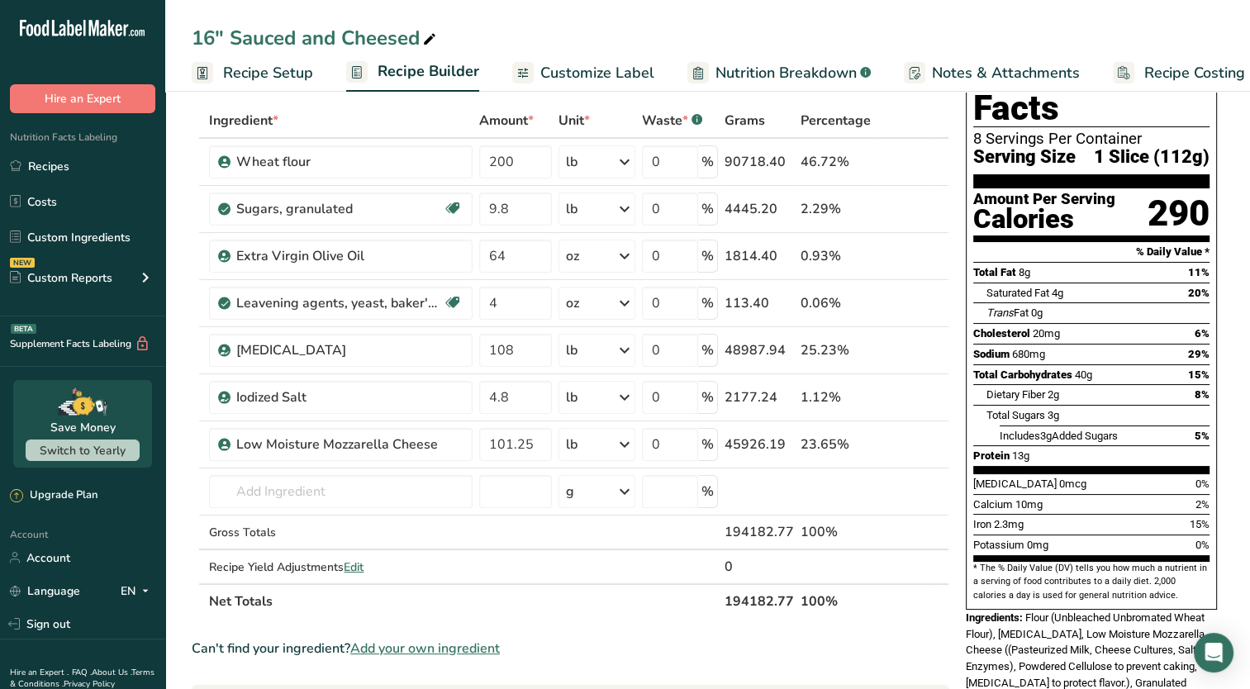
scroll to position [76, 0]
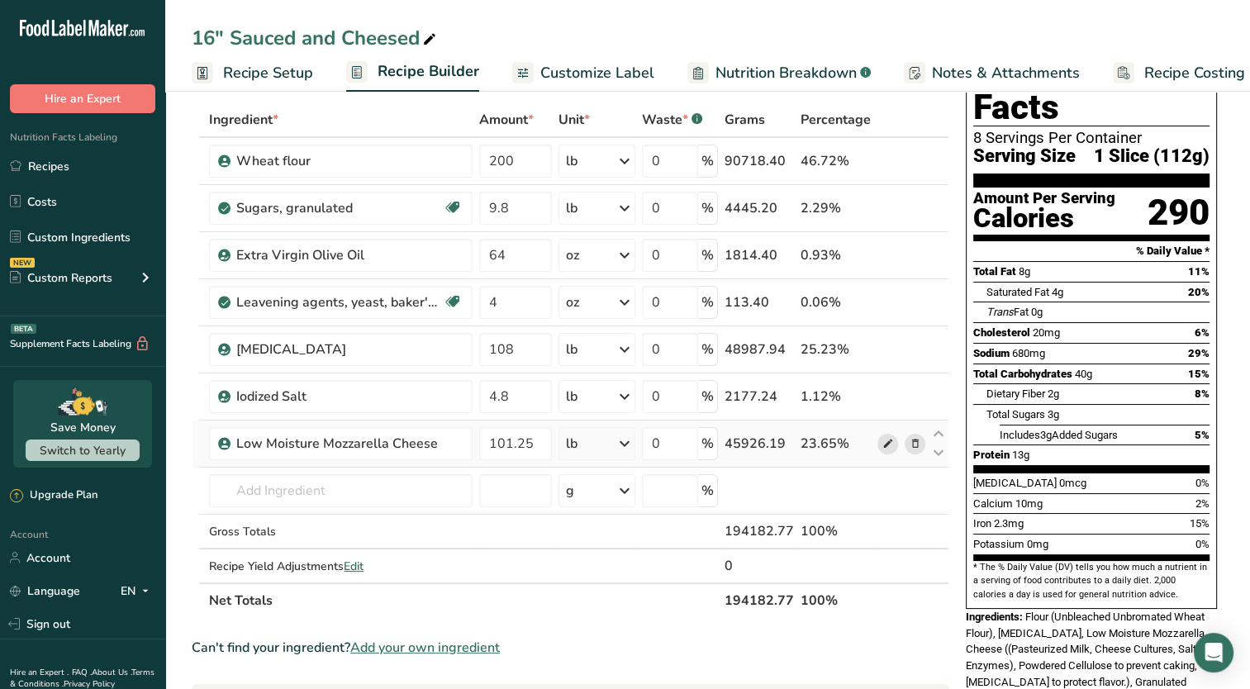
click at [884, 439] on icon at bounding box center [887, 443] width 12 height 17
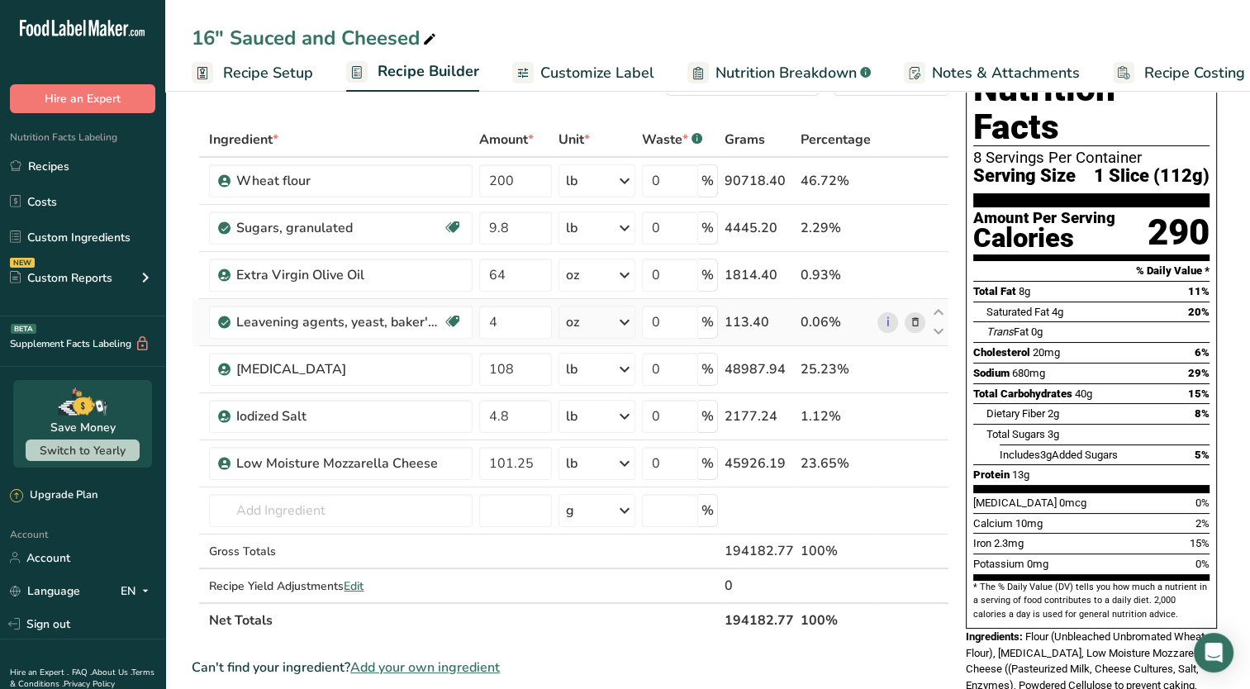
scroll to position [31, 0]
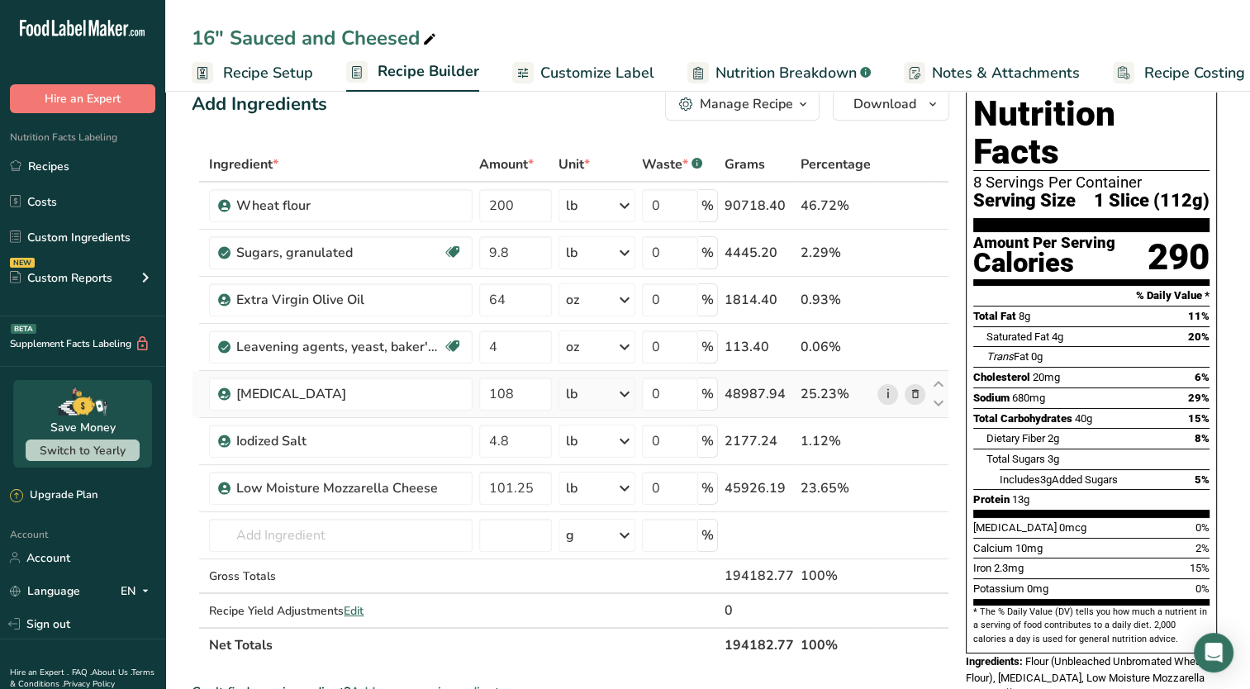
click at [884, 400] on link "i" at bounding box center [887, 394] width 21 height 21
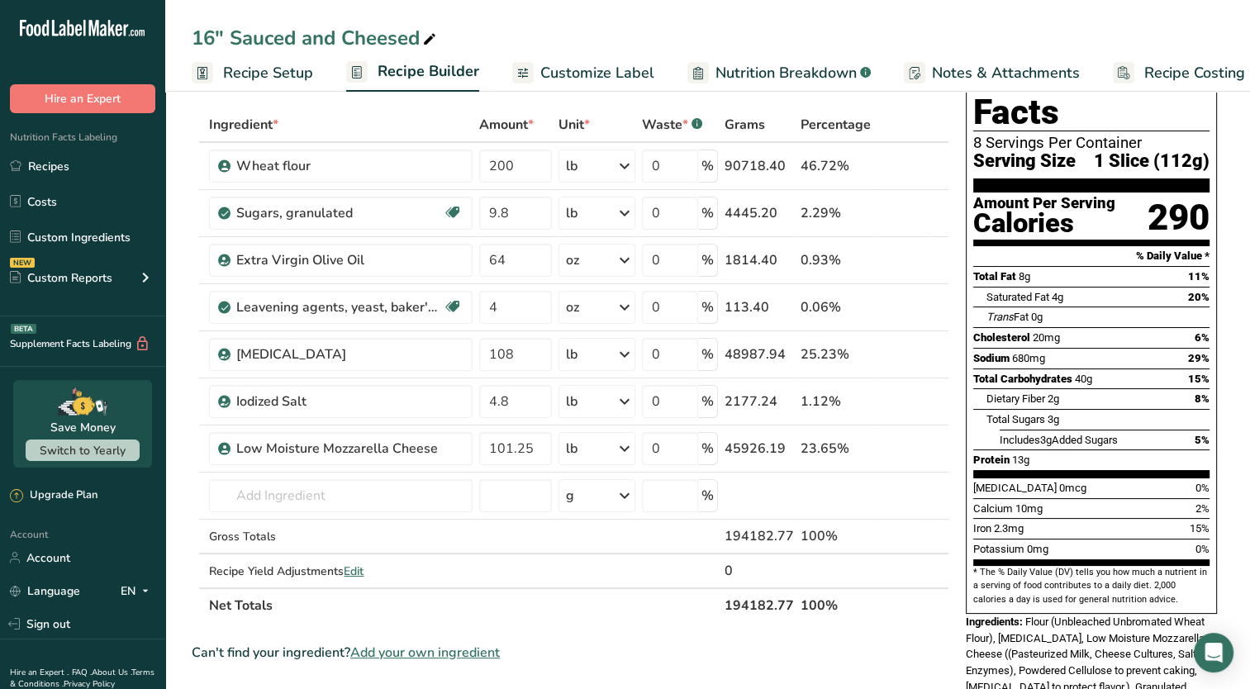
scroll to position [78, 0]
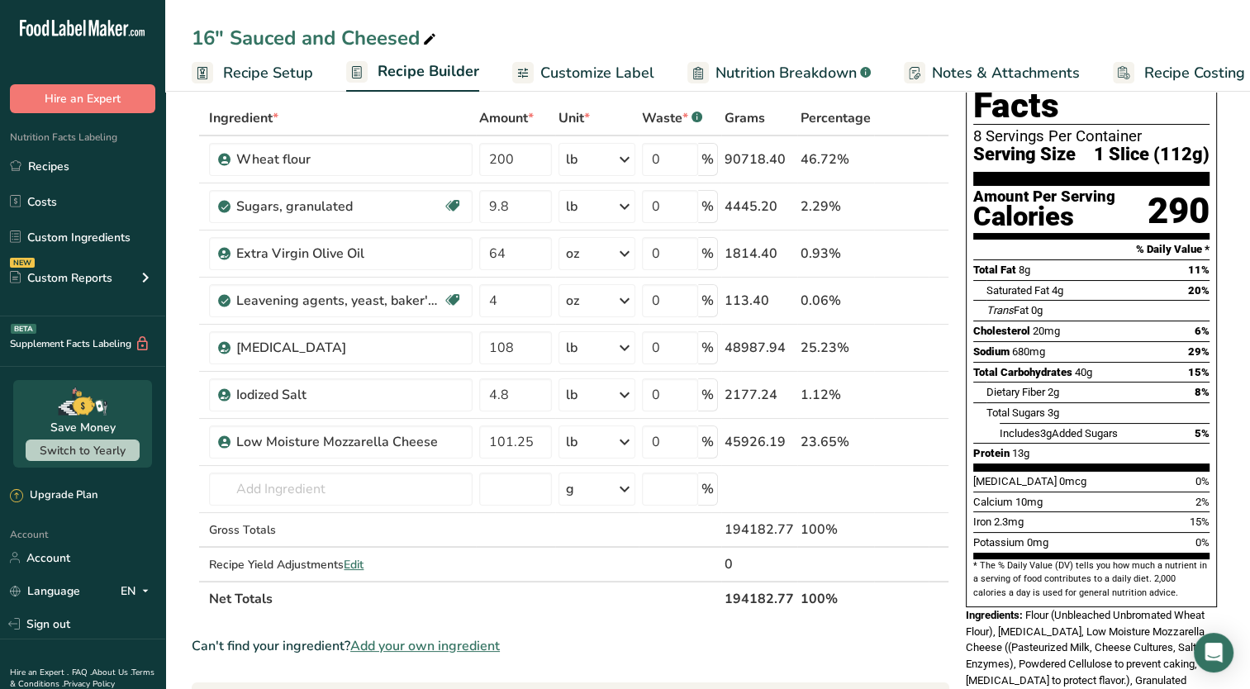
click at [596, 78] on span "Customize Label" at bounding box center [597, 73] width 114 height 22
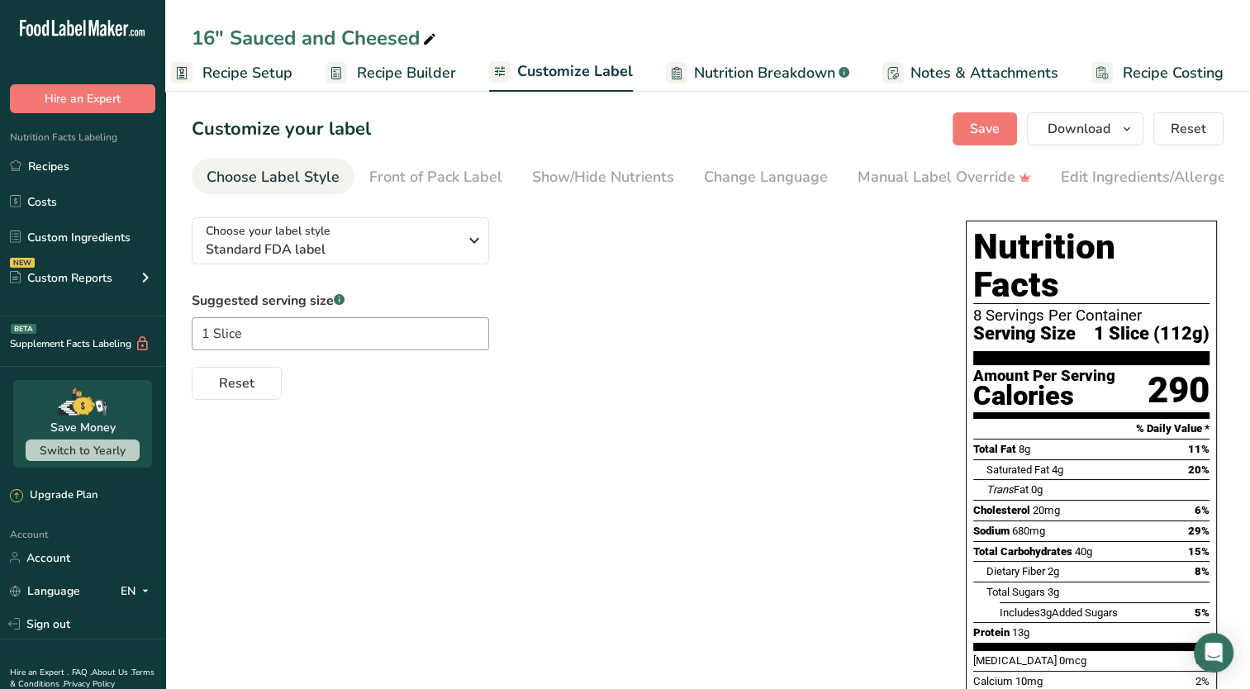
scroll to position [216, 0]
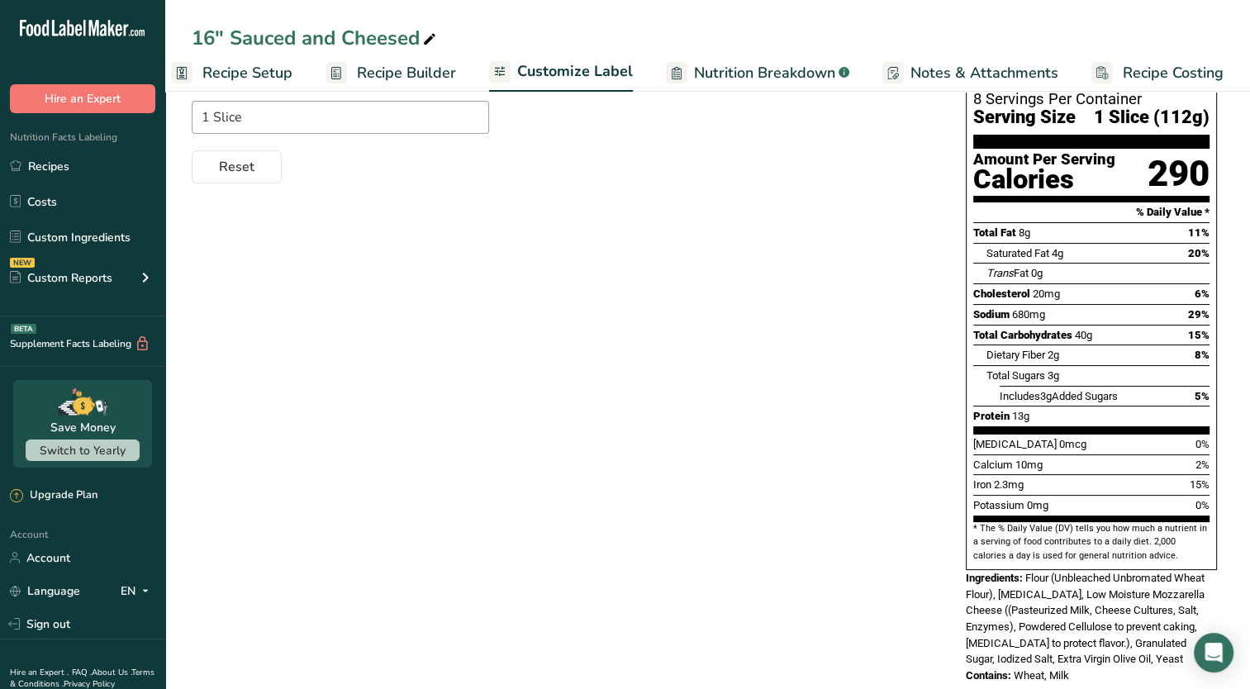
click at [1060, 583] on span "Flour (Unbleached Unbromated Wheat Flour), Purified Water, Low Moisture Mozzare…" at bounding box center [1084, 617] width 239 height 93
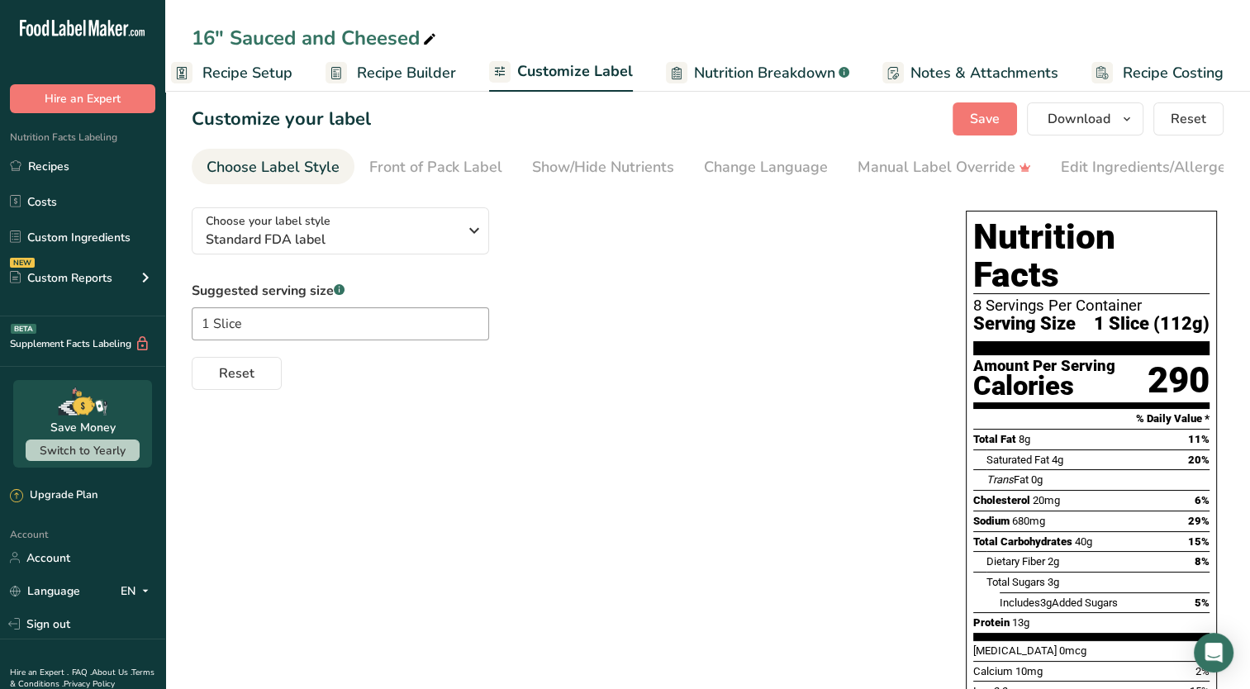
scroll to position [0, 0]
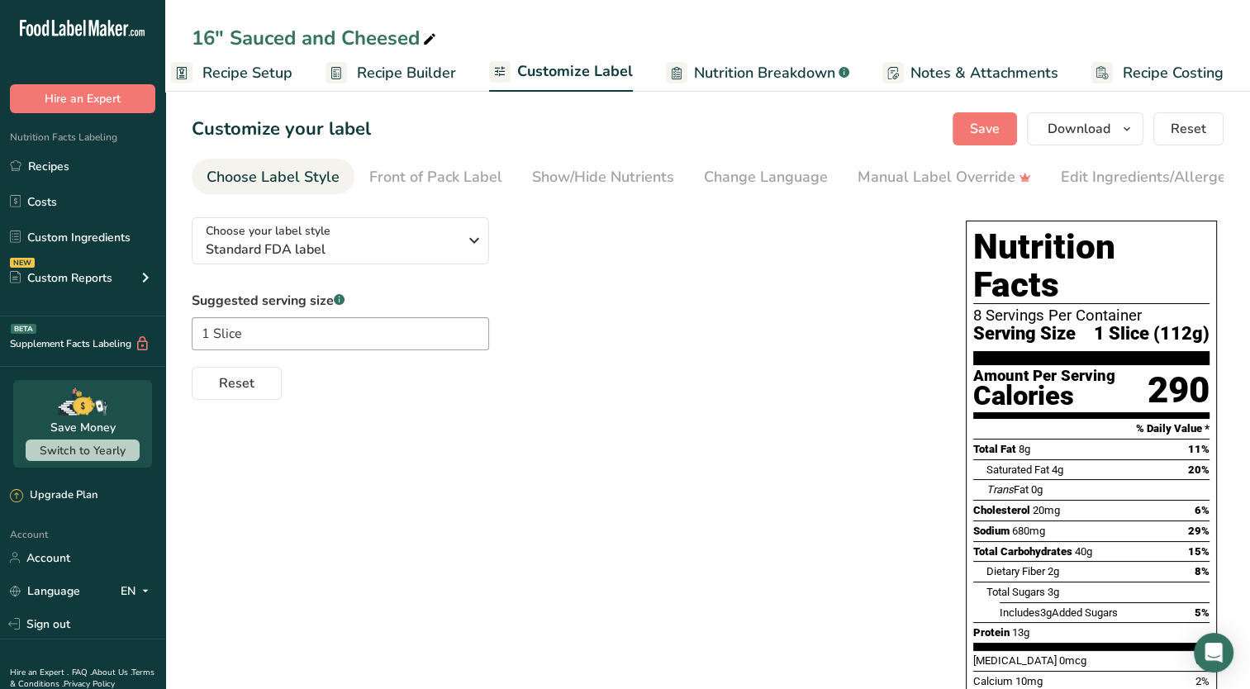
click at [373, 76] on span "Recipe Builder" at bounding box center [406, 73] width 99 height 22
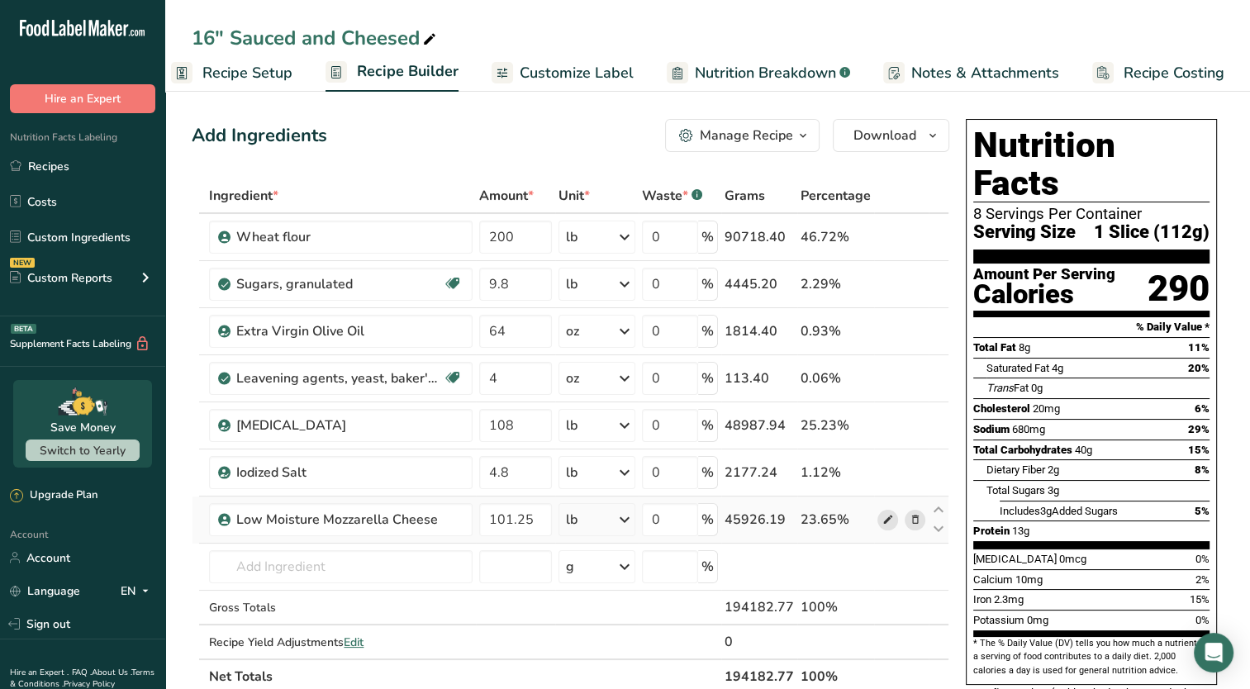
click at [887, 517] on icon at bounding box center [887, 519] width 12 height 17
click at [90, 163] on link "Recipes" at bounding box center [82, 165] width 165 height 31
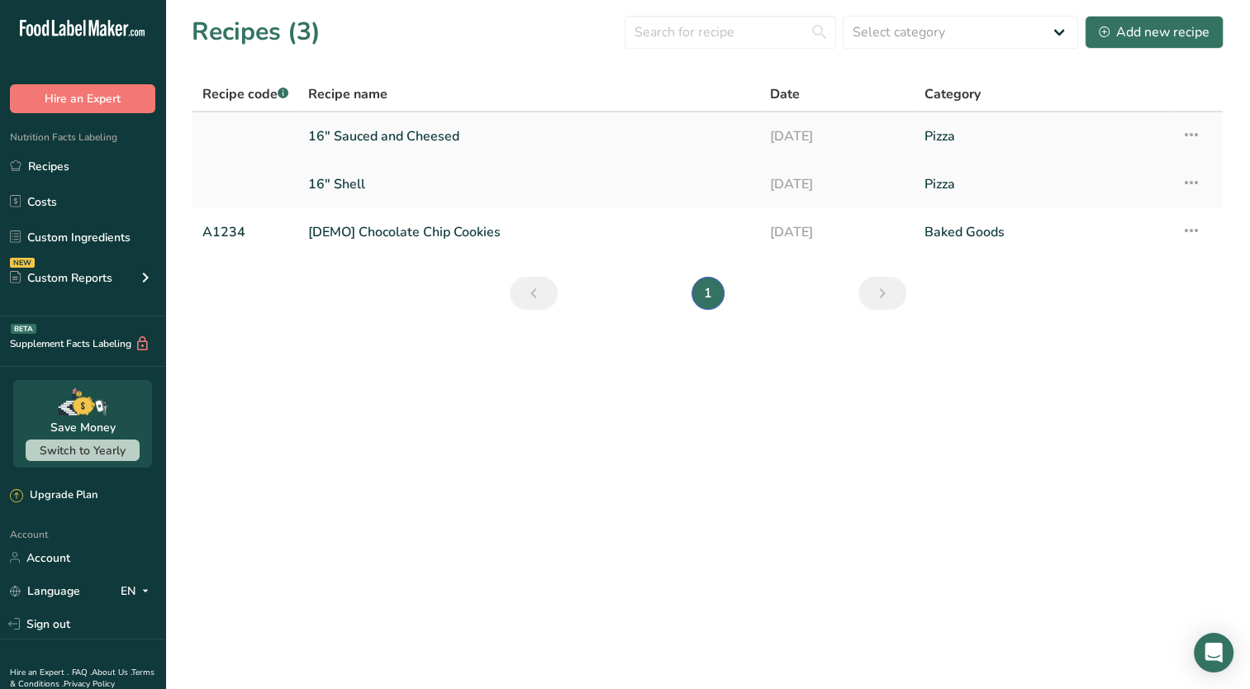
click at [420, 145] on link "16" Sauced and Cheesed" at bounding box center [529, 136] width 442 height 35
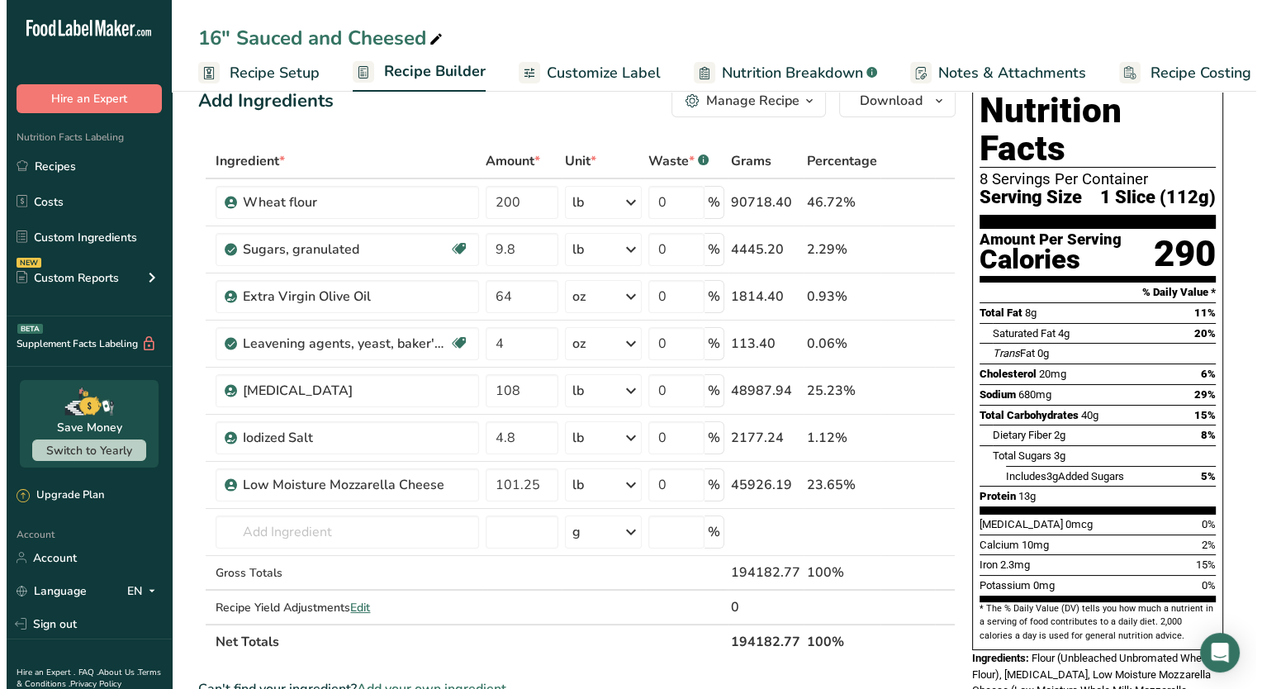
scroll to position [36, 0]
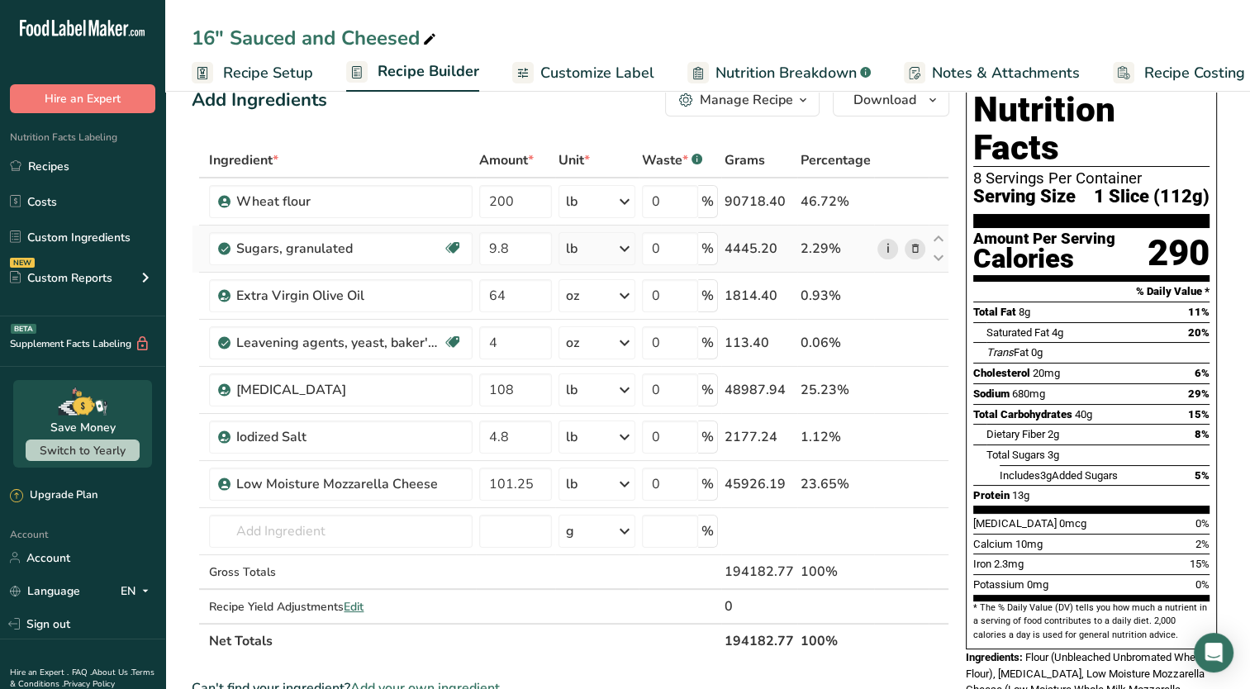
click at [889, 247] on link "i" at bounding box center [887, 249] width 21 height 21
click at [346, 539] on input "text" at bounding box center [340, 531] width 263 height 33
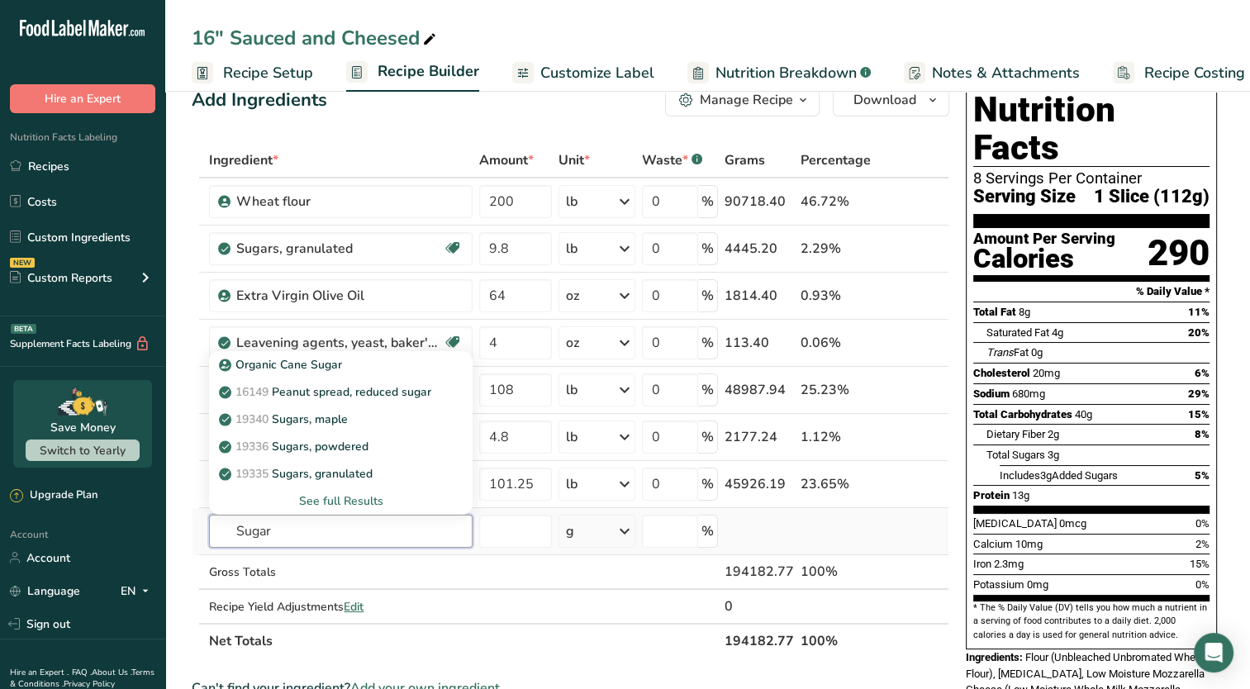
type input "Sugar"
click at [361, 499] on div "See full Results" at bounding box center [340, 500] width 237 height 17
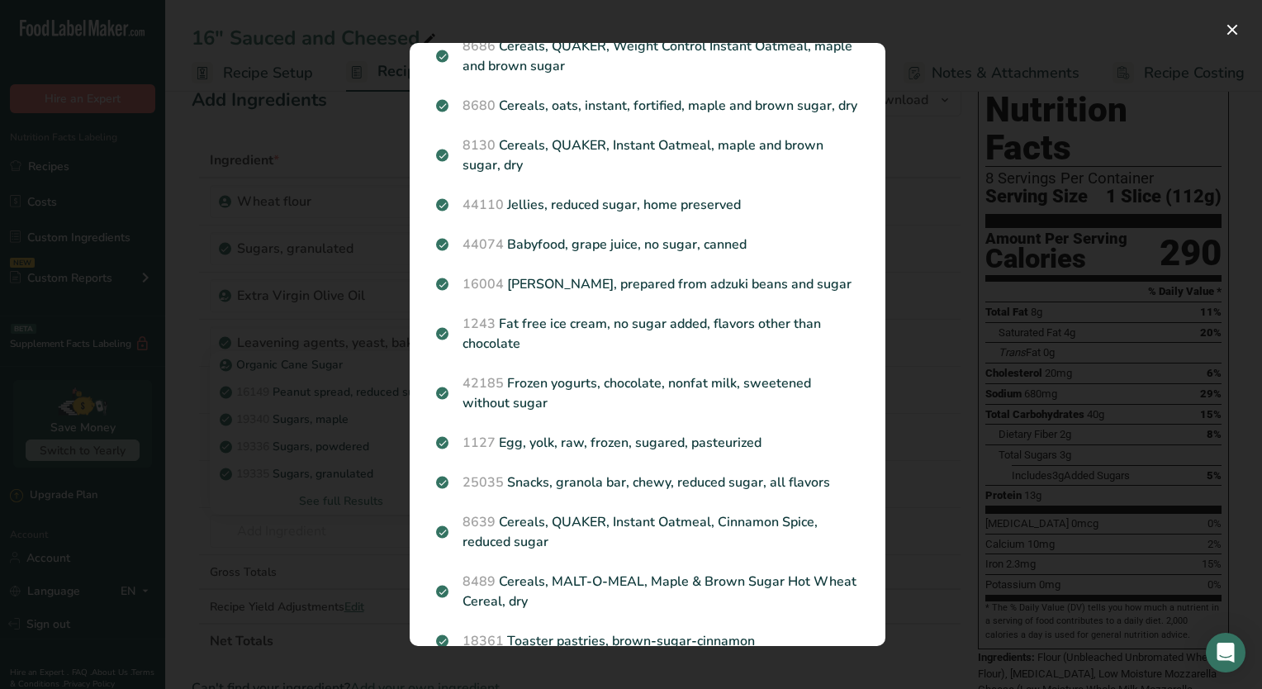
scroll to position [1781, 0]
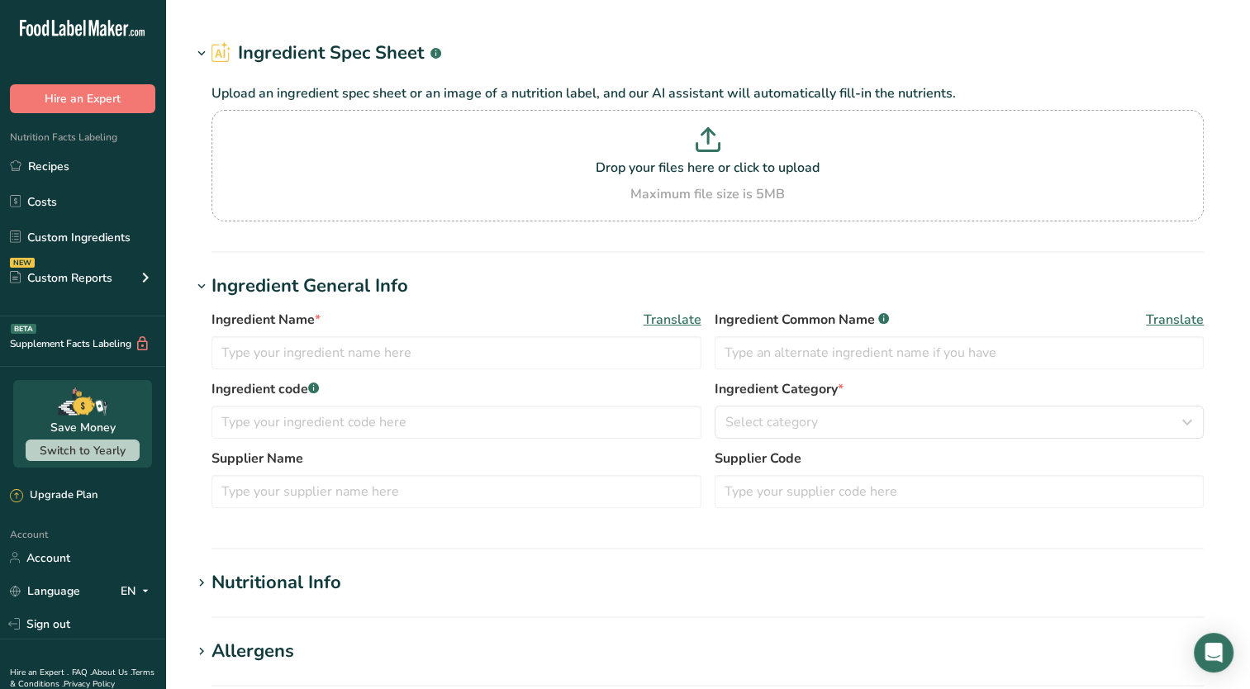
type input "Wheat flour"
type input "Flour"
type input "796800482305"
type input "FLIPPERS PREMIUM PIZZA"
type input "70057 T006 W50"
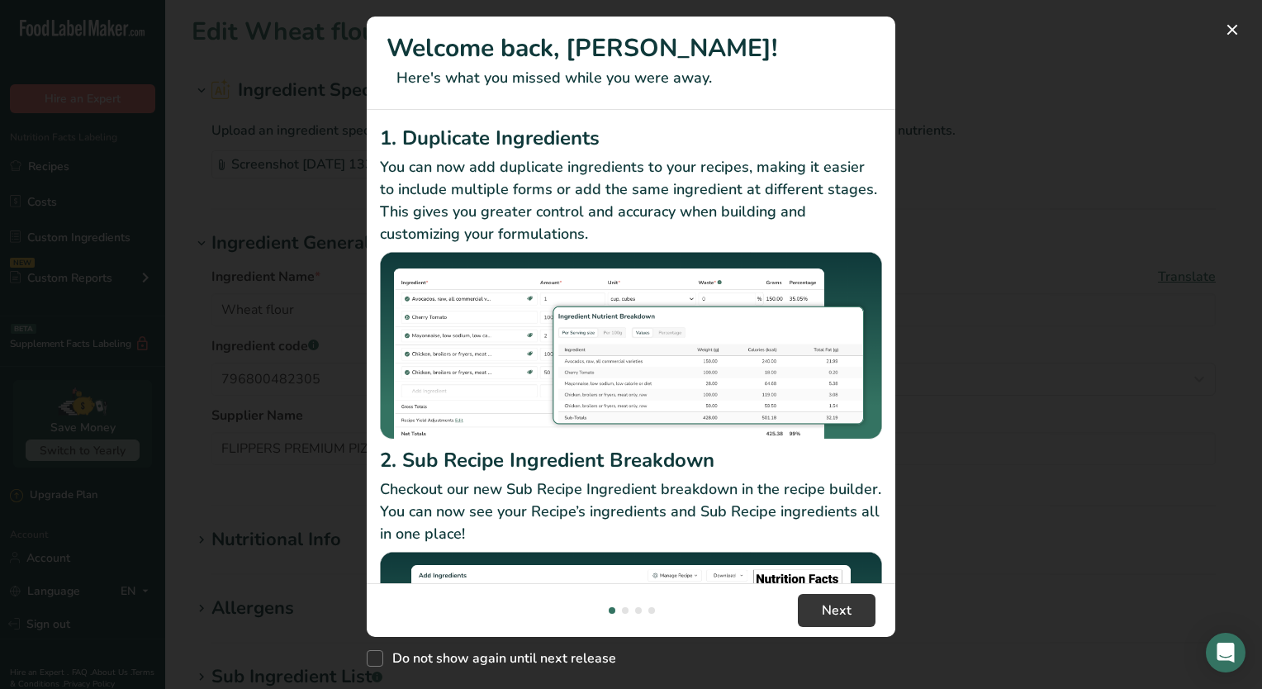
click at [1015, 144] on div "New Features" at bounding box center [631, 344] width 1262 height 689
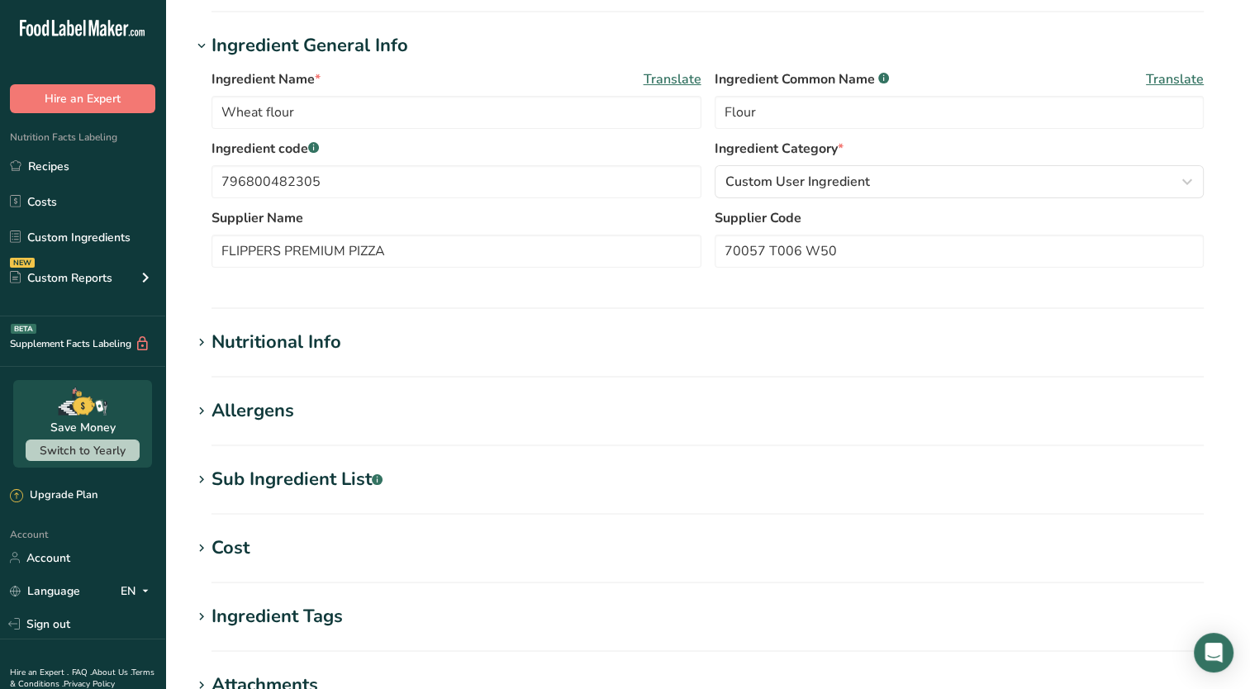
scroll to position [198, 0]
click at [198, 340] on icon at bounding box center [201, 341] width 15 height 23
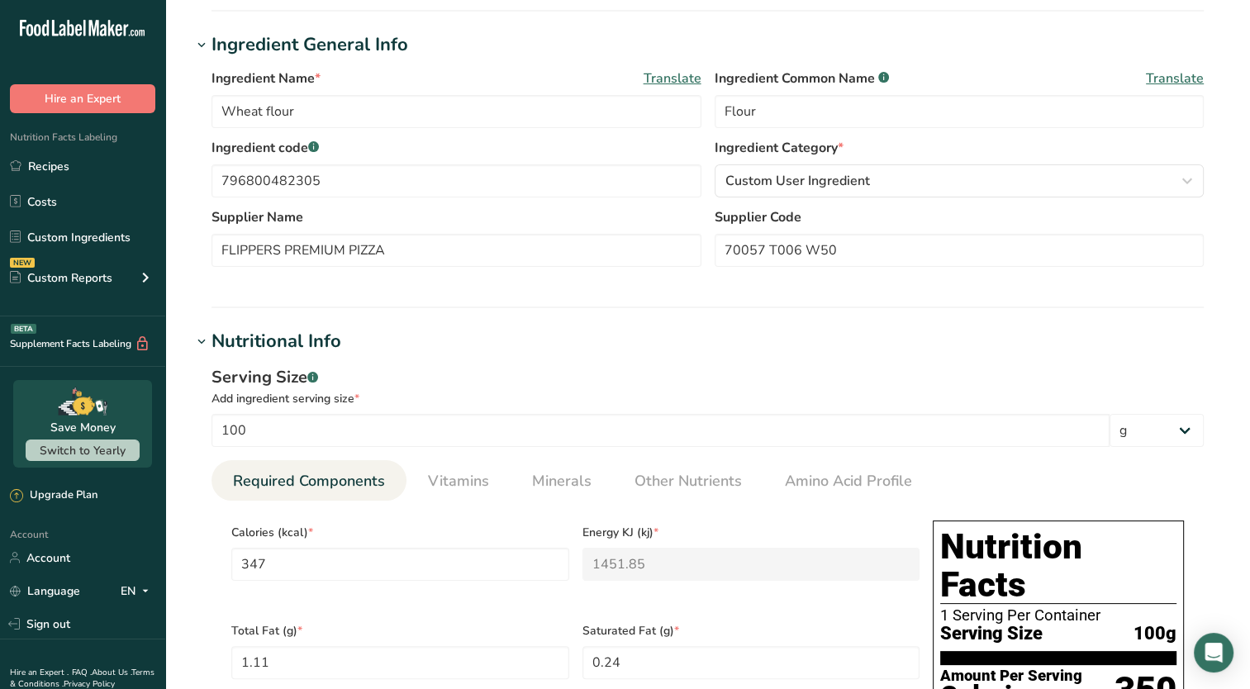
click at [198, 340] on icon at bounding box center [201, 341] width 15 height 23
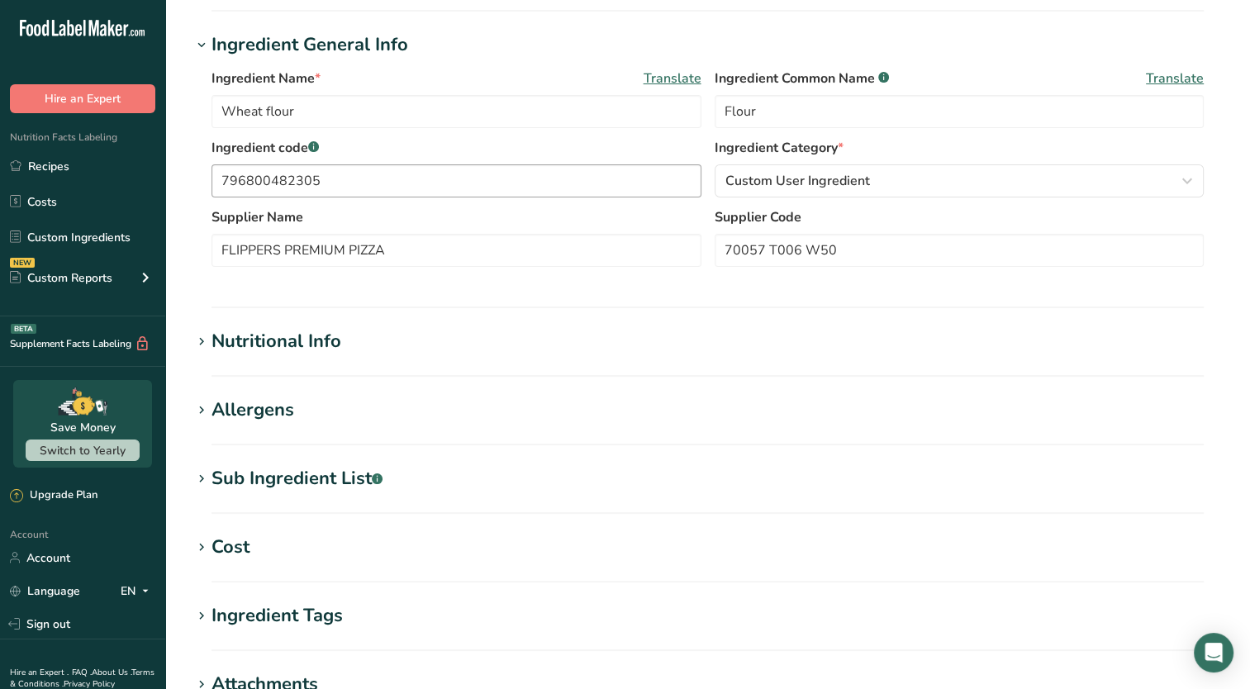
scroll to position [0, 0]
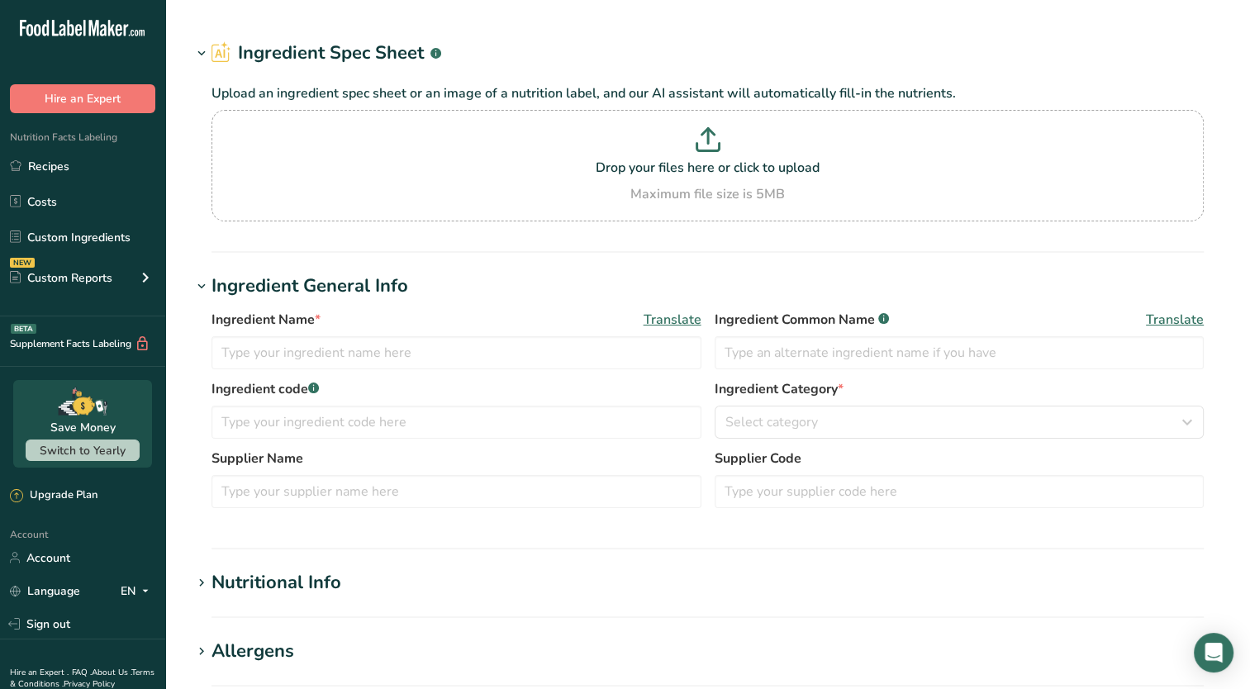
type input "Water, bottled"
type input "Water"
type input "Water, bottled"
type input "Water"
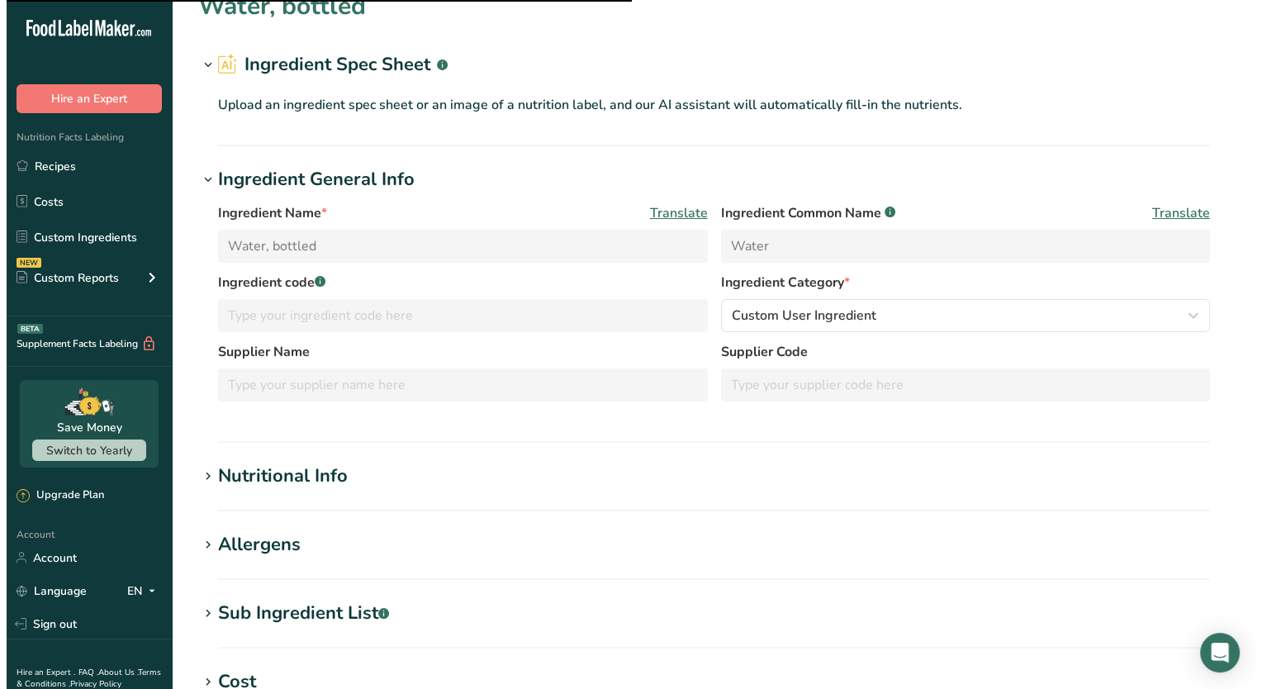
scroll to position [75, 0]
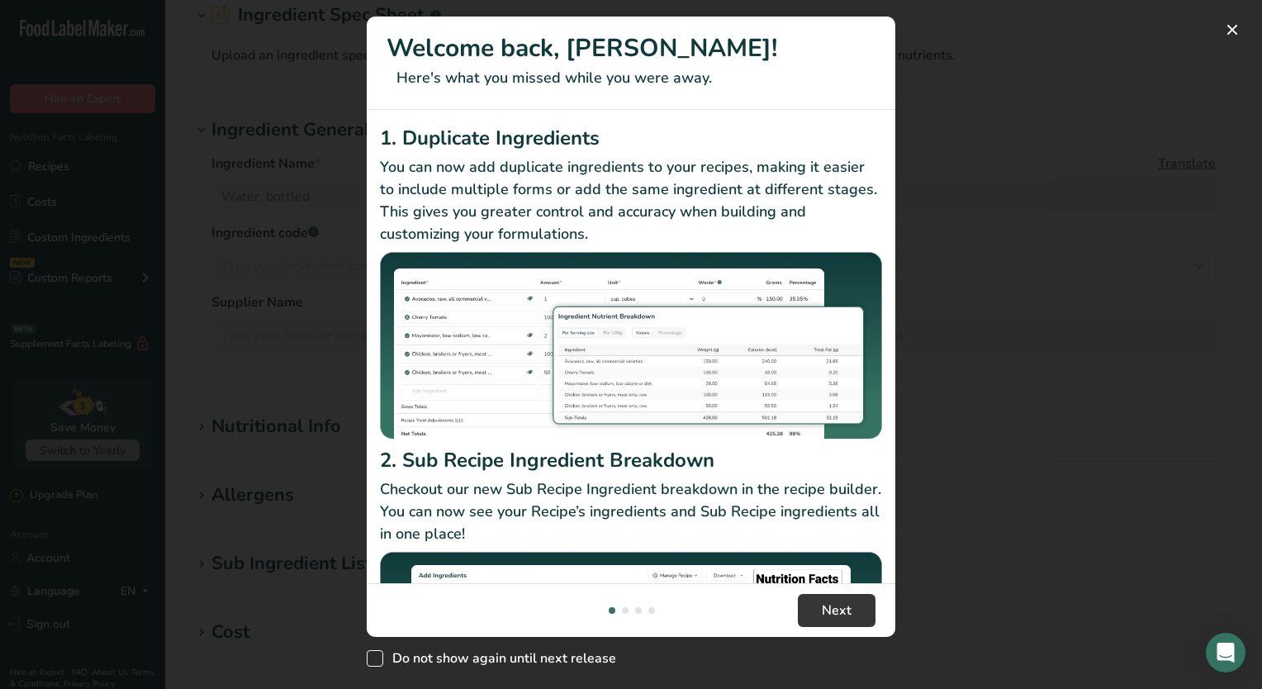
click at [587, 659] on span "Do not show again until next release" at bounding box center [499, 658] width 233 height 17
click at [377, 659] on input "Do not show again until next release" at bounding box center [372, 658] width 11 height 11
checkbox input "true"
click at [836, 615] on span "Next" at bounding box center [837, 610] width 30 height 20
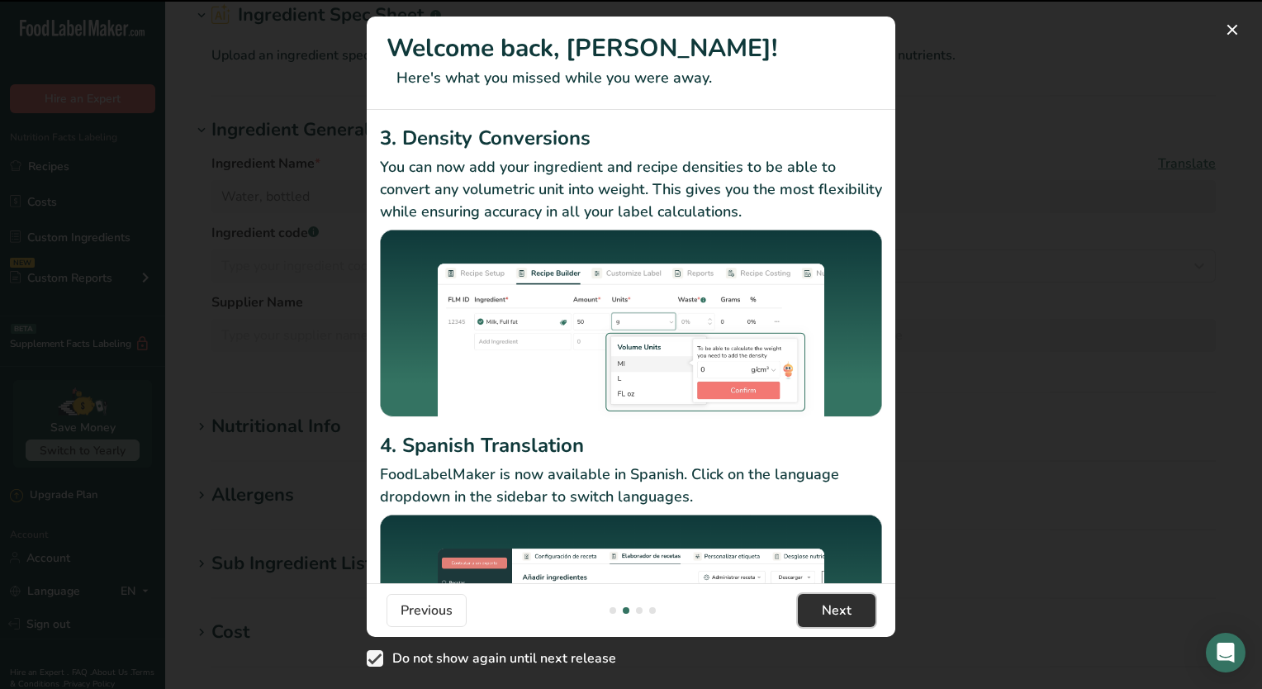
click at [836, 615] on span "Next" at bounding box center [837, 610] width 30 height 20
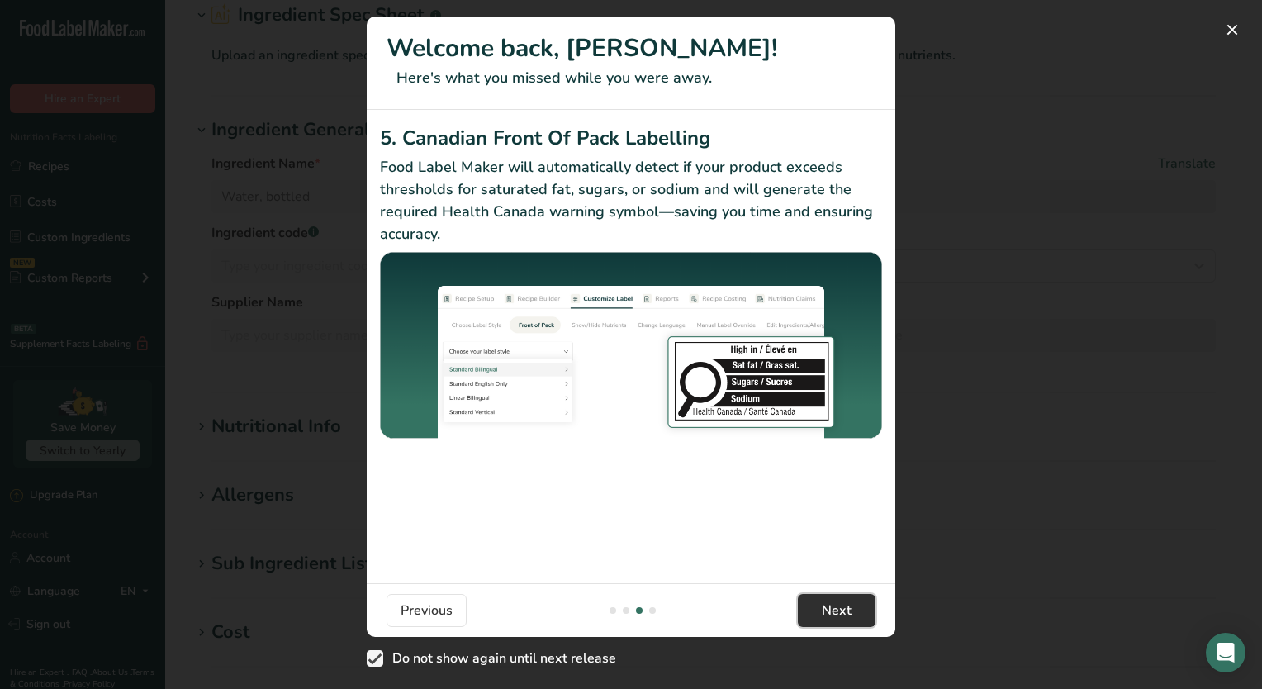
click at [836, 615] on span "Next" at bounding box center [837, 610] width 30 height 20
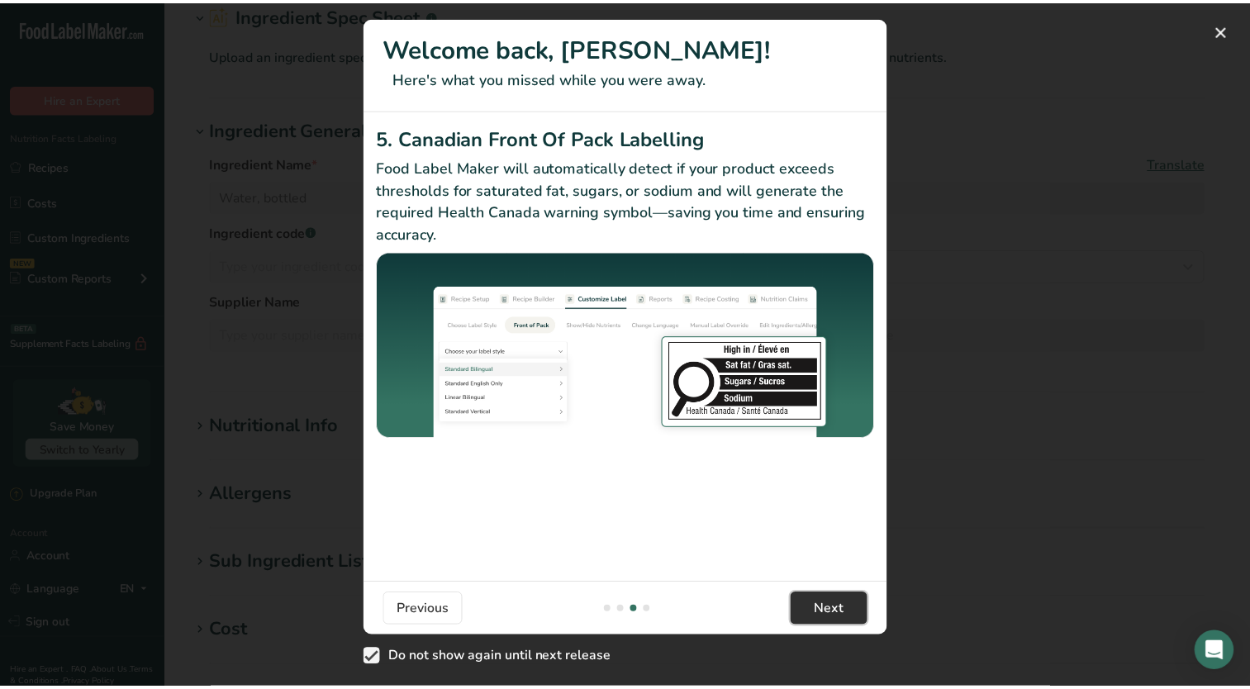
scroll to position [0, 1586]
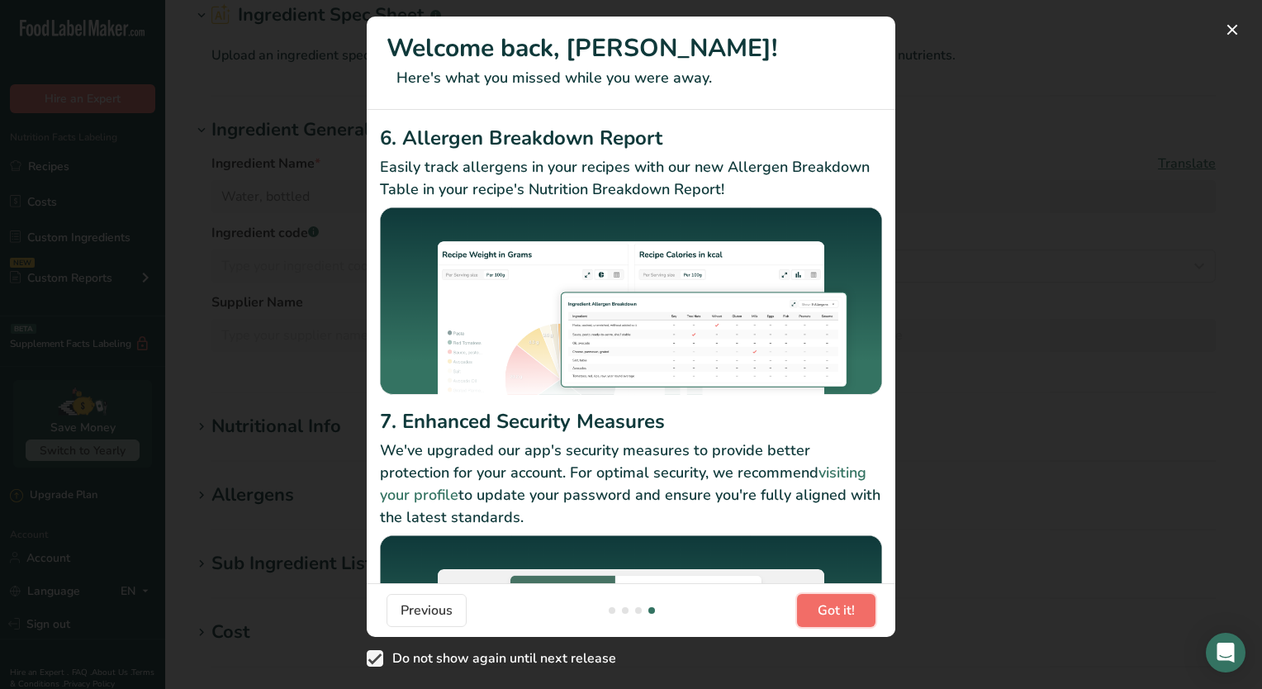
click at [836, 615] on span "Got it!" at bounding box center [836, 610] width 37 height 20
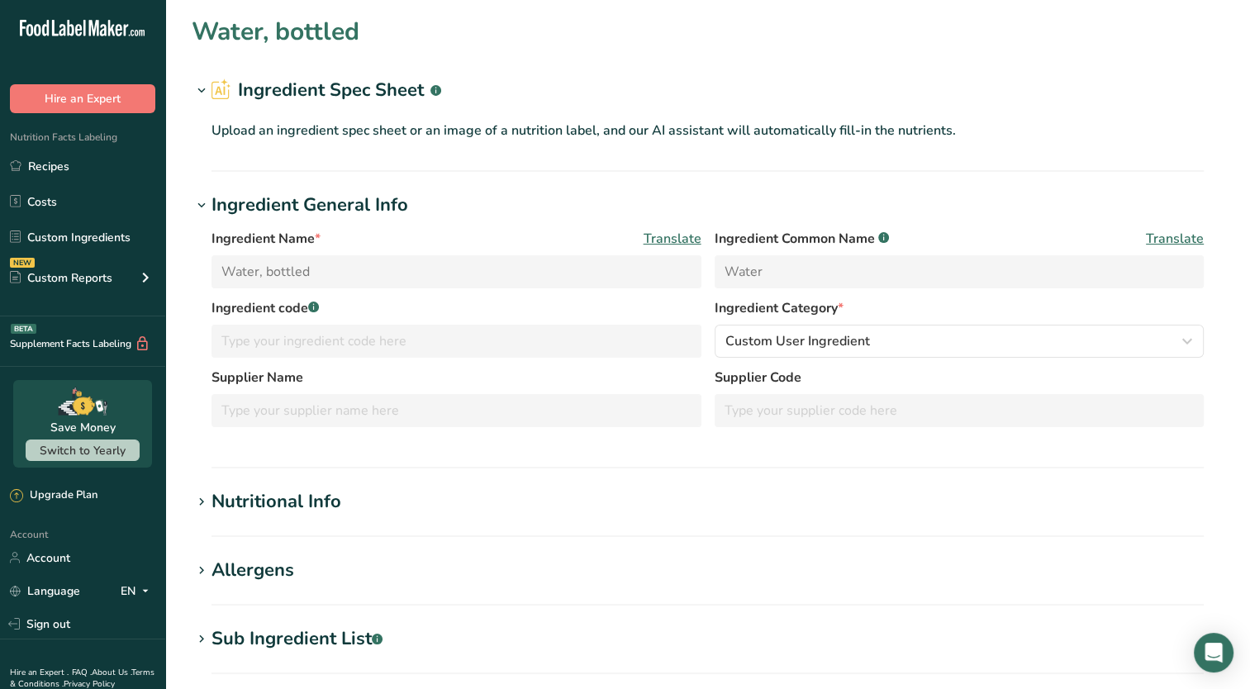
scroll to position [0, 0]
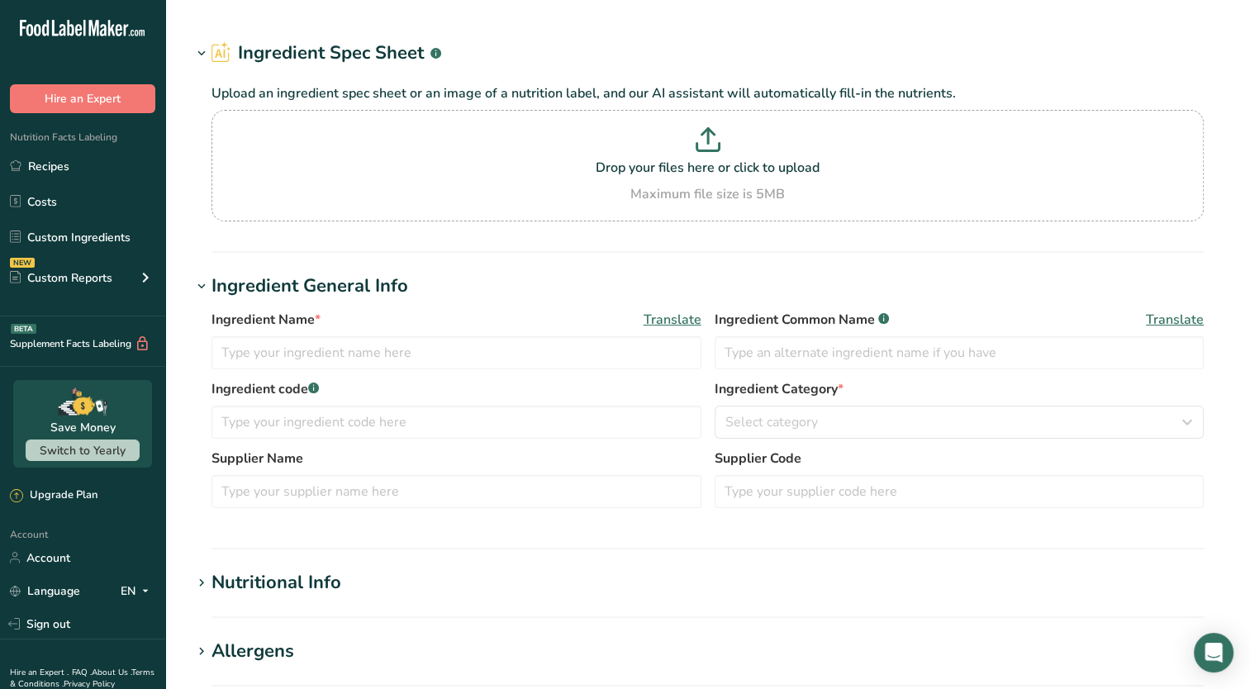
type input "Wheat flour"
type input "Flour"
type input "796800482305"
type input "FLIPPERS PREMIUM PIZZA"
type input "70057 T006 W50"
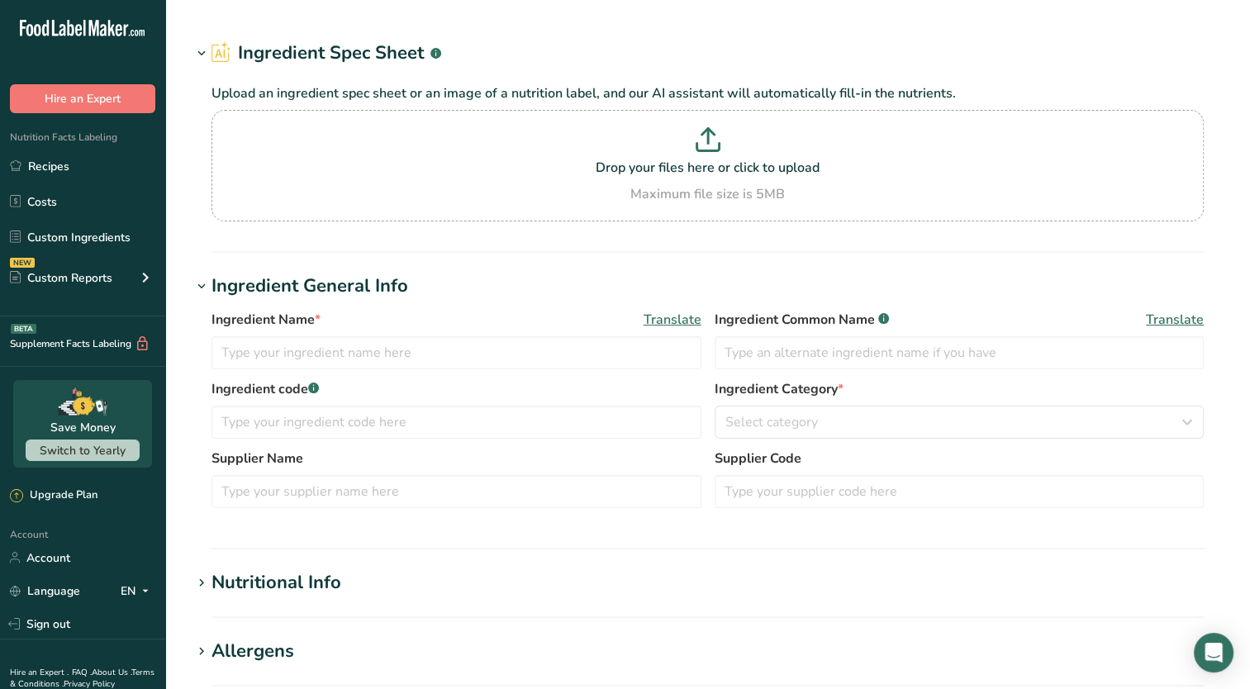
type input "100"
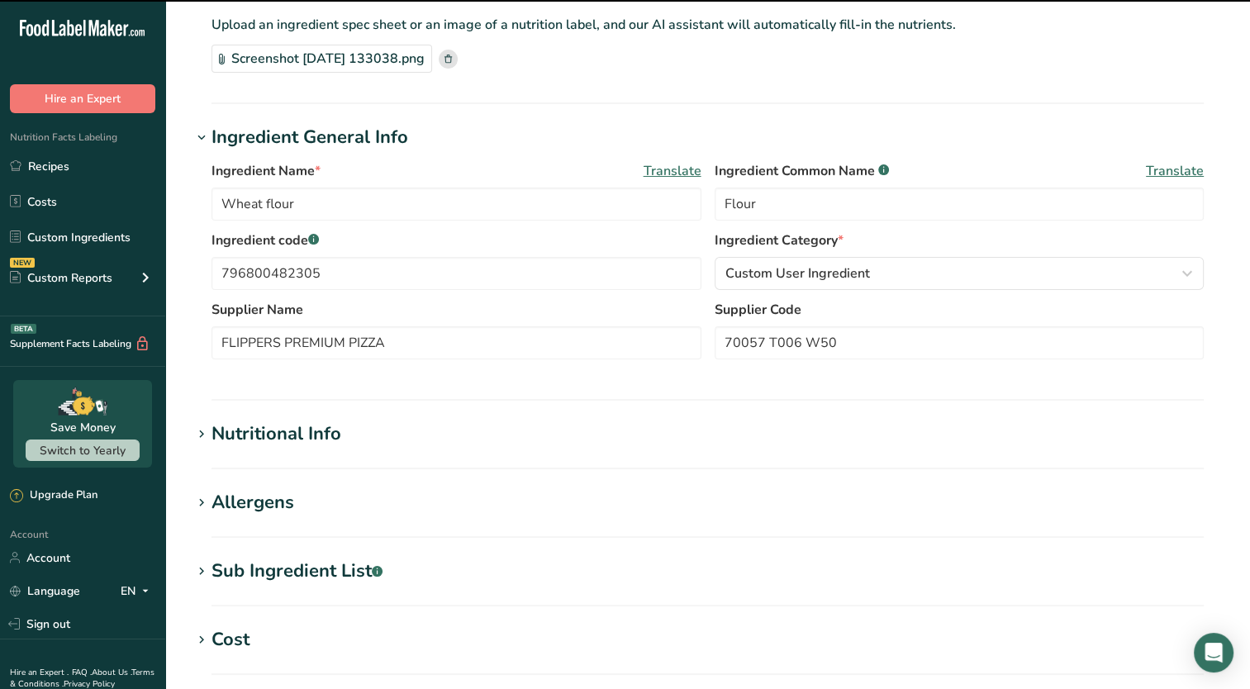
scroll to position [108, 0]
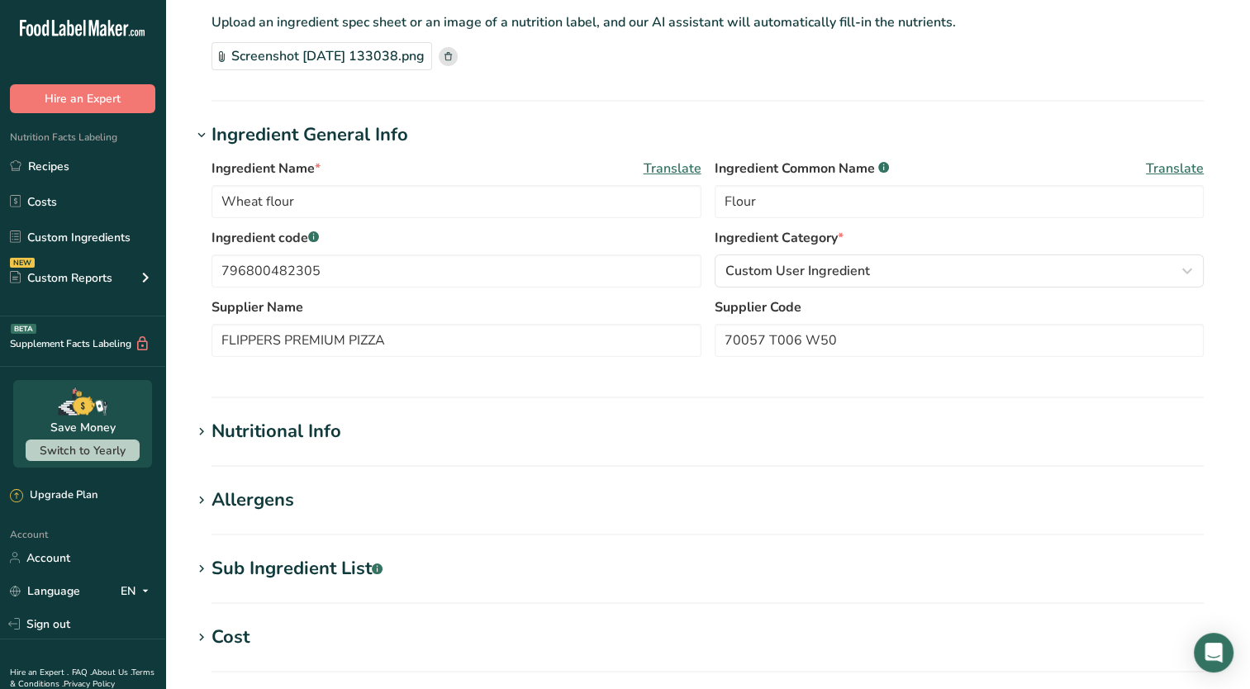
click at [204, 430] on icon at bounding box center [201, 431] width 15 height 23
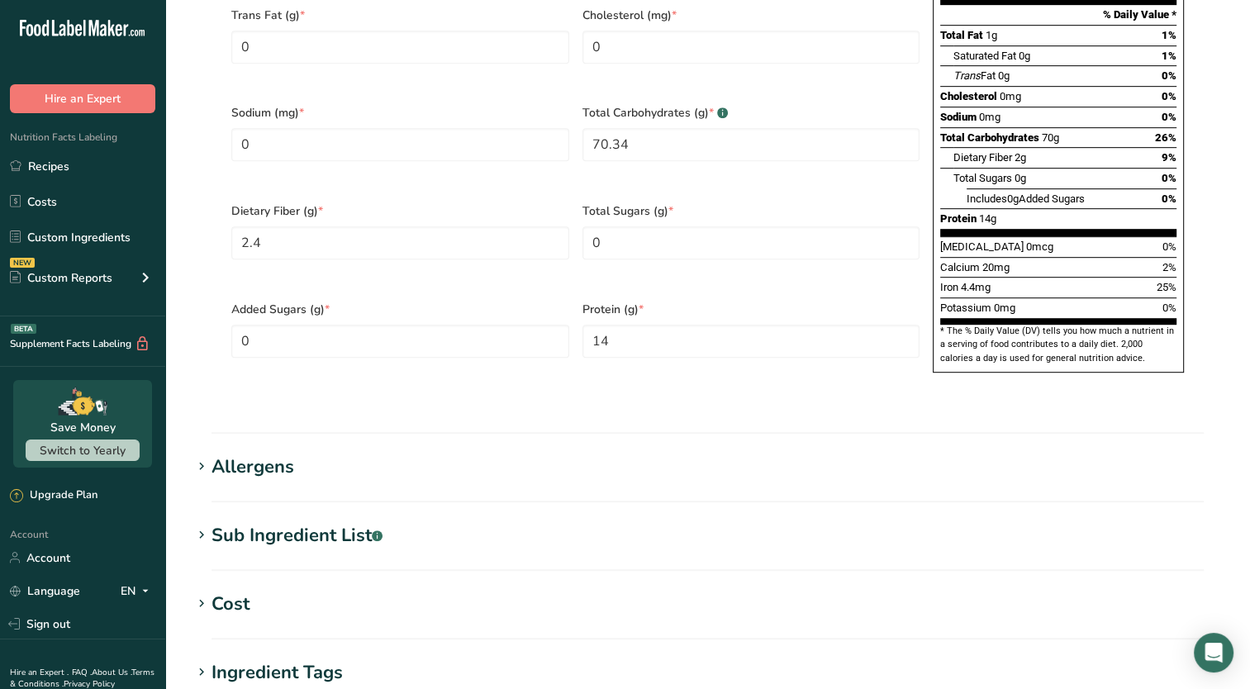
scroll to position [913, 0]
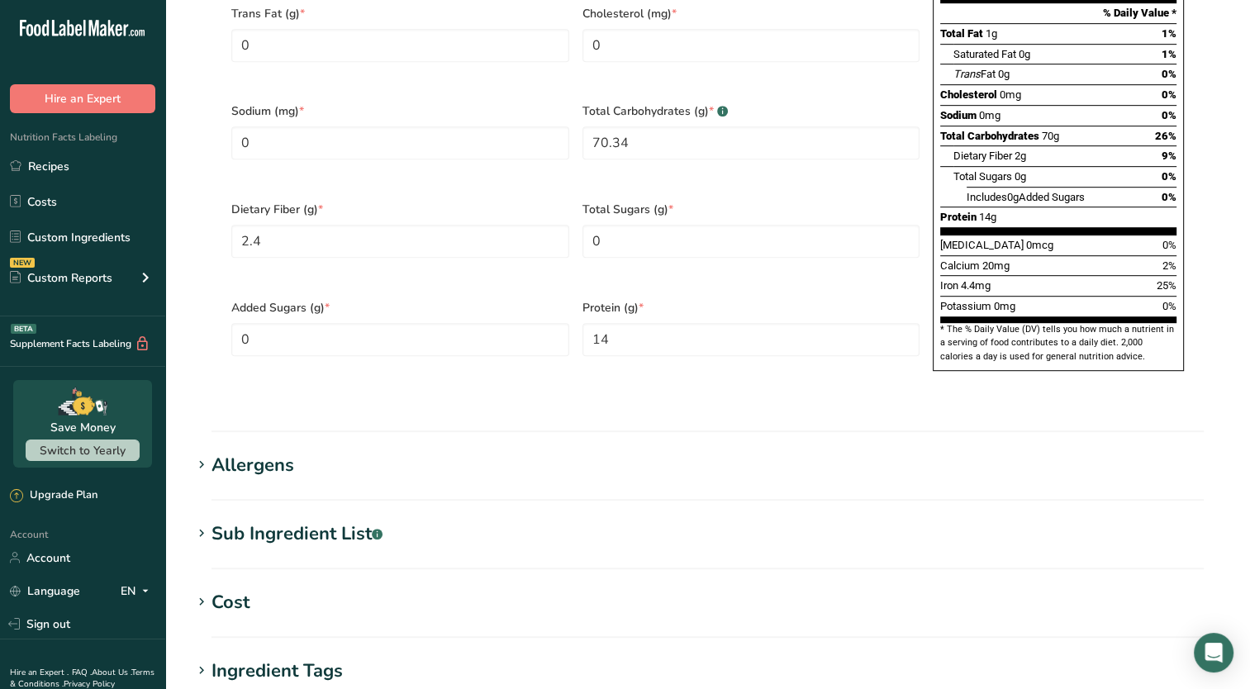
click at [205, 522] on icon at bounding box center [201, 533] width 15 height 23
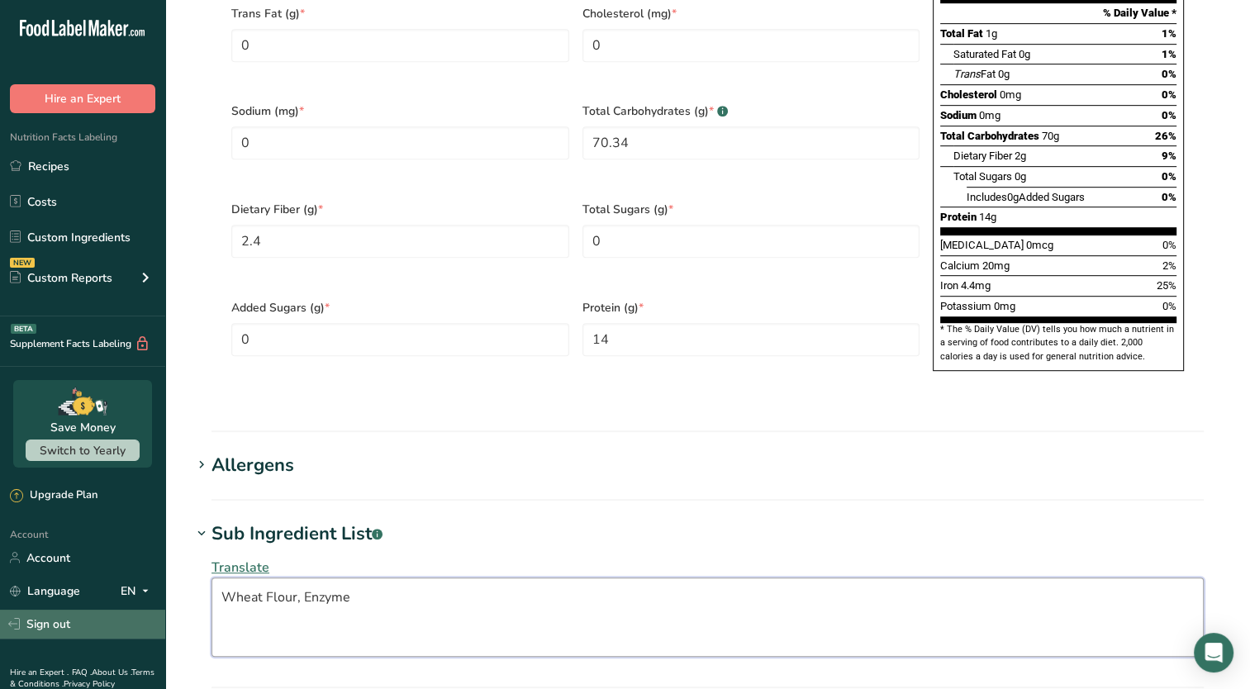
drag, startPoint x: 420, startPoint y: 560, endPoint x: 111, endPoint y: 609, distance: 312.8
click at [111, 609] on div ".a-20{fill:#fff;} Hire an Expert Nutrition Facts Labeling Recipes Costs Custom …" at bounding box center [625, 124] width 1250 height 2075
paste textarea "UNBLEACHED UNBROMATED WHEAT FLOUR (NIACIN, REDUCED IRON, THIAMIN MONONITRATE, R…"
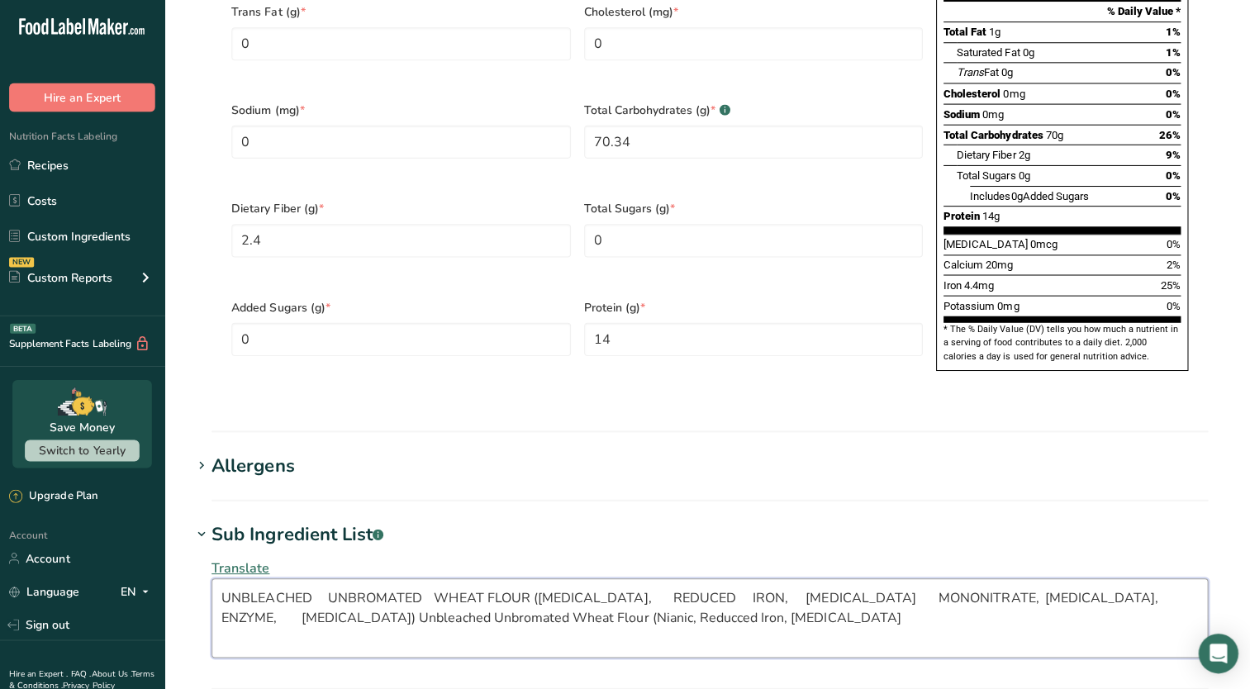
scroll to position [913, 0]
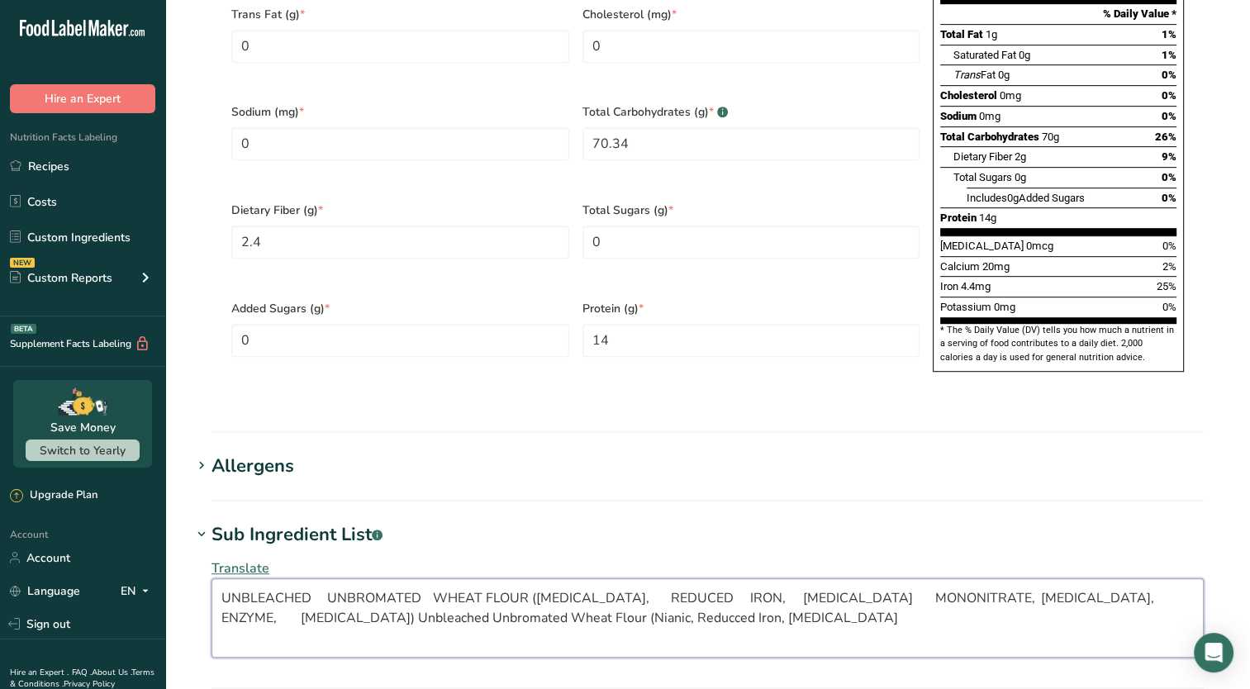
drag, startPoint x: 692, startPoint y: 580, endPoint x: 492, endPoint y: 574, distance: 199.9
click at [492, 578] on textarea "UNBLEACHED UNBROMATED WHEAT FLOUR (NIACIN, REDUCED IRON, THIAMIN MONONITRATE, R…" at bounding box center [707, 617] width 992 height 79
click at [260, 578] on textarea "UNBLEACHED UNBROMATED WHEAT FLOUR (NIACIN, REDUCED IRON, THIAMIN MONONITRATE, R…" at bounding box center [707, 617] width 992 height 79
click at [244, 578] on textarea "UNBLEACHED UNBROMATED WHEAT FLOUR (NIACIN, REDUCED IRON, THIAMIN MONONITRATE, R…" at bounding box center [707, 617] width 992 height 79
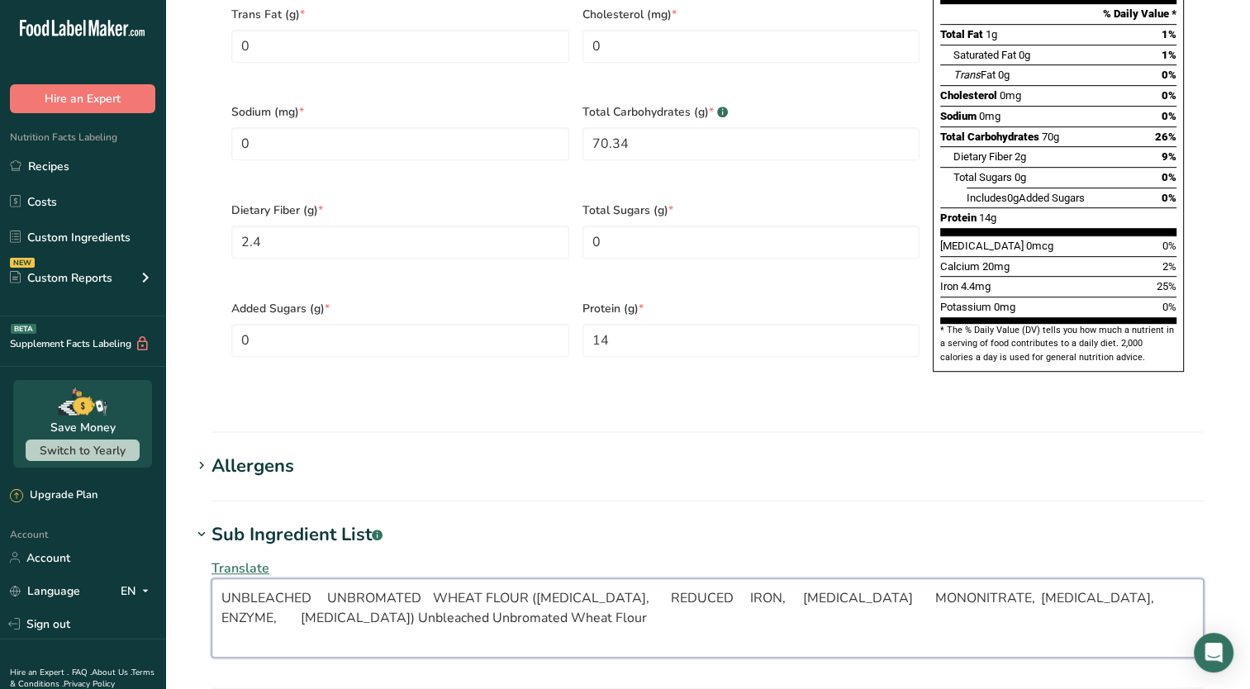
click at [244, 578] on textarea "UNBLEACHED UNBROMATED WHEAT FLOUR (NIACIN, REDUCED IRON, THIAMIN MONONITRATE, R…" at bounding box center [707, 617] width 992 height 79
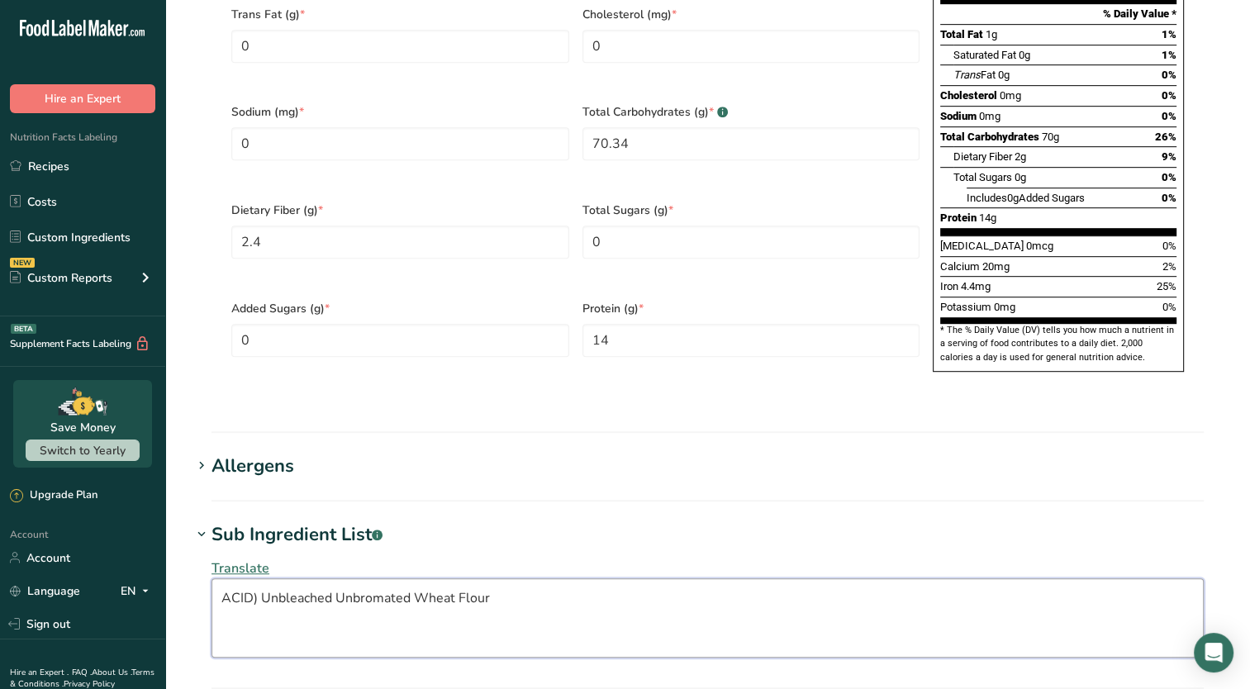
click at [260, 578] on textarea "ACID) Unbleached Unbromated Wheat Flour" at bounding box center [707, 617] width 992 height 79
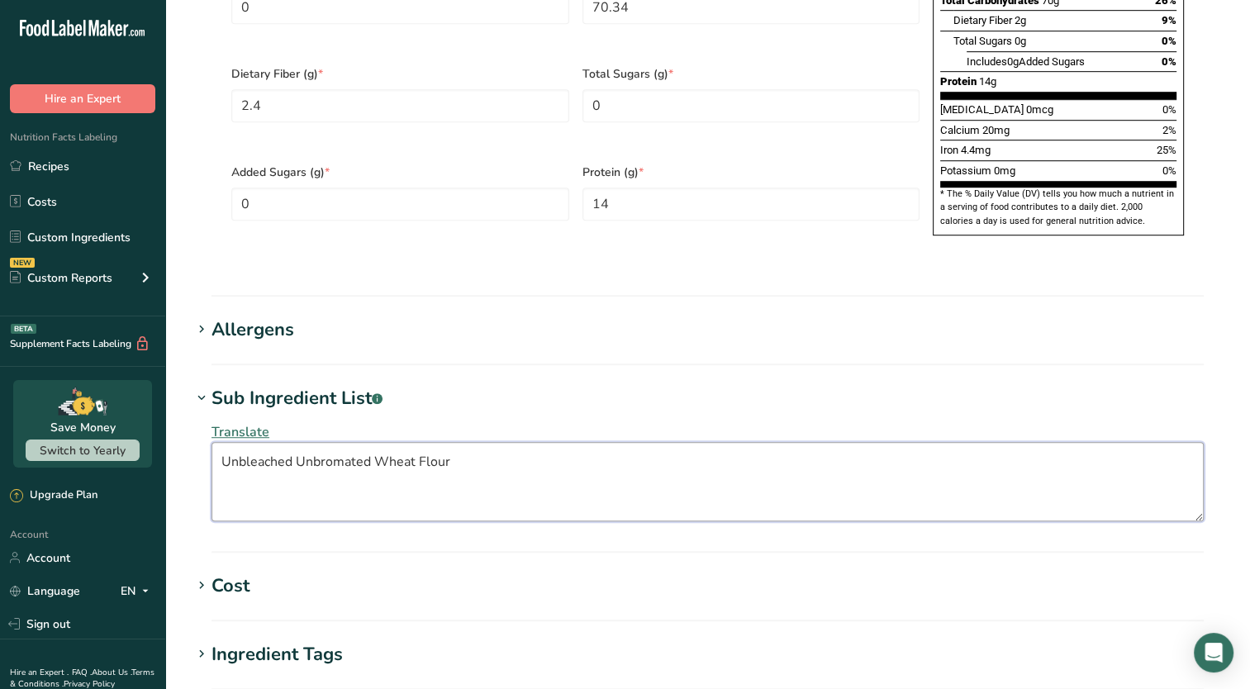
scroll to position [1344, 0]
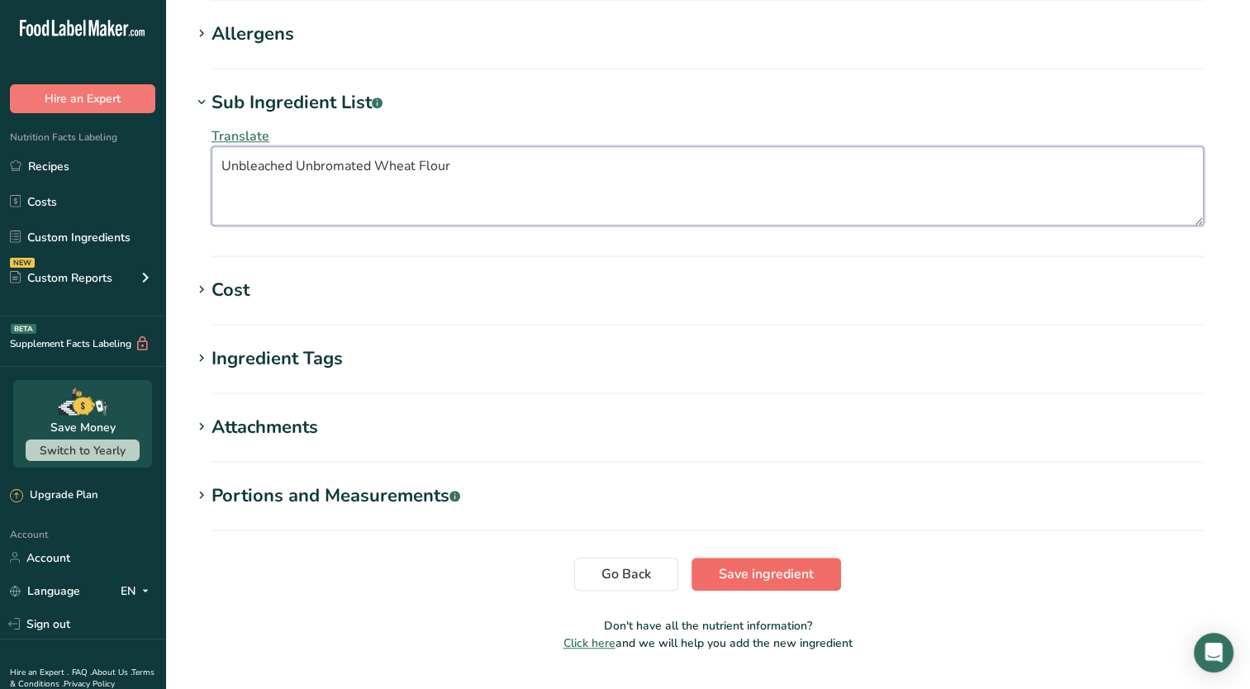
type textarea "Unbleached Unbromated Wheat Flour"
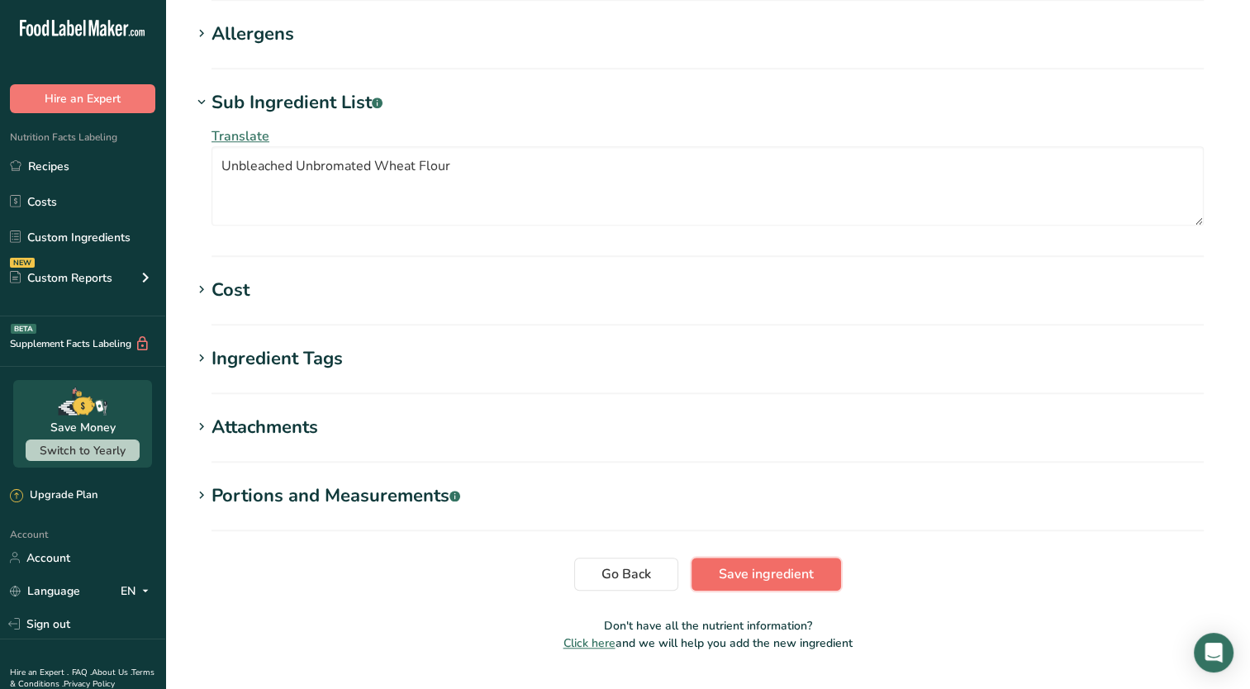
click at [760, 564] on span "Save ingredient" at bounding box center [765, 574] width 95 height 20
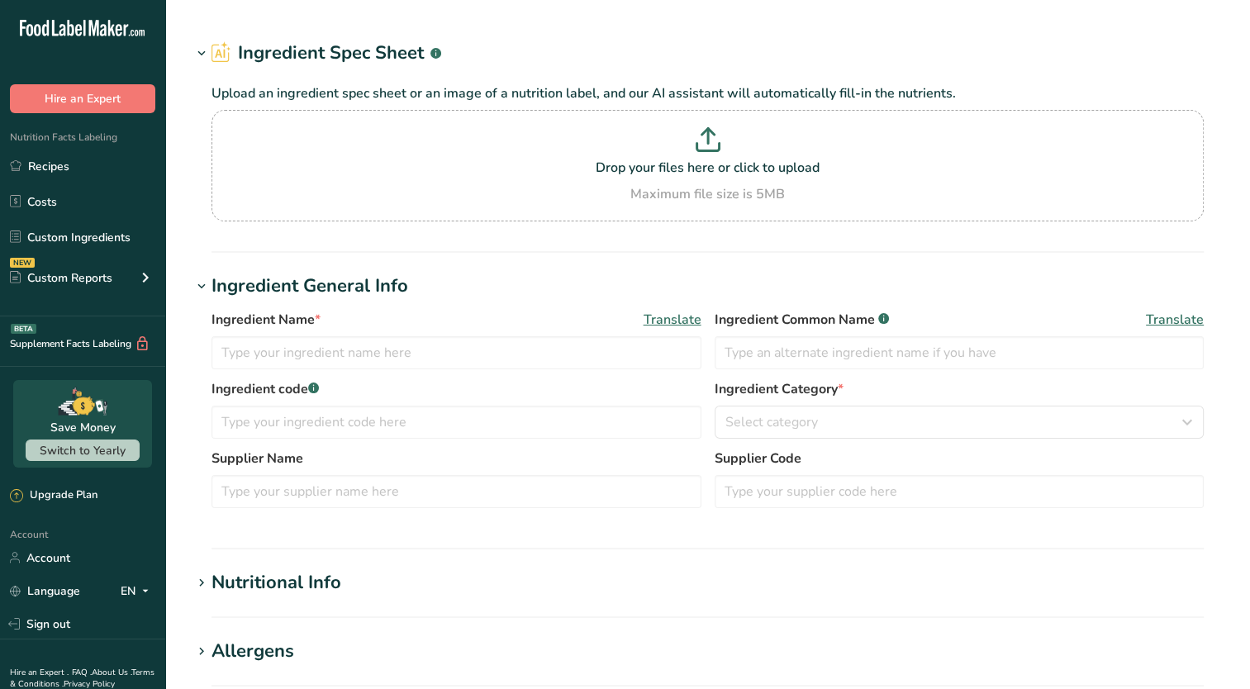
type input "Low Moisture Mozzarella Cheese"
type input "[PERSON_NAME]"
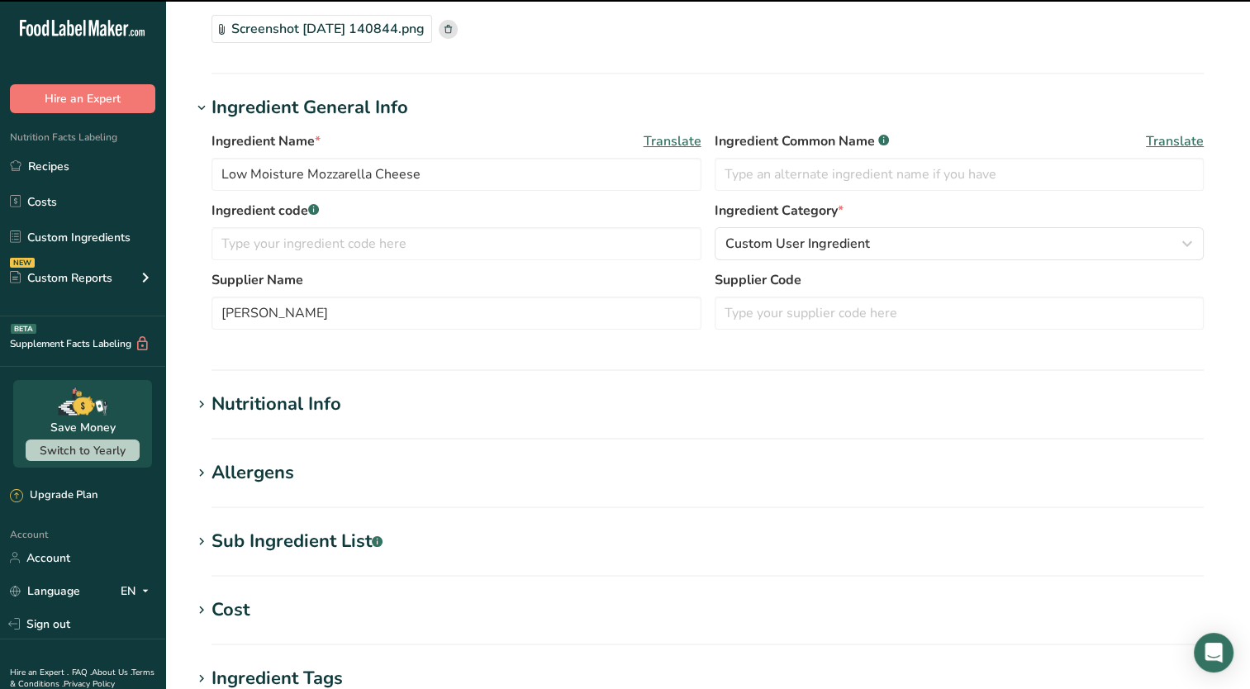
scroll to position [139, 0]
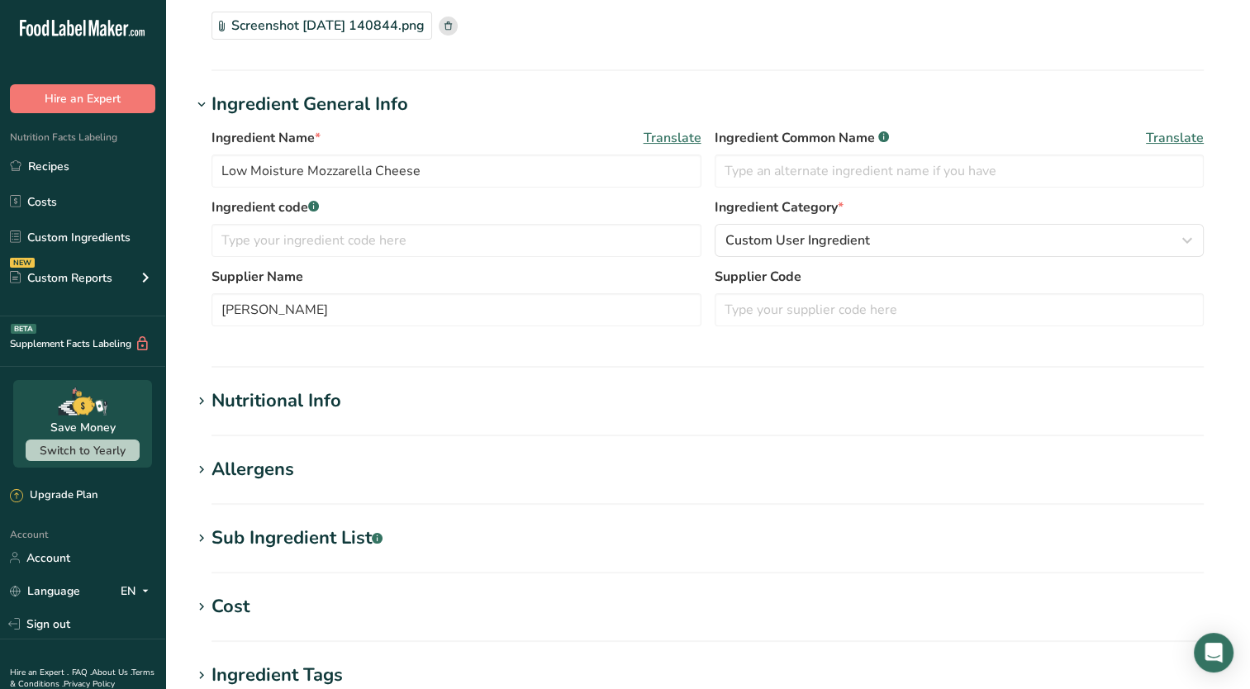
click at [202, 540] on icon at bounding box center [201, 538] width 15 height 23
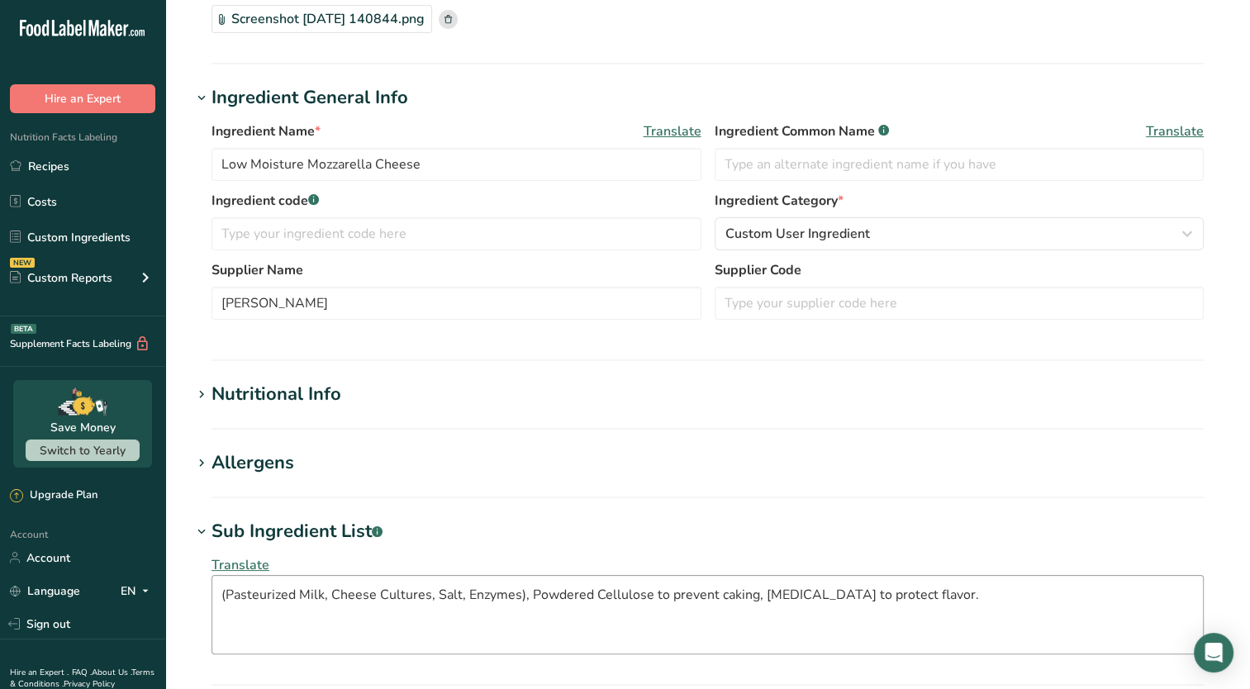
scroll to position [145, 0]
drag, startPoint x: 935, startPoint y: 587, endPoint x: 519, endPoint y: 585, distance: 416.2
click at [519, 585] on textarea "(Pasteurized Milk, Cheese Cultures, Salt, Enzymes), Powdered Cellulose to preve…" at bounding box center [707, 614] width 992 height 79
click at [221, 596] on textarea "(Pasteurized Milk, Cheese Cultures, Salt, Enzymes)" at bounding box center [707, 614] width 992 height 79
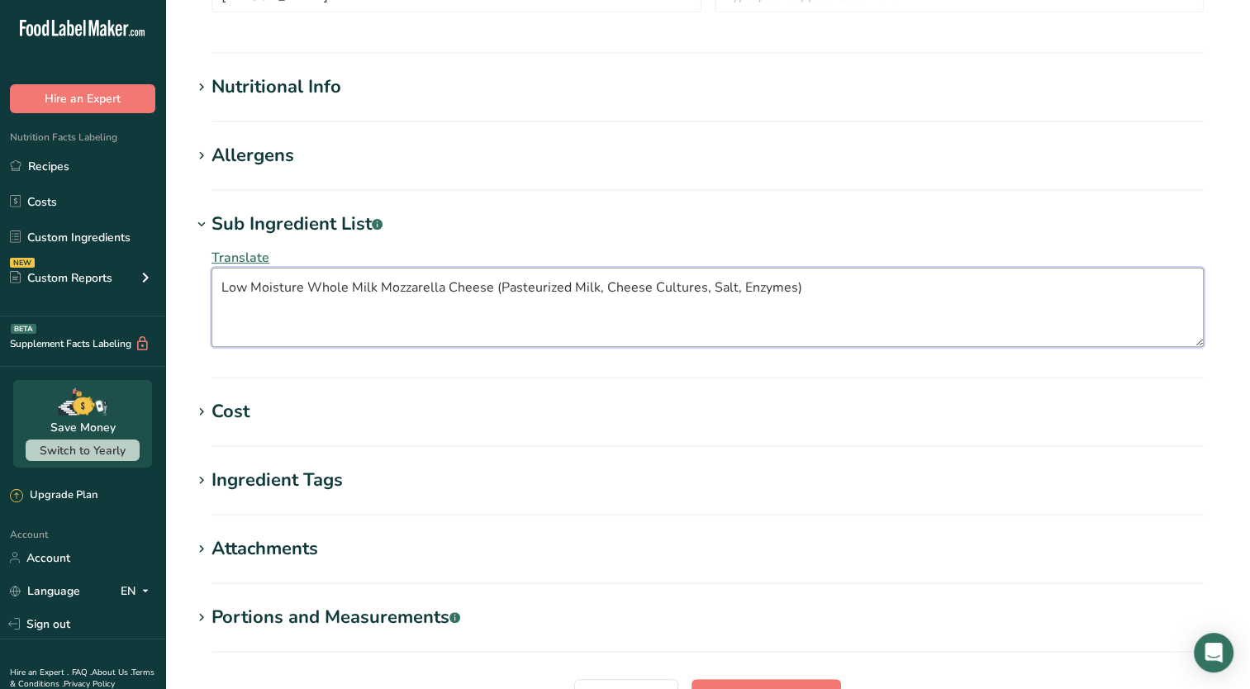
scroll to position [614, 0]
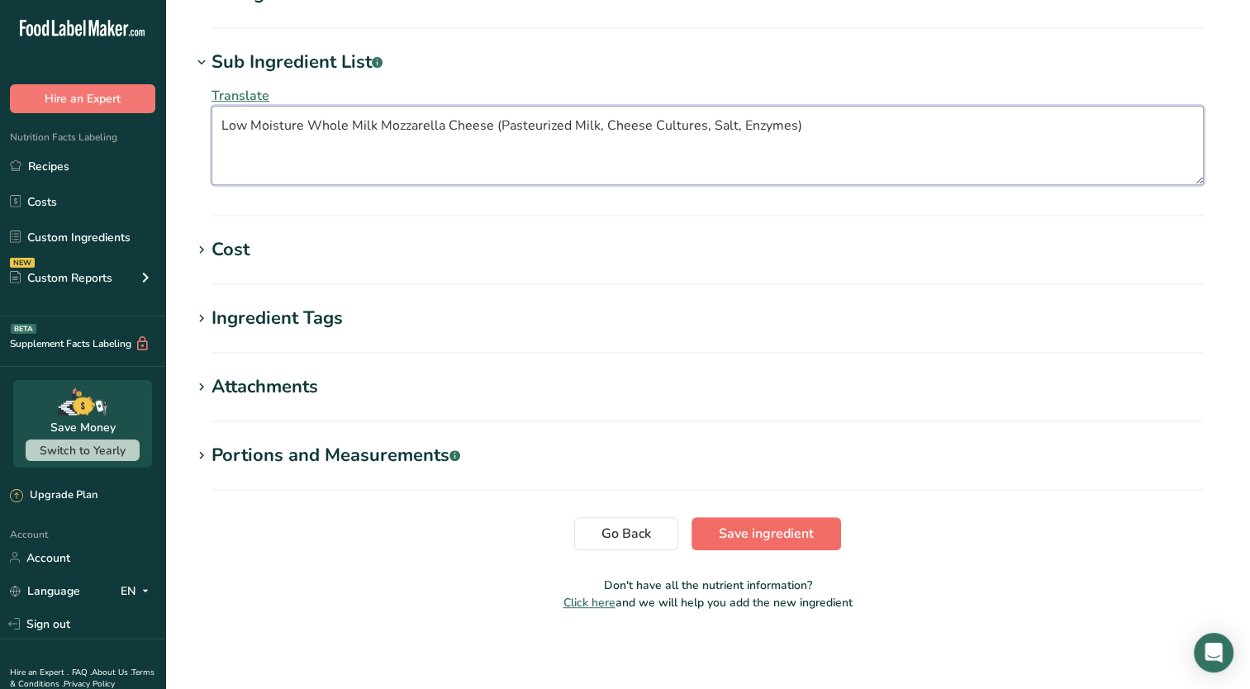
type textarea "Low Moisture Whole Milk Mozzarella Cheese (Pasteurized Milk, Cheese Cultures, S…"
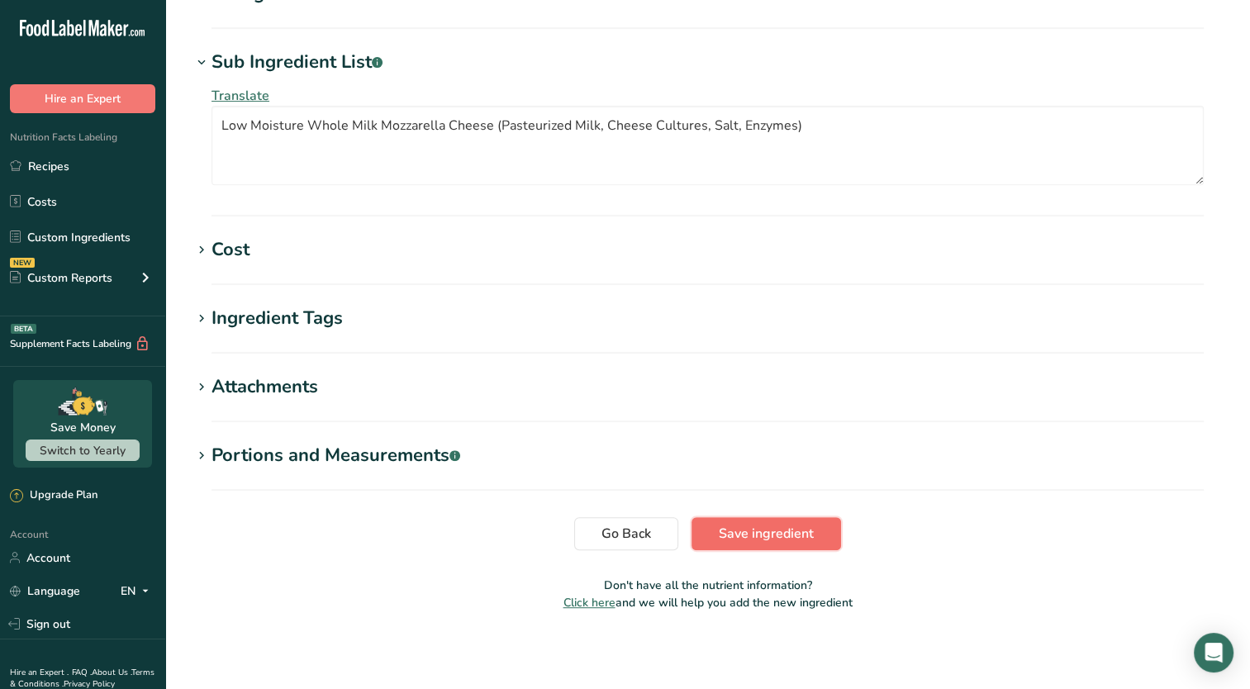
click at [756, 526] on span "Save ingredient" at bounding box center [765, 534] width 95 height 20
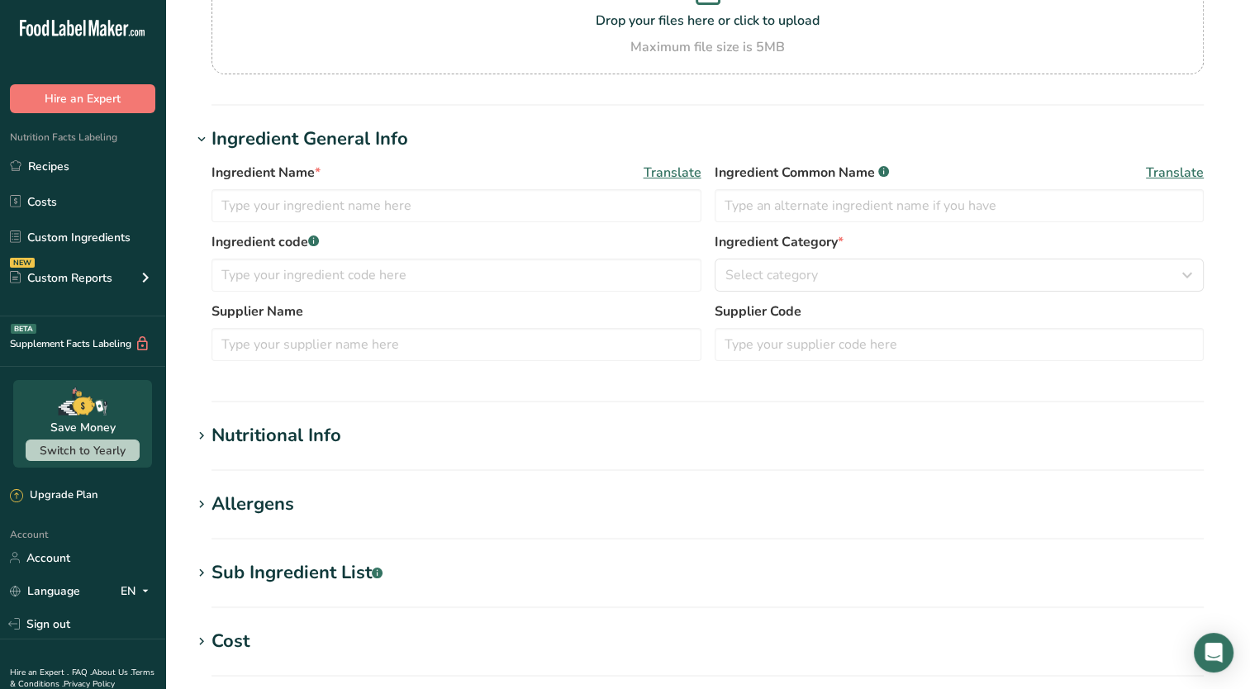
type input "[MEDICAL_DATA]"
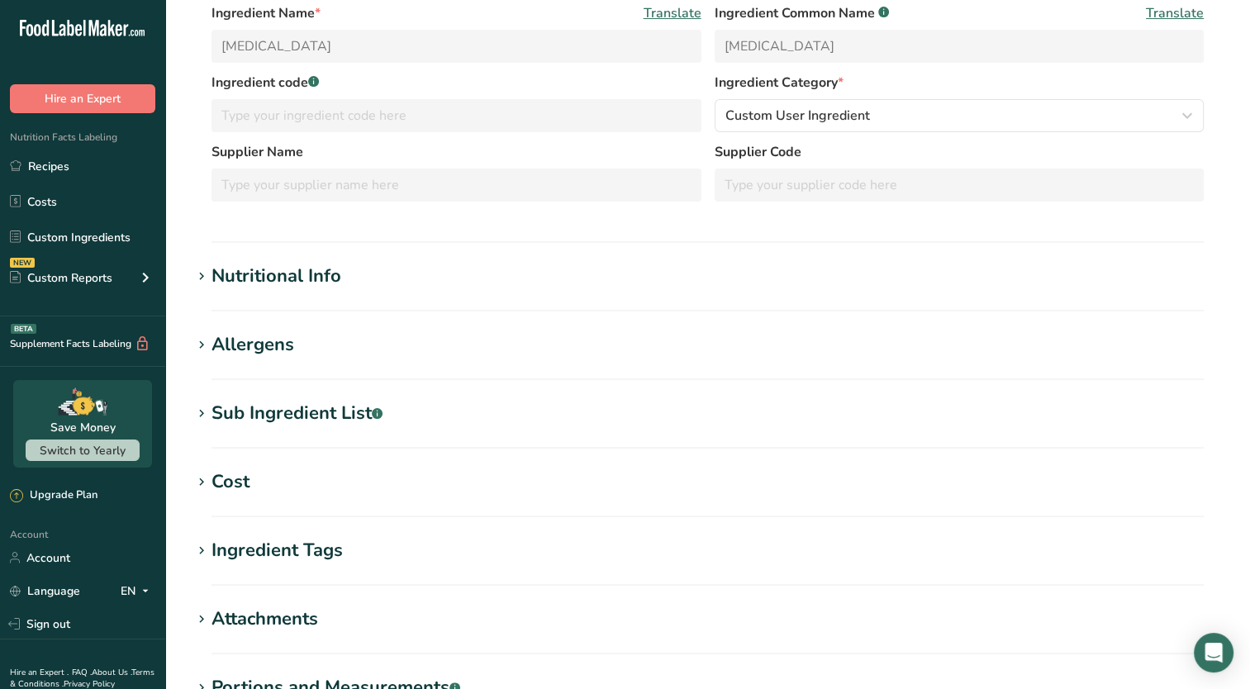
scroll to position [245, 0]
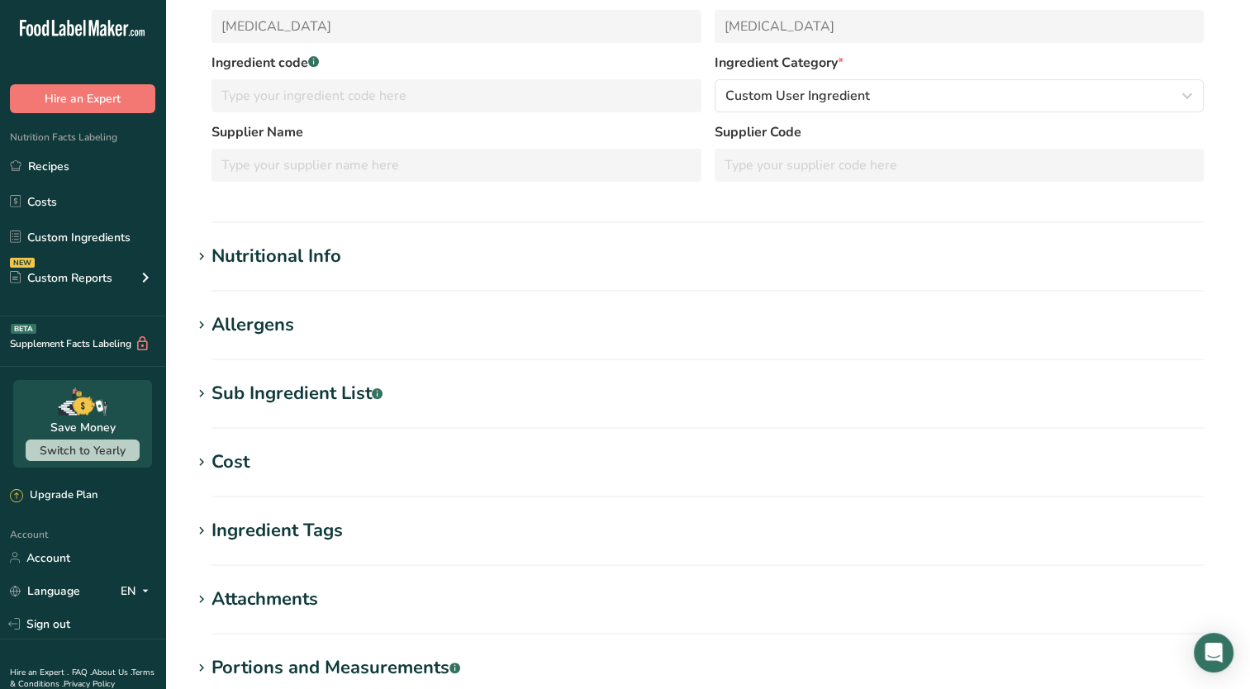
click at [202, 398] on icon at bounding box center [201, 393] width 15 height 23
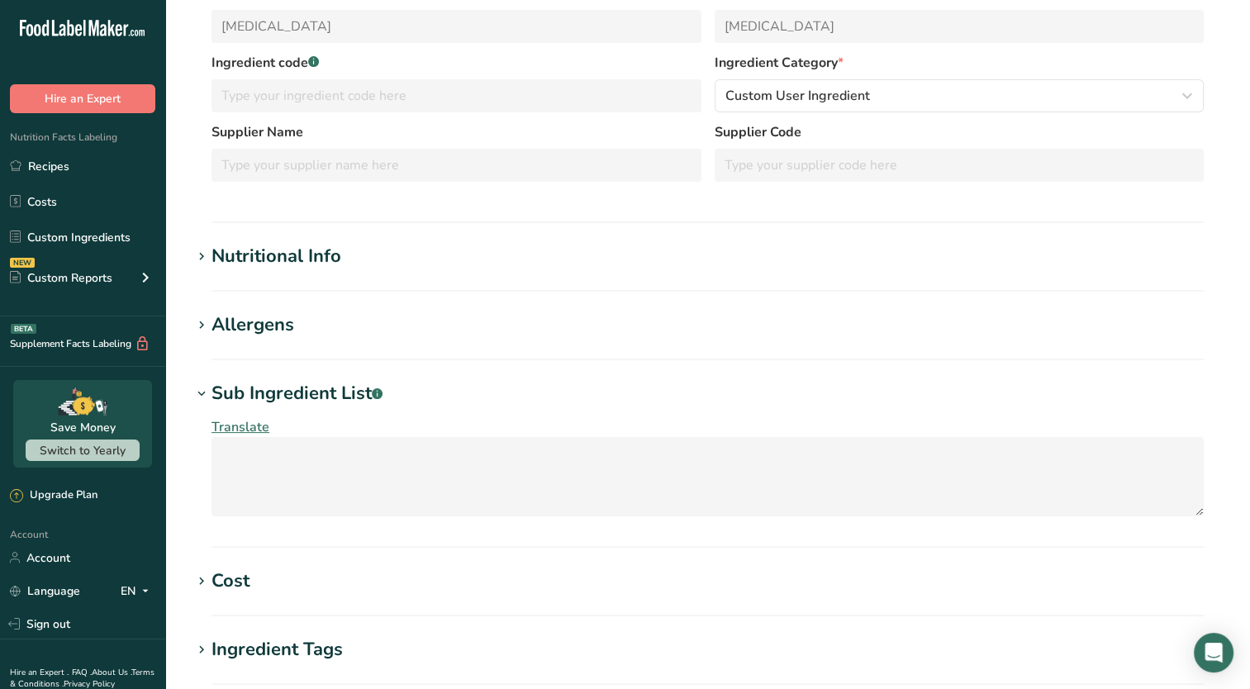
scroll to position [0, 0]
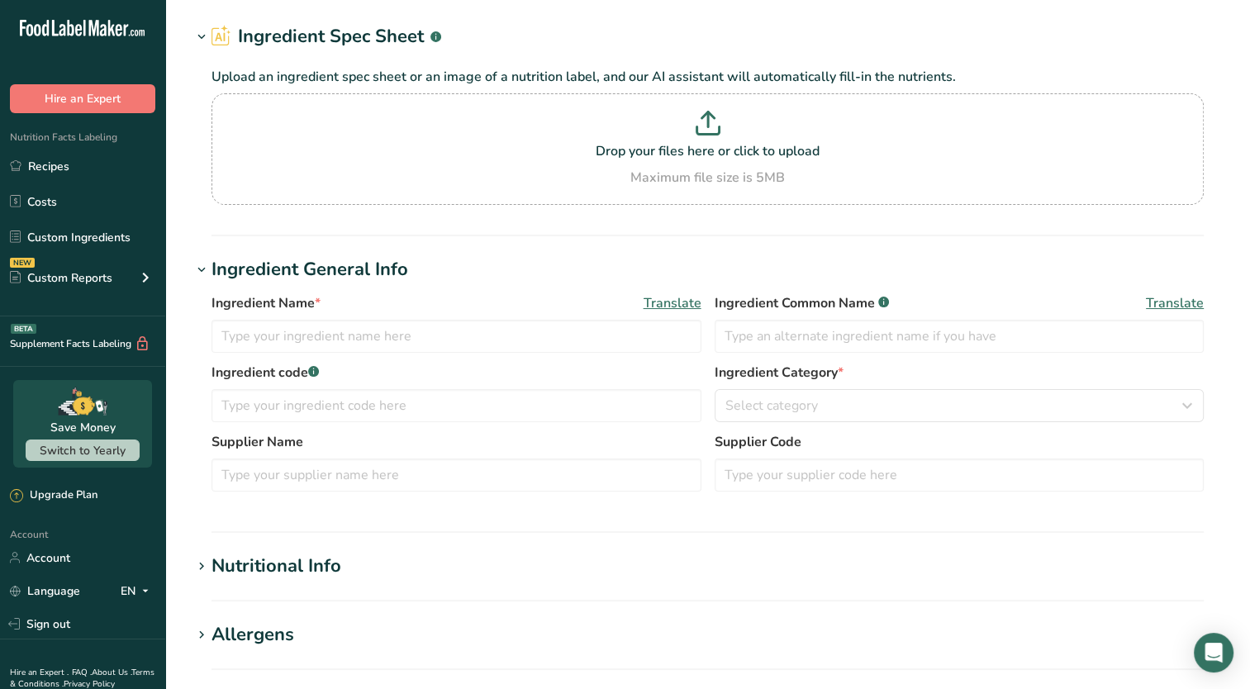
type input "Low Moisture Mozzarella Cheese"
type input "[PERSON_NAME]"
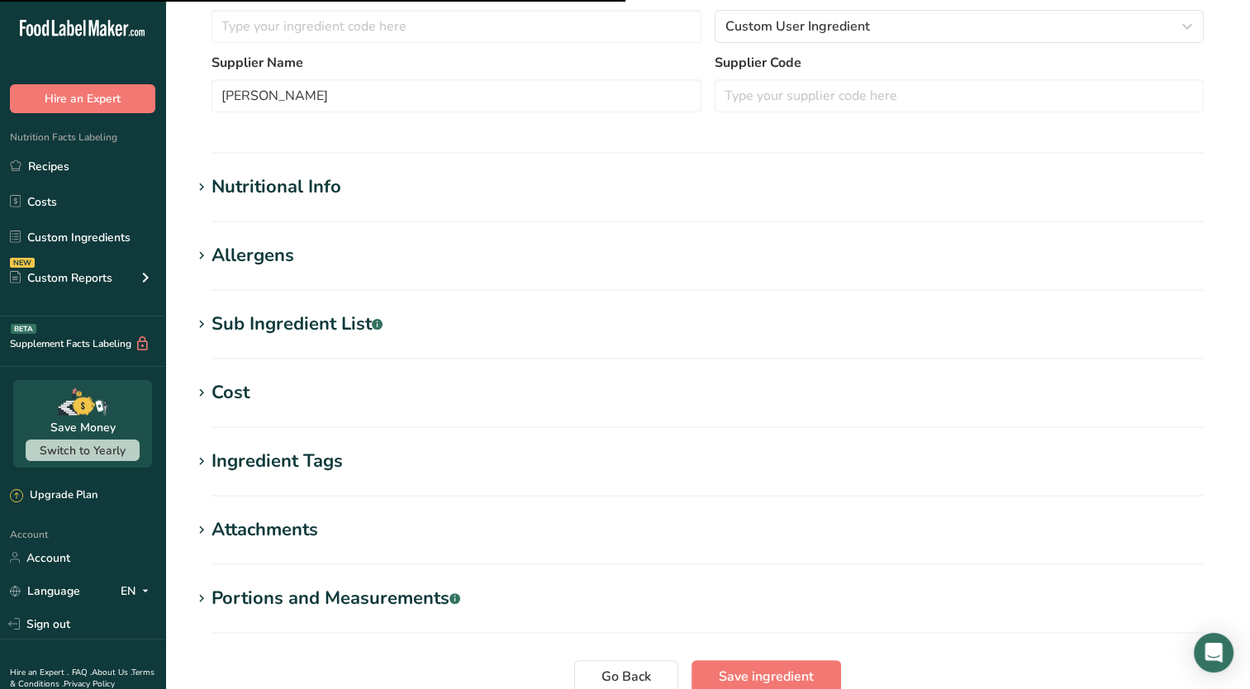
scroll to position [436, 0]
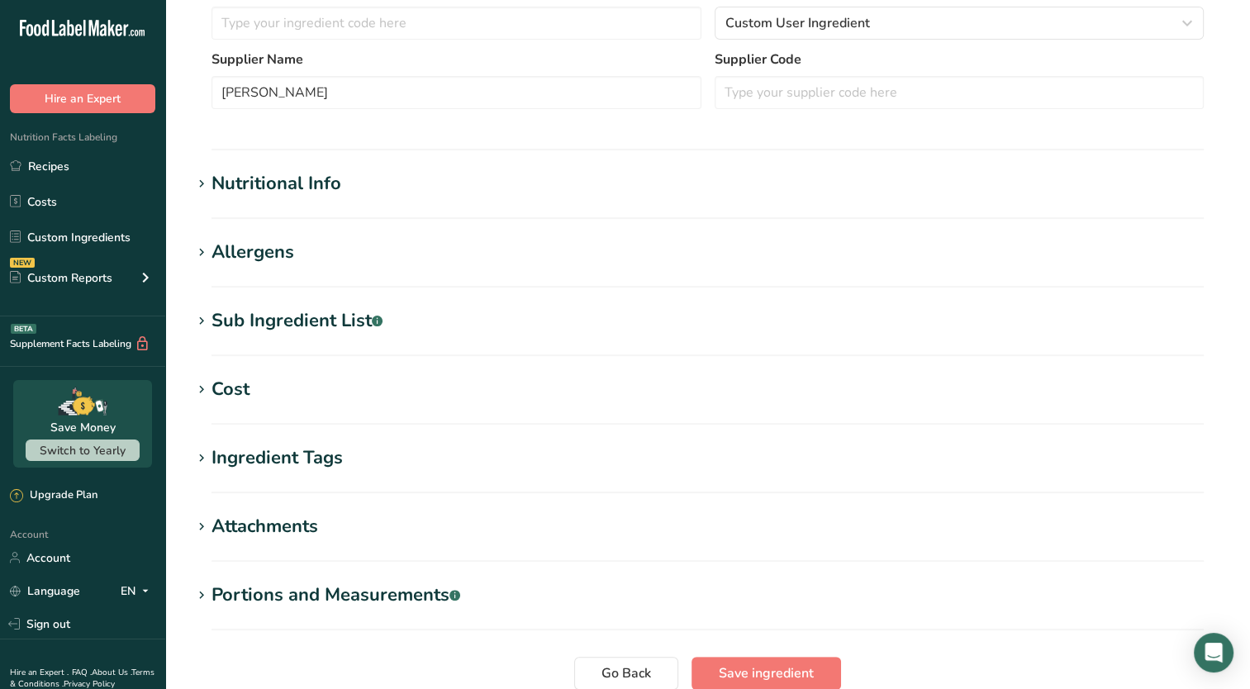
click at [202, 325] on icon at bounding box center [201, 321] width 15 height 23
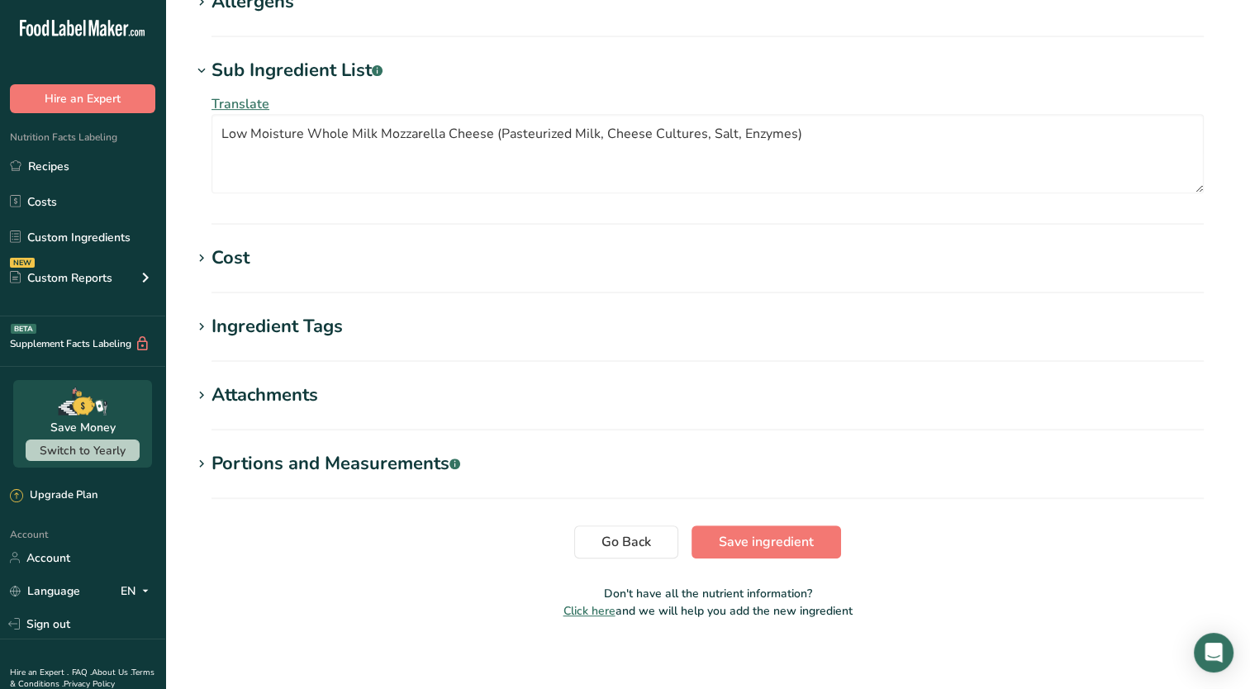
scroll to position [687, 0]
click at [786, 557] on button "Save ingredient" at bounding box center [765, 540] width 149 height 33
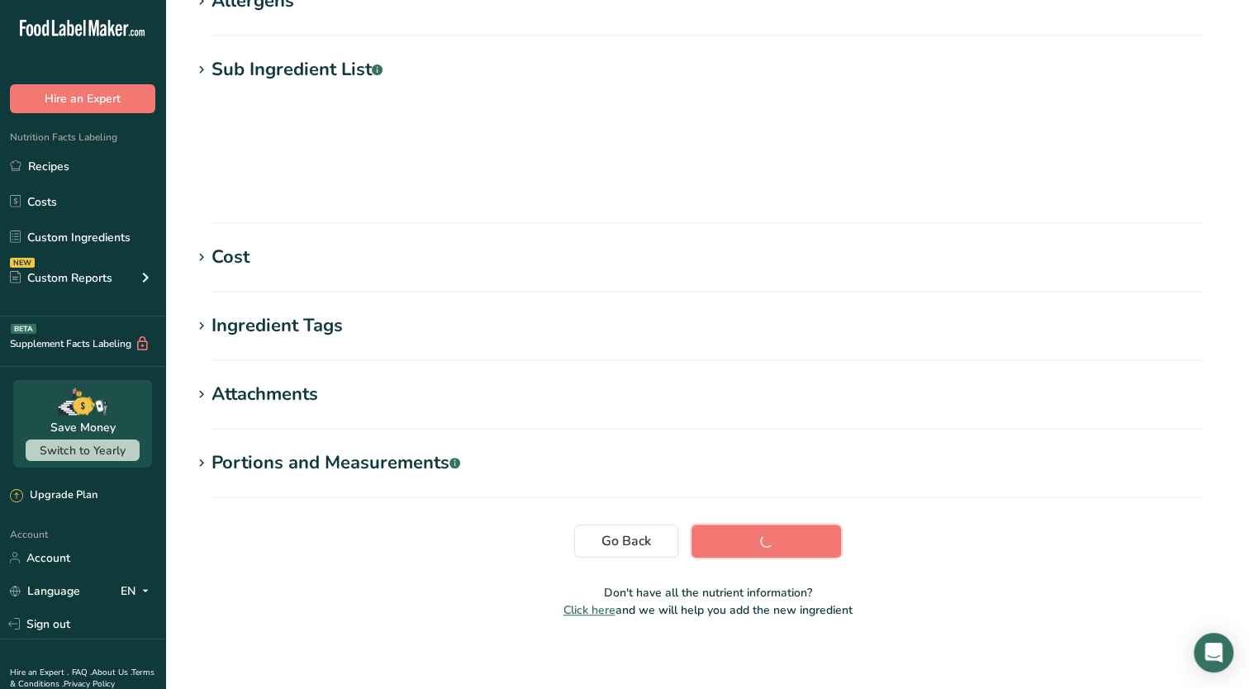
scroll to position [185, 0]
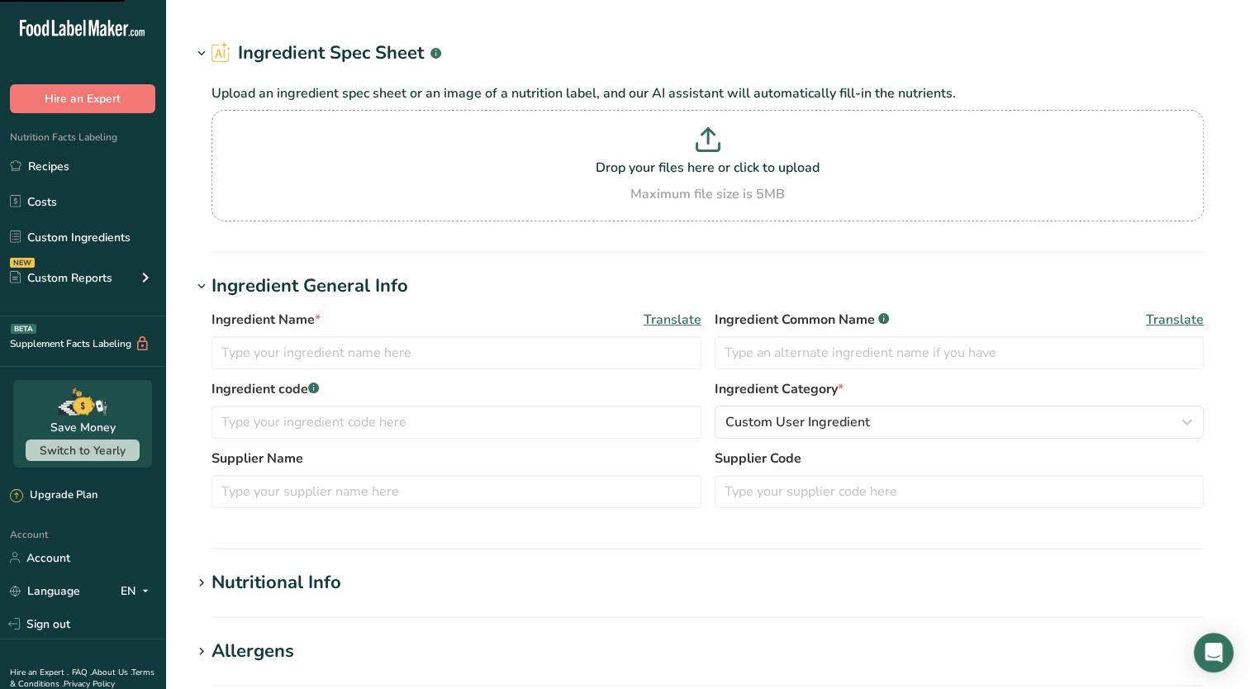
type input "Sugars, granulated"
type input "Granulated Sugar"
